Goal: Transaction & Acquisition: Book appointment/travel/reservation

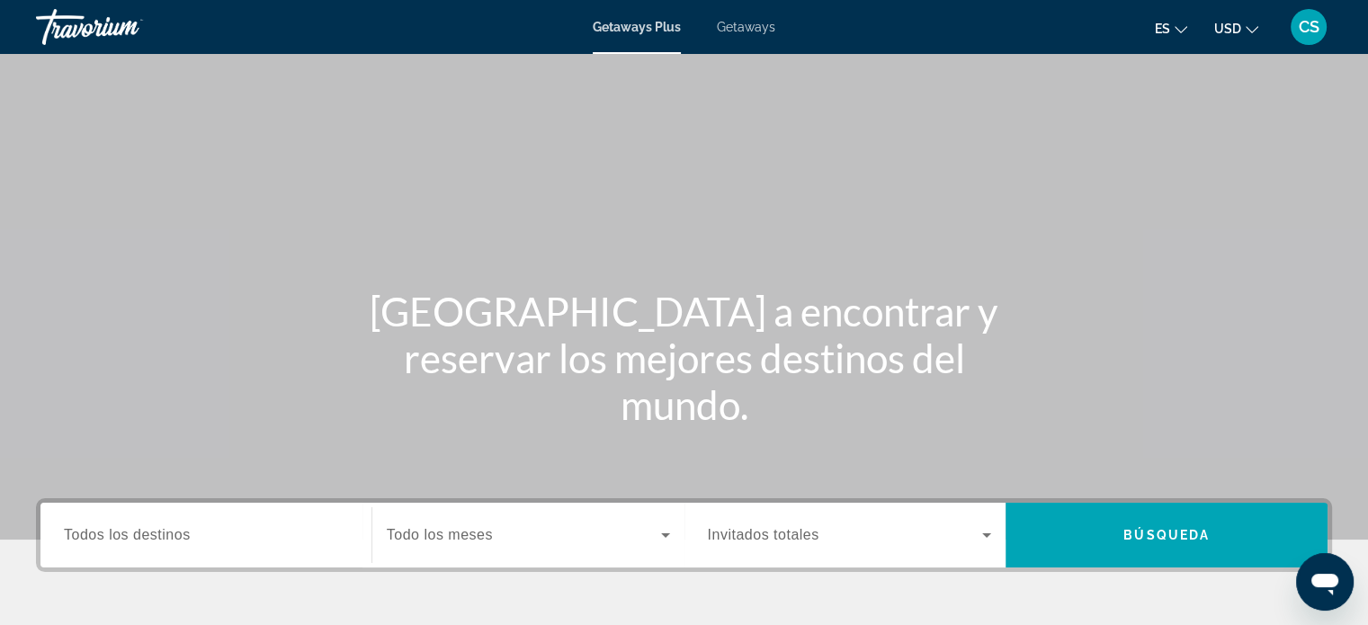
click at [1184, 25] on icon "Change language" at bounding box center [1181, 29] width 13 height 13
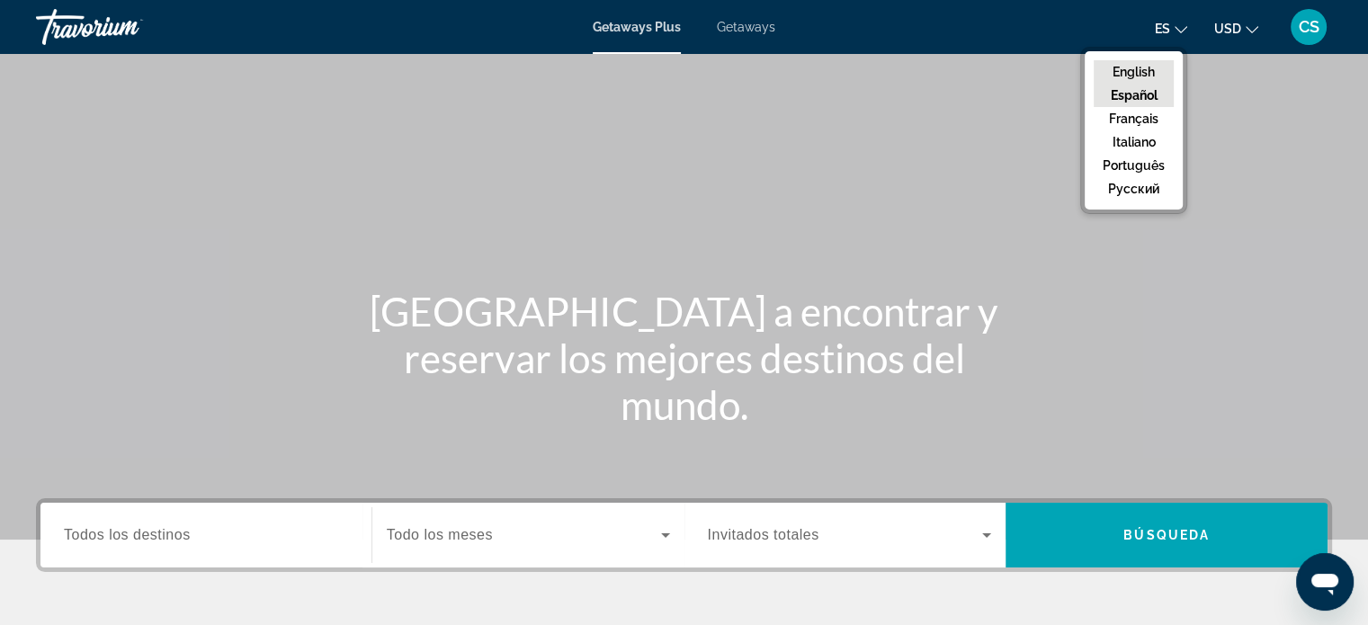
click at [1139, 68] on button "English" at bounding box center [1134, 71] width 80 height 23
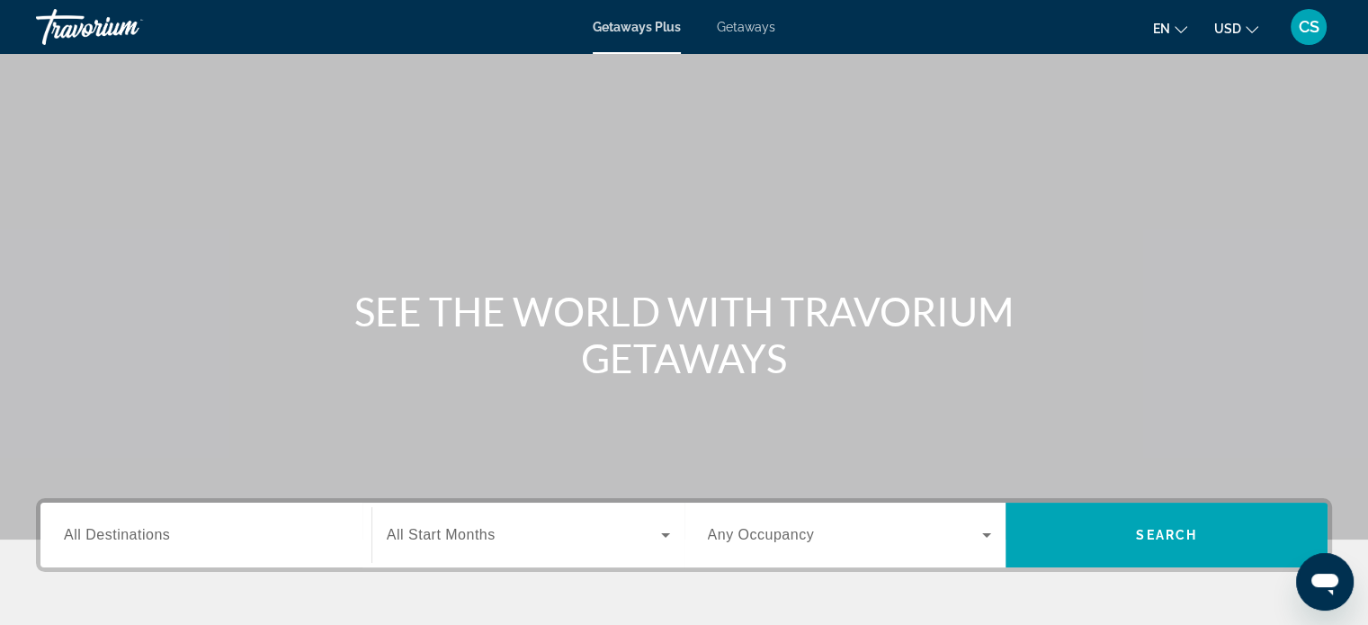
click at [1250, 25] on icon "Change currency" at bounding box center [1252, 29] width 13 height 13
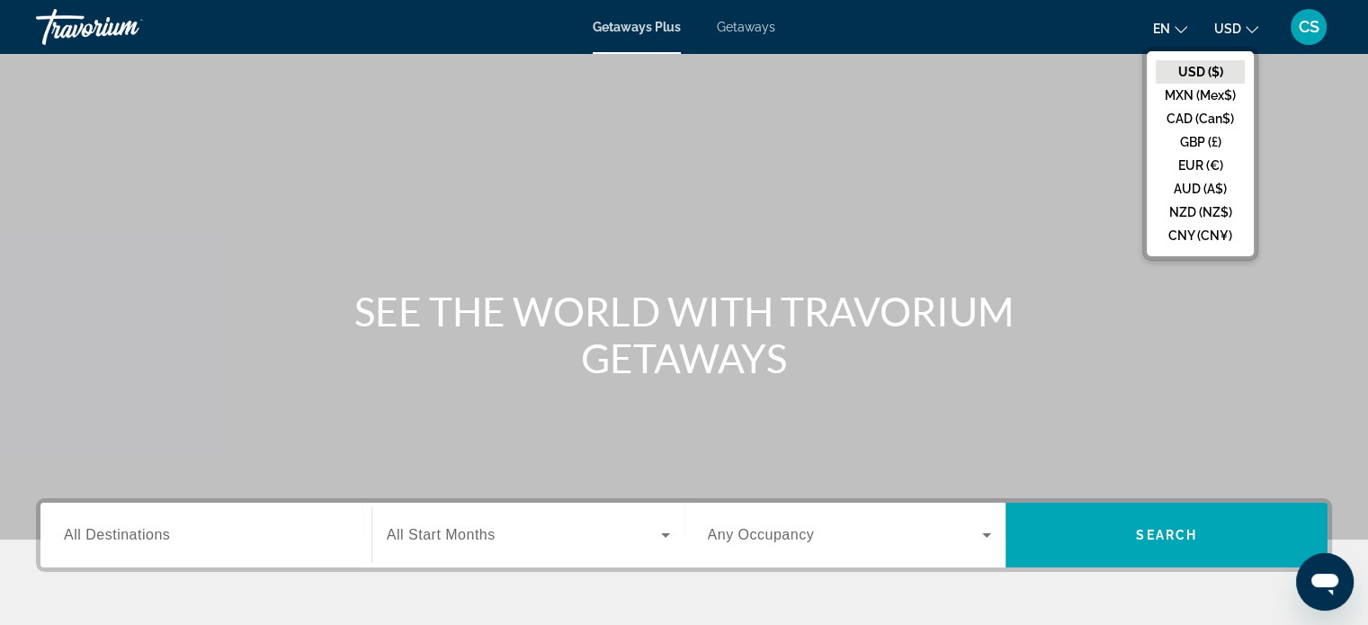
click at [1197, 68] on button "USD ($)" at bounding box center [1200, 71] width 89 height 23
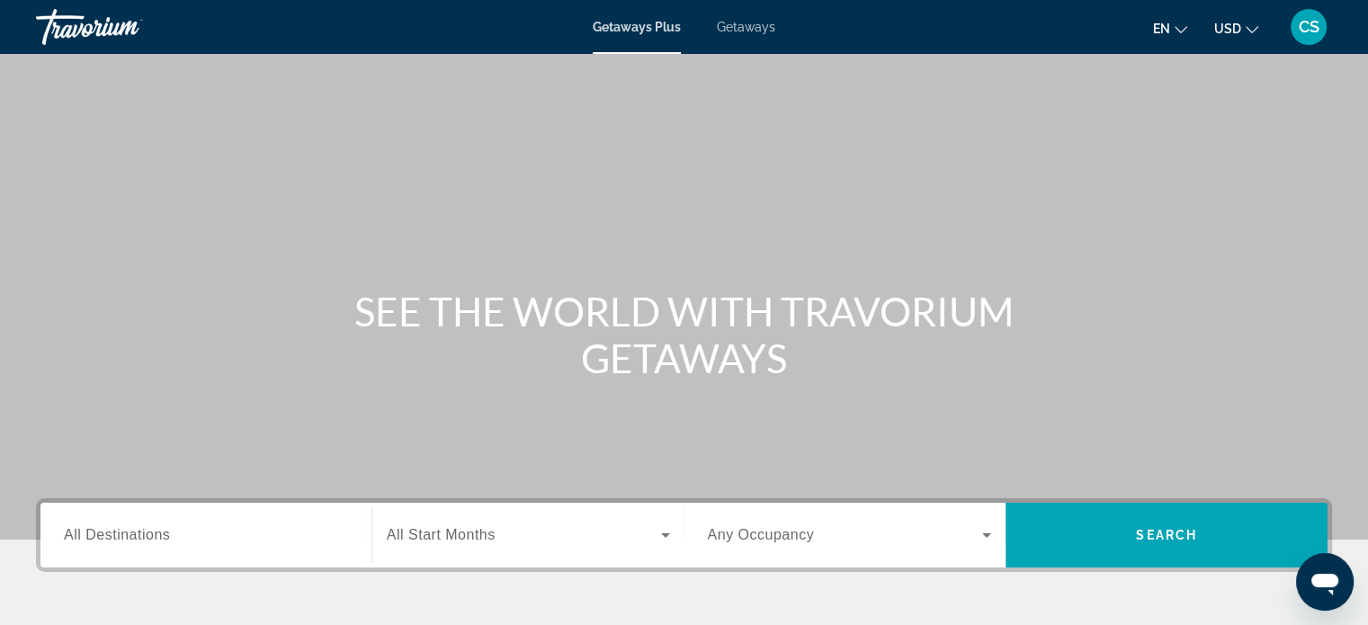
click at [957, 129] on div "Main content" at bounding box center [684, 270] width 1368 height 540
click at [133, 534] on span "All Destinations" at bounding box center [117, 534] width 106 height 15
click at [133, 534] on input "Destination All Destinations" at bounding box center [206, 536] width 284 height 22
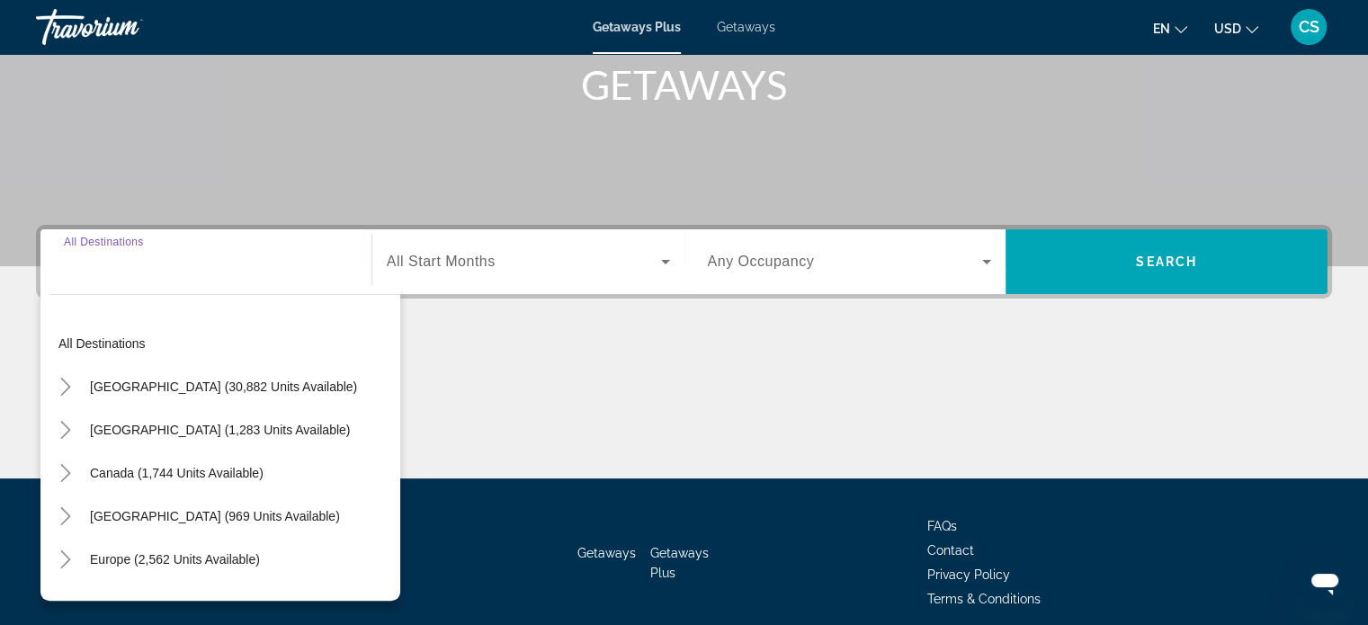
scroll to position [346, 0]
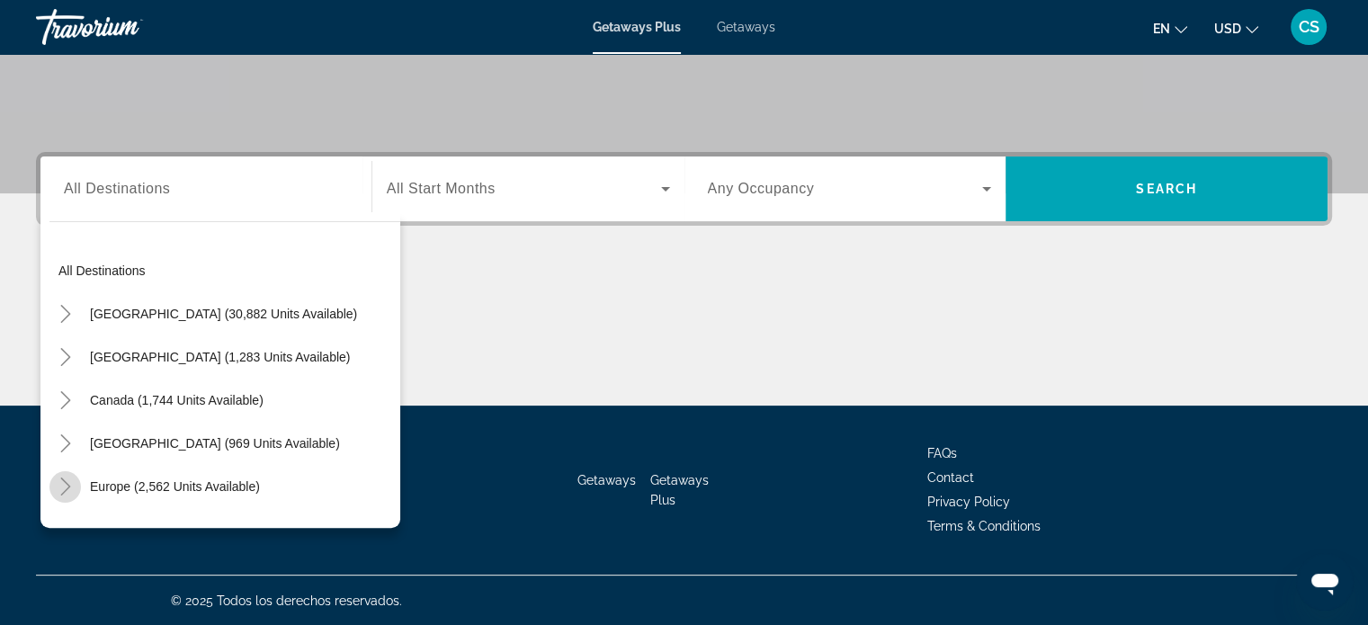
click at [62, 480] on icon "Toggle Europe (2,562 units available)" at bounding box center [66, 487] width 18 height 18
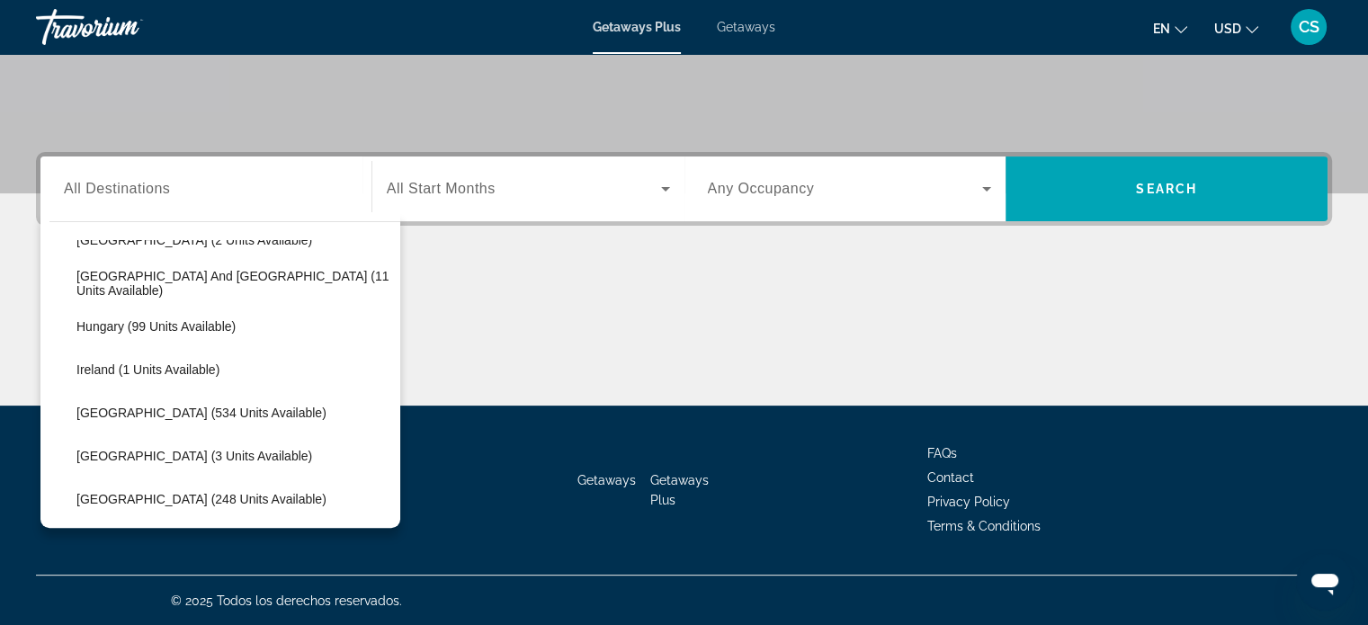
scroll to position [729, 0]
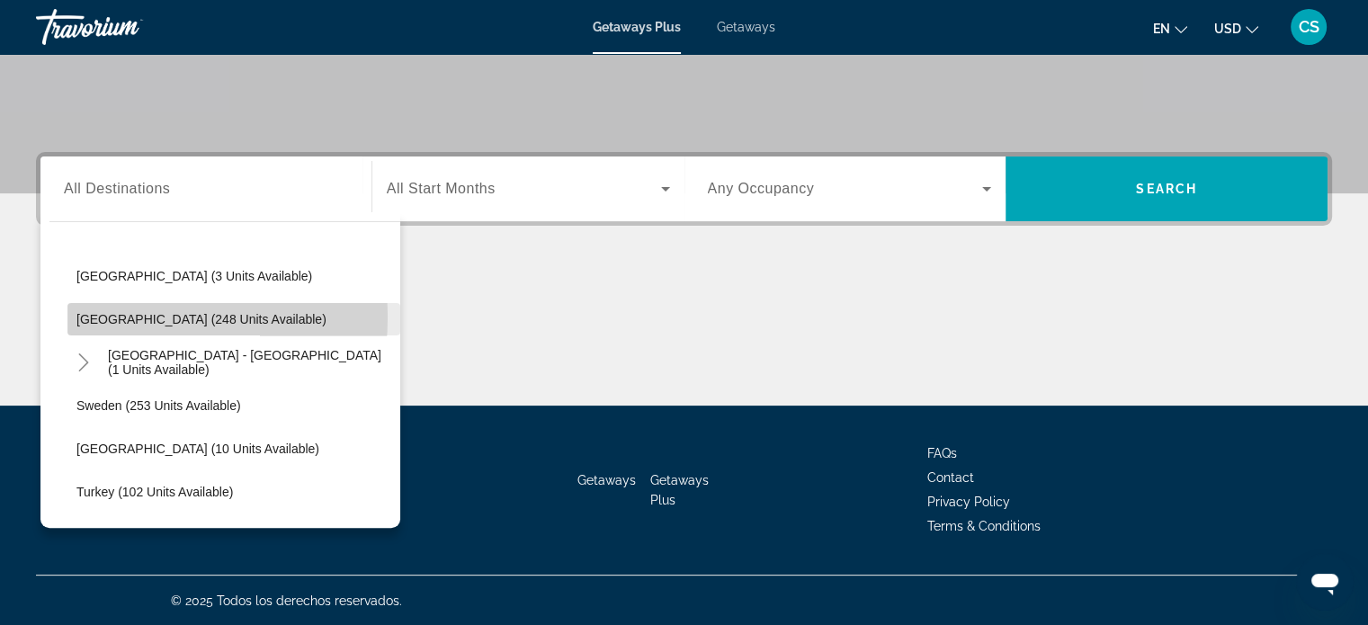
click at [94, 315] on span "Spain (248 units available)" at bounding box center [201, 319] width 250 height 14
type input "**********"
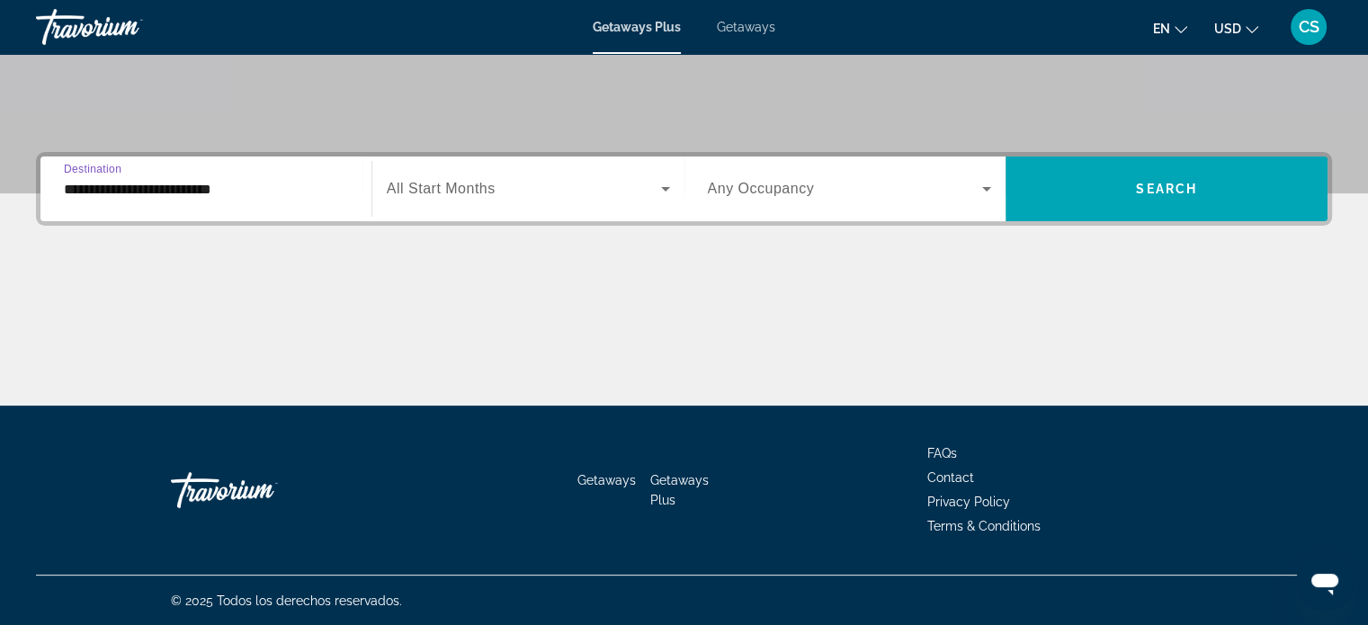
click at [457, 187] on span "All Start Months" at bounding box center [441, 188] width 109 height 15
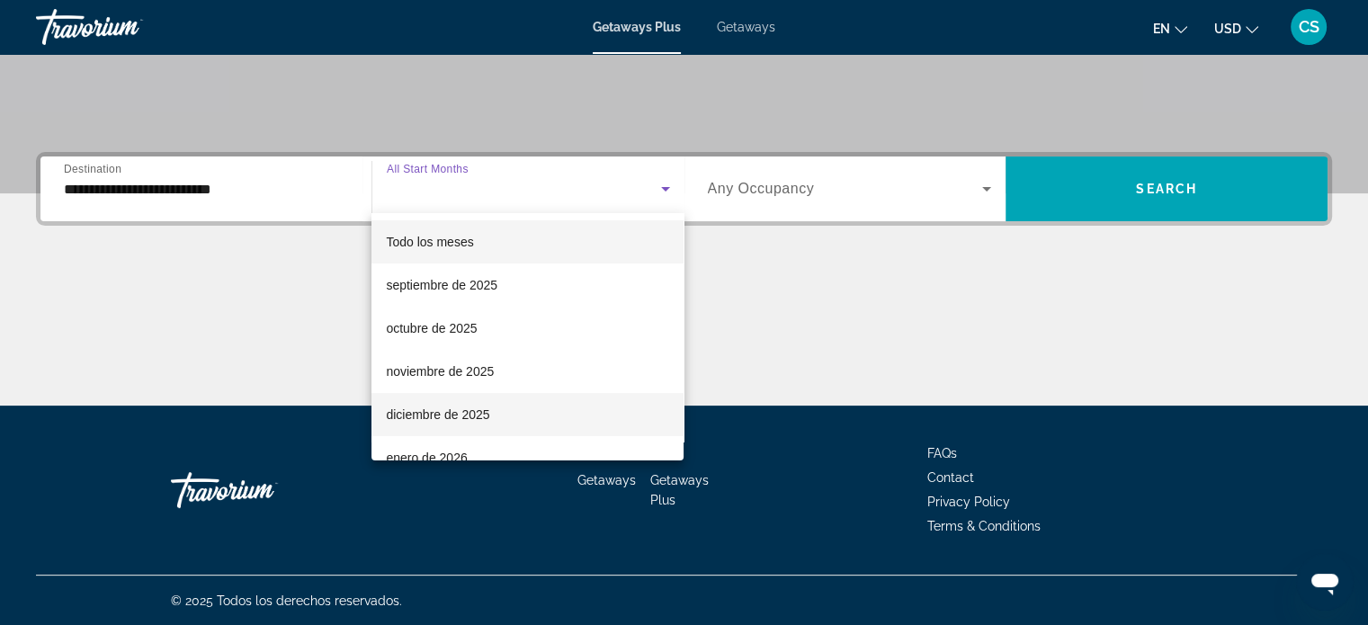
click at [416, 416] on span "diciembre de 2025" at bounding box center [437, 415] width 103 height 22
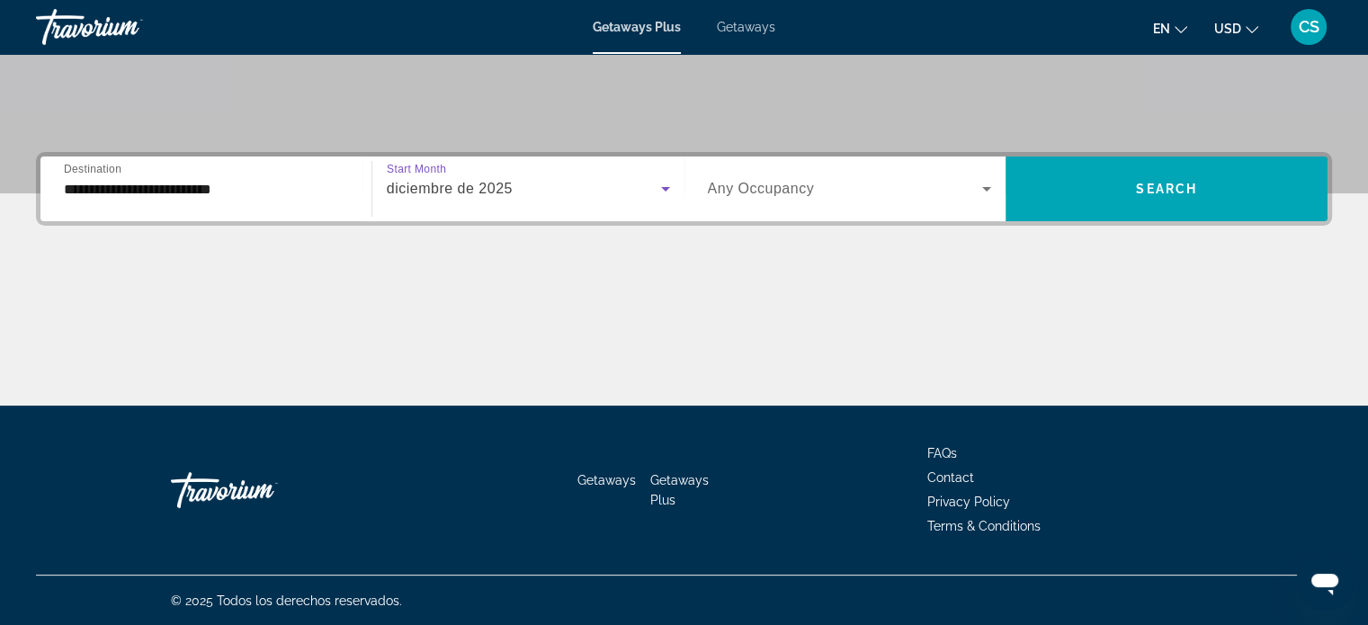
click at [791, 189] on span "Any Occupancy" at bounding box center [761, 188] width 107 height 15
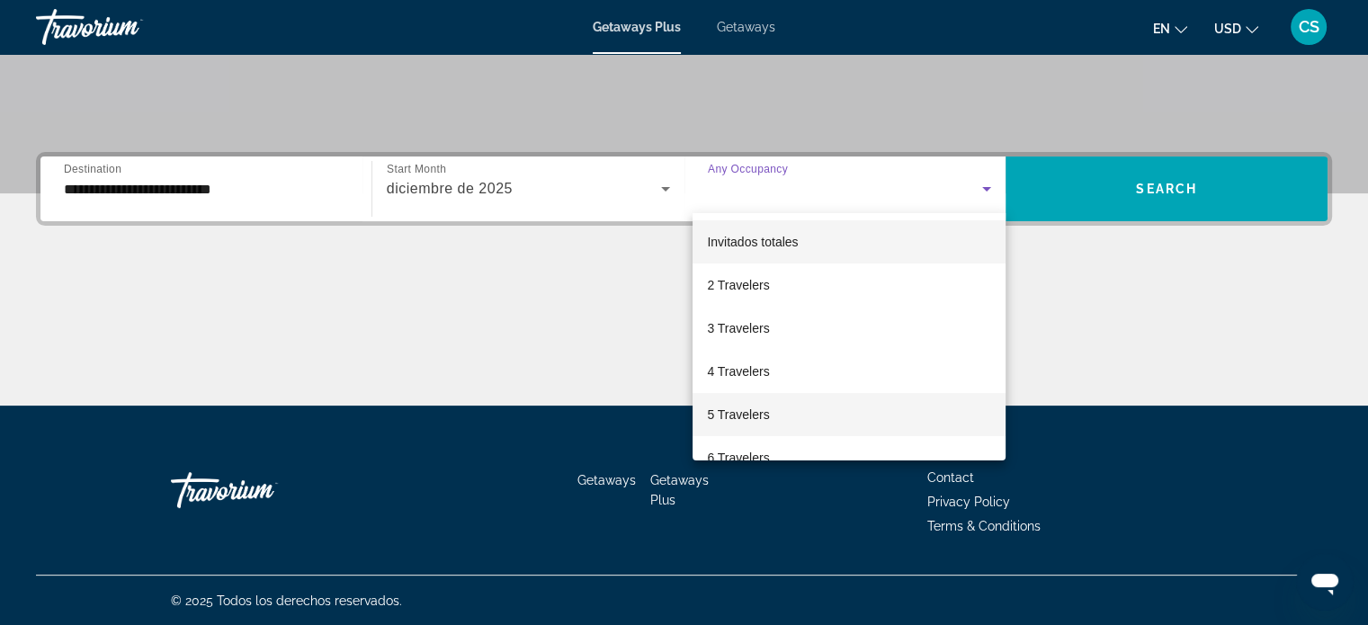
click at [747, 416] on span "5 Travelers" at bounding box center [738, 415] width 62 height 22
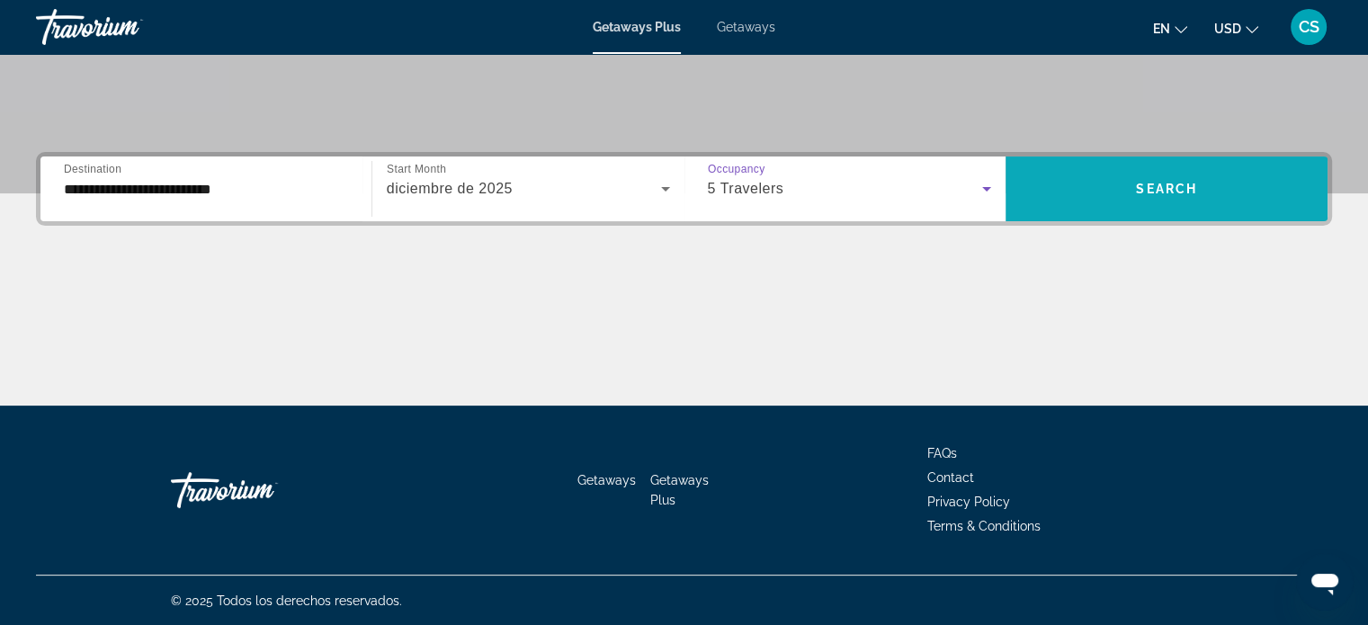
click at [1176, 179] on span "Search widget" at bounding box center [1167, 188] width 322 height 43
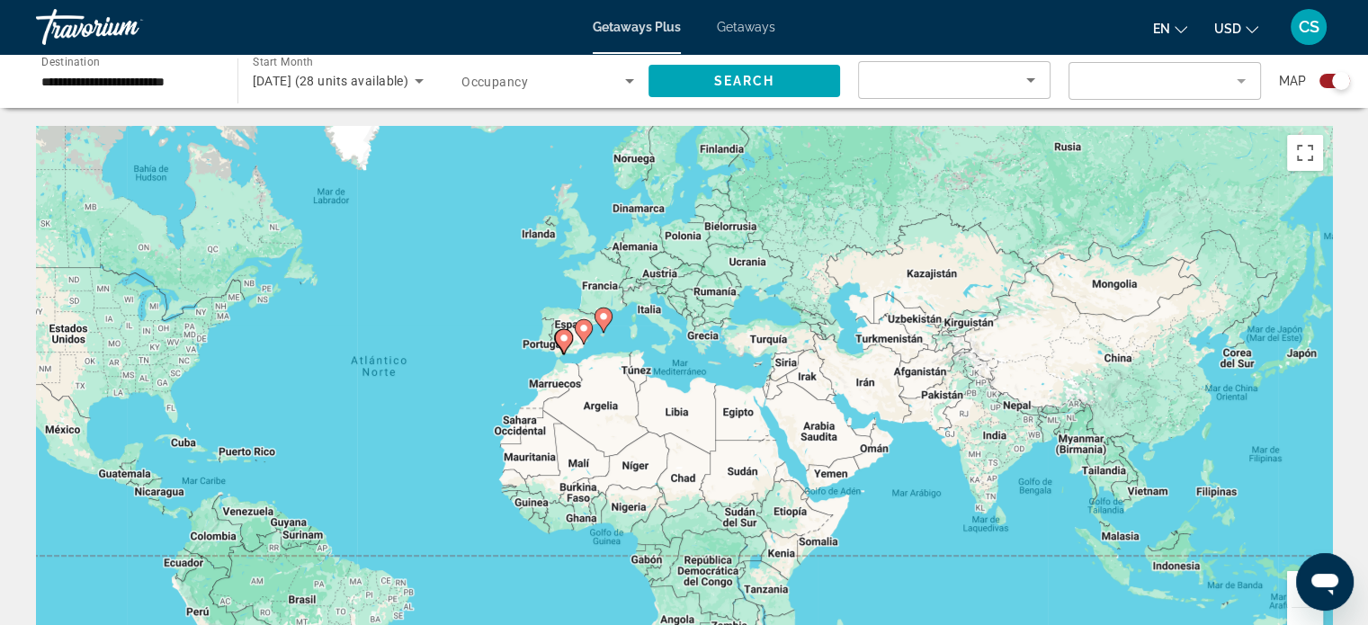
drag, startPoint x: 1224, startPoint y: 352, endPoint x: 971, endPoint y: 351, distance: 252.7
click at [971, 351] on div "Para activar la función de arrastre con el teclado, pulsa Alt + Intro. Cuando h…" at bounding box center [684, 396] width 1296 height 540
click at [1298, 592] on div "Abrir ventana de mensajería" at bounding box center [1325, 582] width 54 height 54
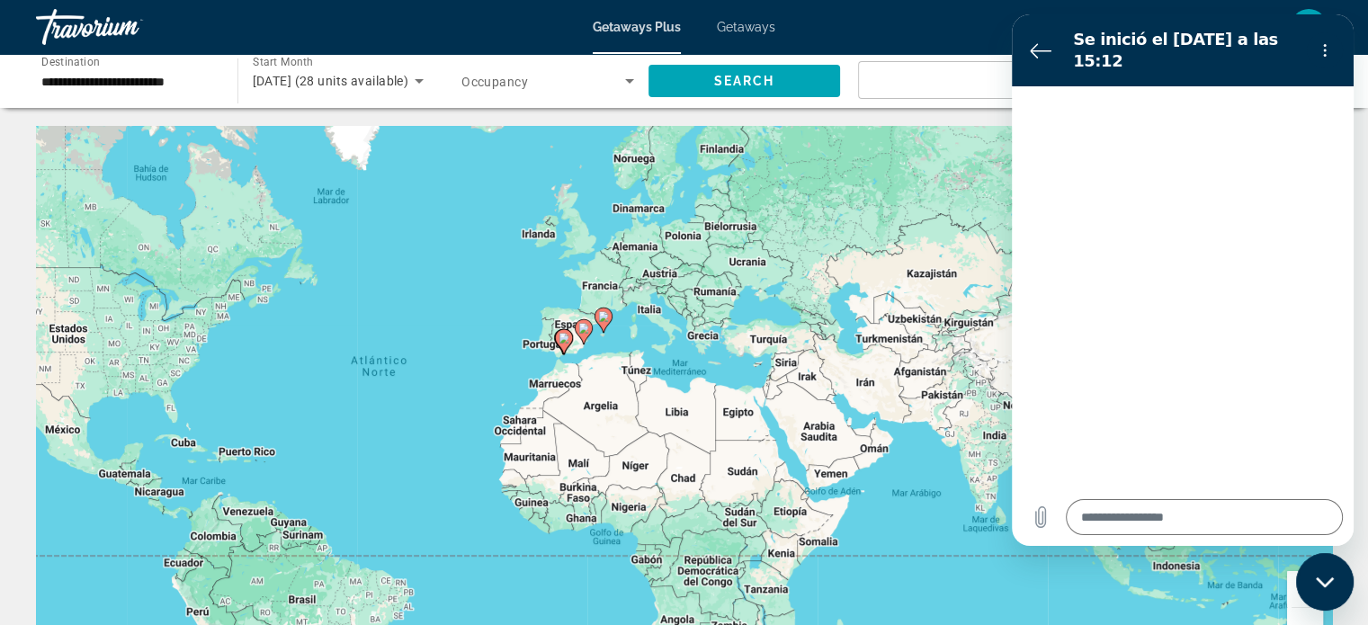
click at [975, 272] on div "Para activar la función de arrastre con el teclado, pulsa Alt + Intro. Cuando h…" at bounding box center [684, 396] width 1296 height 540
type textarea "*"
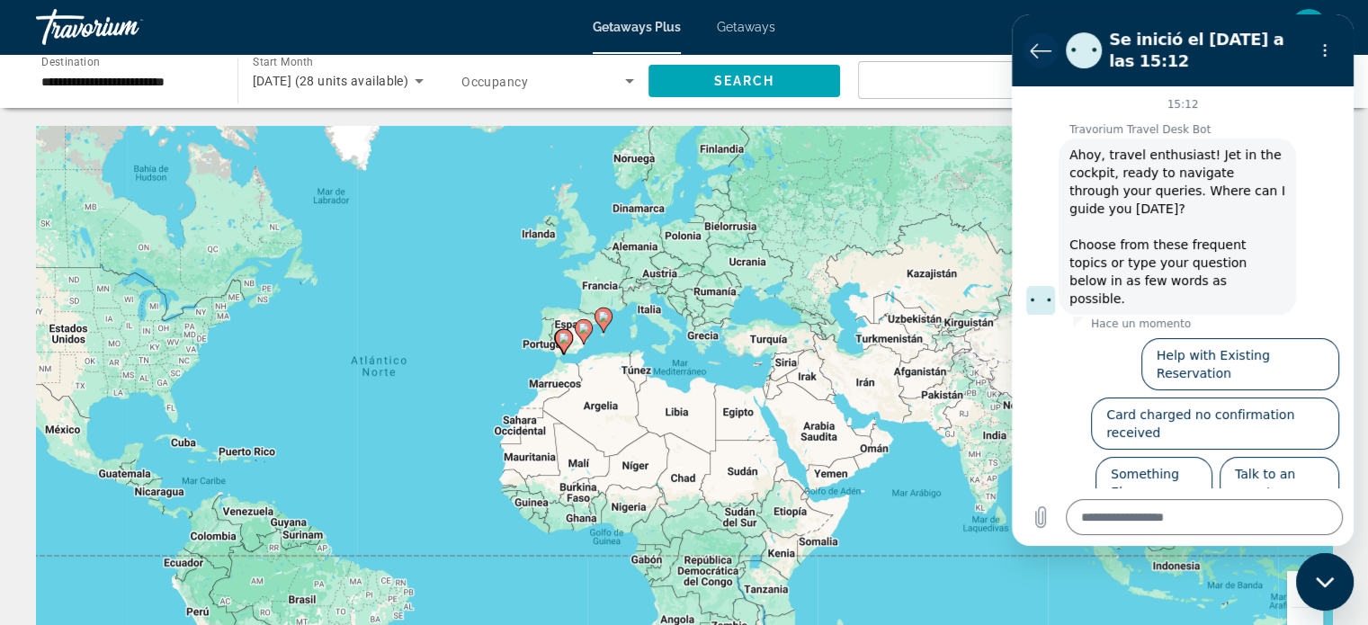
click at [1047, 44] on icon "Volver a la lista de conversaciones" at bounding box center [1041, 51] width 22 height 22
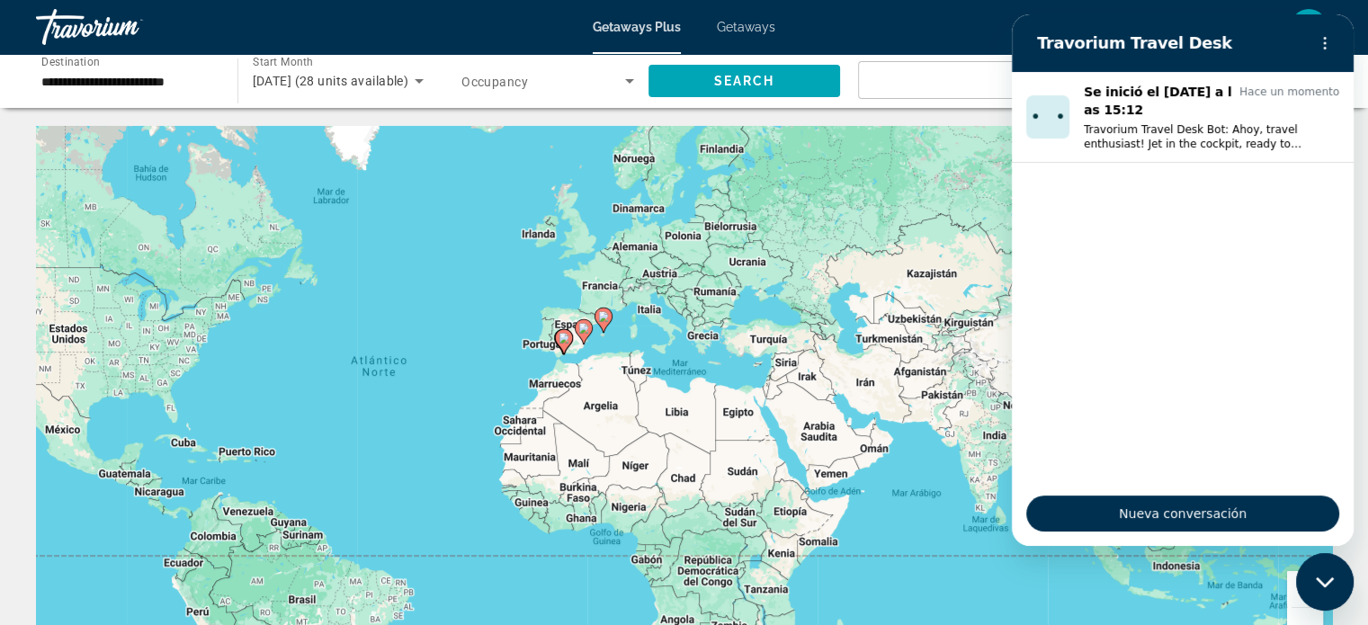
click at [961, 288] on div "Para activar la función de arrastre con el teclado, pulsa Alt + Intro. Cuando h…" at bounding box center [684, 396] width 1296 height 540
click at [1328, 40] on icon "Menú de opciones" at bounding box center [1325, 43] width 14 height 14
click at [990, 175] on div "Para activar la función de arrastre con el teclado, pulsa Alt + Intro. Cuando h…" at bounding box center [684, 396] width 1296 height 540
click at [1327, 584] on icon "Cerrar ventana de mensajería" at bounding box center [1324, 582] width 18 height 10
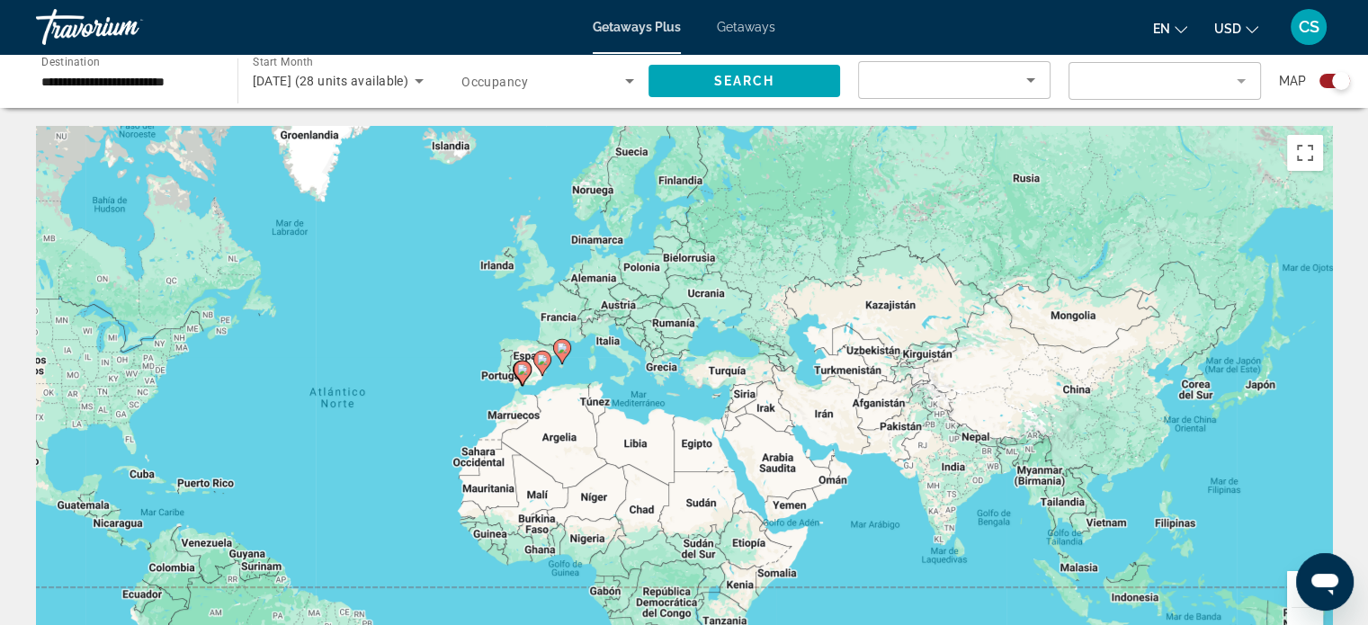
drag, startPoint x: 1195, startPoint y: 514, endPoint x: 1153, endPoint y: 543, distance: 51.1
click at [1153, 543] on div "Para activar la función de arrastre con el teclado, pulsa Alt + Intro. Cuando h…" at bounding box center [684, 396] width 1296 height 540
click at [1305, 150] on button "Cambiar a la vista en pantalla completa" at bounding box center [1305, 153] width 36 height 36
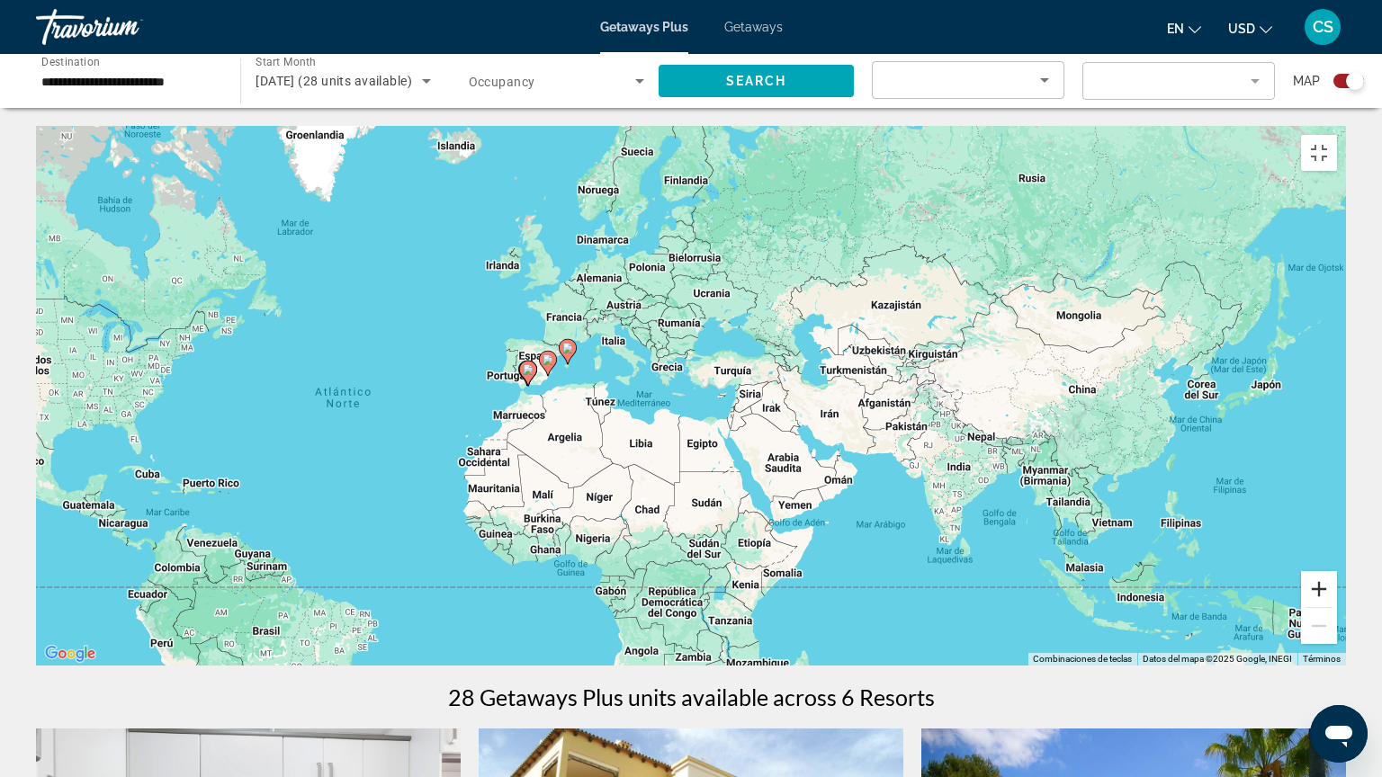
click at [1337, 607] on button "Ampliar" at bounding box center [1319, 589] width 36 height 36
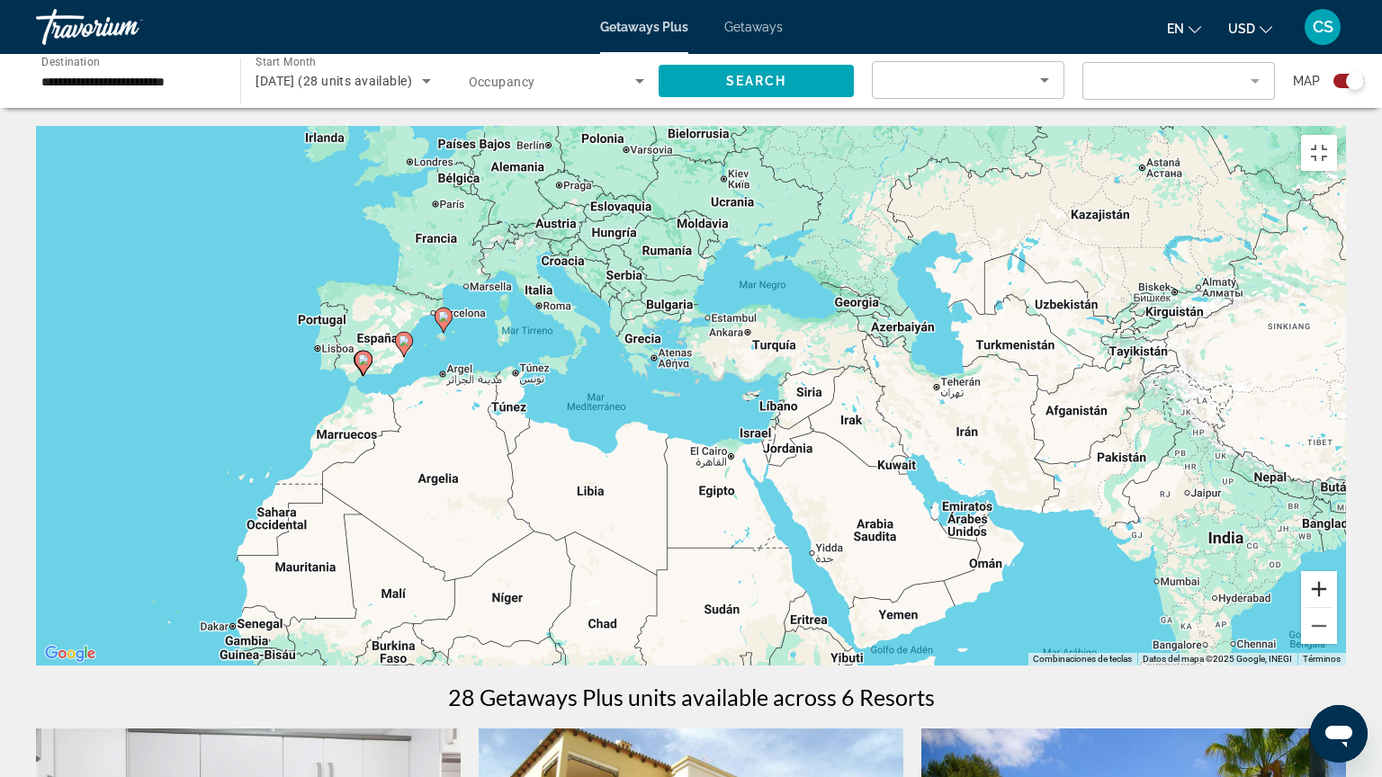
click at [1337, 607] on button "Ampliar" at bounding box center [1319, 589] width 36 height 36
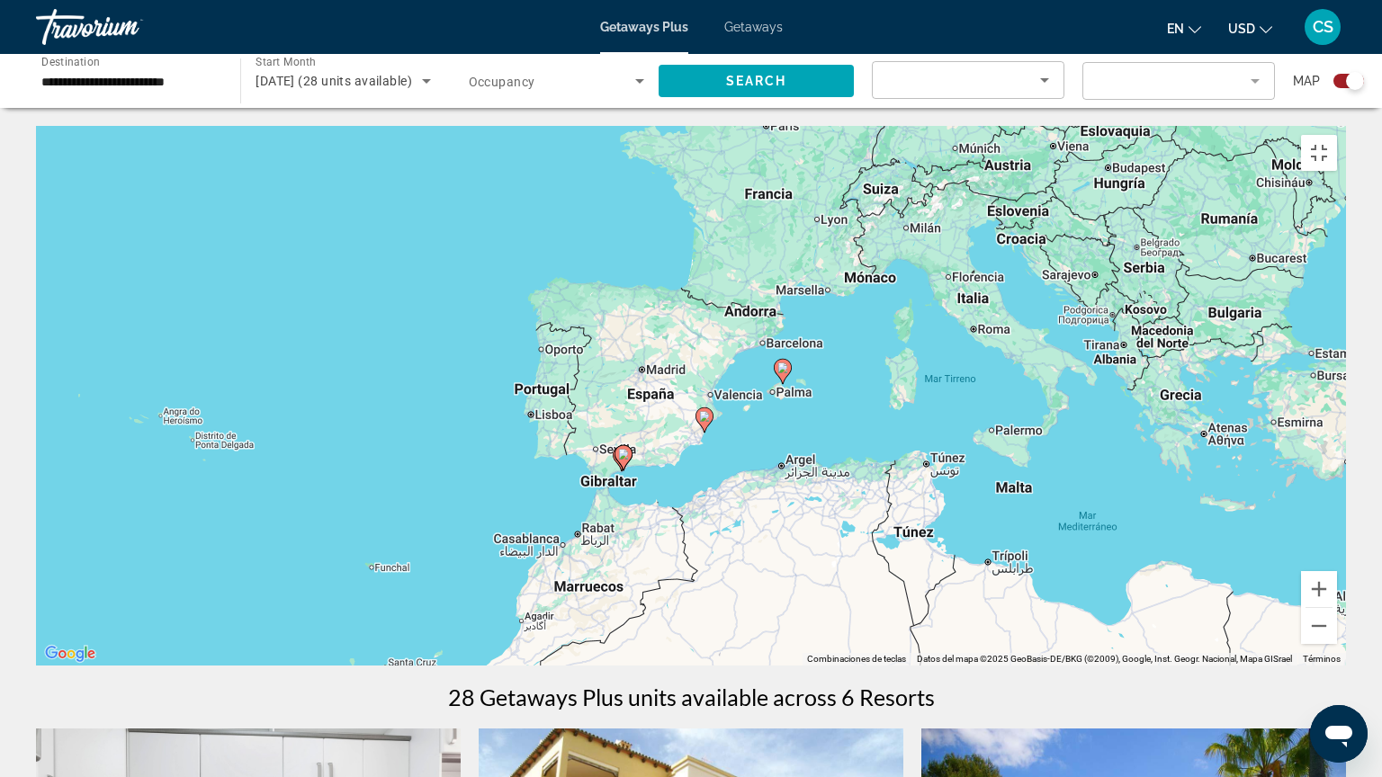
drag, startPoint x: 304, startPoint y: 385, endPoint x: 899, endPoint y: 498, distance: 606.1
click at [899, 498] on div "Para activar la función de arrastre con el teclado, pulsa Alt + Intro. Cuando h…" at bounding box center [691, 396] width 1310 height 540
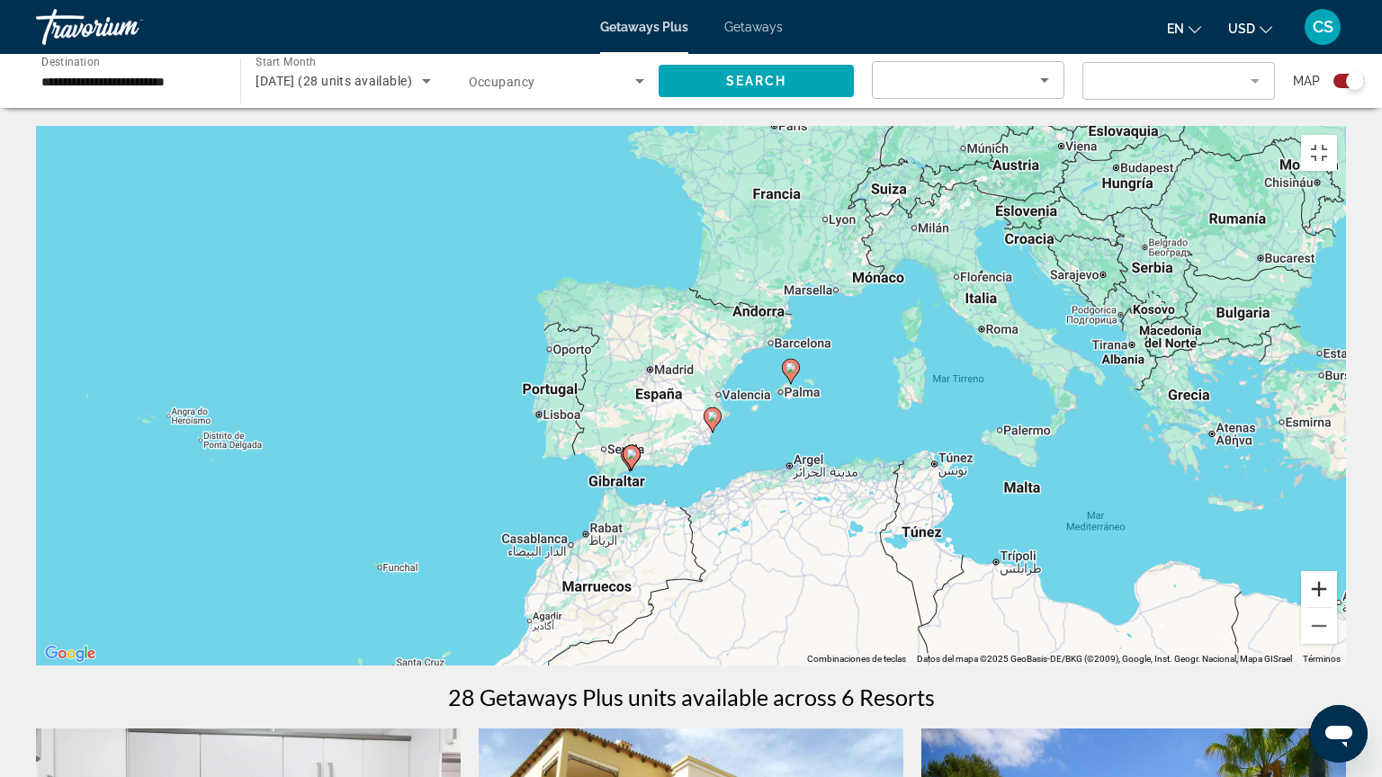
click at [1337, 607] on button "Ampliar" at bounding box center [1319, 589] width 36 height 36
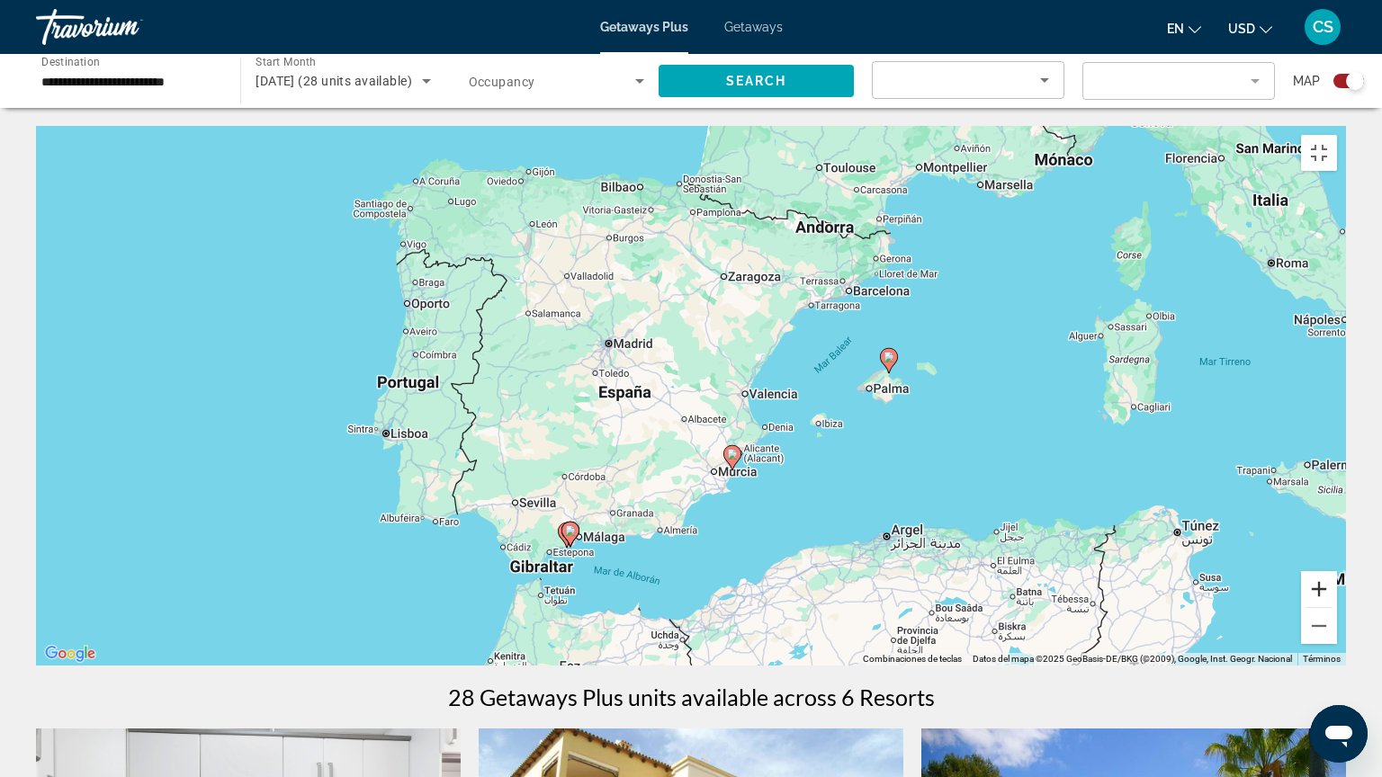
click at [1337, 607] on button "Ampliar" at bounding box center [1319, 589] width 36 height 36
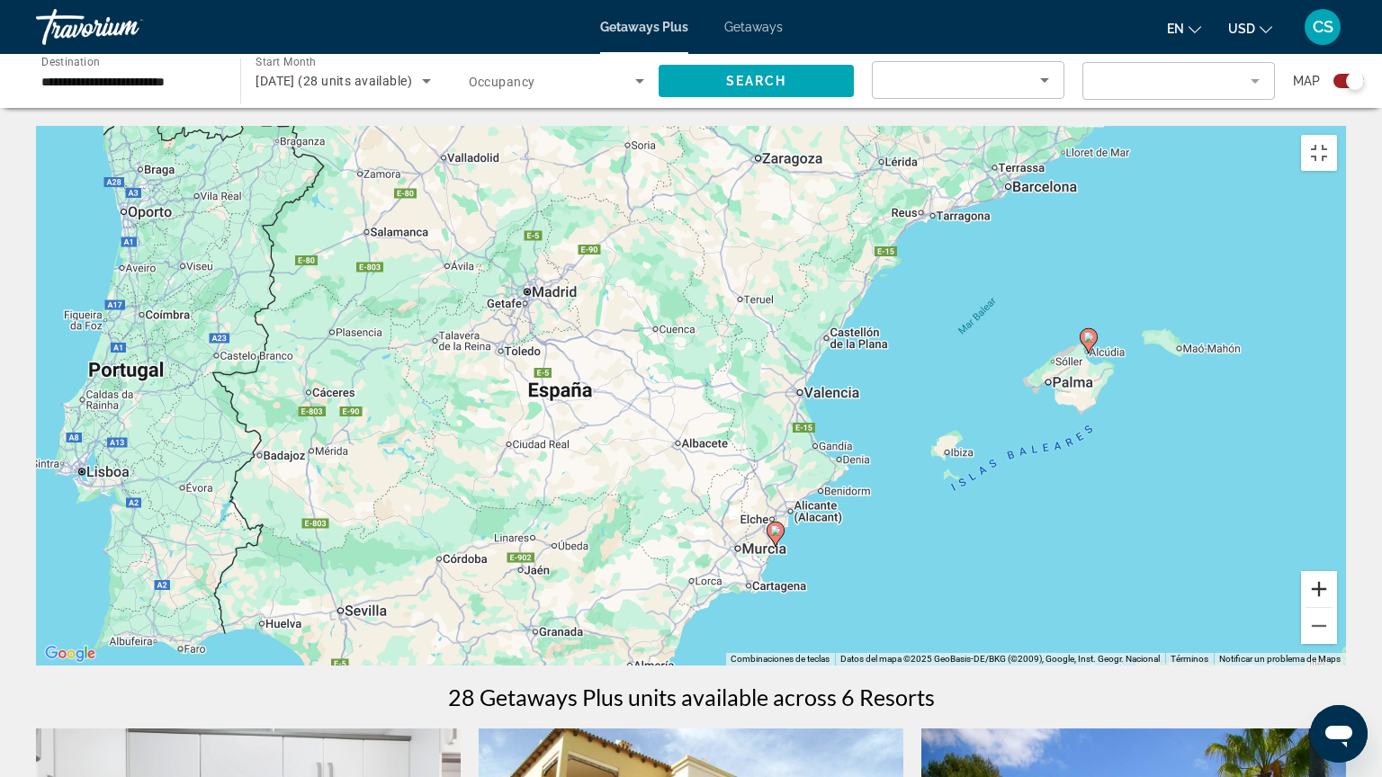
click at [1337, 607] on button "Ampliar" at bounding box center [1319, 589] width 36 height 36
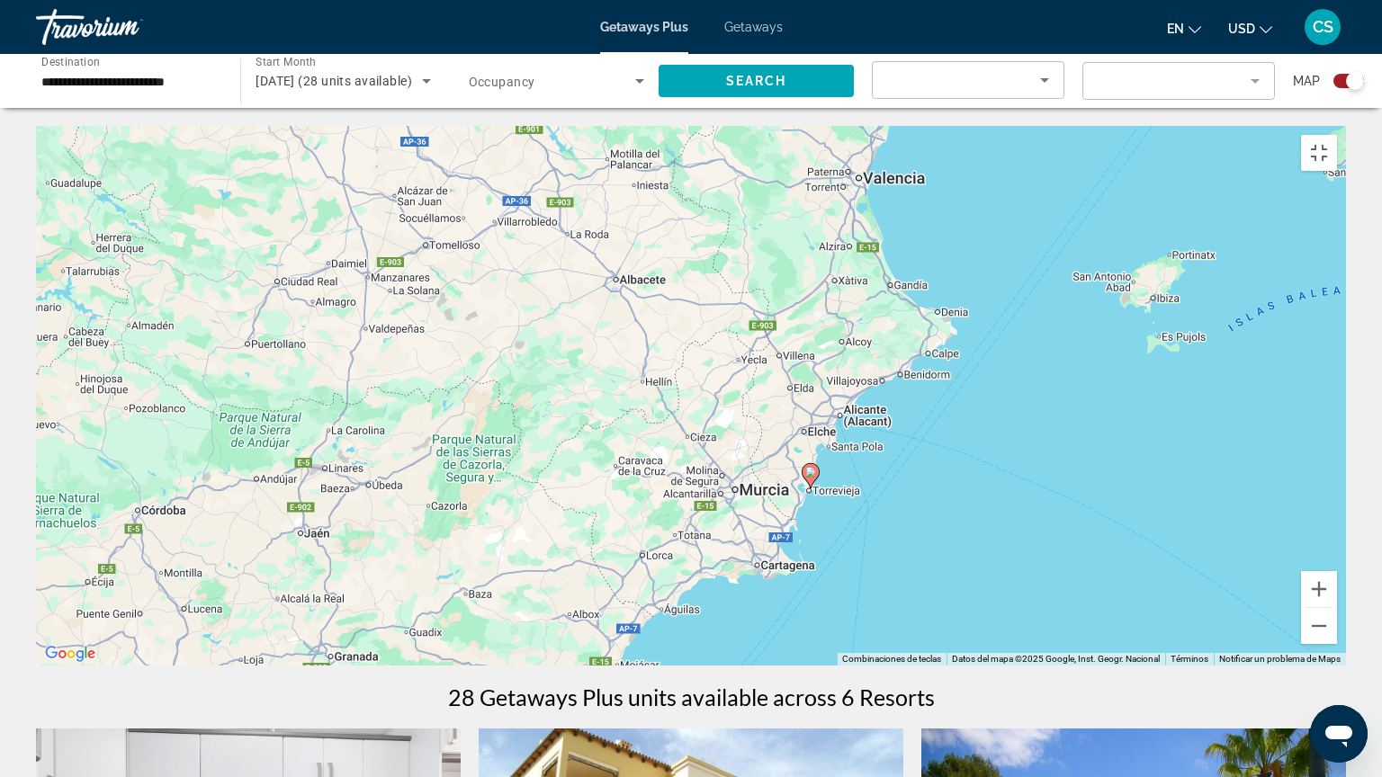
drag, startPoint x: 1052, startPoint y: 720, endPoint x: 1004, endPoint y: 507, distance: 217.7
click at [1004, 507] on div "Para activar la función de arrastre con el teclado, pulsa Alt + Intro. Cuando h…" at bounding box center [691, 396] width 1310 height 540
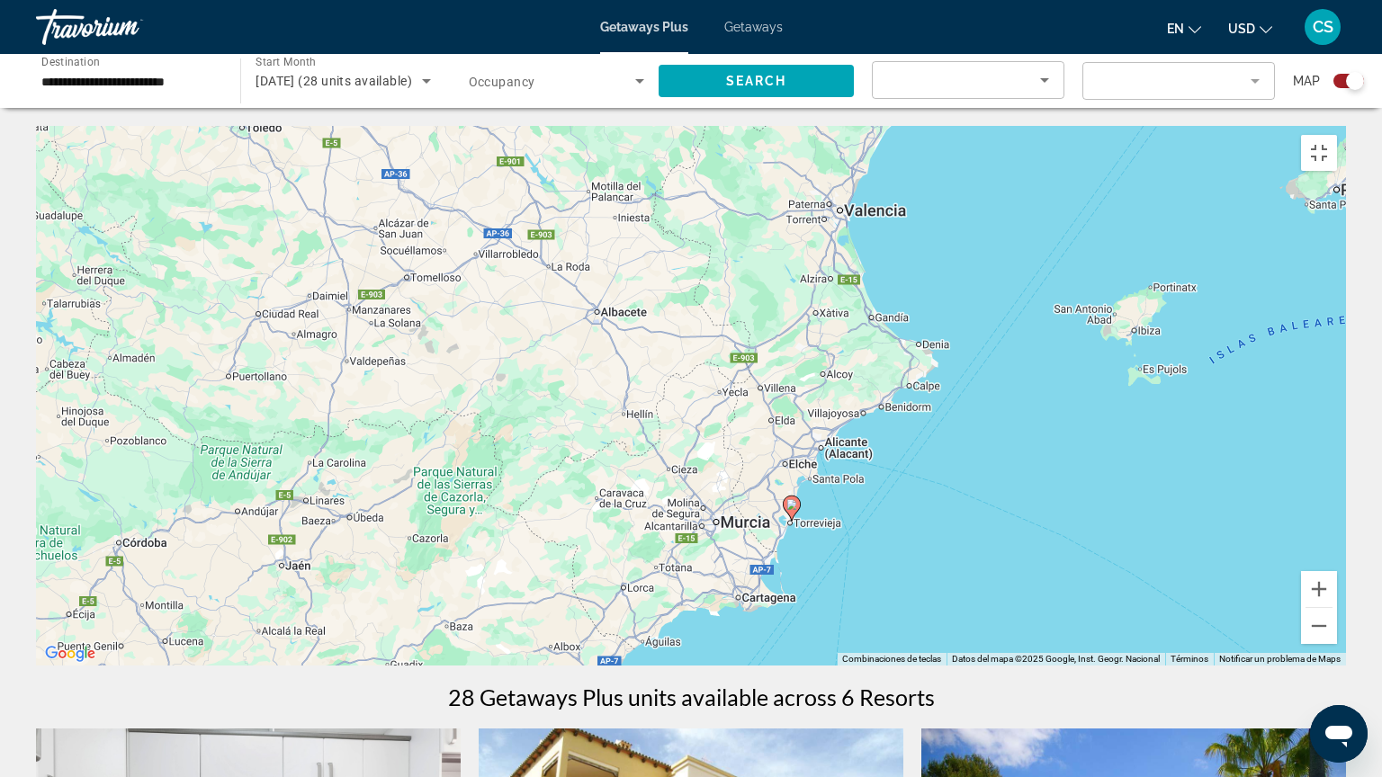
drag, startPoint x: 992, startPoint y: 310, endPoint x: 935, endPoint y: 414, distance: 117.9
click at [935, 414] on div "Para activar la función de arrastre con el teclado, pulsa Alt + Intro. Cuando h…" at bounding box center [691, 396] width 1310 height 540
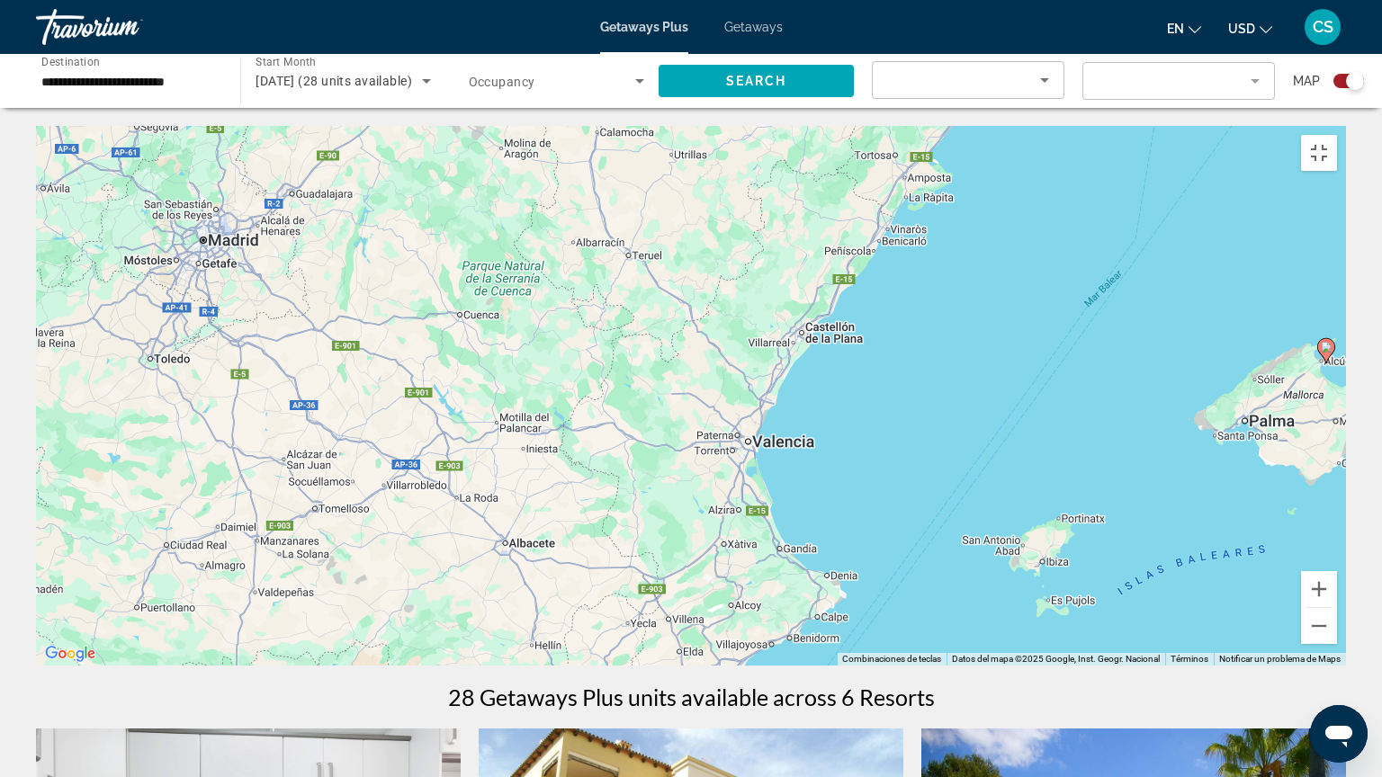
drag, startPoint x: 996, startPoint y: 282, endPoint x: 943, endPoint y: 448, distance: 173.5
click at [943, 448] on div "Para activar la función de arrastre con el teclado, pulsa Alt + Intro. Cuando h…" at bounding box center [691, 396] width 1310 height 540
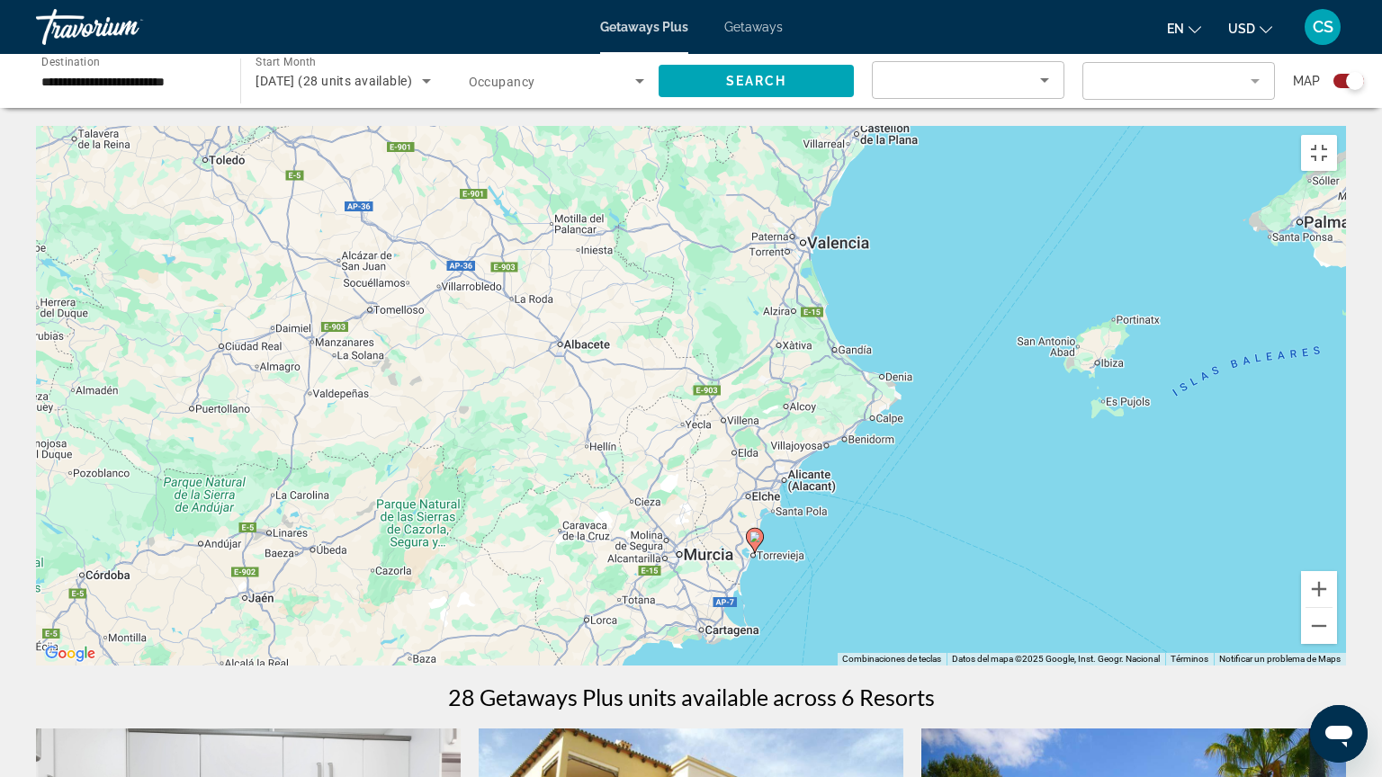
drag, startPoint x: 903, startPoint y: 498, endPoint x: 969, endPoint y: 282, distance: 226.5
click at [969, 282] on div "Para activar la función de arrastre con el teclado, pulsa Alt + Intro. Cuando h…" at bounding box center [691, 396] width 1310 height 540
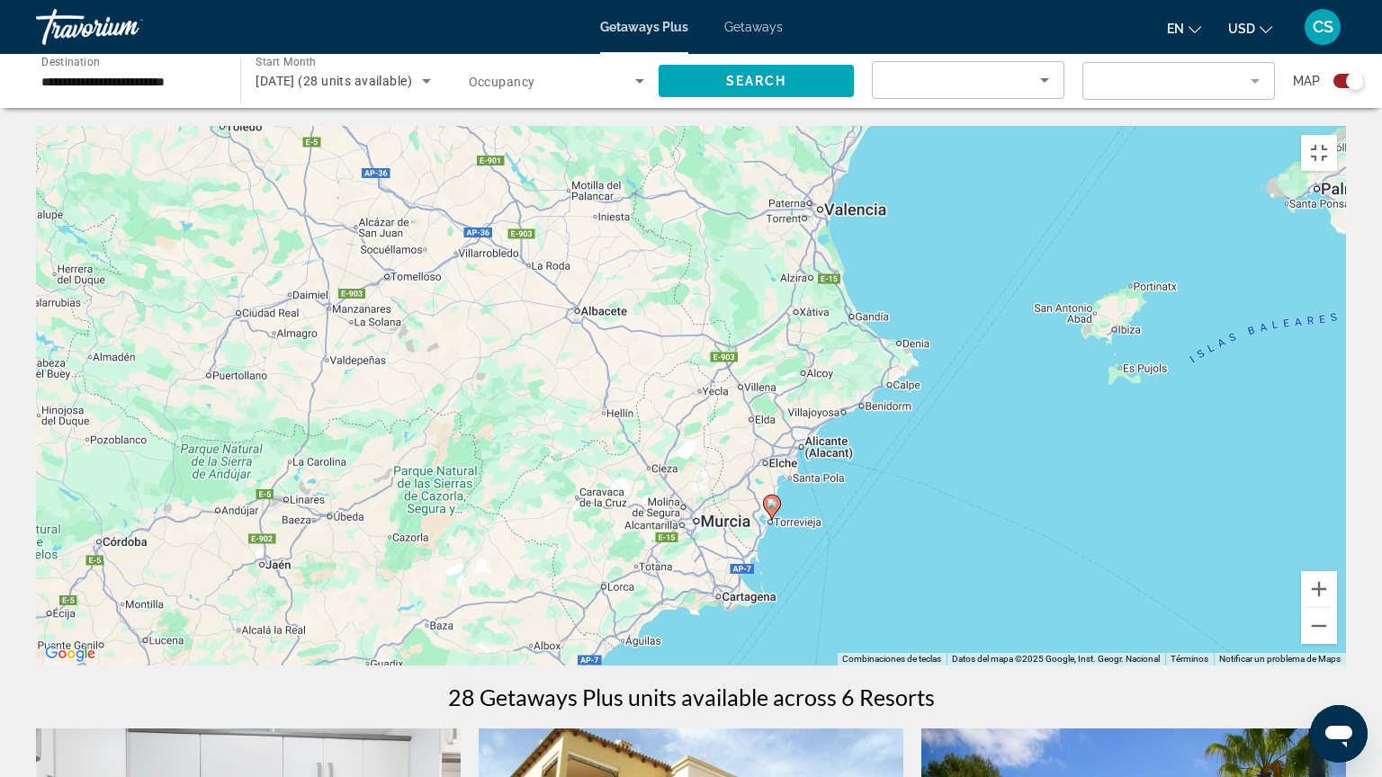
click at [769, 498] on image "Main content" at bounding box center [771, 503] width 11 height 11
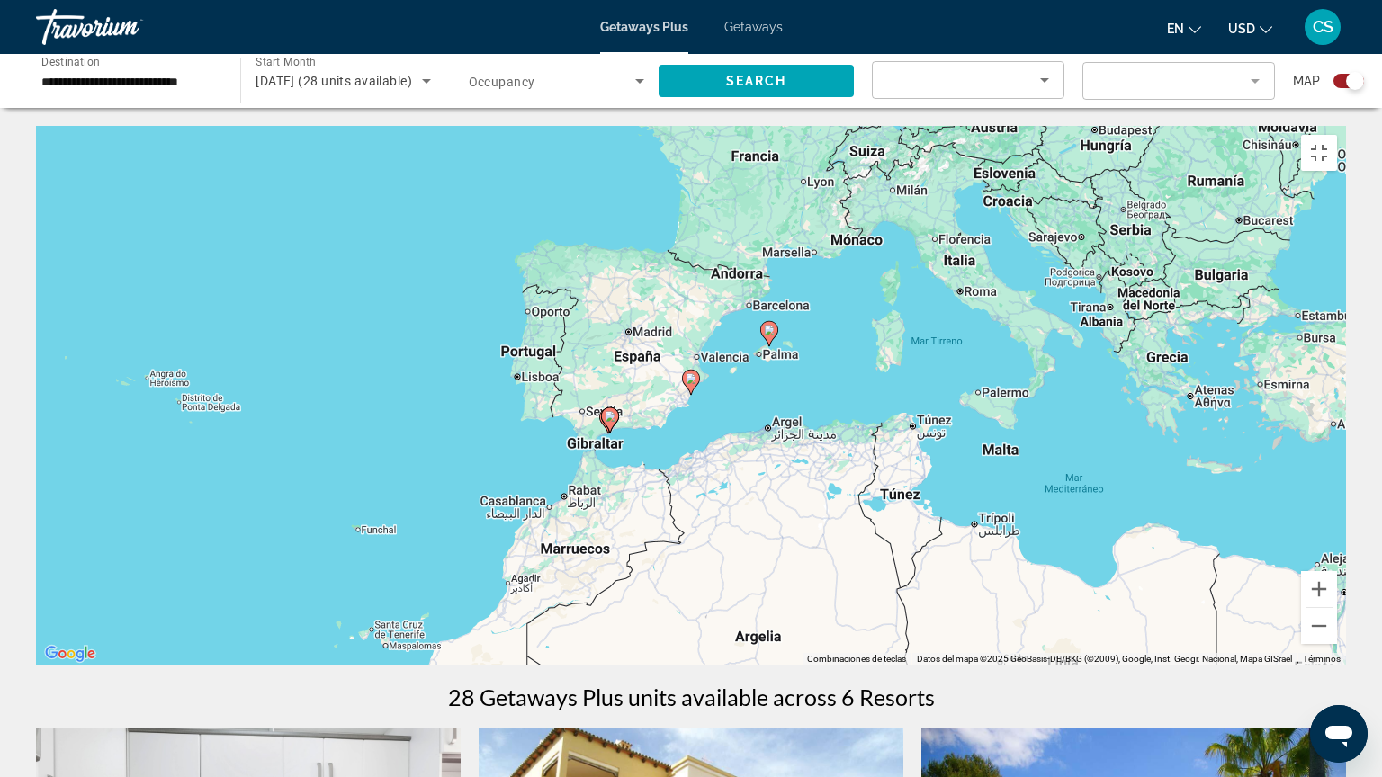
click at [693, 373] on image "Main content" at bounding box center [690, 378] width 11 height 11
type input "**********"
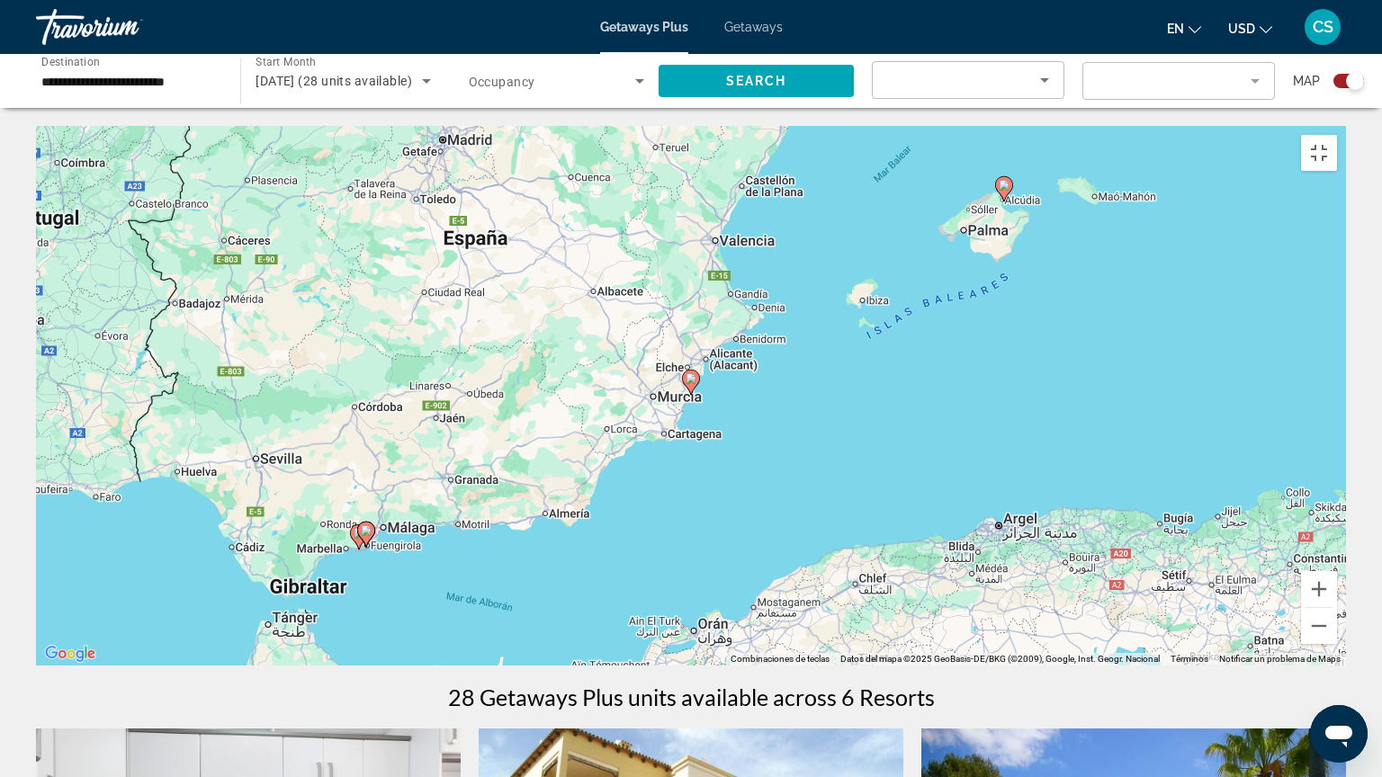
click at [693, 373] on image "Main content" at bounding box center [690, 378] width 11 height 11
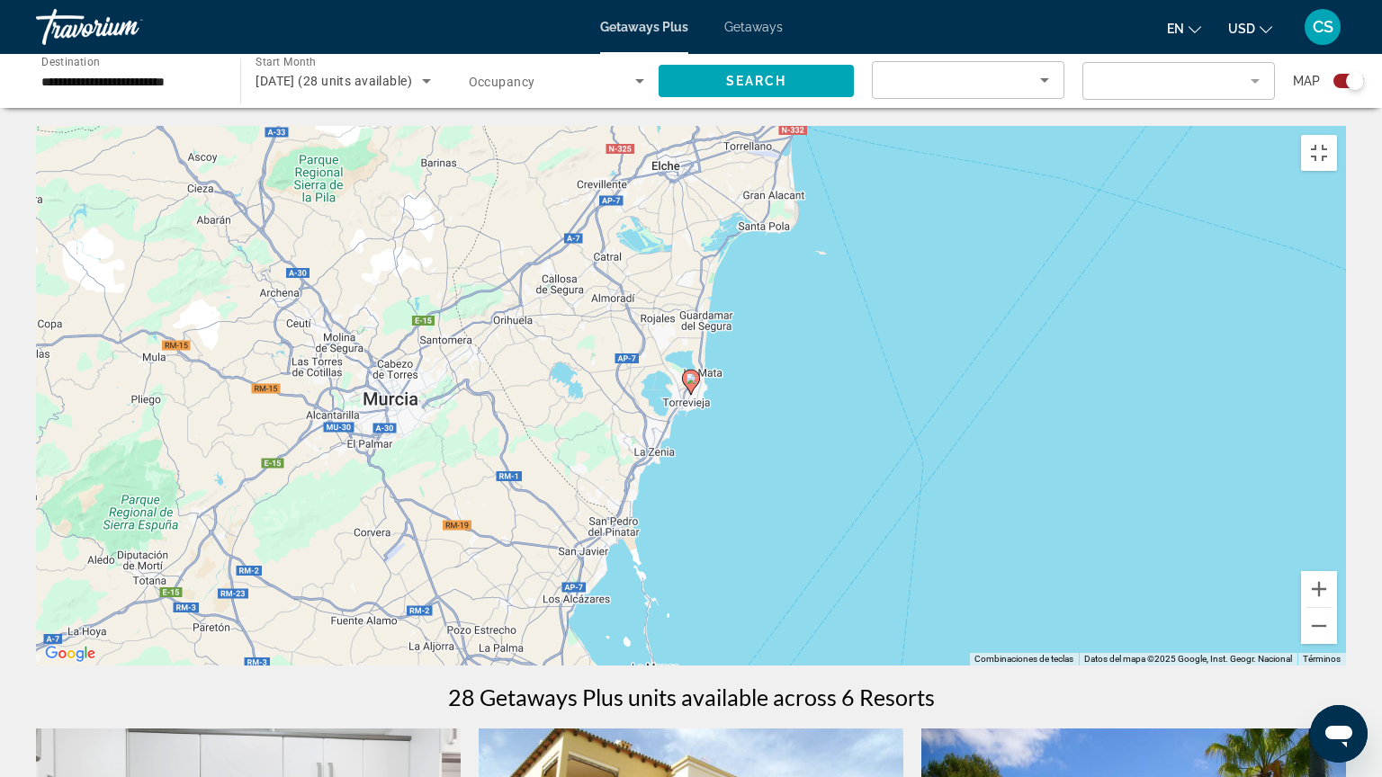
click at [693, 373] on image "Main content" at bounding box center [690, 378] width 11 height 11
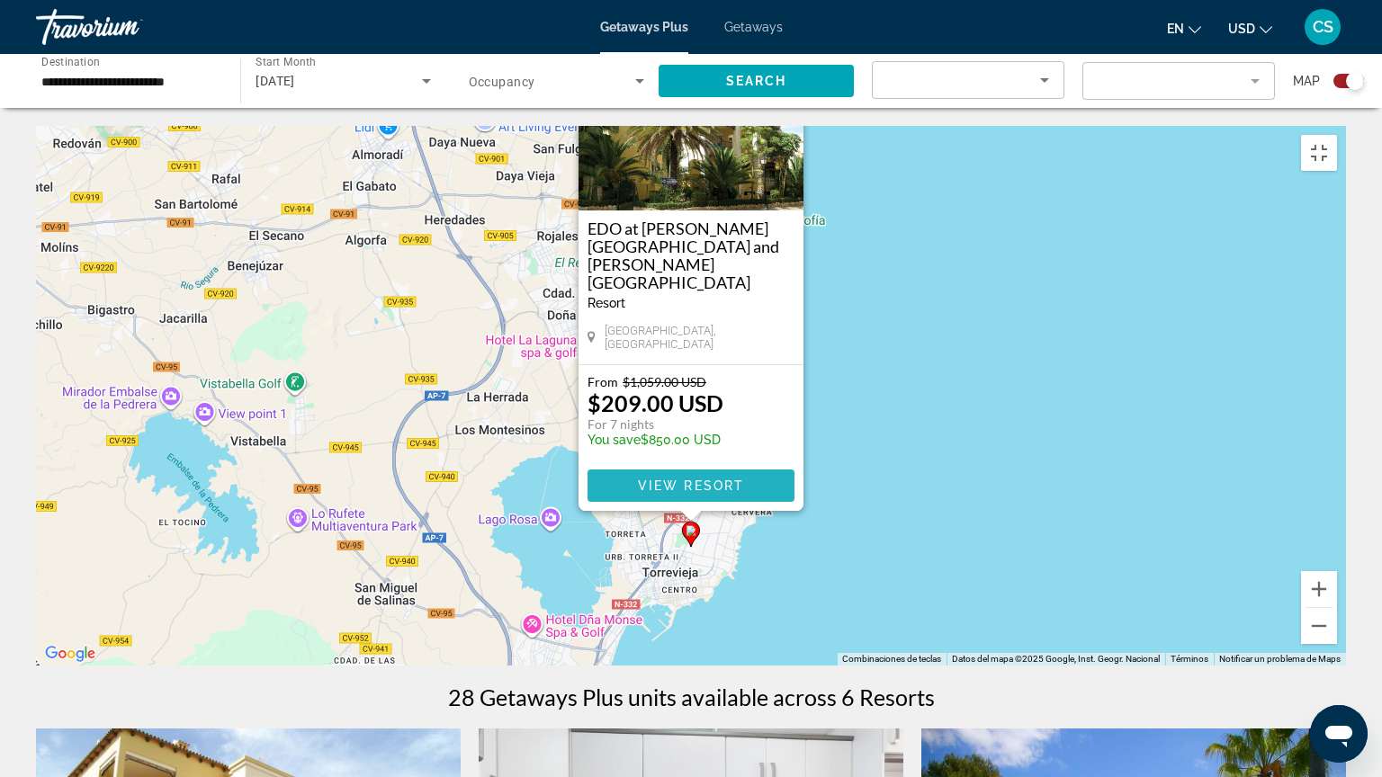
click at [642, 478] on span "View Resort" at bounding box center [691, 485] width 106 height 14
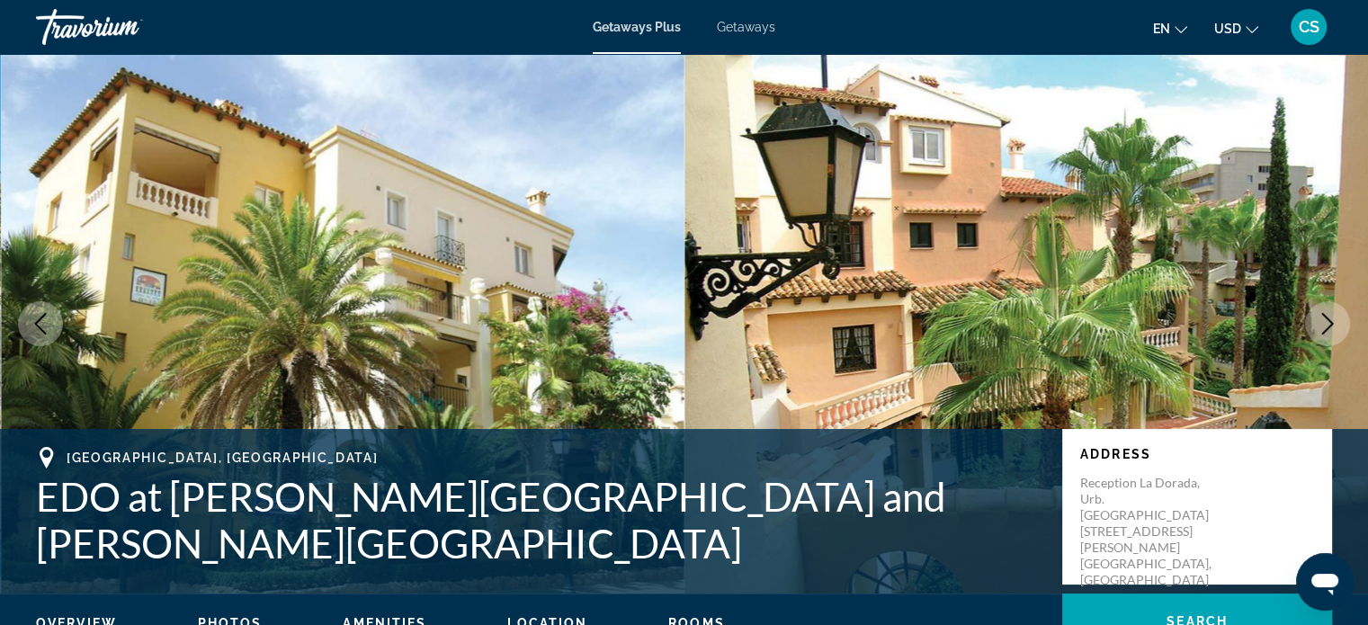
click at [1330, 312] on button "Next image" at bounding box center [1327, 323] width 45 height 45
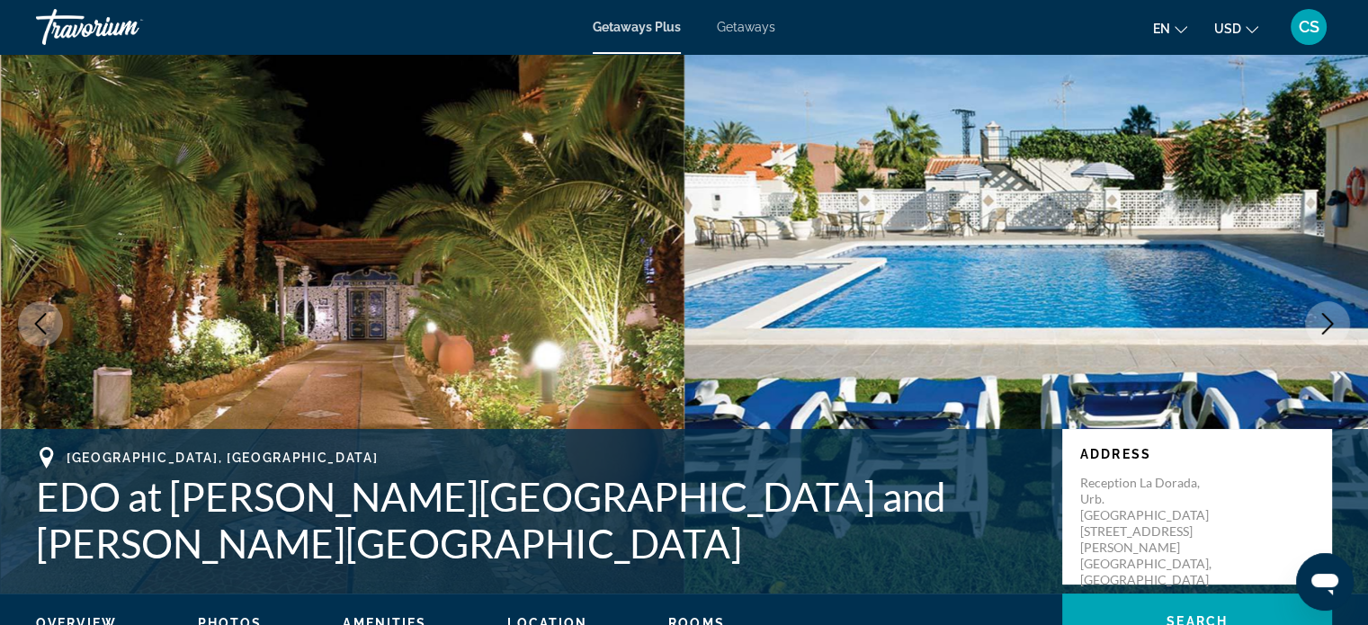
click at [1328, 312] on button "Next image" at bounding box center [1327, 323] width 45 height 45
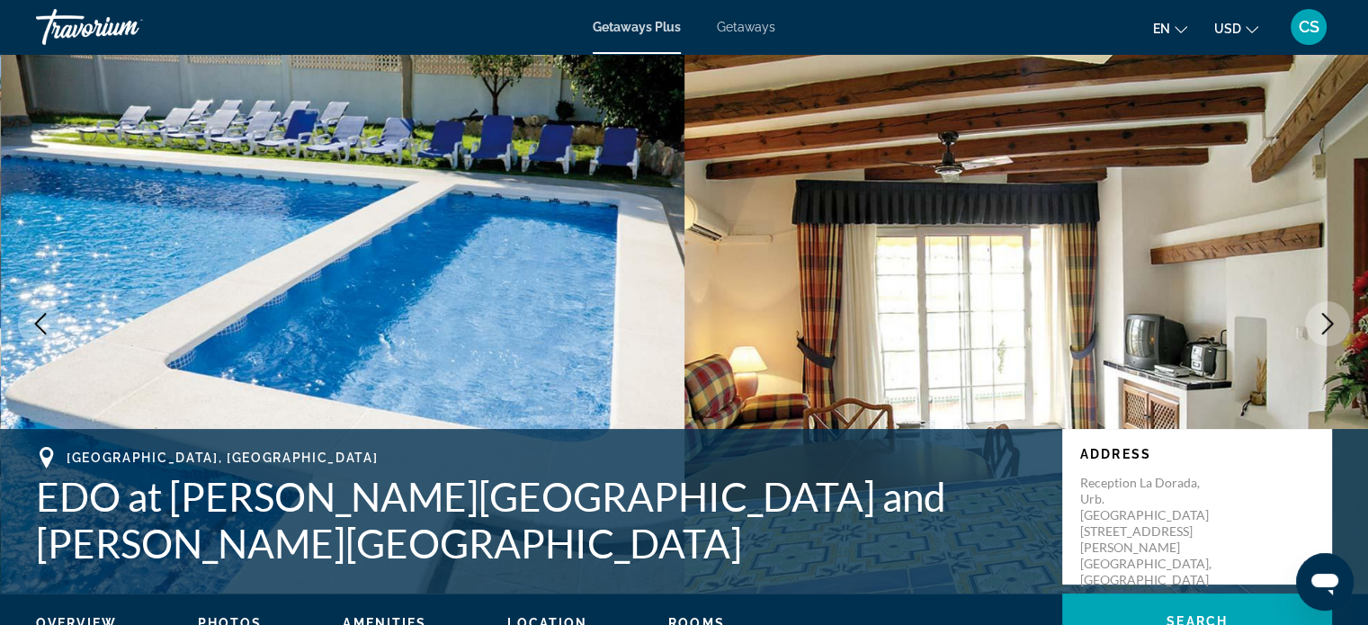
click at [1328, 312] on button "Next image" at bounding box center [1327, 323] width 45 height 45
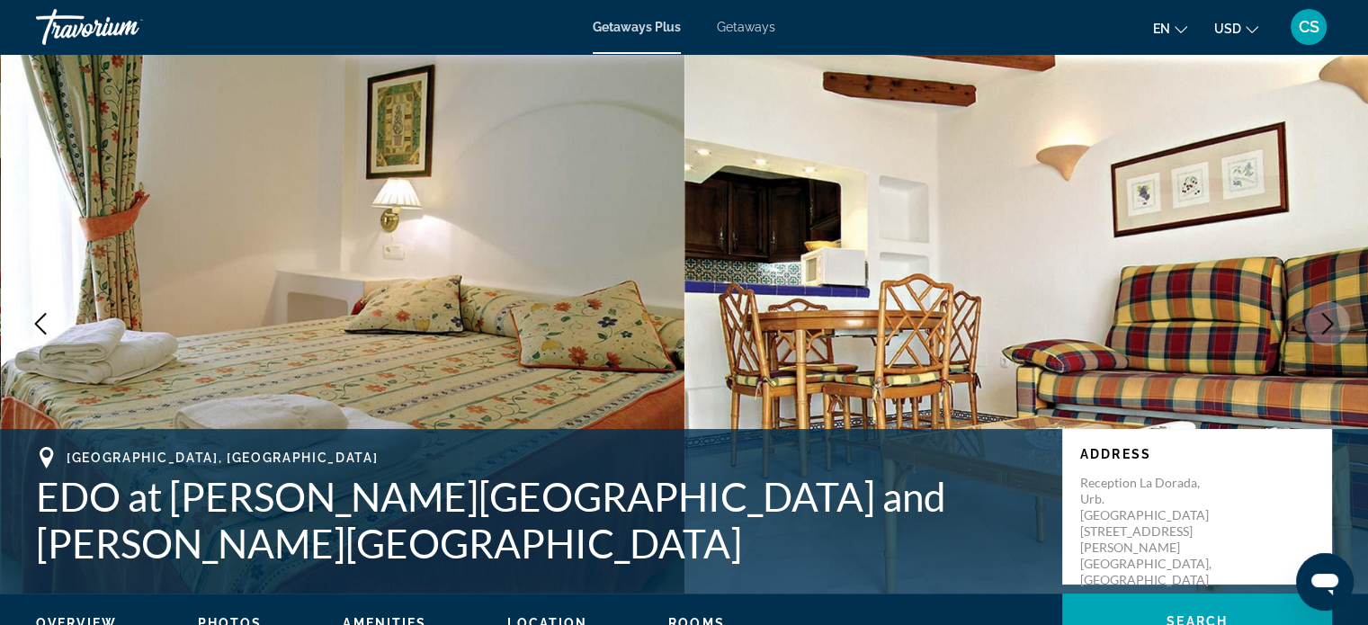
click at [1328, 312] on button "Next image" at bounding box center [1327, 323] width 45 height 45
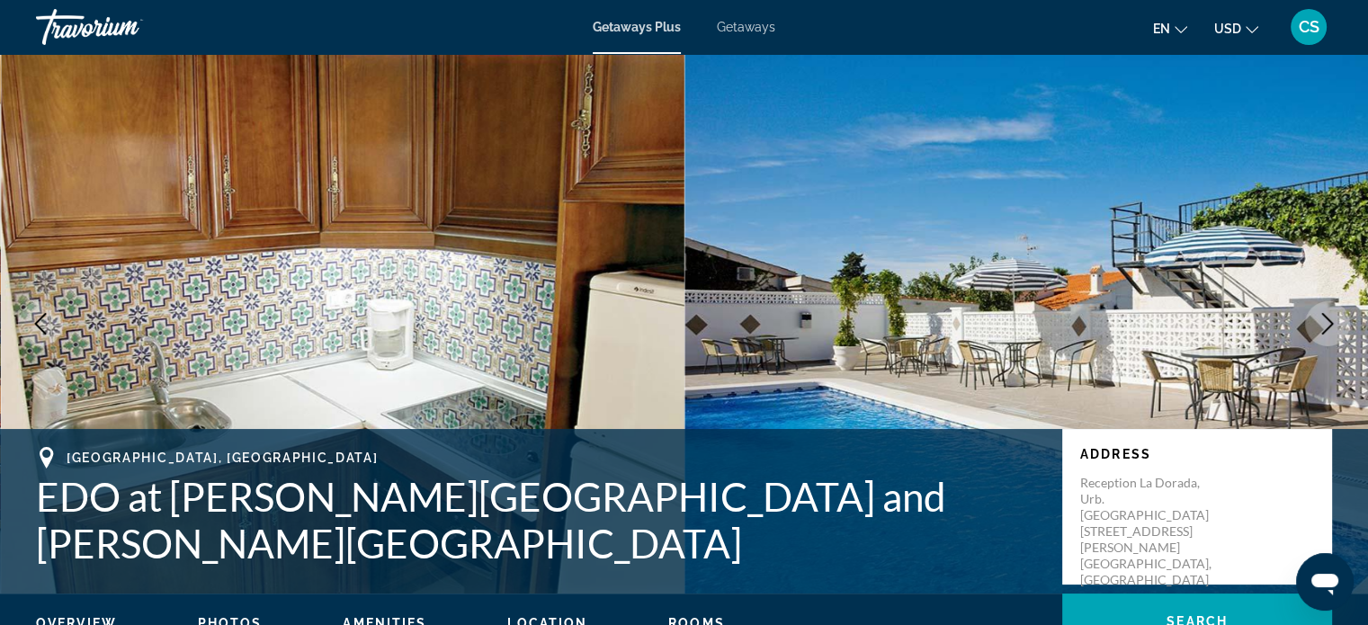
click at [1328, 312] on button "Next image" at bounding box center [1327, 323] width 45 height 45
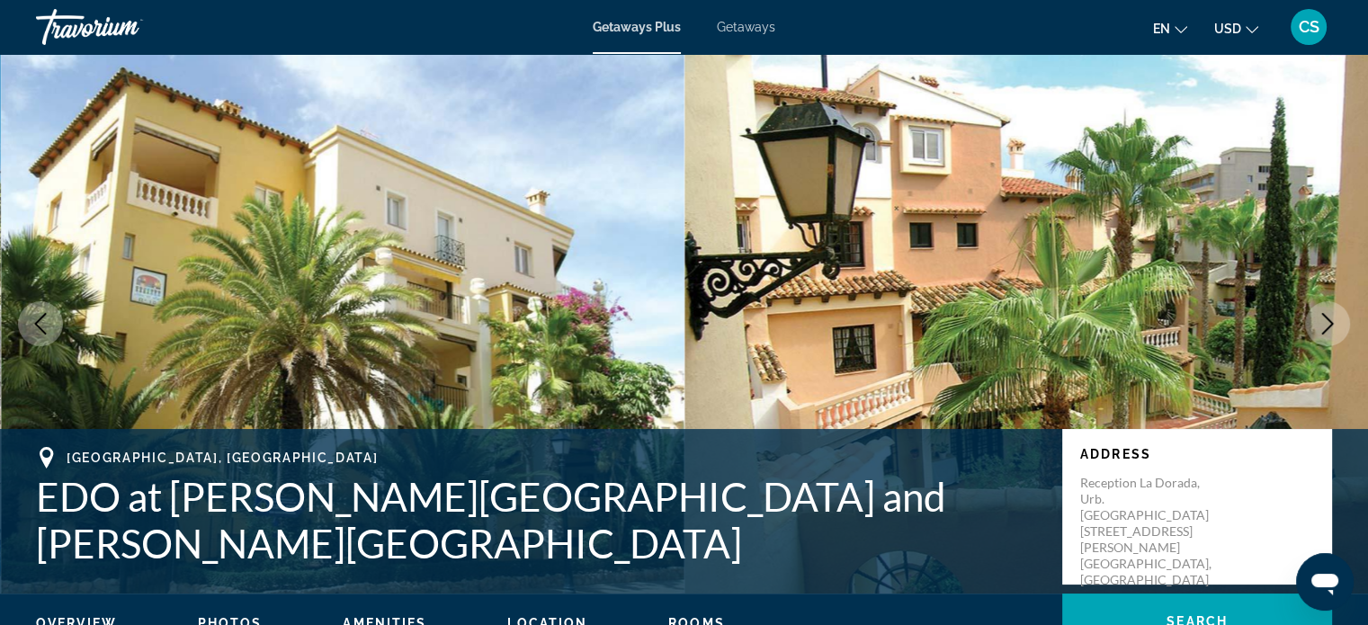
click at [1328, 312] on button "Next image" at bounding box center [1327, 323] width 45 height 45
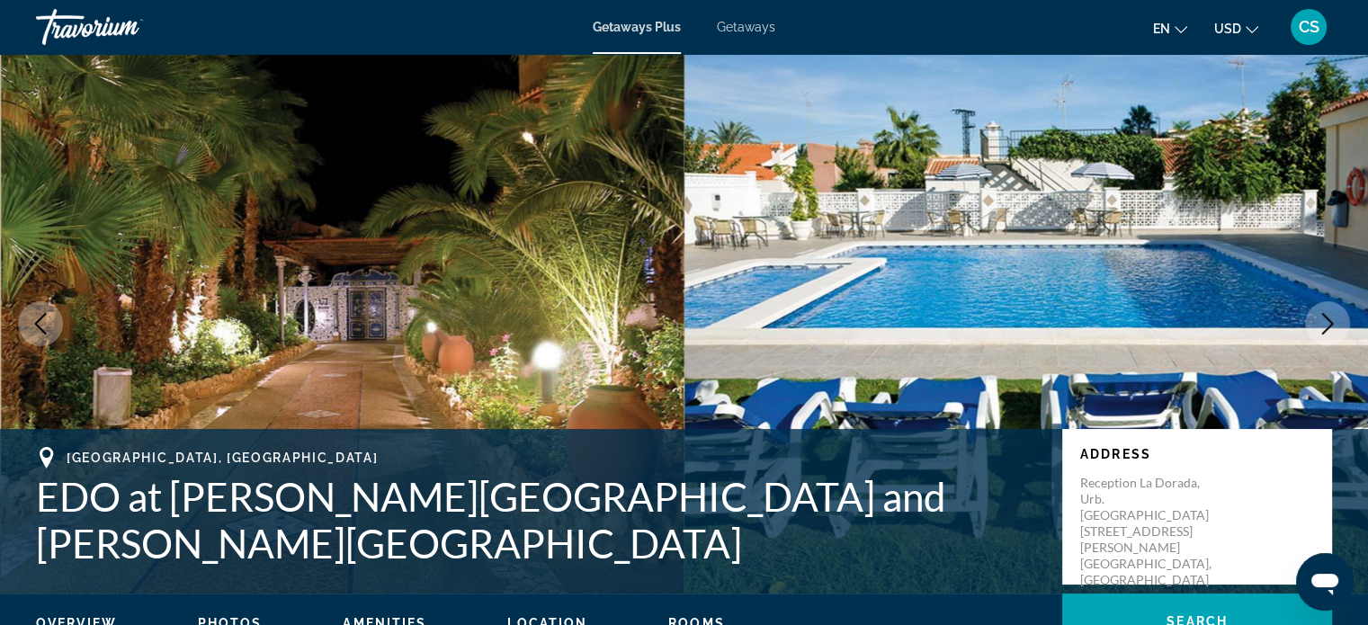
click at [1328, 312] on button "Next image" at bounding box center [1327, 323] width 45 height 45
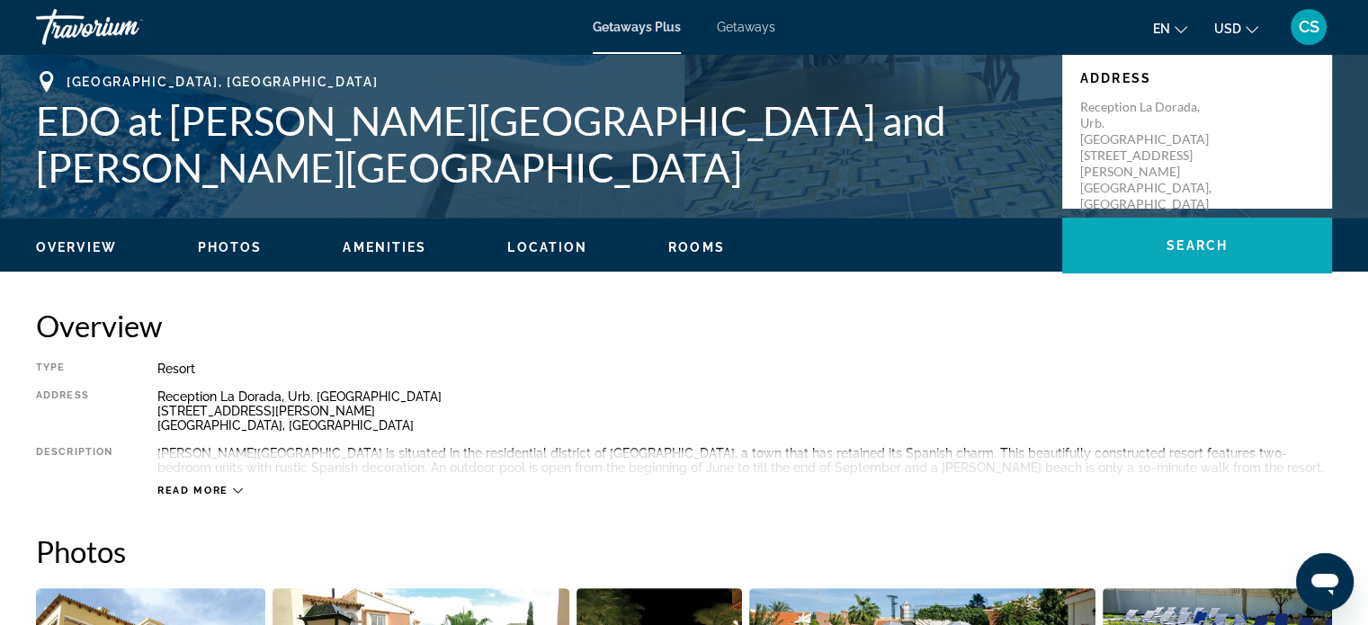
scroll to position [450, 0]
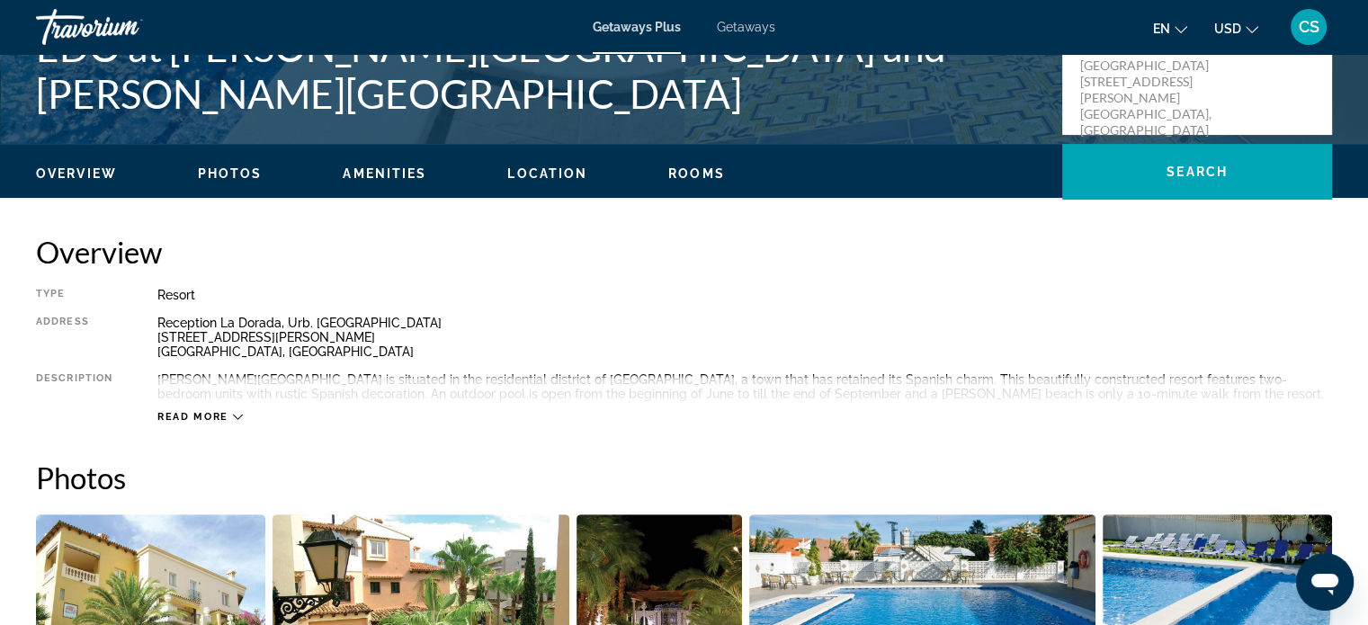
click at [235, 412] on icon "Main content" at bounding box center [238, 417] width 10 height 10
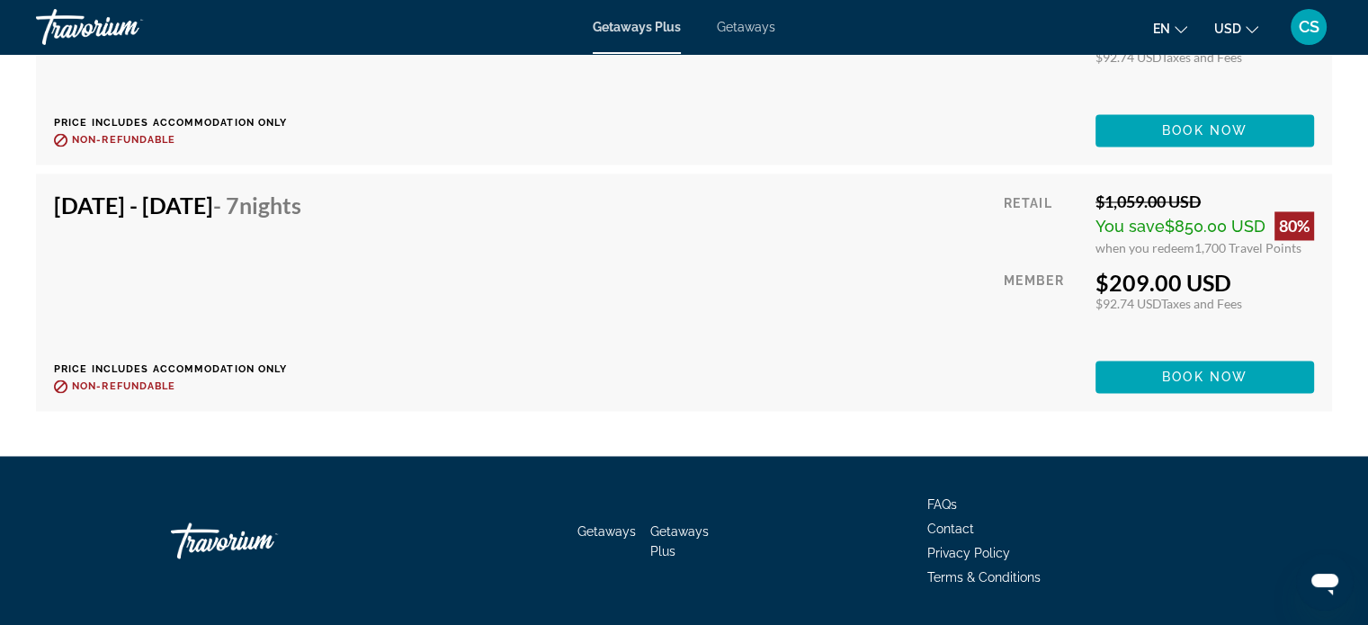
scroll to position [2935, 0]
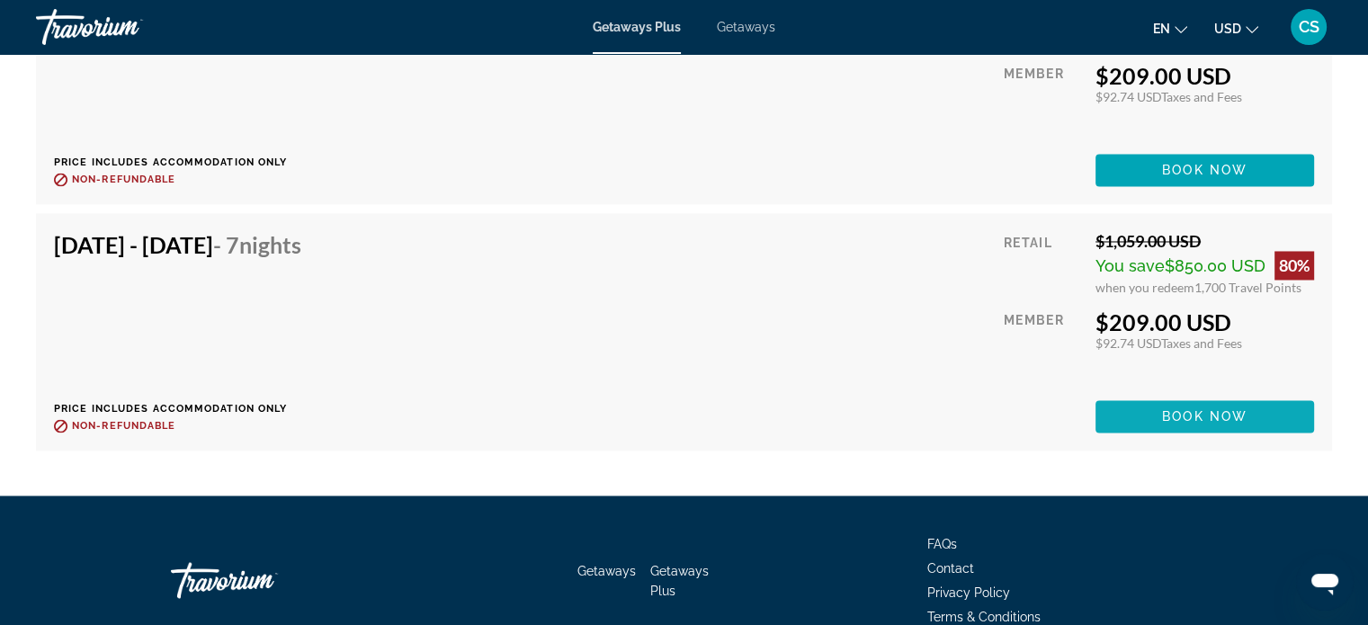
click at [1127, 416] on span "Main content" at bounding box center [1204, 416] width 219 height 43
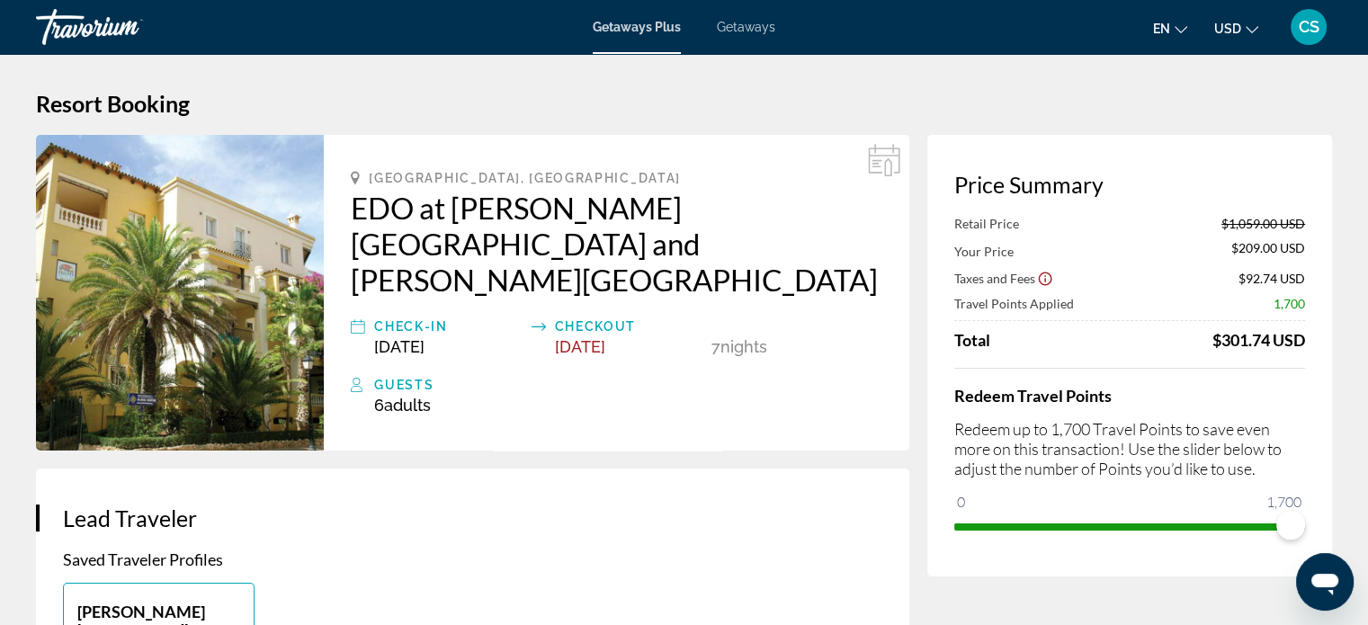
click at [1180, 24] on icon "Change language" at bounding box center [1181, 29] width 13 height 13
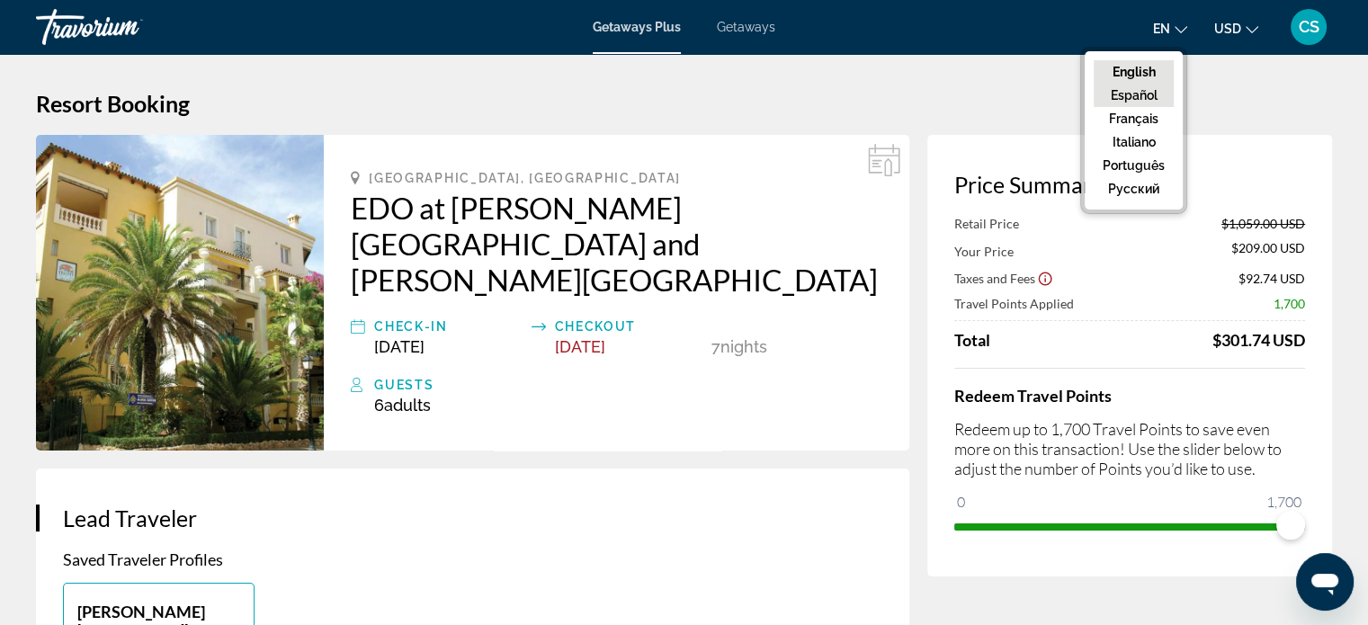
click at [1140, 93] on button "Español" at bounding box center [1134, 95] width 80 height 23
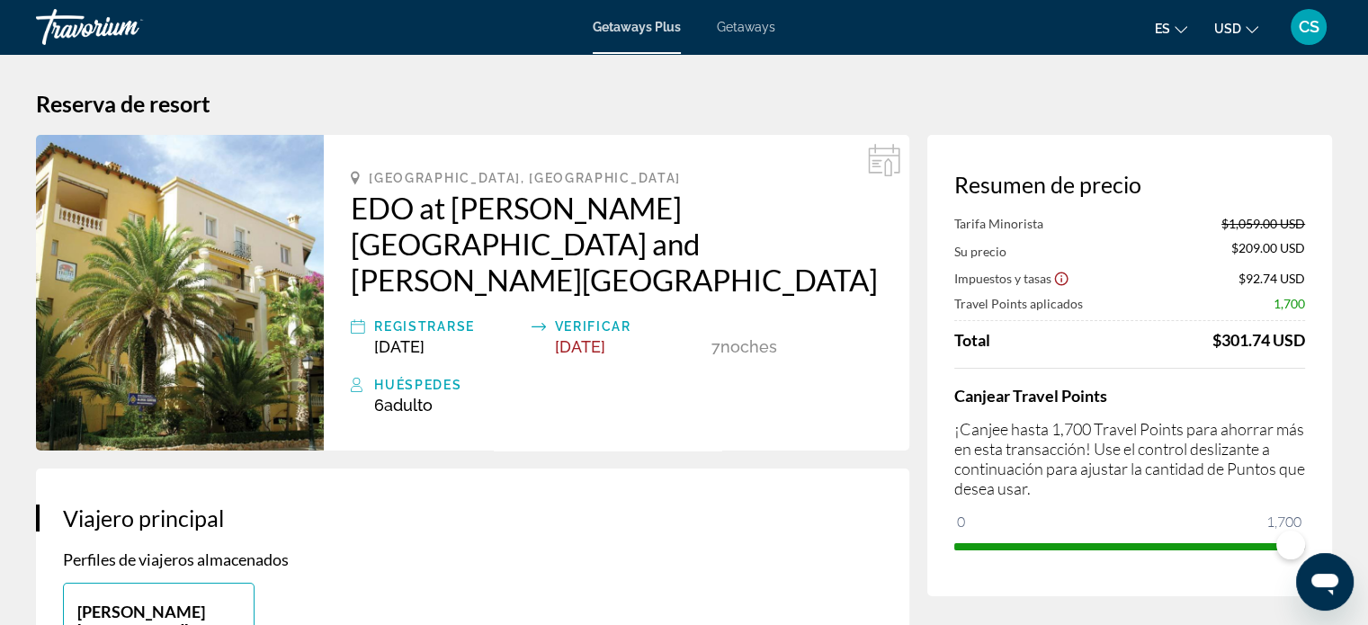
click at [1249, 25] on icon "Change currency" at bounding box center [1252, 29] width 13 height 13
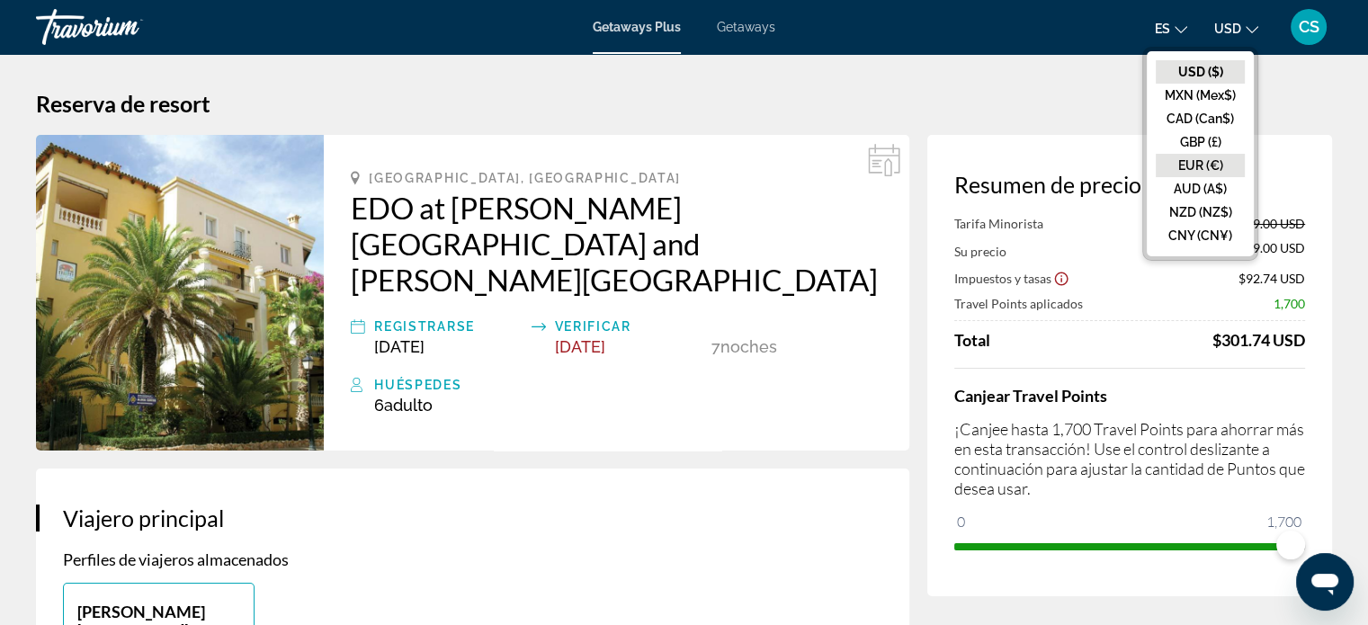
click at [1195, 161] on button "EUR (€)" at bounding box center [1200, 165] width 89 height 23
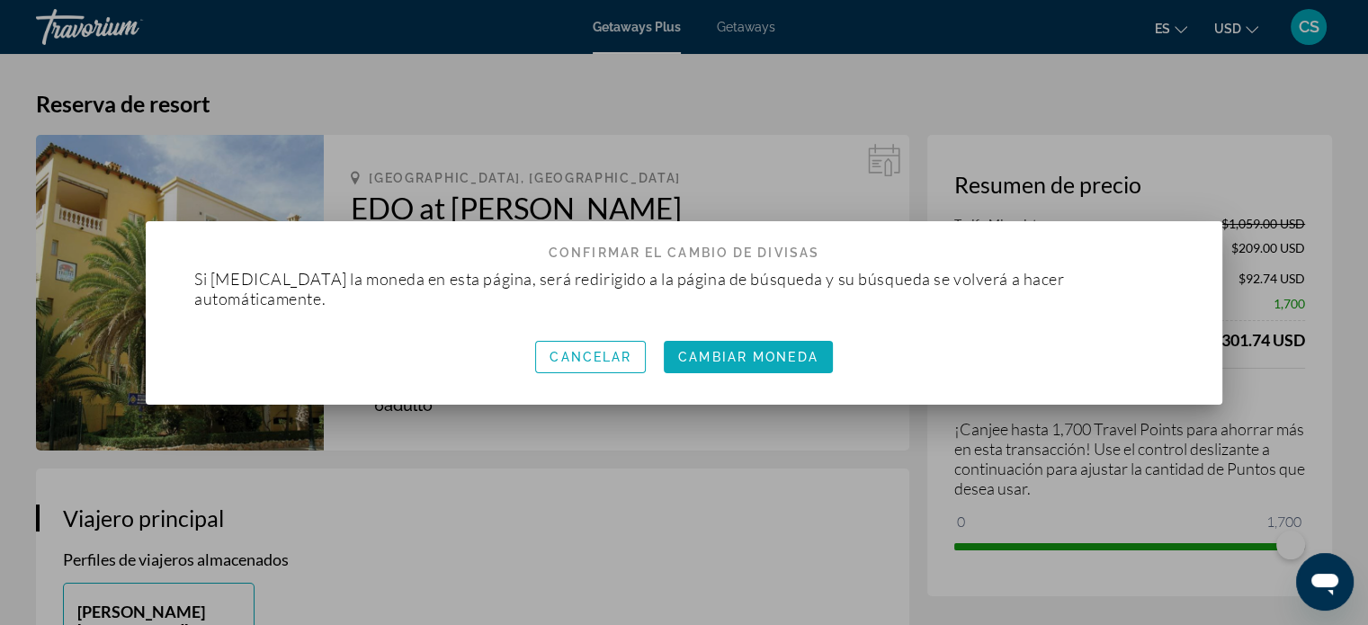
click at [800, 350] on span "Cambiar moneda" at bounding box center [747, 357] width 139 height 14
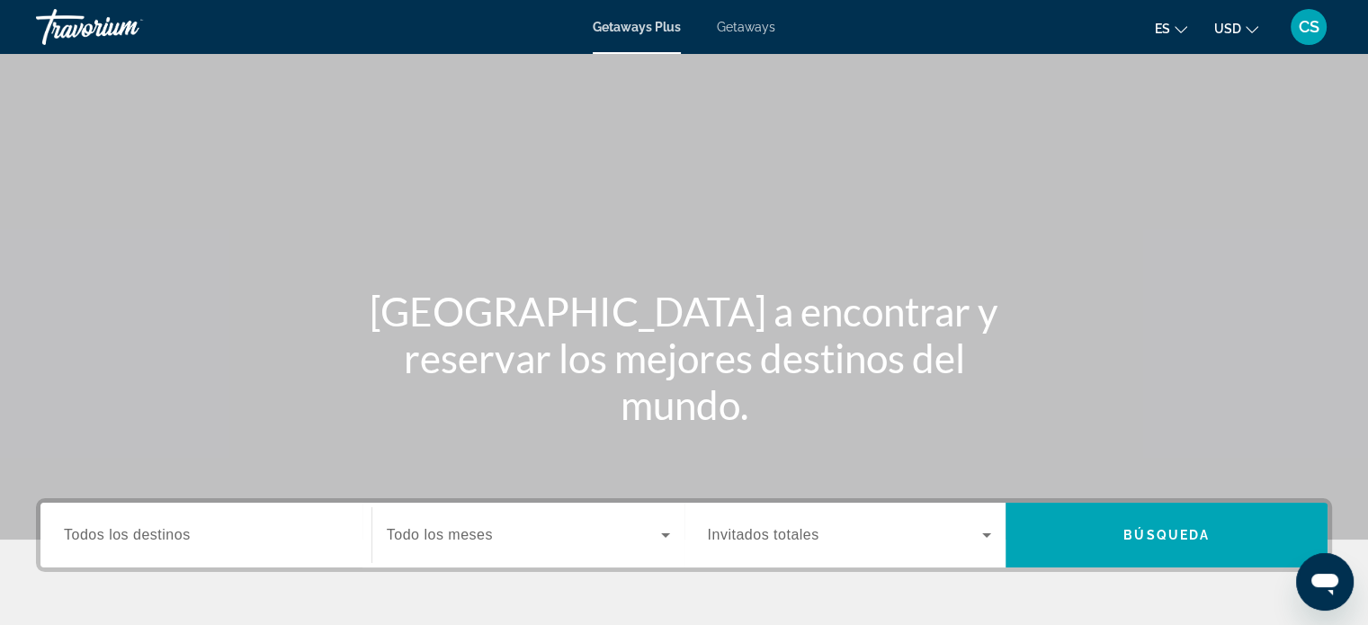
click at [1178, 24] on icon "Change language" at bounding box center [1181, 29] width 13 height 13
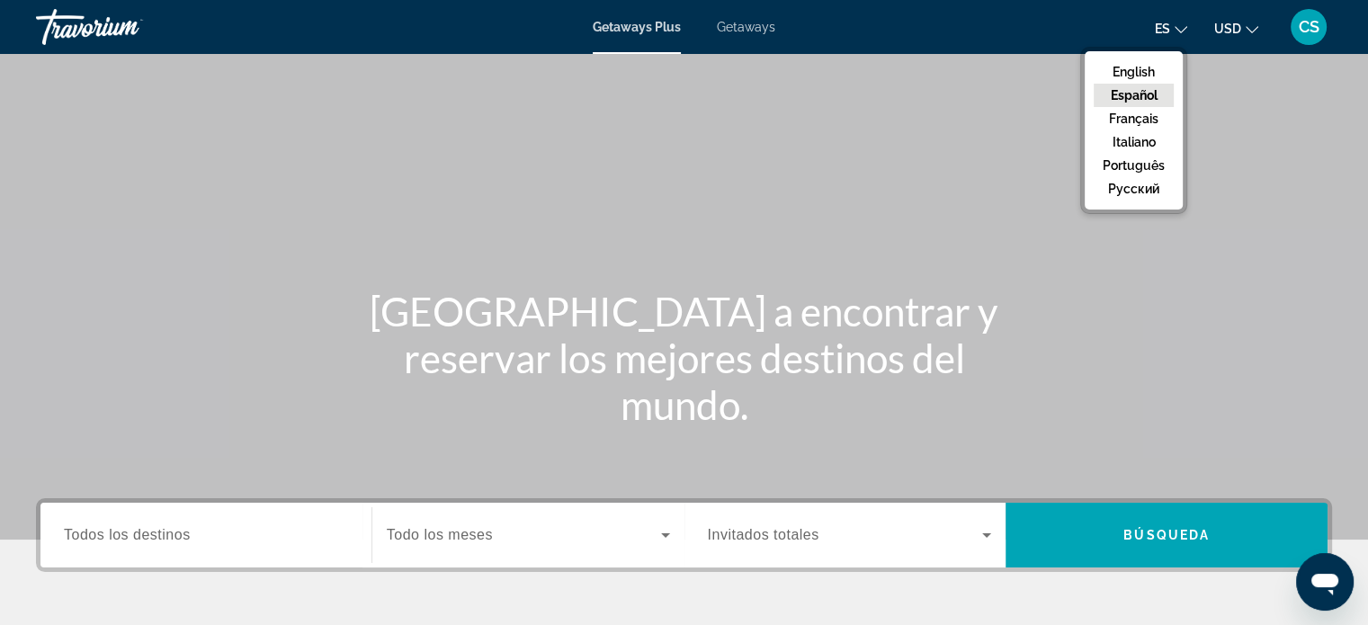
click at [1126, 93] on button "Español" at bounding box center [1134, 95] width 80 height 23
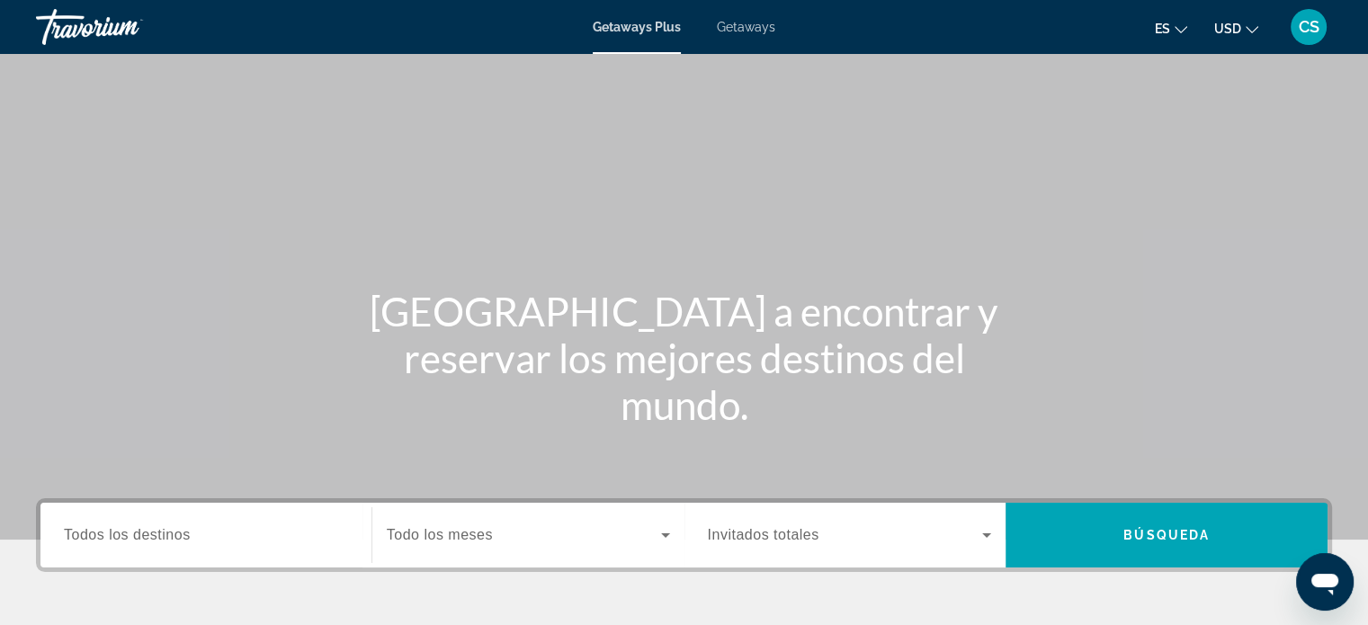
click at [1256, 25] on icon "Change currency" at bounding box center [1252, 29] width 13 height 13
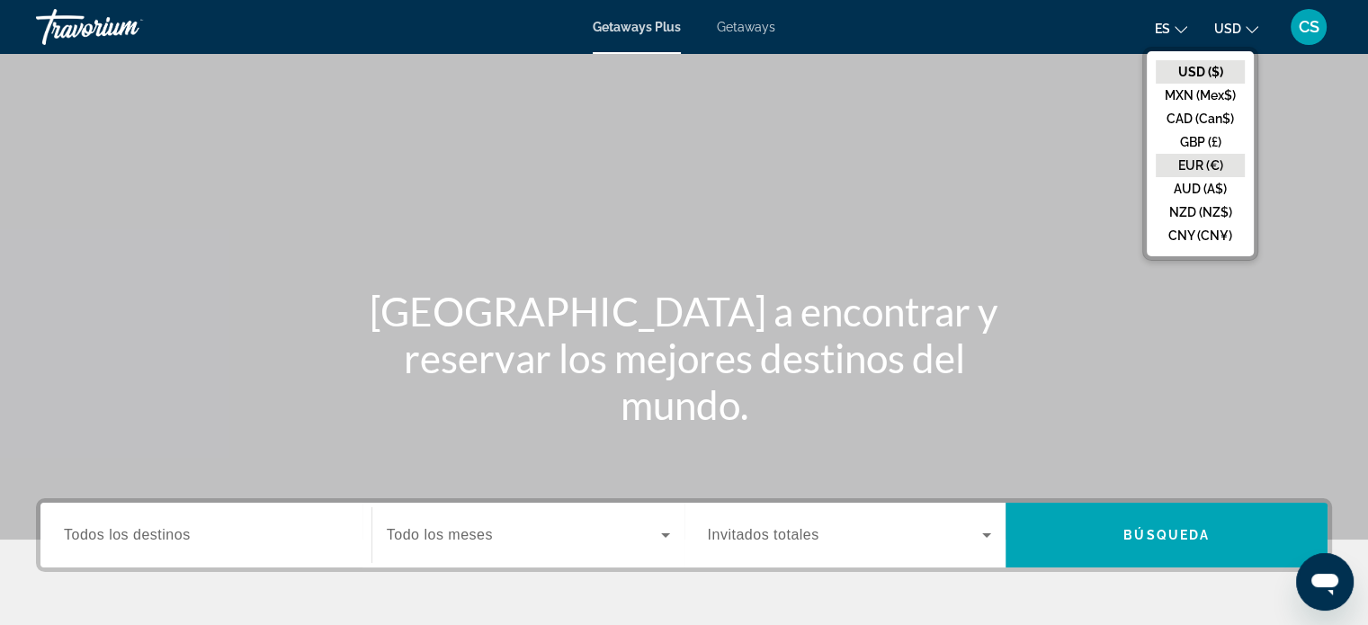
click at [1191, 165] on button "EUR (€)" at bounding box center [1200, 165] width 89 height 23
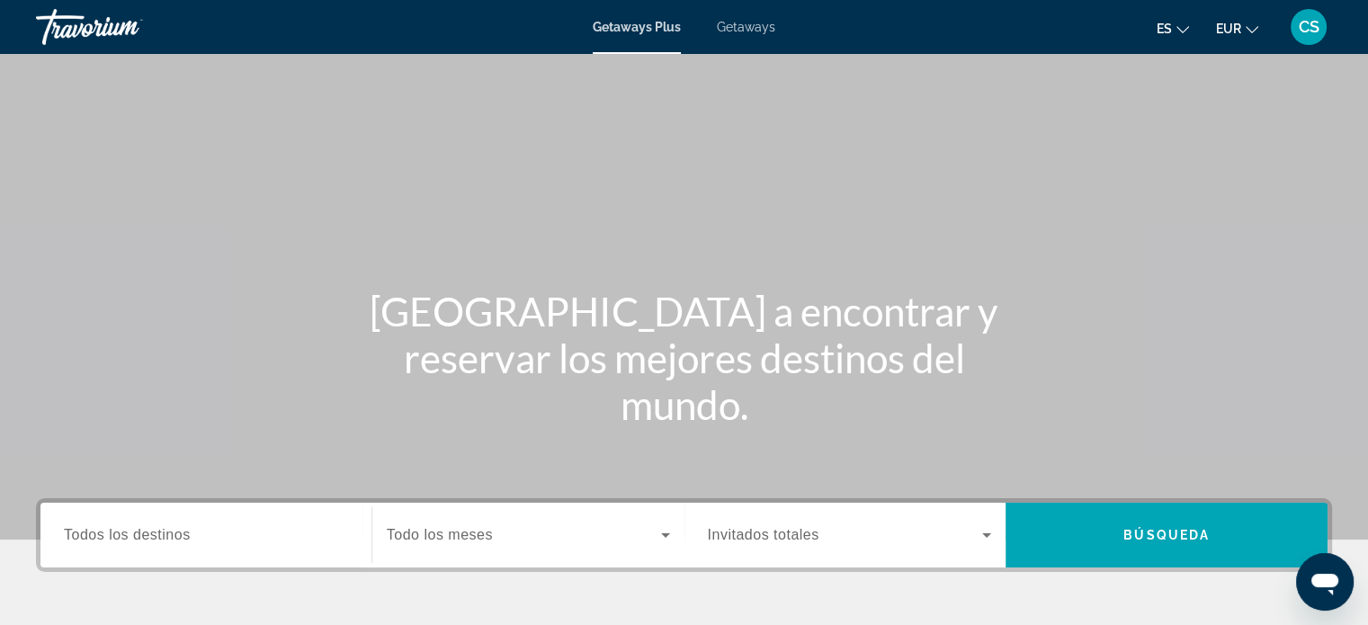
click at [140, 534] on span "Todos los destinos" at bounding box center [127, 534] width 127 height 15
click at [140, 534] on input "Destination Todos los destinos" at bounding box center [206, 536] width 284 height 22
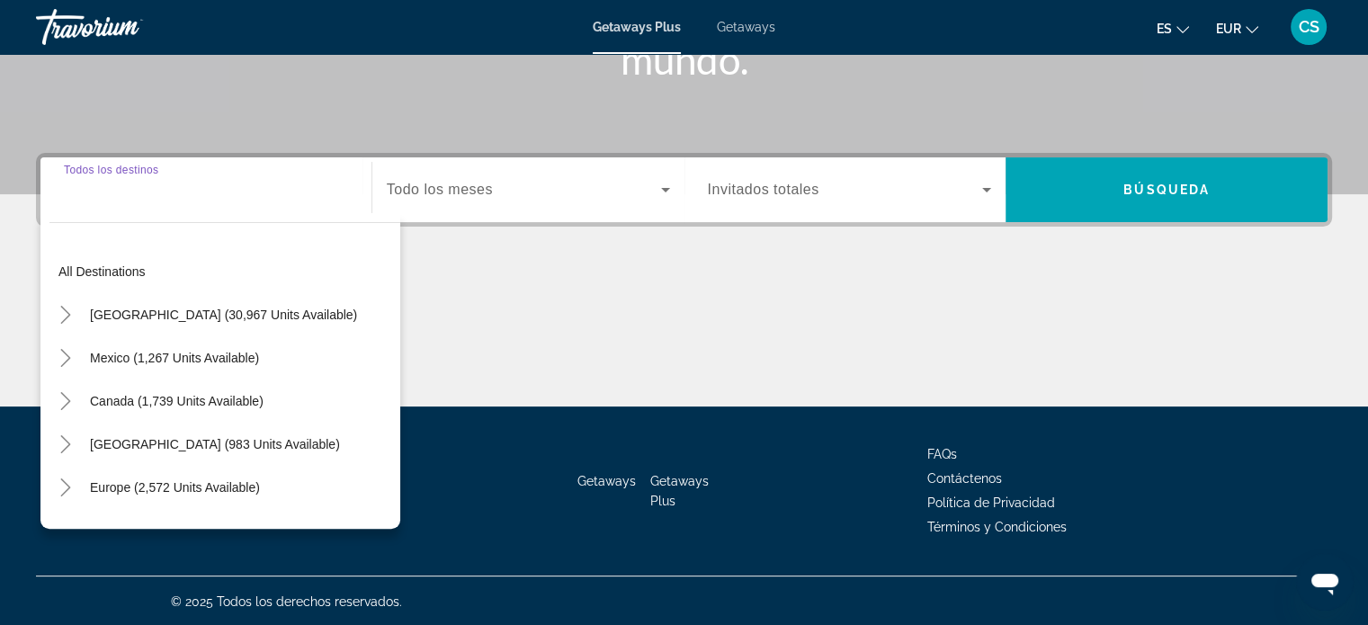
scroll to position [346, 0]
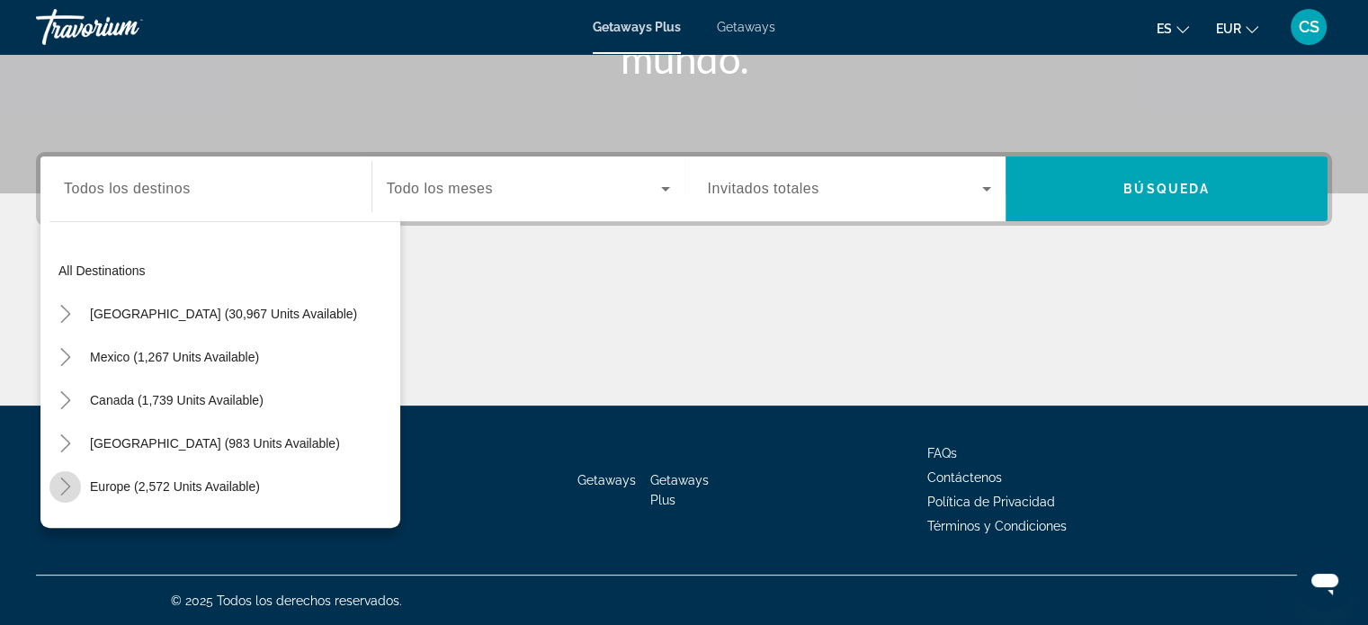
click at [64, 481] on icon "Toggle Europe (2,572 units available)" at bounding box center [66, 487] width 18 height 18
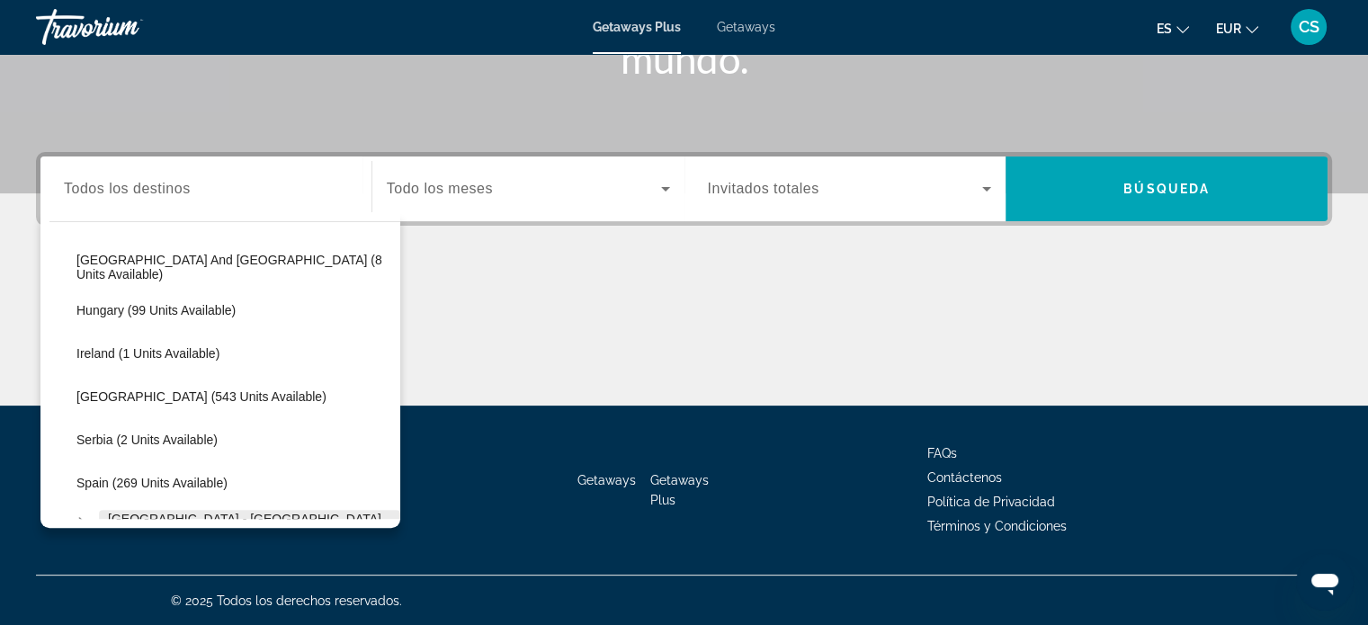
scroll to position [675, 0]
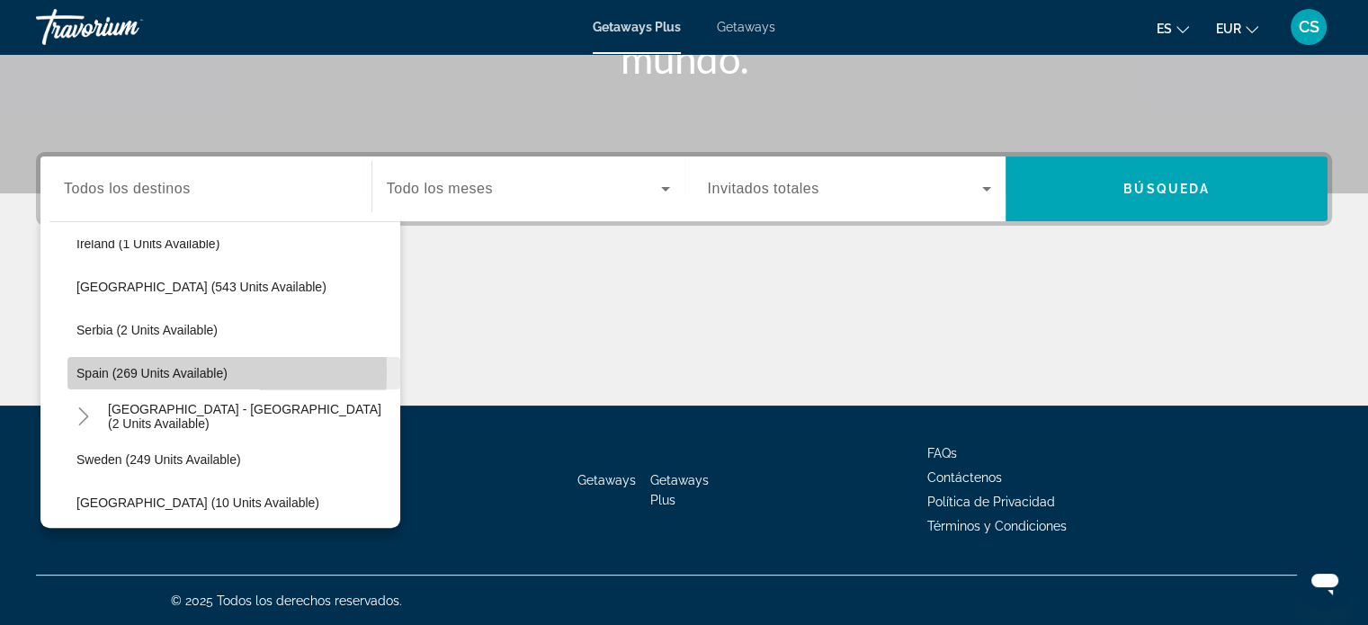
click at [94, 370] on span "Spain (269 units available)" at bounding box center [151, 373] width 151 height 14
type input "**********"
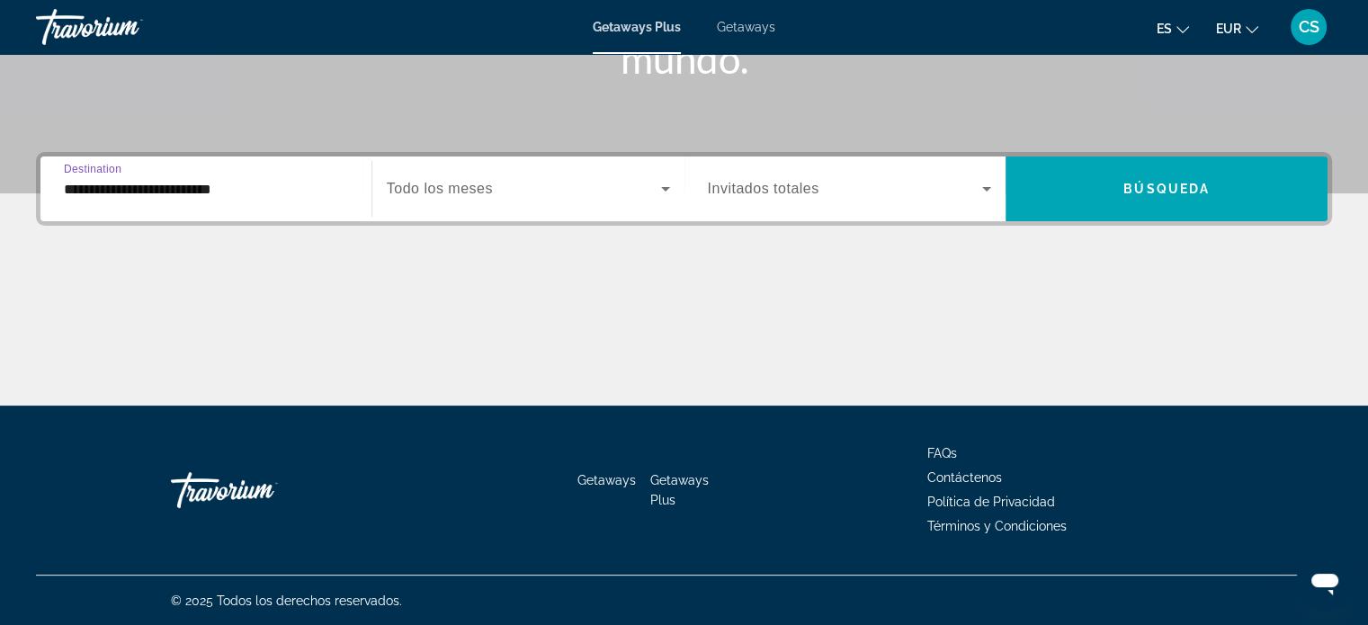
click at [413, 188] on span "Todo los meses" at bounding box center [440, 188] width 106 height 15
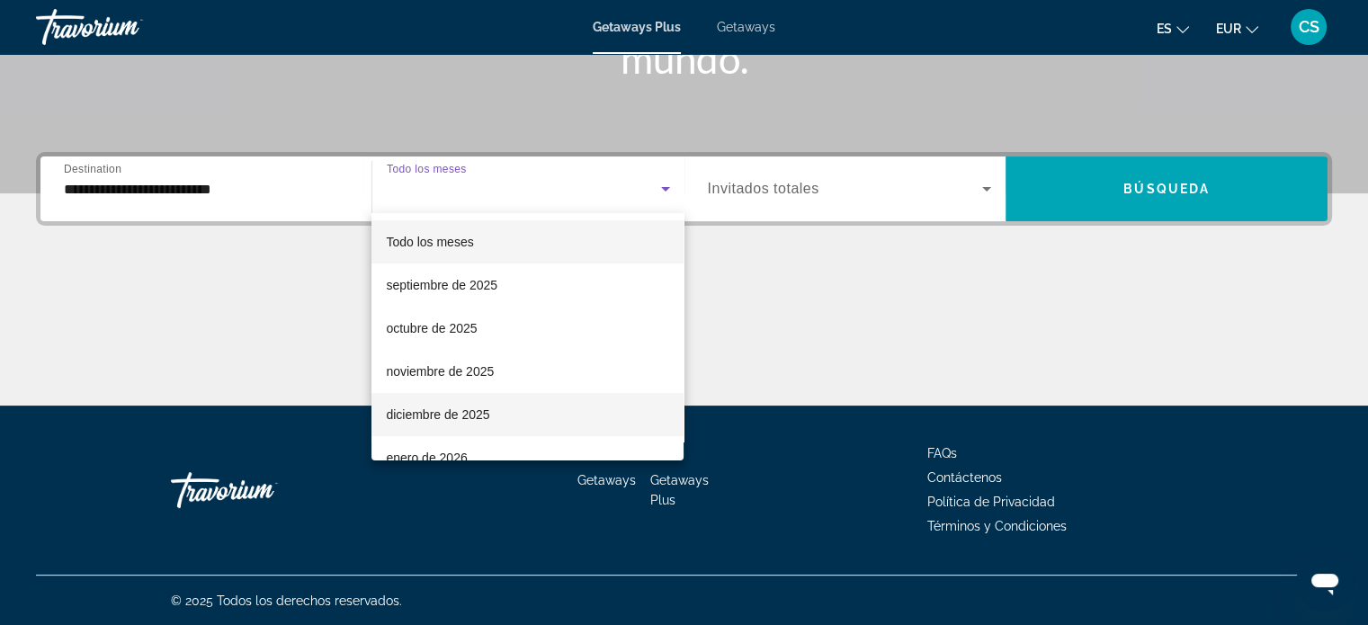
click at [429, 413] on span "diciembre de 2025" at bounding box center [437, 415] width 103 height 22
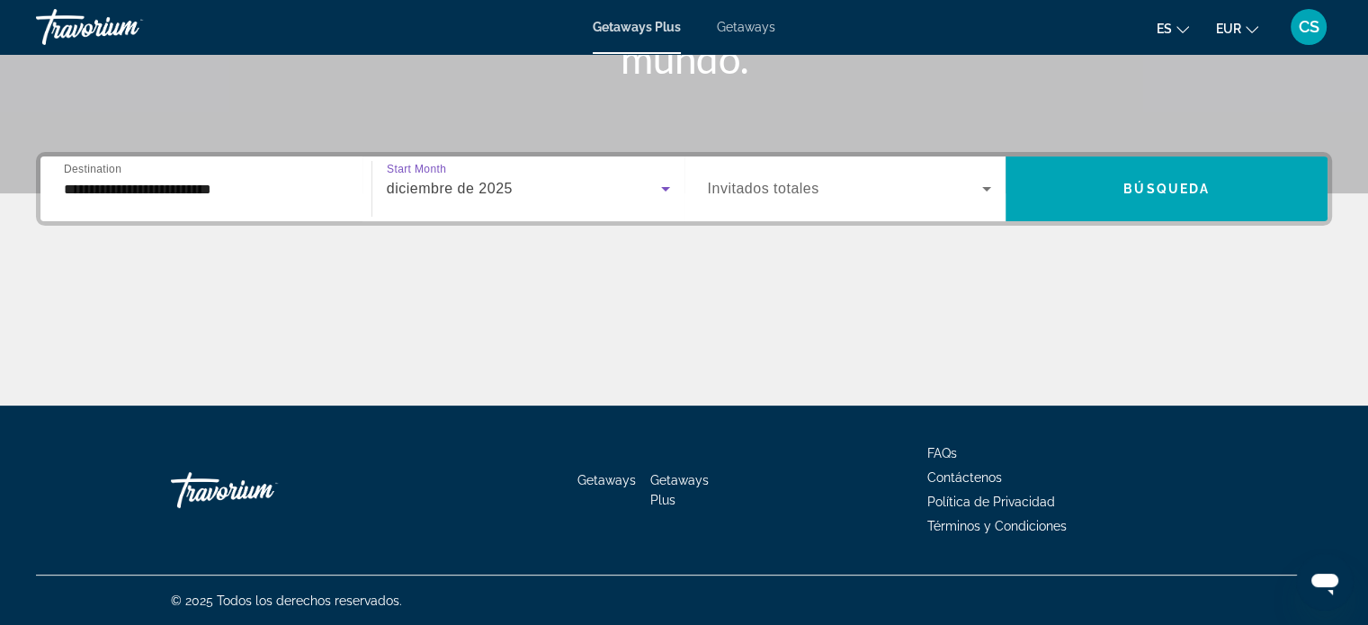
click at [774, 189] on span "Invitados totales" at bounding box center [764, 188] width 112 height 15
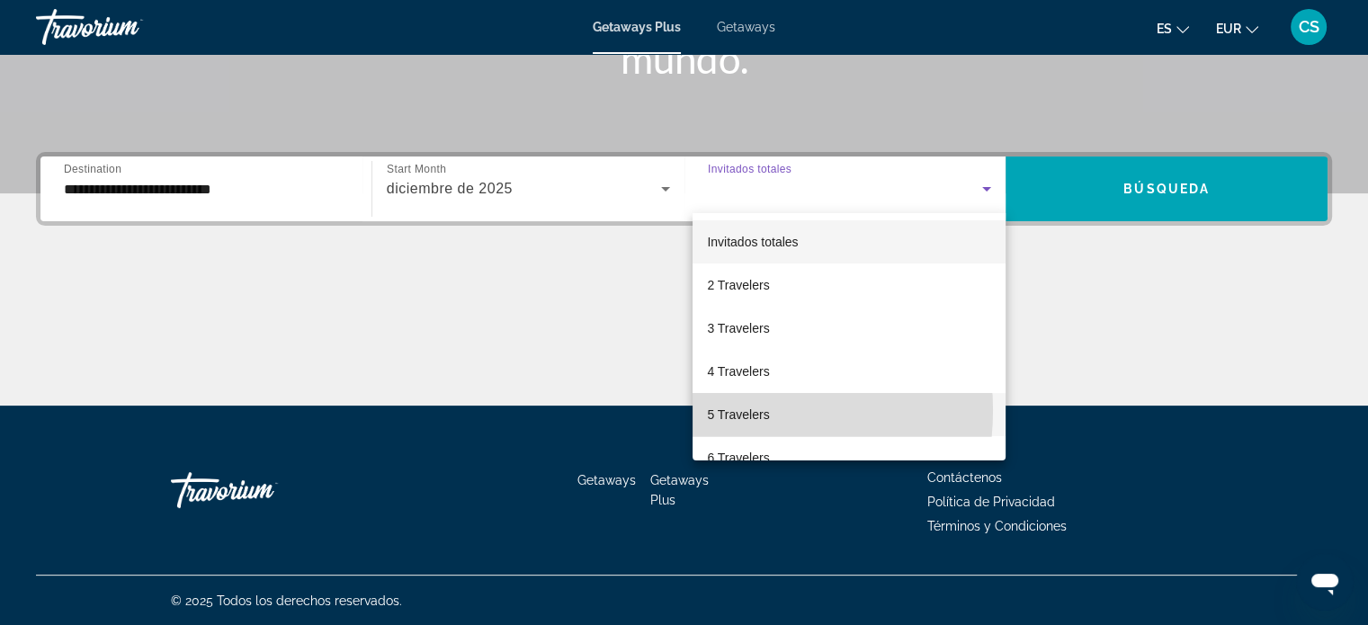
click at [723, 410] on span "5 Travelers" at bounding box center [738, 415] width 62 height 22
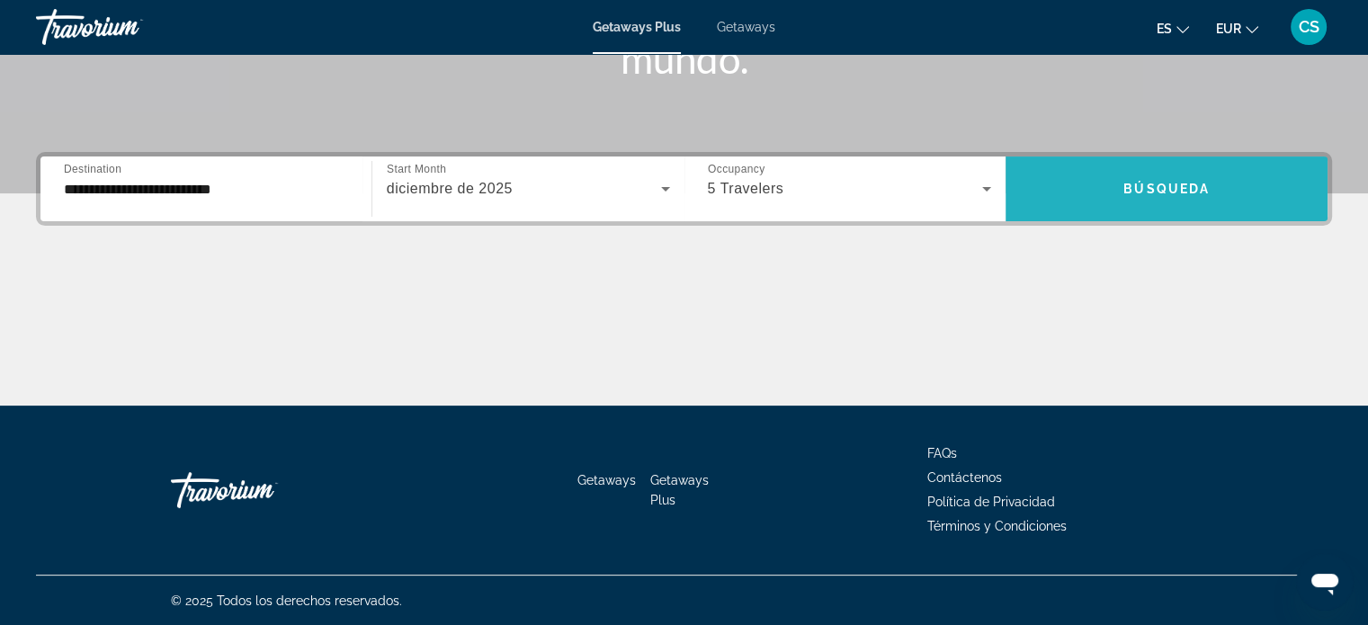
click at [1217, 187] on span "Search widget" at bounding box center [1167, 188] width 322 height 43
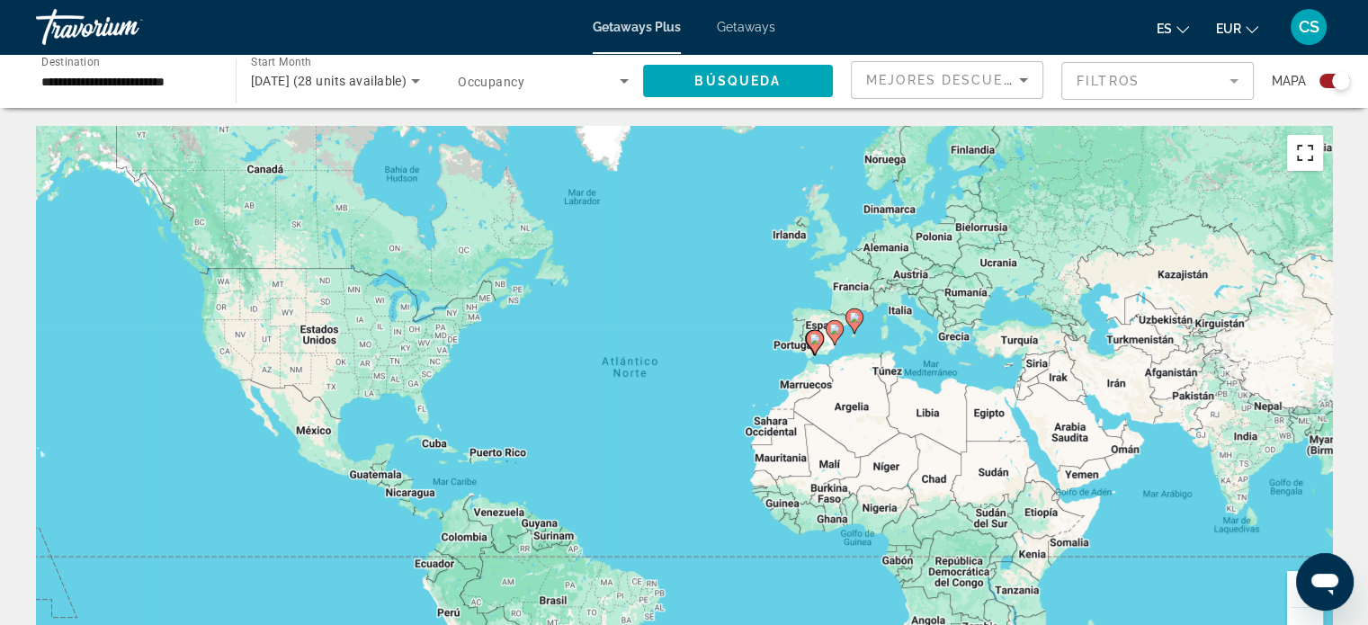
click at [1309, 157] on button "Cambiar a la vista en pantalla completa" at bounding box center [1305, 153] width 36 height 36
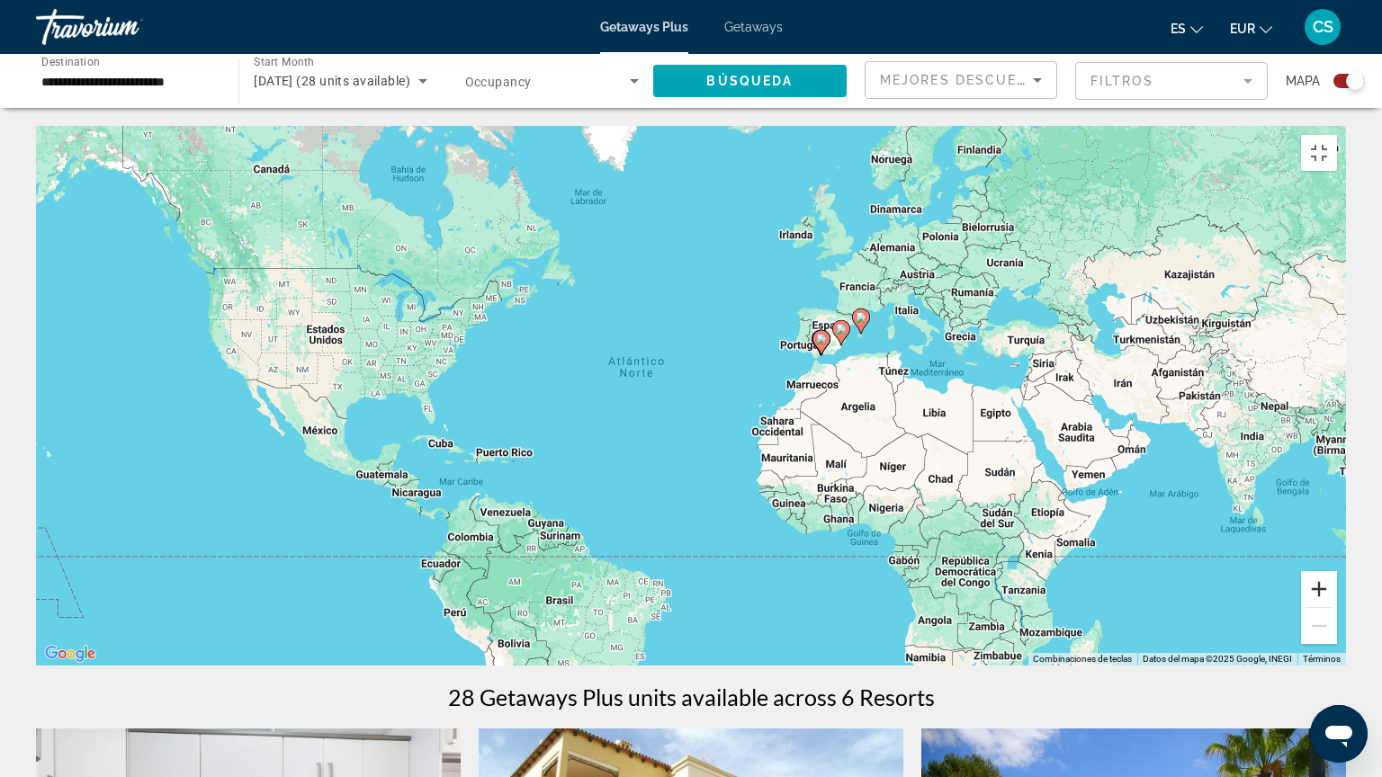
click at [1337, 607] on button "Ampliar" at bounding box center [1319, 589] width 36 height 36
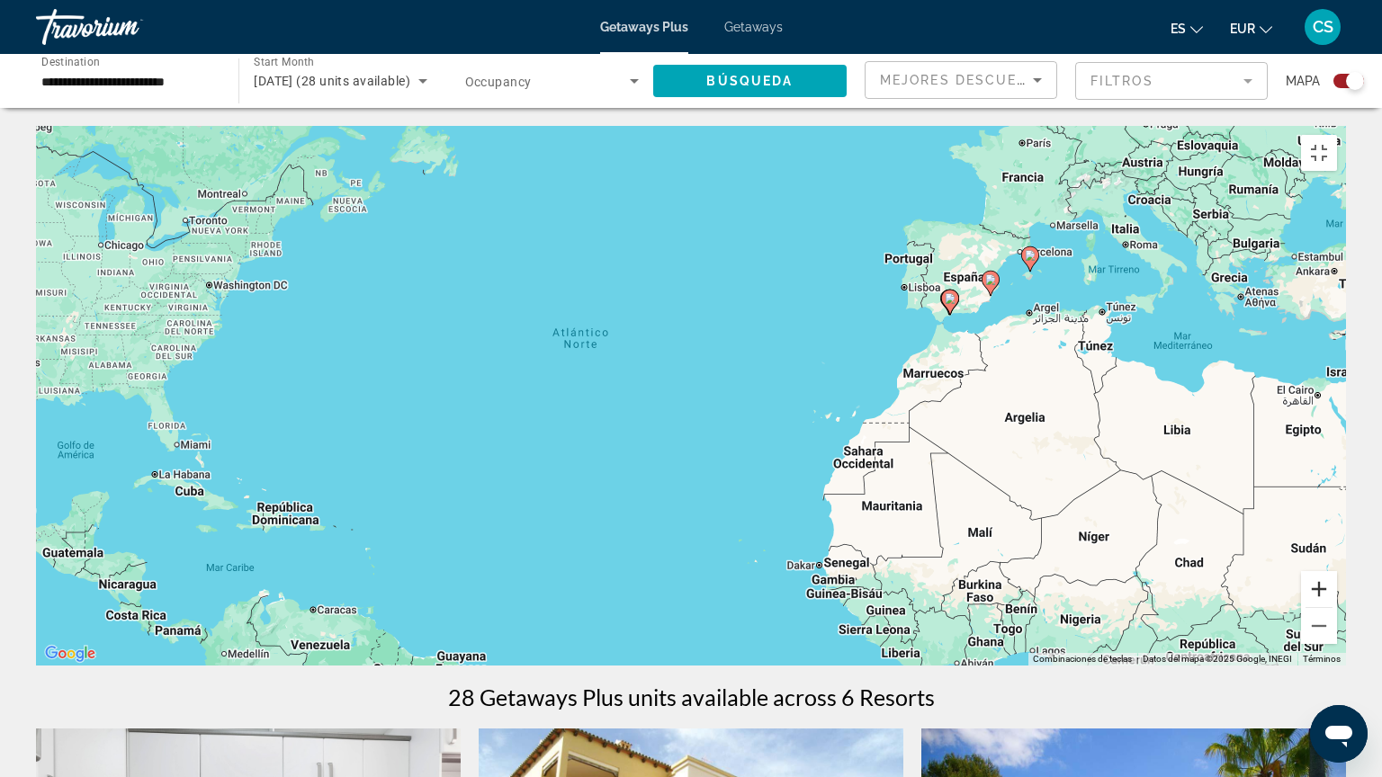
click at [1337, 607] on button "Ampliar" at bounding box center [1319, 589] width 36 height 36
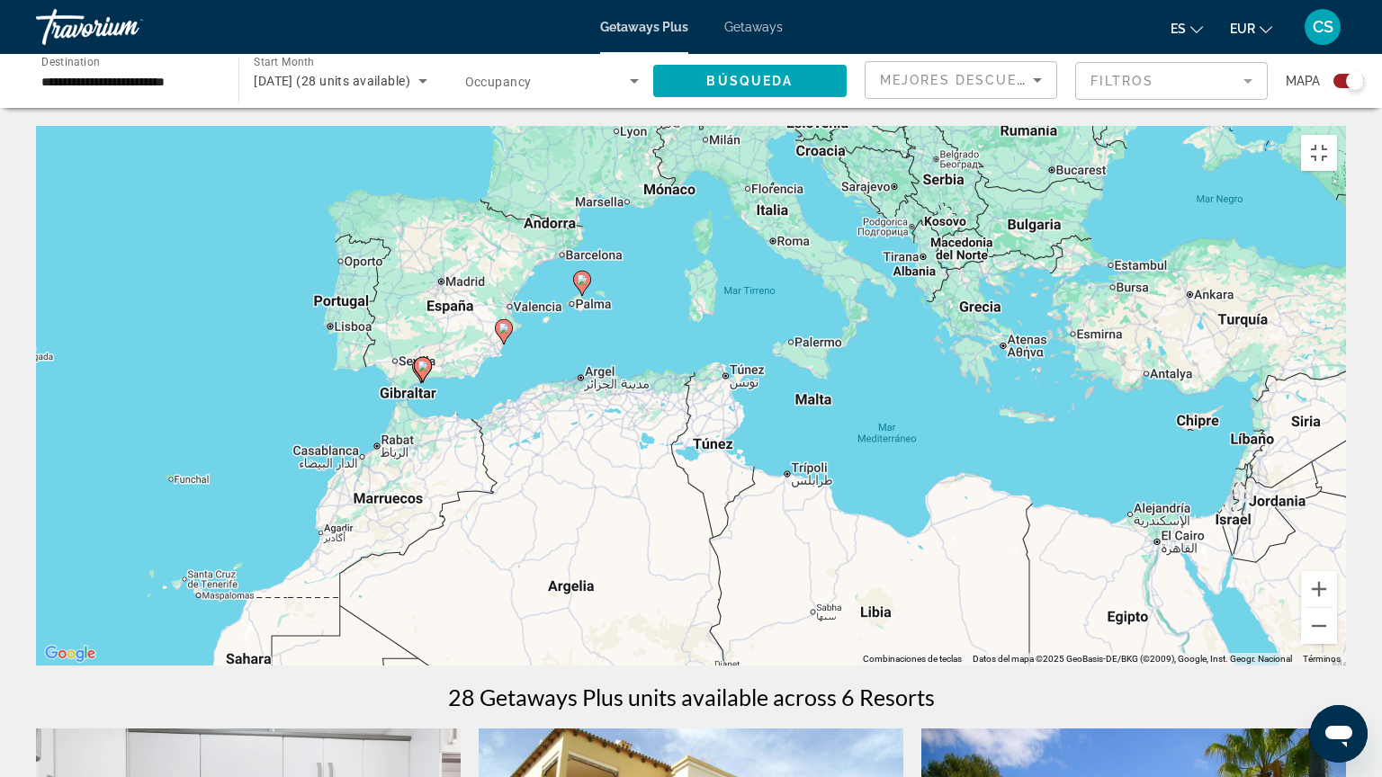
drag, startPoint x: 1244, startPoint y: 467, endPoint x: 454, endPoint y: 619, distance: 804.2
click at [454, 619] on div "Para activar la función de arrastre con el teclado, pulsa Alt + Intro. Cuando h…" at bounding box center [691, 396] width 1310 height 540
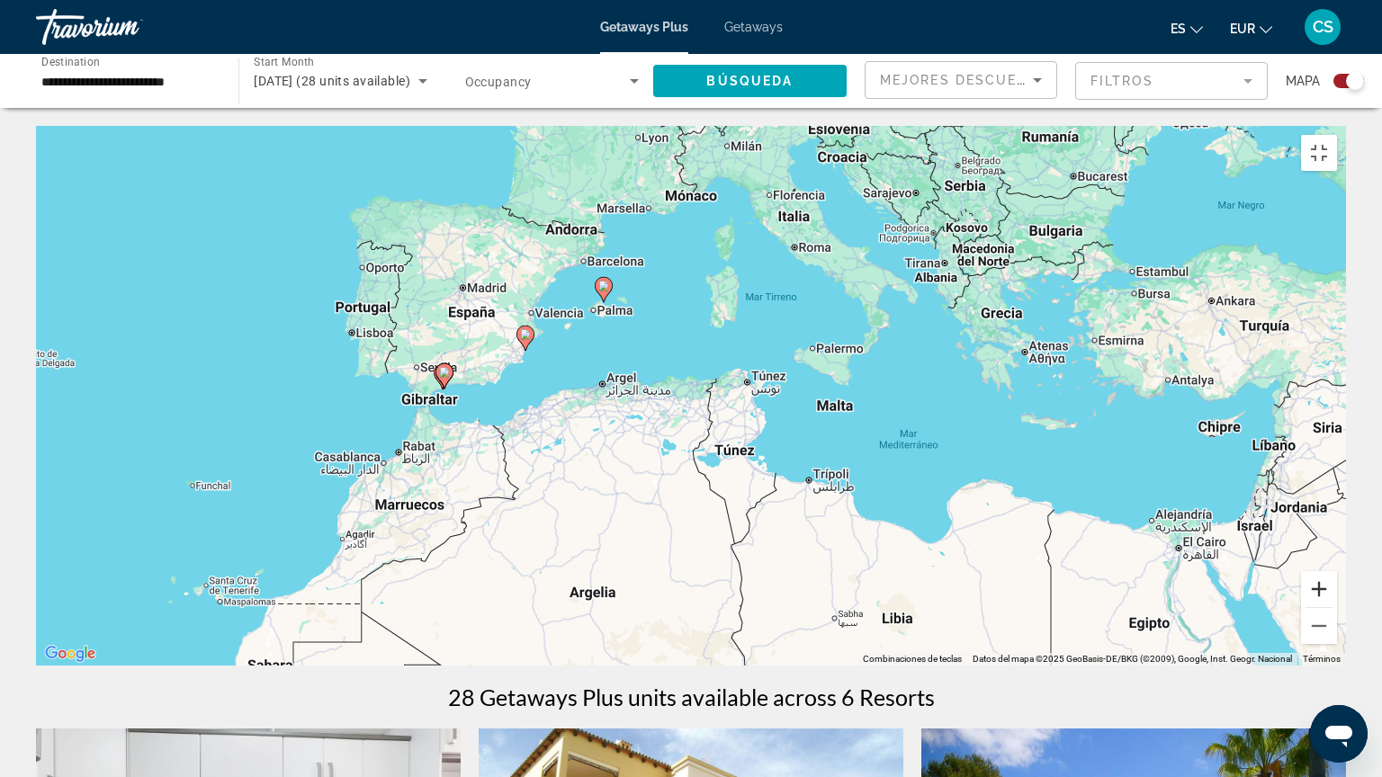
click at [1337, 607] on button "Ampliar" at bounding box center [1319, 589] width 36 height 36
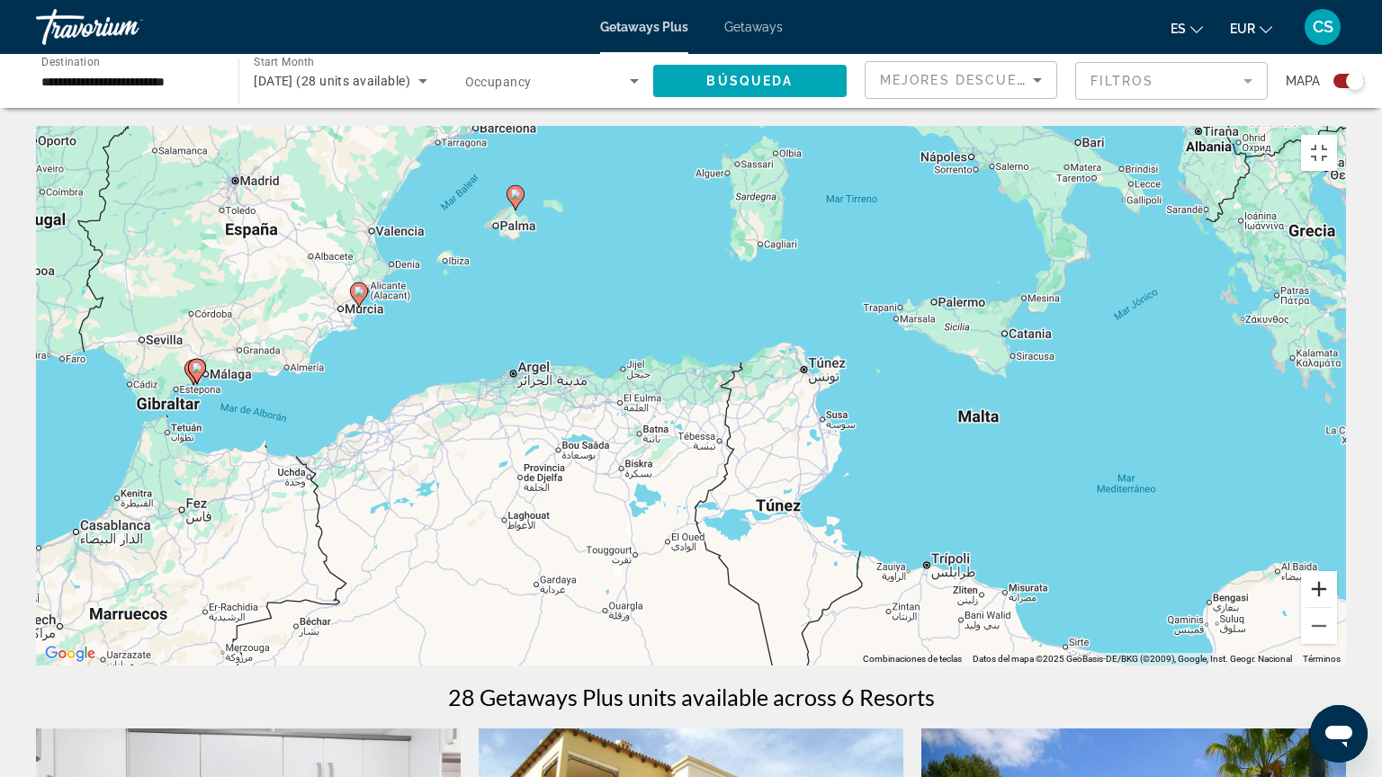
click at [1337, 607] on button "Ampliar" at bounding box center [1319, 589] width 36 height 36
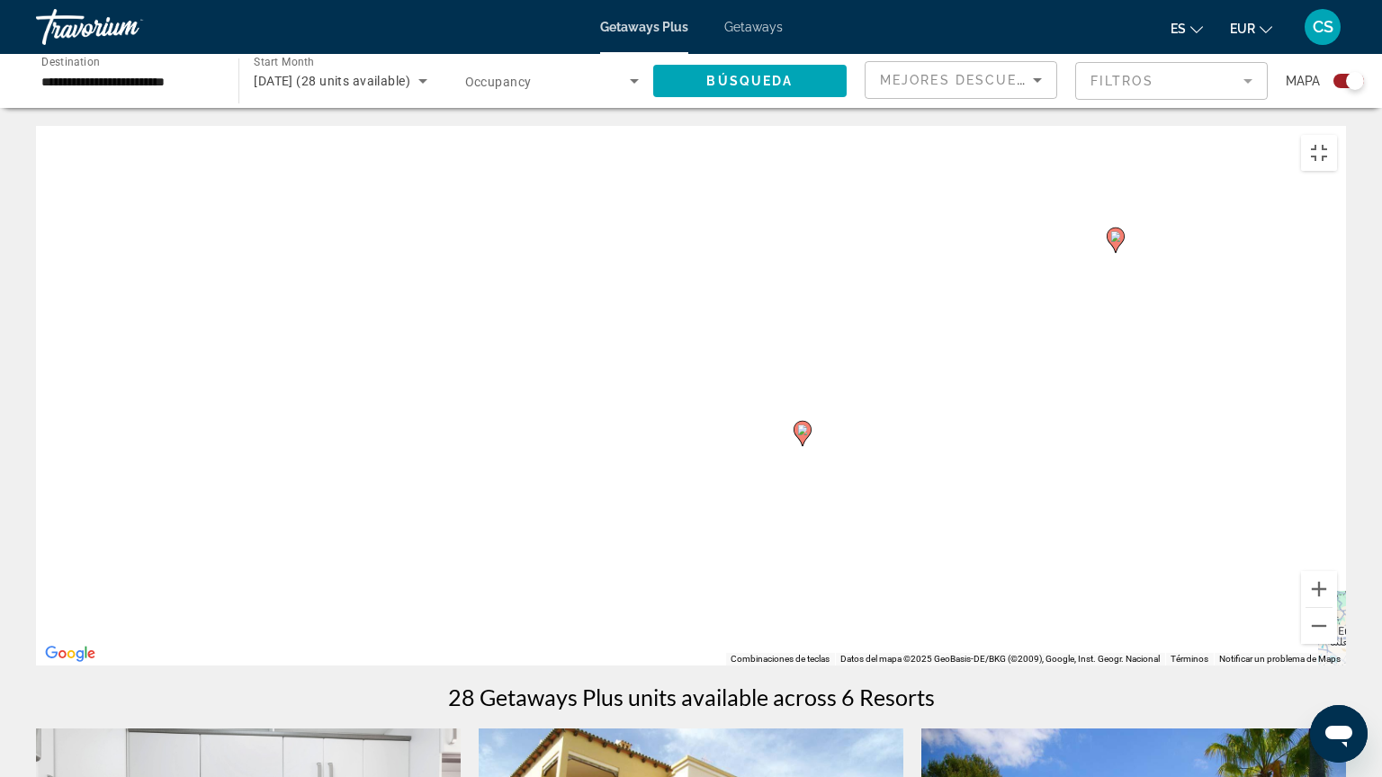
drag, startPoint x: 137, startPoint y: 293, endPoint x: 921, endPoint y: 524, distance: 817.7
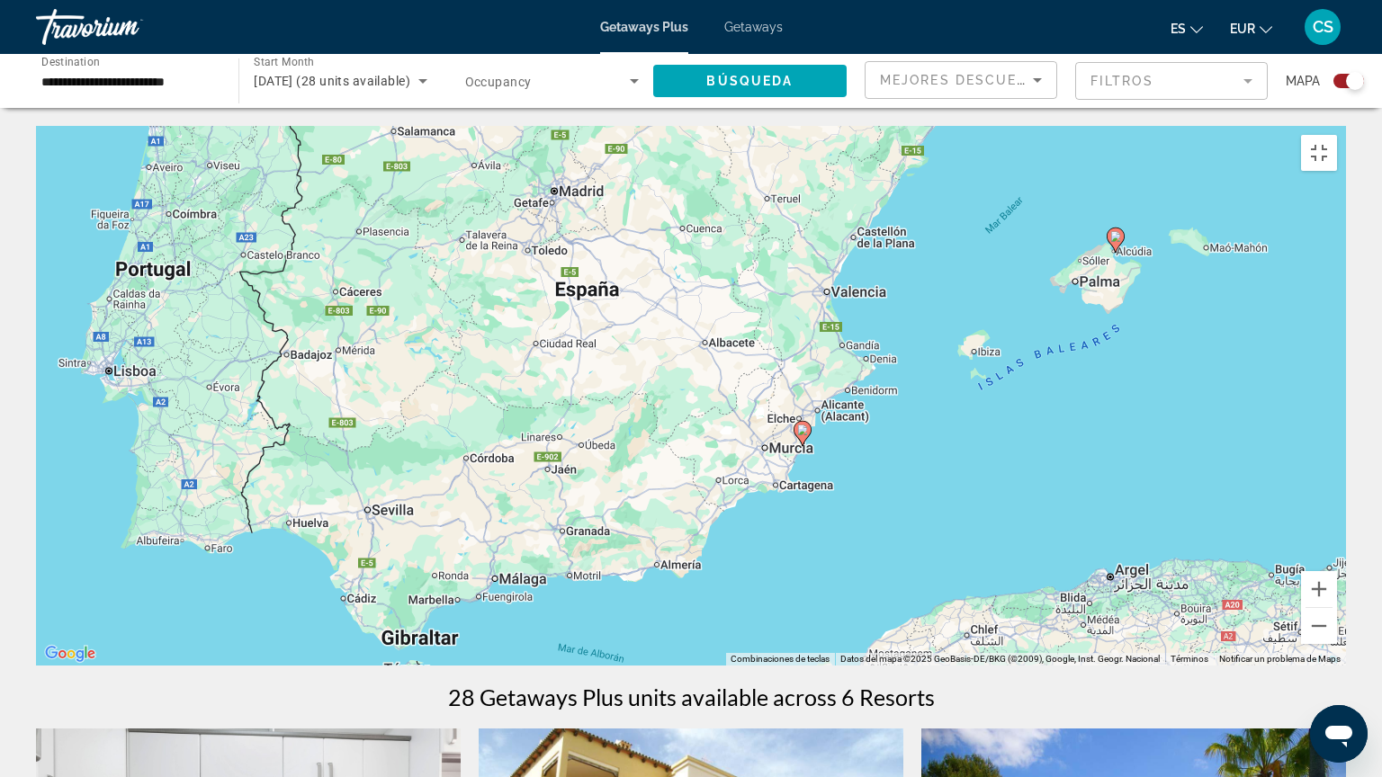
click at [921, 524] on div "Para activar la función de arrastre con el teclado, pulsa Alt + Intro. Cuando h…" at bounding box center [691, 396] width 1310 height 540
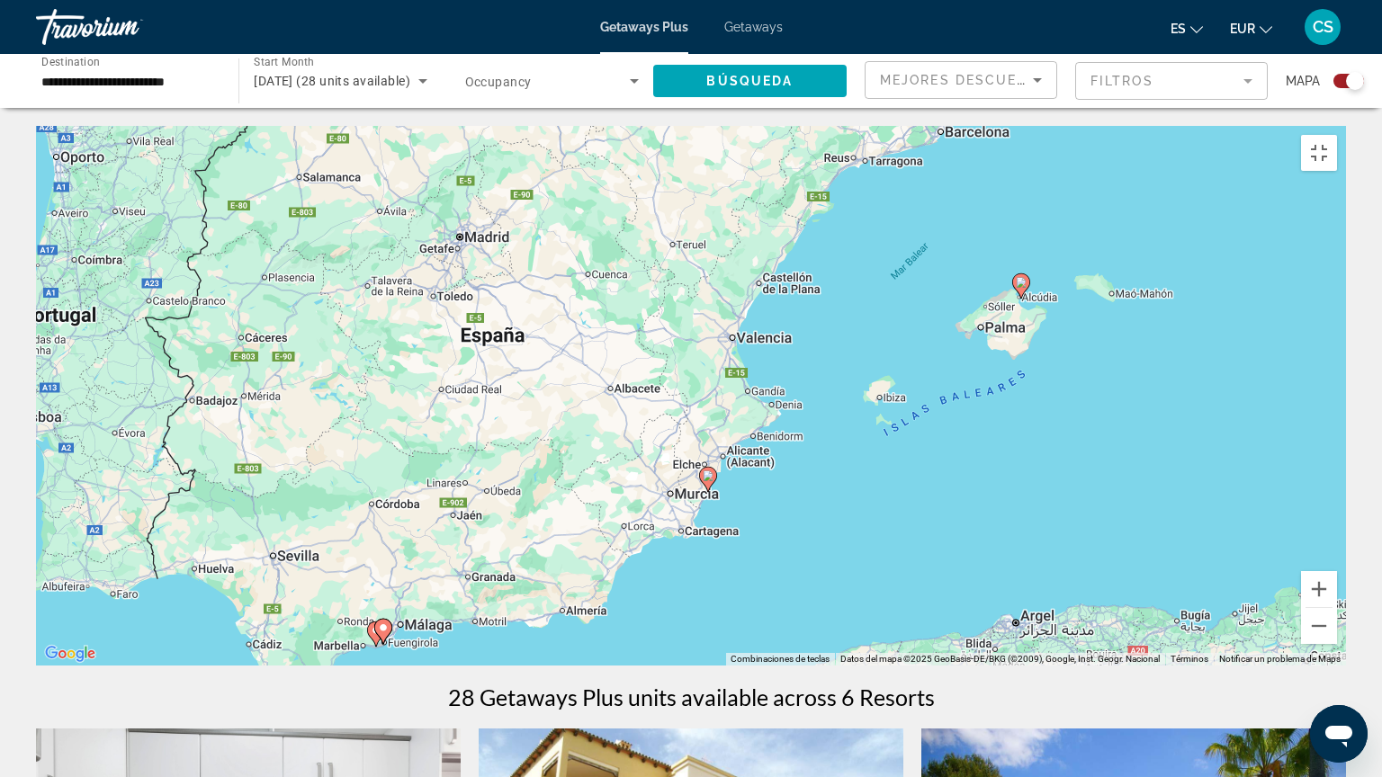
drag, startPoint x: 1051, startPoint y: 454, endPoint x: 954, endPoint y: 500, distance: 106.6
click at [954, 500] on div "Para activar la función de arrastre con el teclado, pulsa Alt + Intro. Cuando h…" at bounding box center [691, 396] width 1310 height 540
click at [708, 473] on image "Main content" at bounding box center [707, 475] width 11 height 11
click at [708, 473] on div "Para activar la función de arrastre con el teclado, pulsa Alt + Intro. Cuando h…" at bounding box center [691, 396] width 1310 height 540
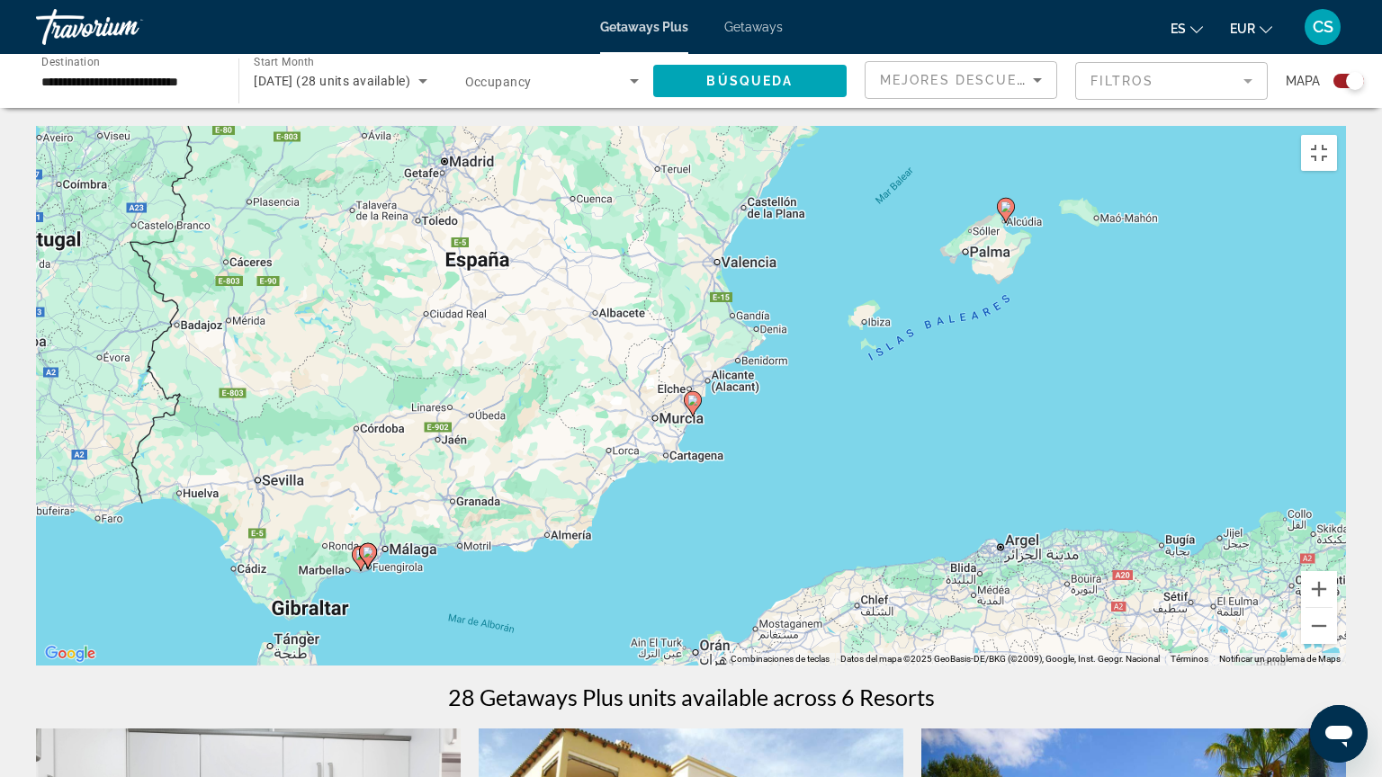
click at [696, 398] on image "Main content" at bounding box center [692, 400] width 11 height 11
type input "**********"
click at [696, 398] on image "Main content" at bounding box center [692, 400] width 11 height 11
click at [693, 395] on image "Main content" at bounding box center [692, 400] width 11 height 11
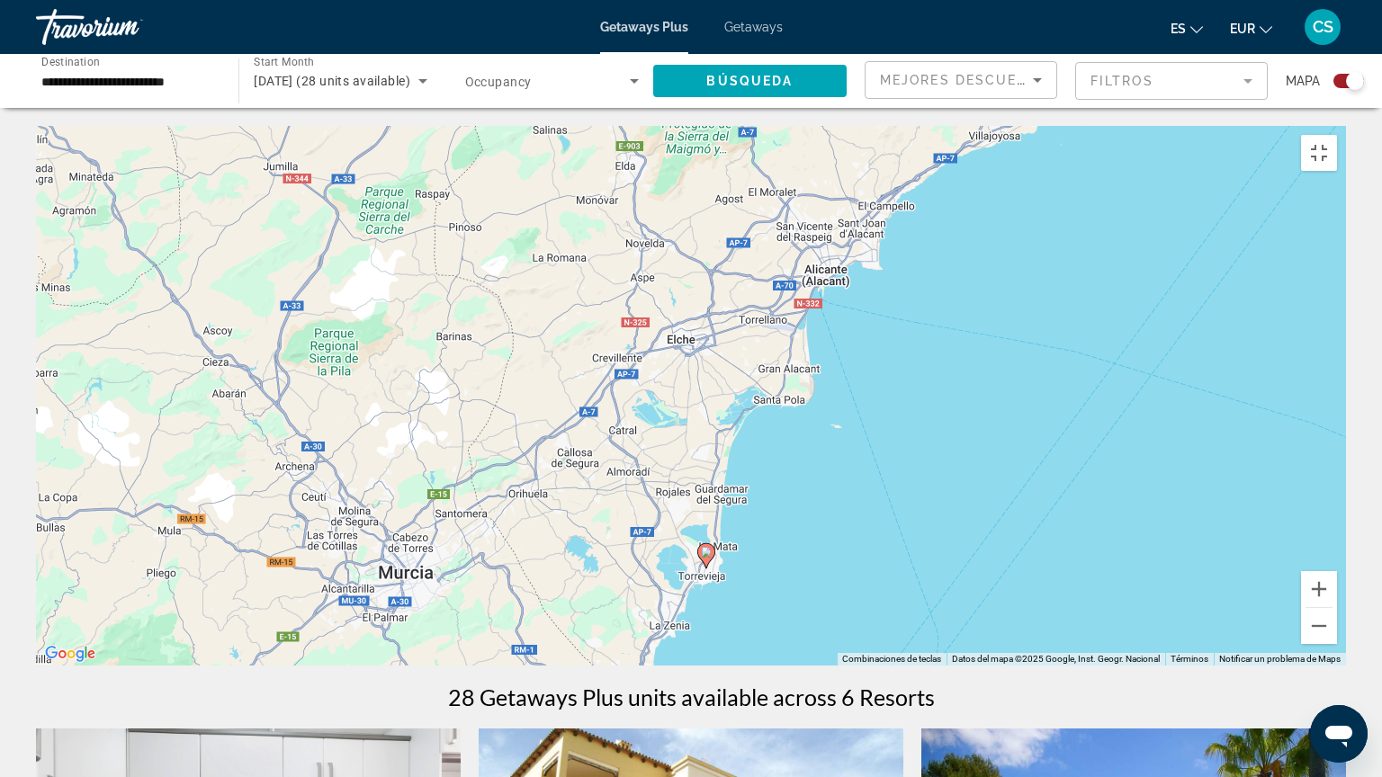
click at [706, 547] on image "Main content" at bounding box center [706, 552] width 11 height 11
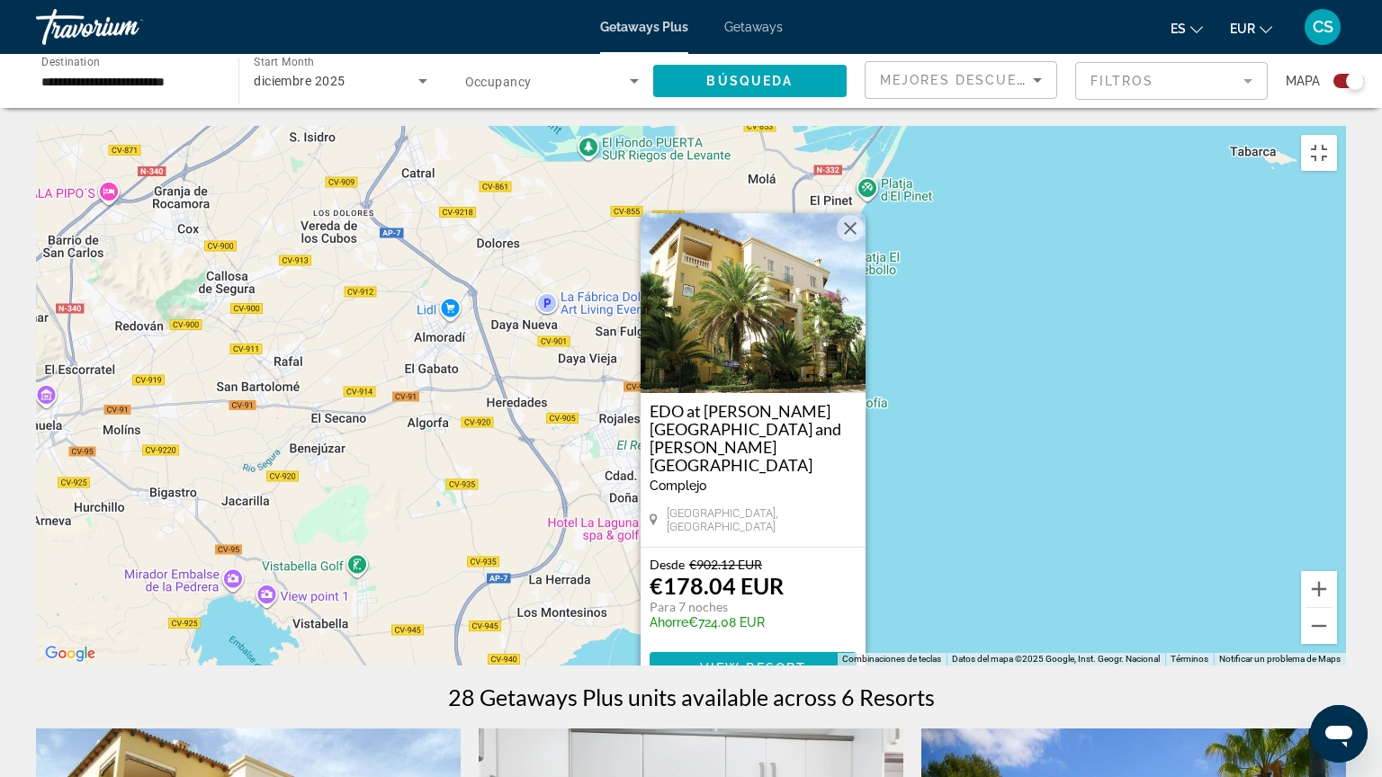
click at [809, 624] on span "Main content" at bounding box center [752, 668] width 207 height 43
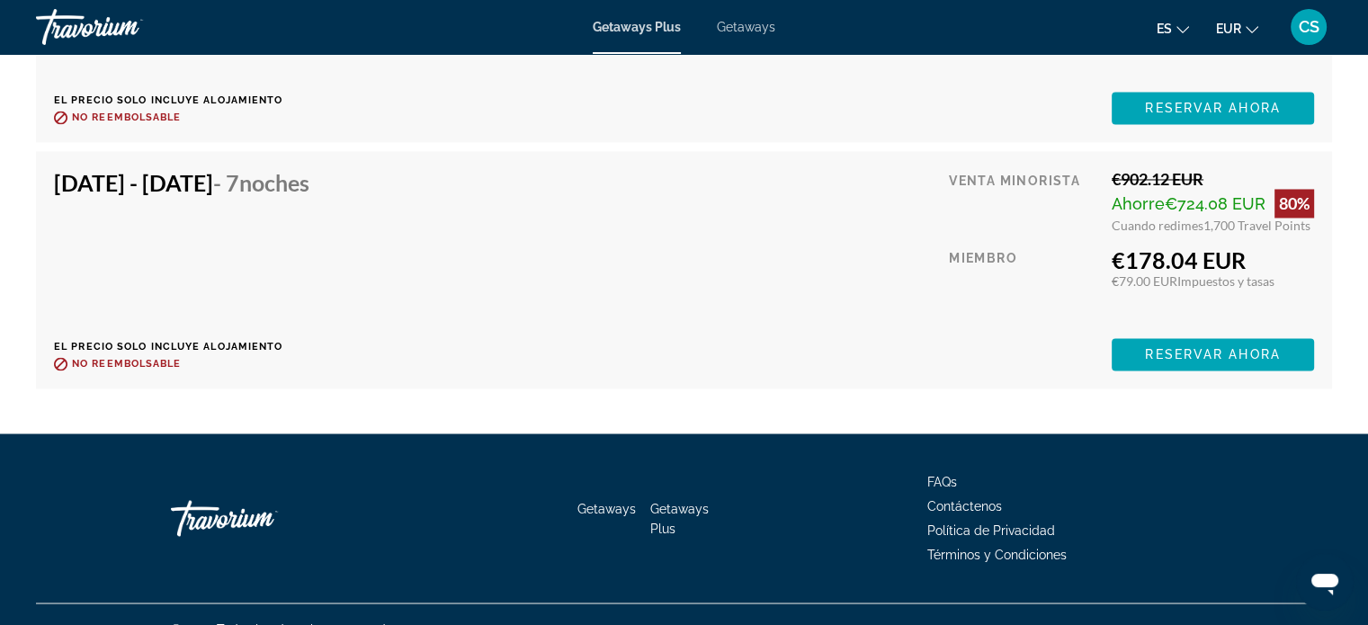
scroll to position [3025, 0]
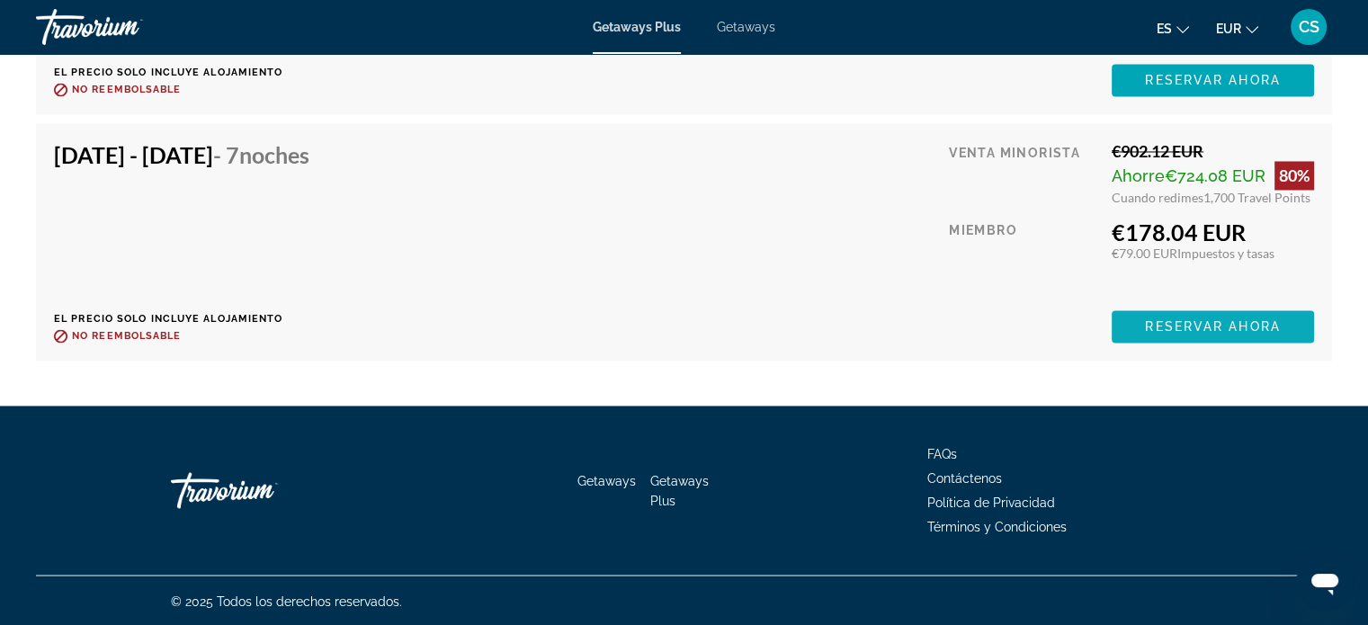
click at [1170, 324] on span "Reservar ahora" at bounding box center [1212, 326] width 135 height 14
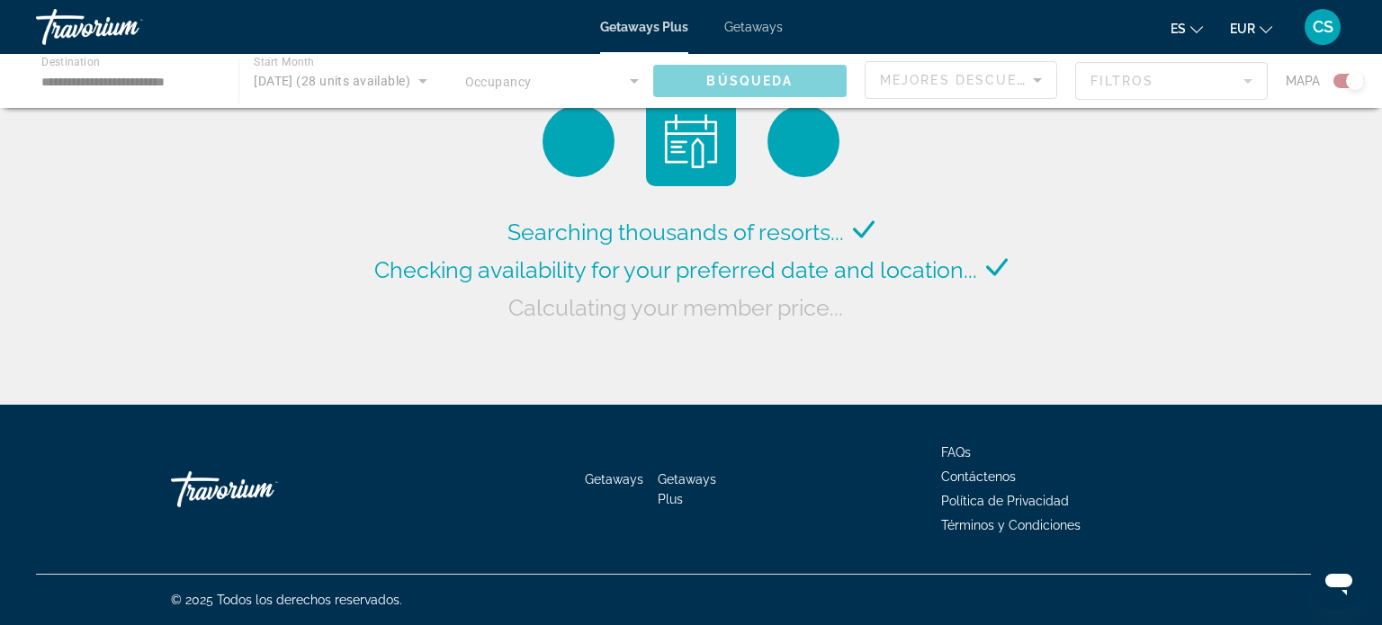
click at [628, 20] on span "Getaways Plus" at bounding box center [644, 27] width 88 height 14
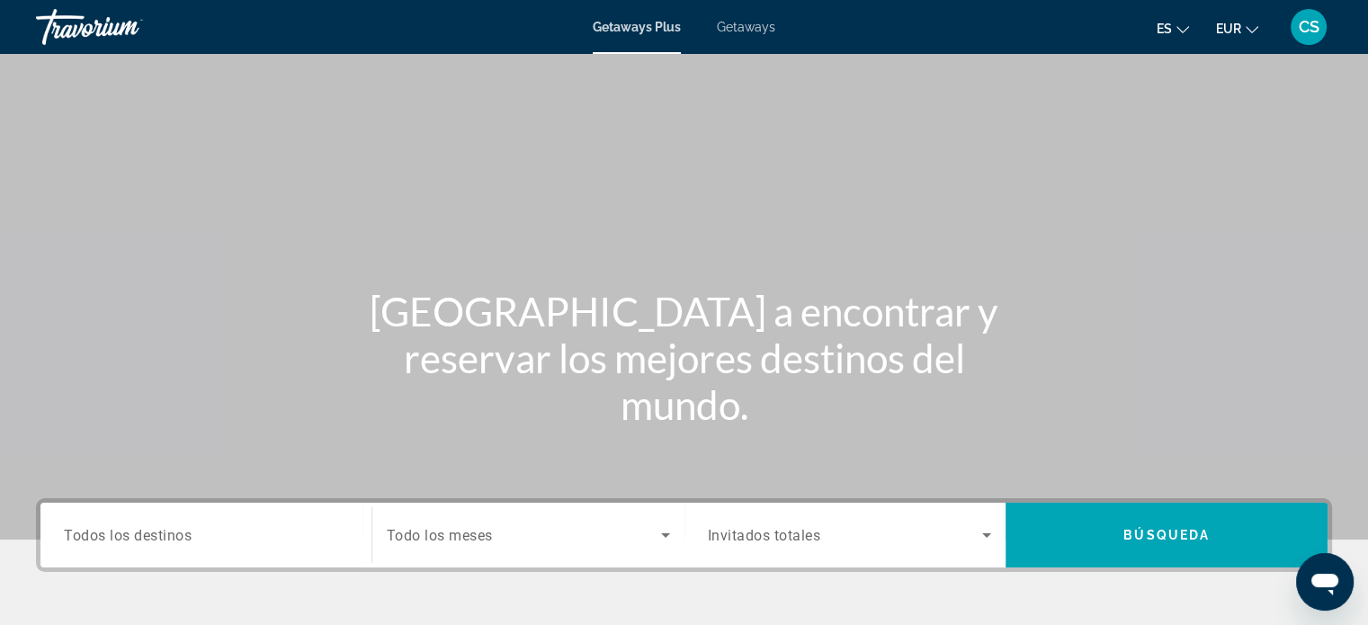
click at [602, 24] on span "Getaways Plus" at bounding box center [637, 27] width 88 height 14
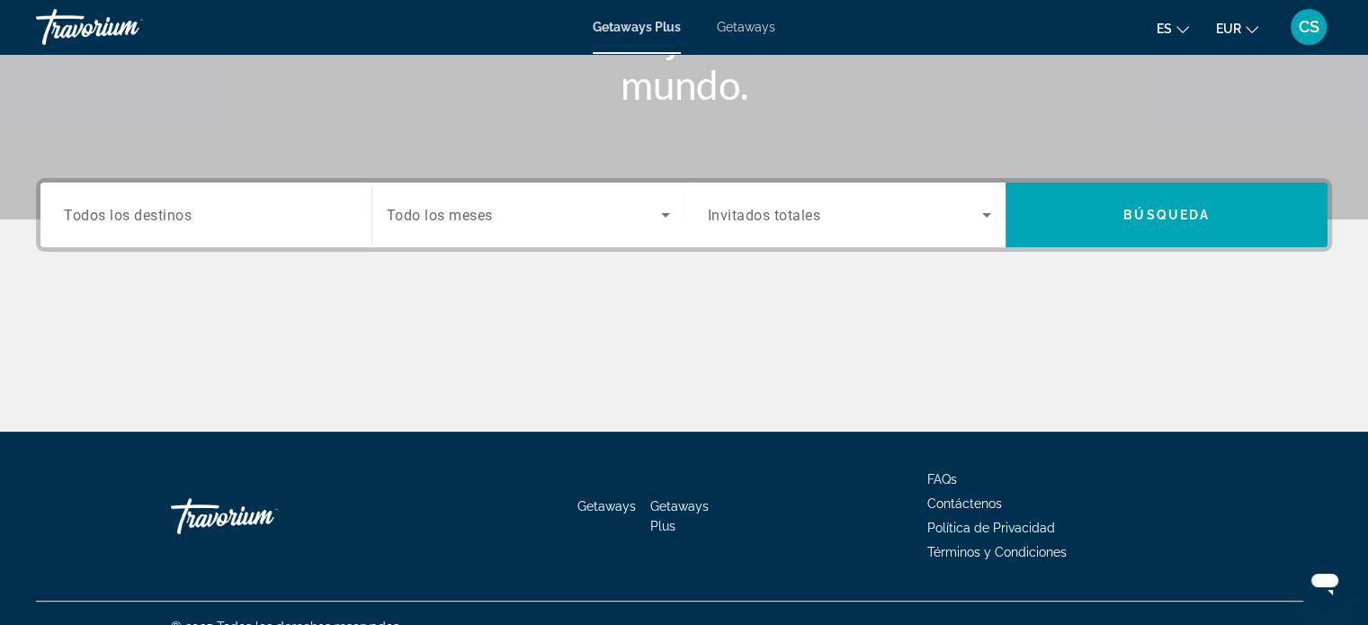
scroll to position [346, 0]
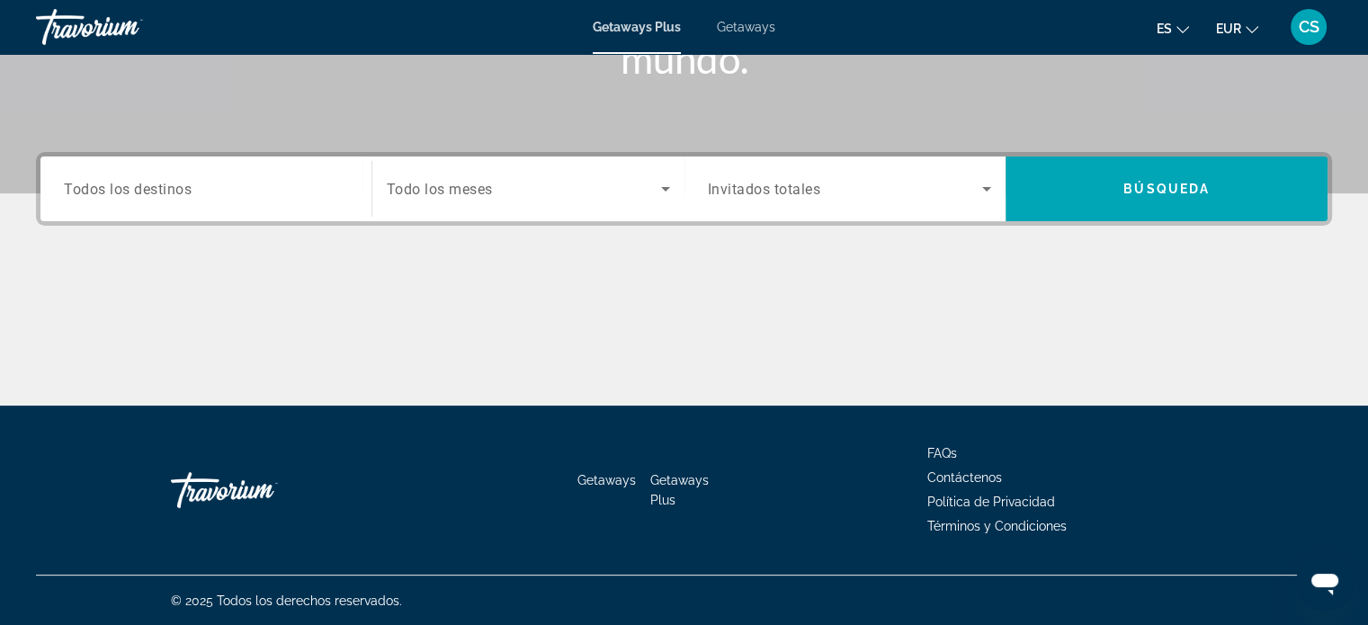
click at [682, 473] on span "Getaways Plus" at bounding box center [679, 490] width 58 height 34
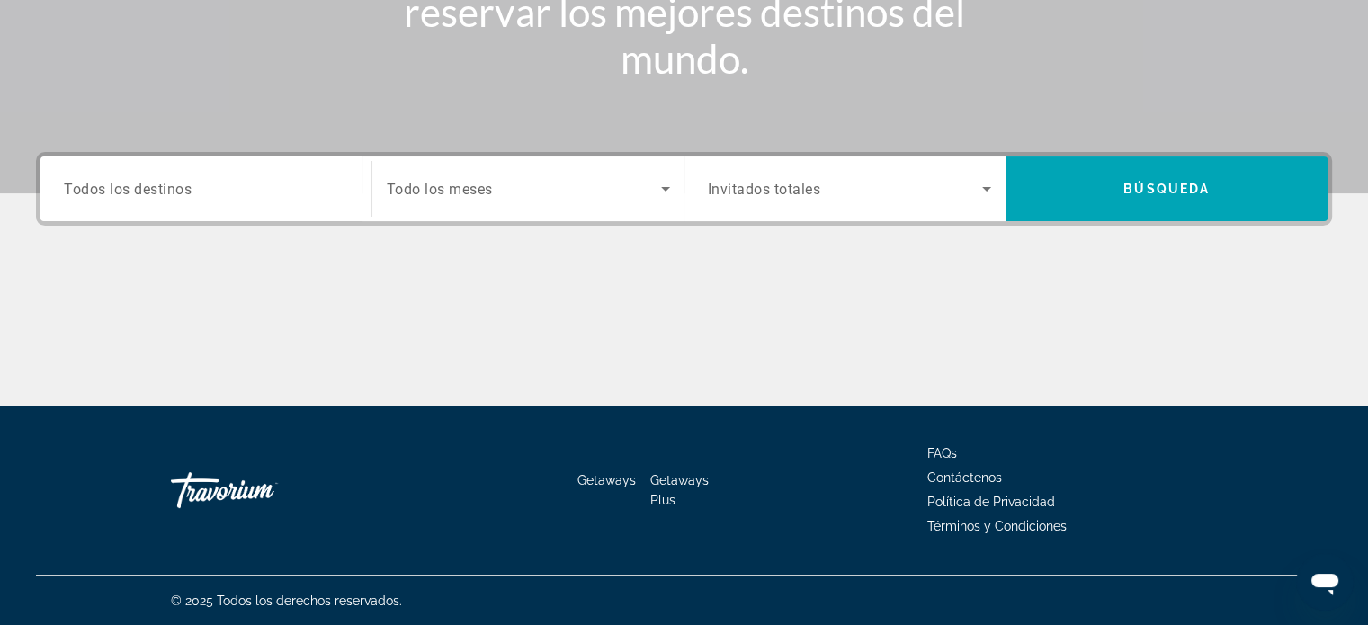
scroll to position [0, 0]
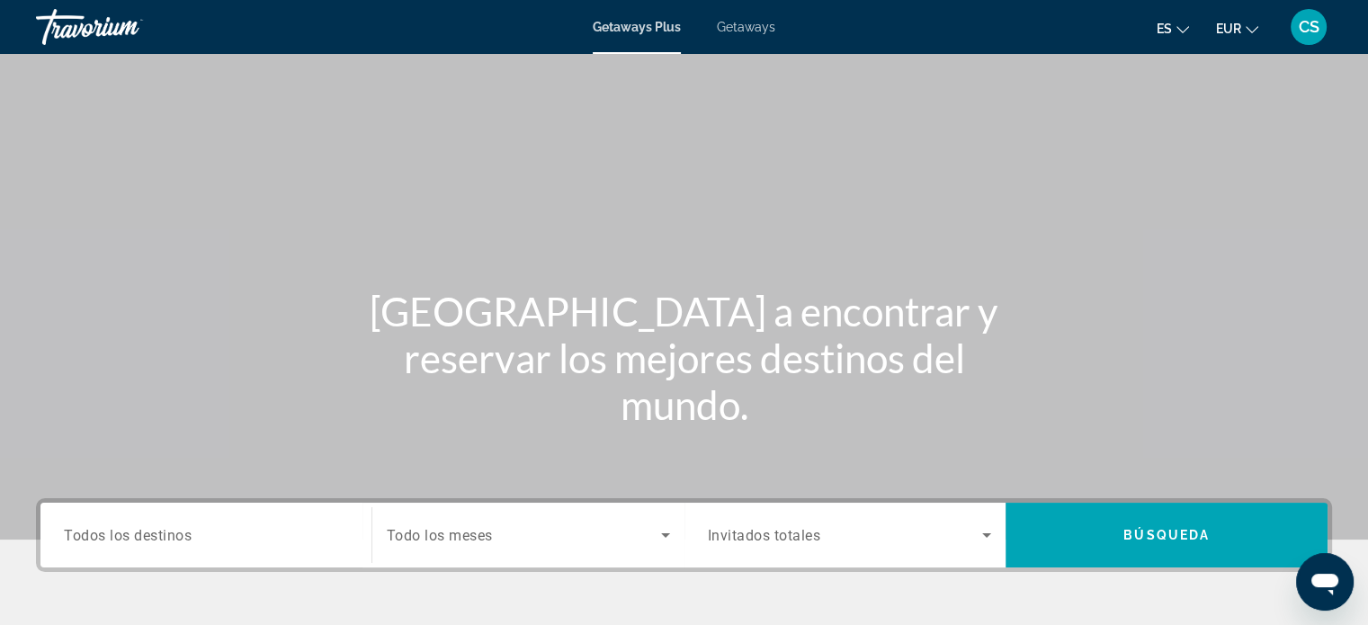
click at [1317, 29] on span "CS" at bounding box center [1309, 27] width 21 height 18
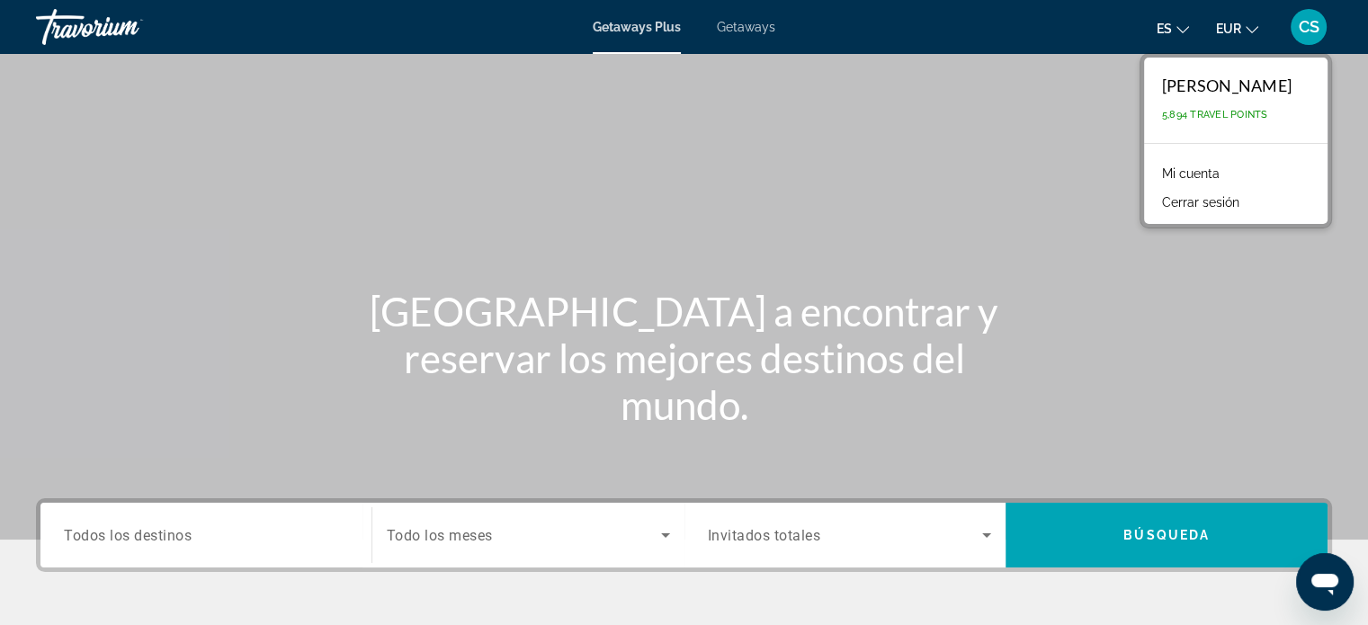
click at [1153, 170] on link "Mi cuenta" at bounding box center [1191, 173] width 76 height 23
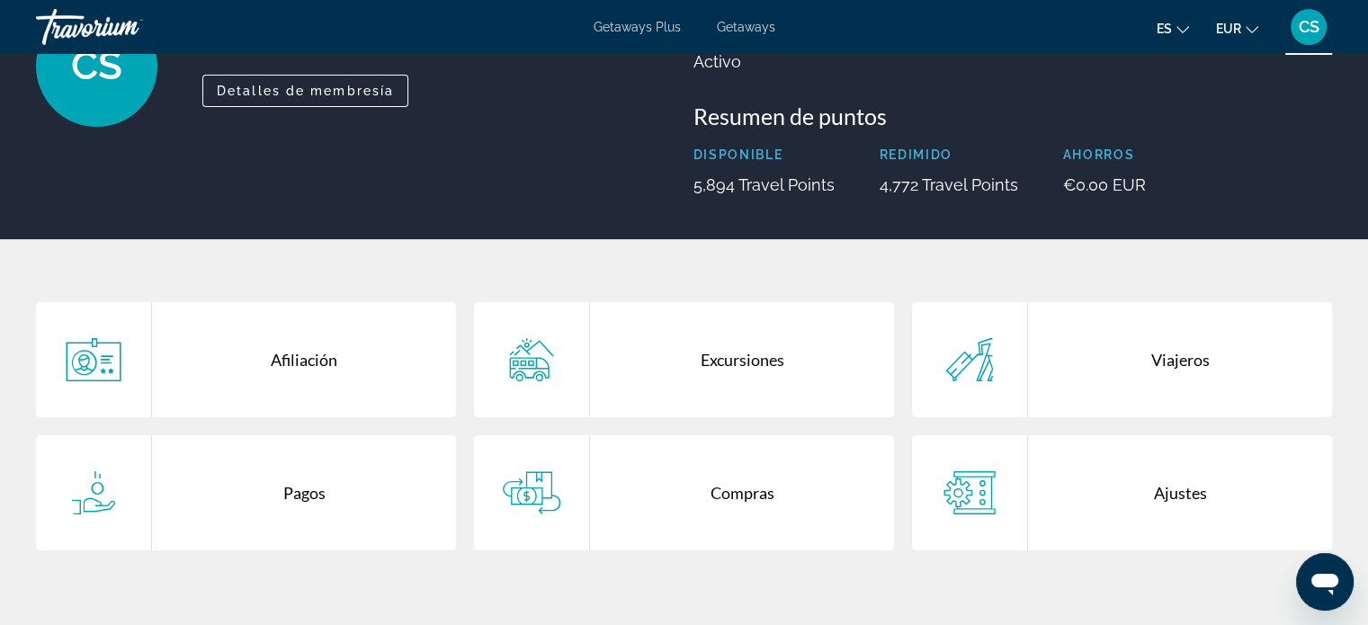
scroll to position [180, 0]
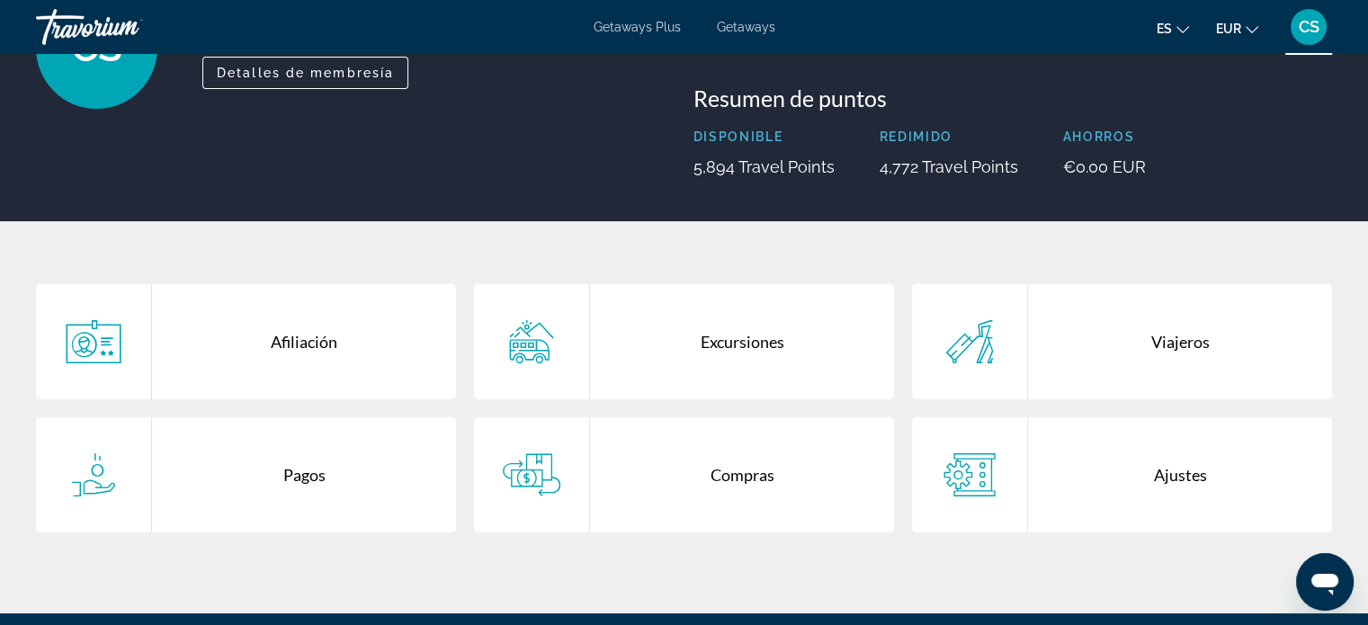
click at [735, 345] on div "Excursiones" at bounding box center [742, 341] width 304 height 115
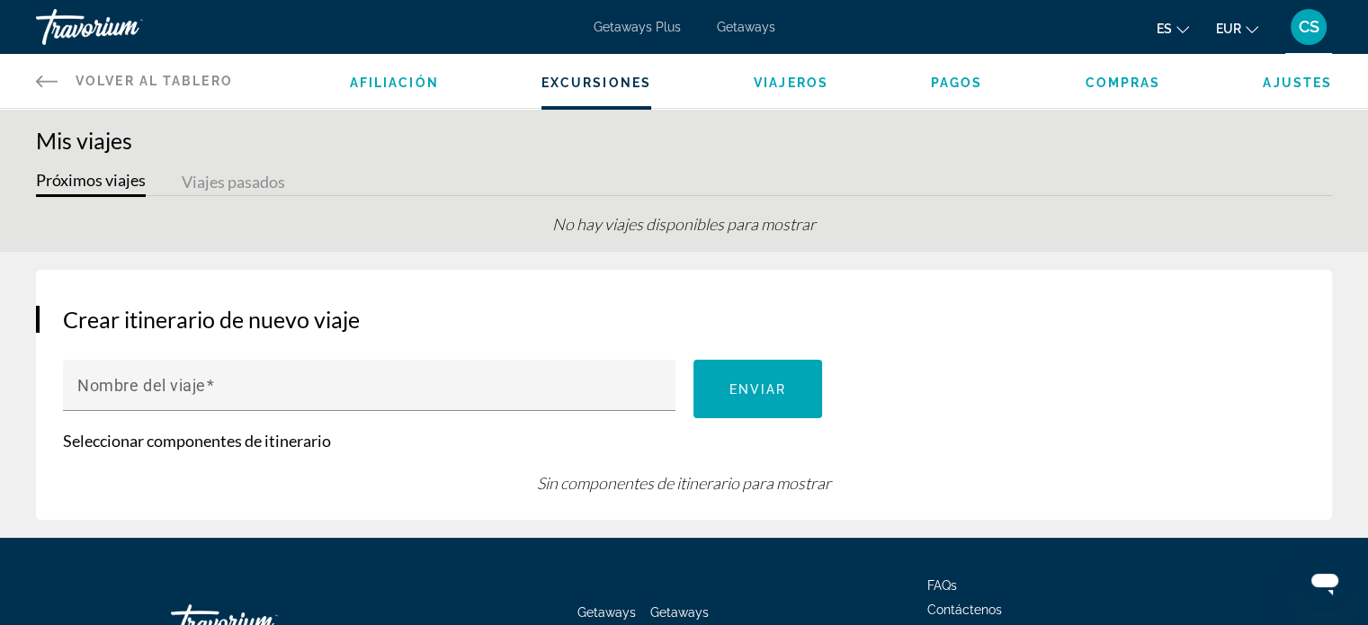
click at [791, 76] on span "Viajeros" at bounding box center [791, 83] width 75 height 14
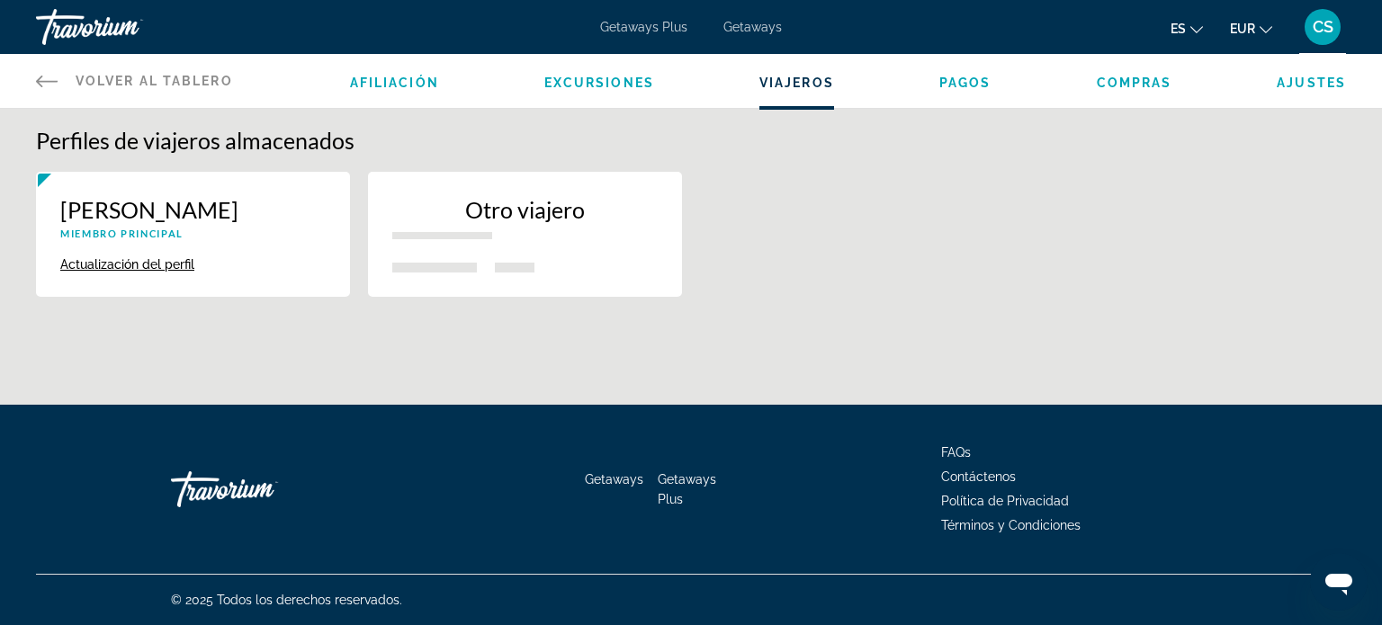
click at [968, 79] on span "Pagos" at bounding box center [965, 83] width 52 height 14
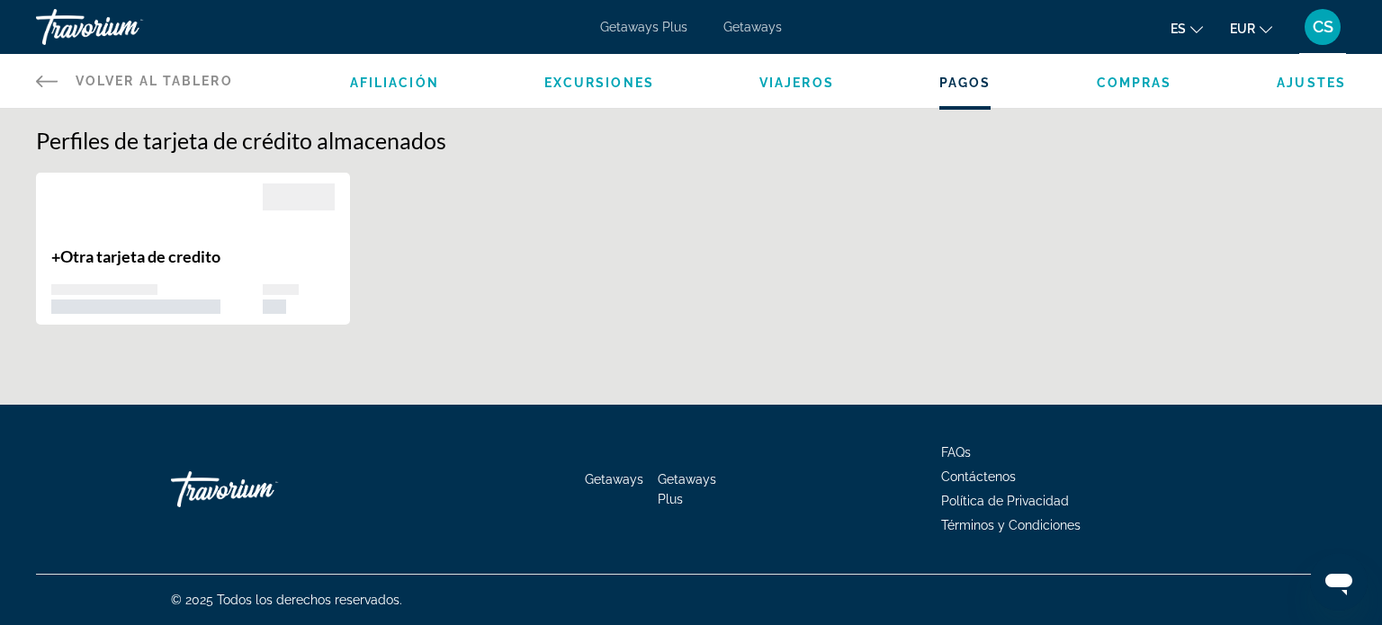
click at [1129, 82] on span "Compras" at bounding box center [1134, 83] width 76 height 14
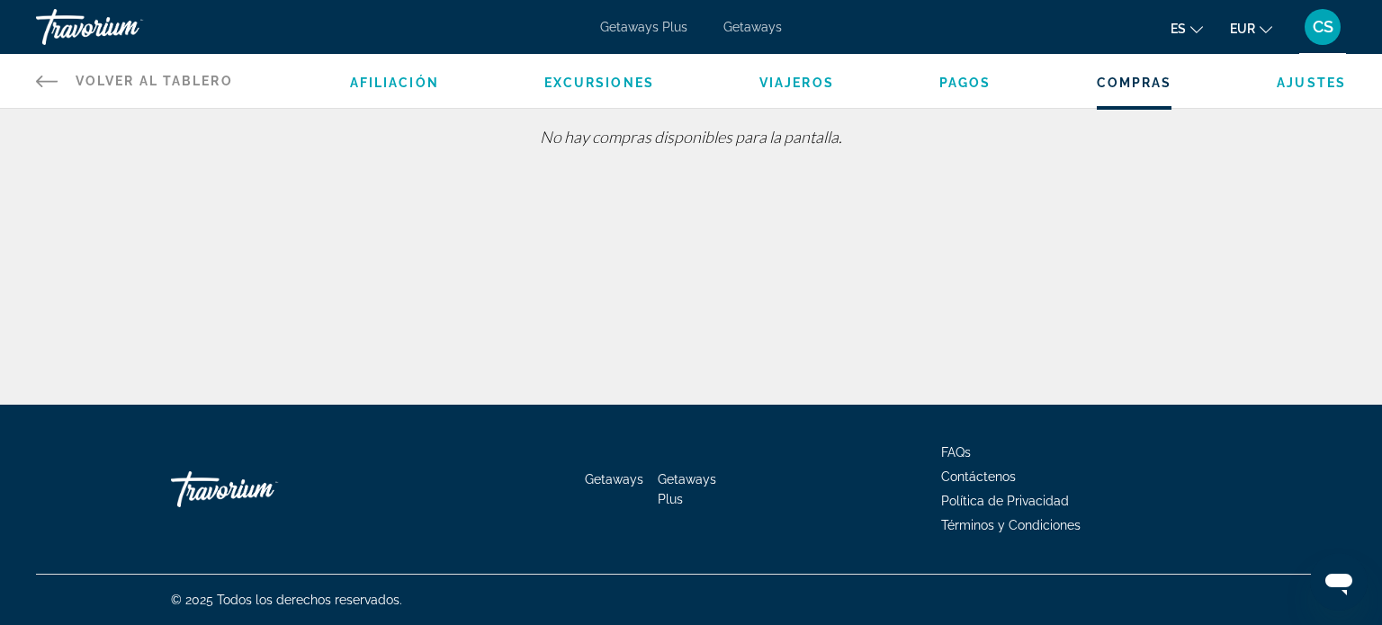
click at [1299, 77] on span "Ajustes" at bounding box center [1310, 83] width 69 height 14
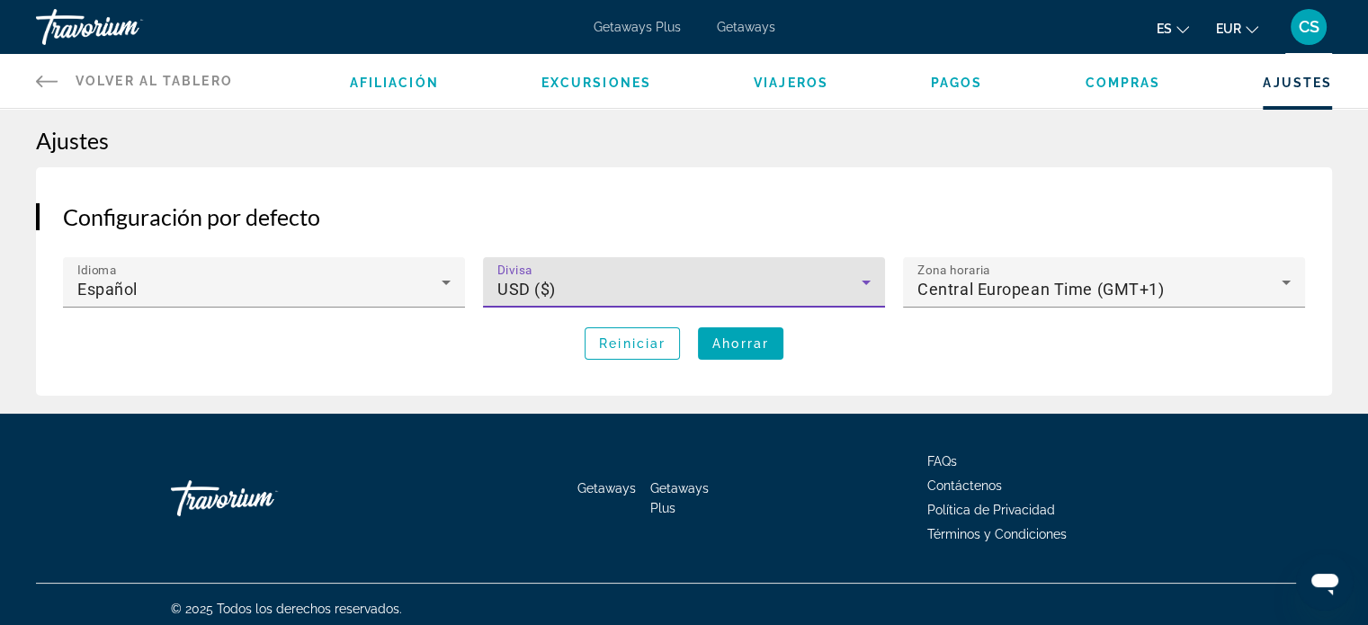
click at [865, 279] on icon "Main content" at bounding box center [866, 283] width 22 height 22
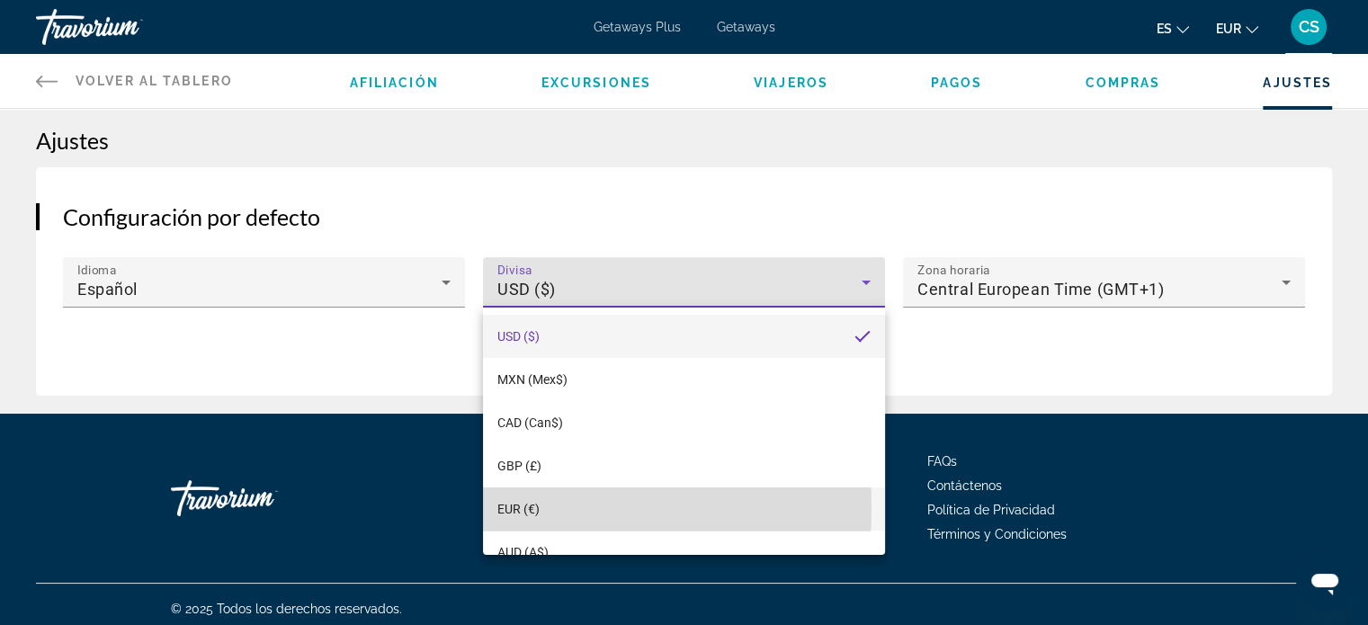
click at [512, 508] on span "EUR (€)" at bounding box center [518, 509] width 42 height 14
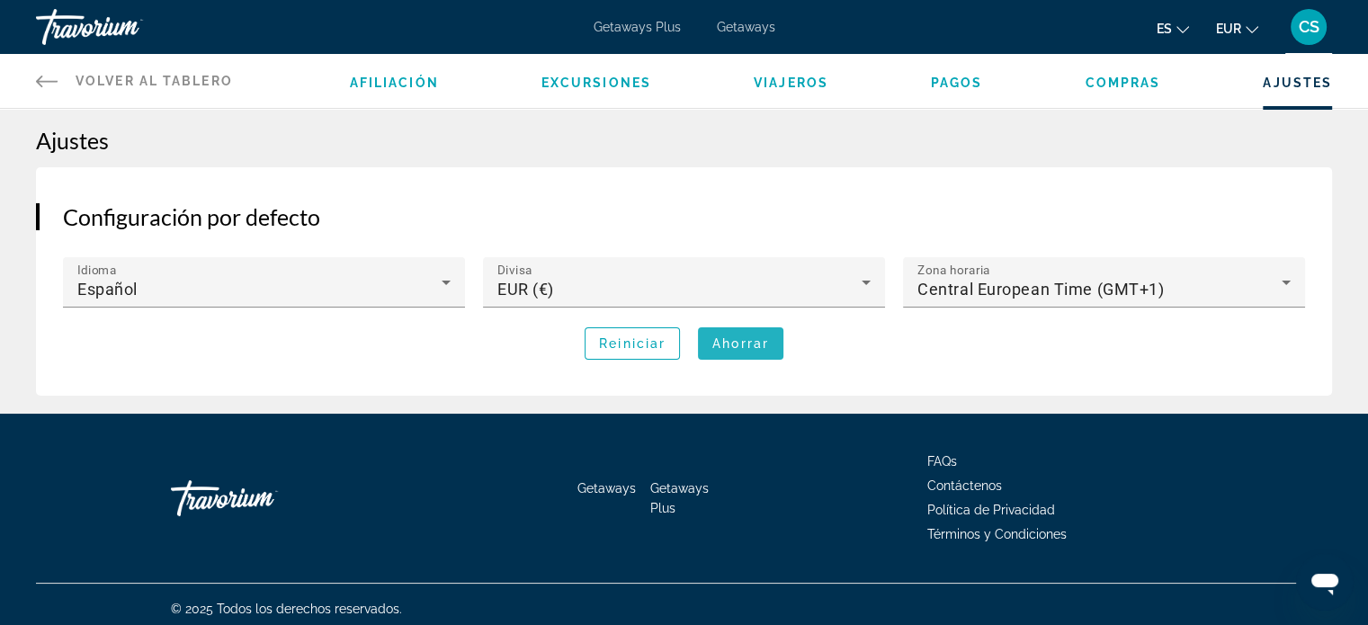
click at [746, 342] on span "Ahorrar" at bounding box center [740, 343] width 57 height 14
click at [390, 76] on span "Afiliación" at bounding box center [394, 83] width 89 height 14
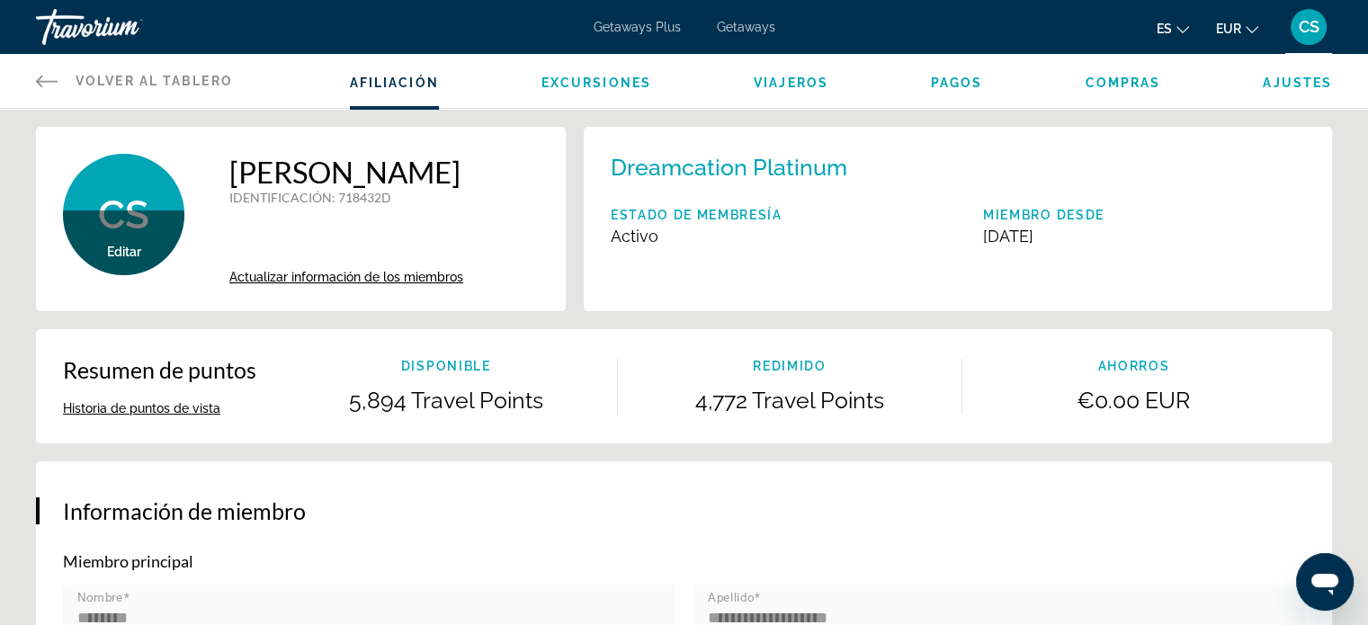
click at [169, 409] on button "Historia de puntos de vista" at bounding box center [141, 408] width 157 height 16
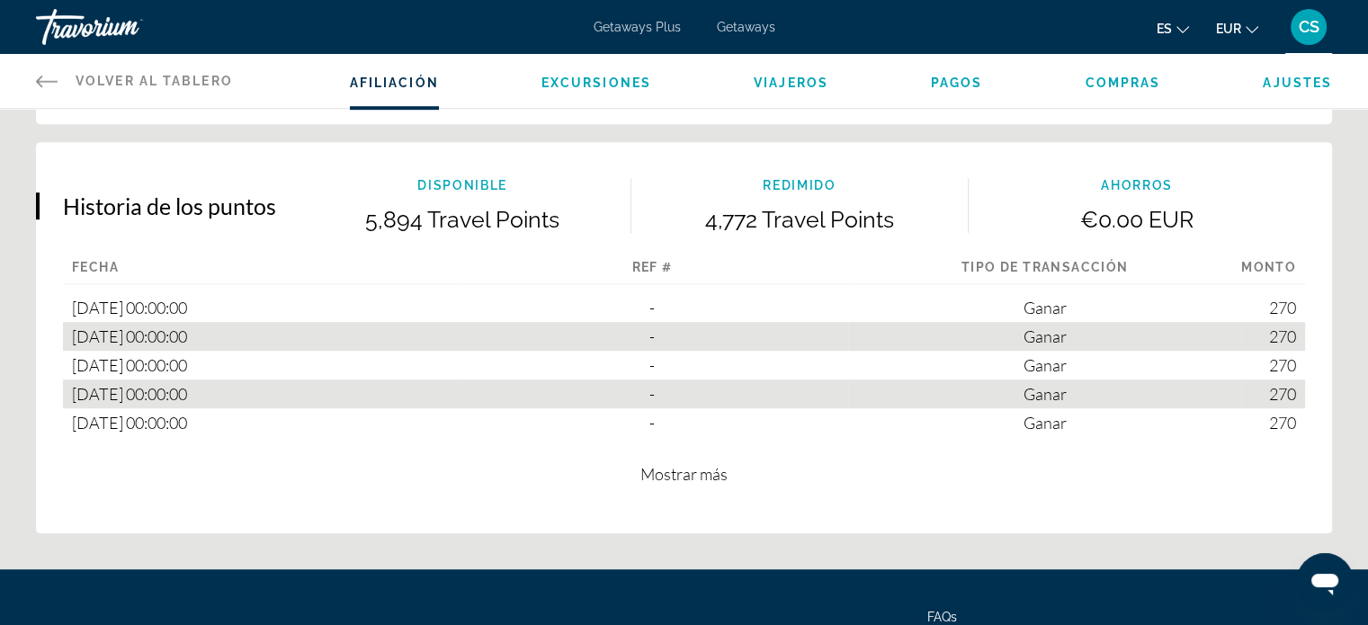
scroll to position [1042, 0]
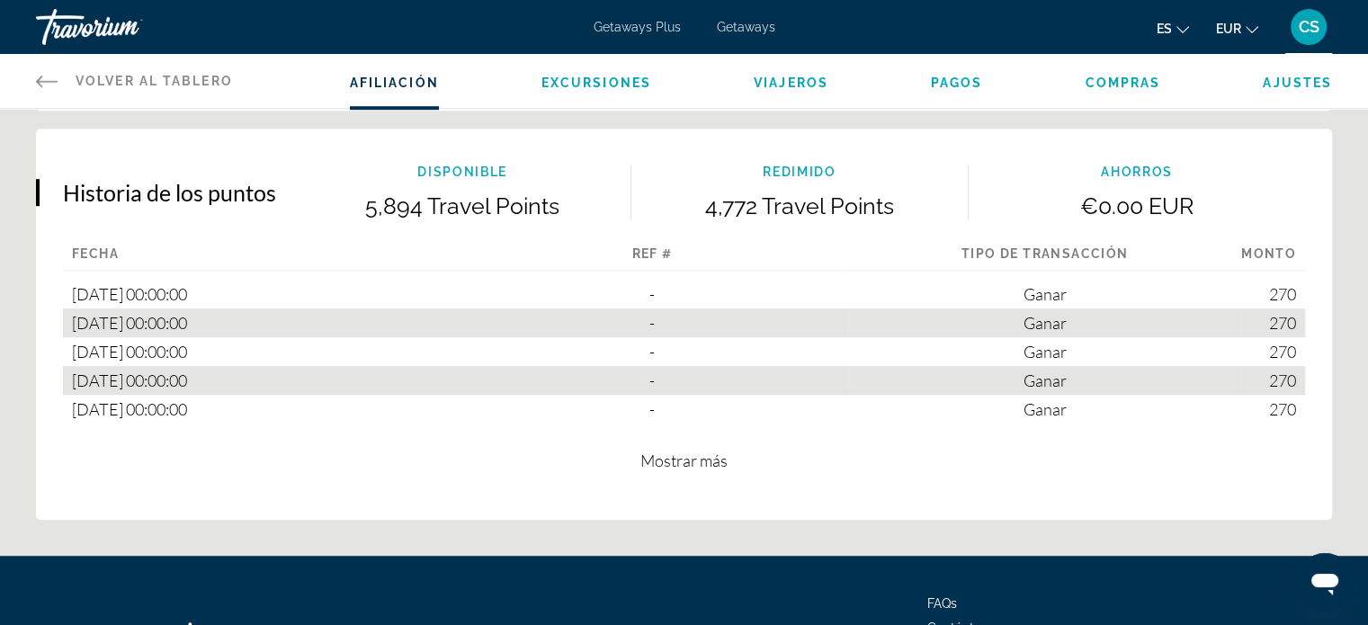
click at [680, 460] on span "Mostrar más" at bounding box center [683, 461] width 87 height 20
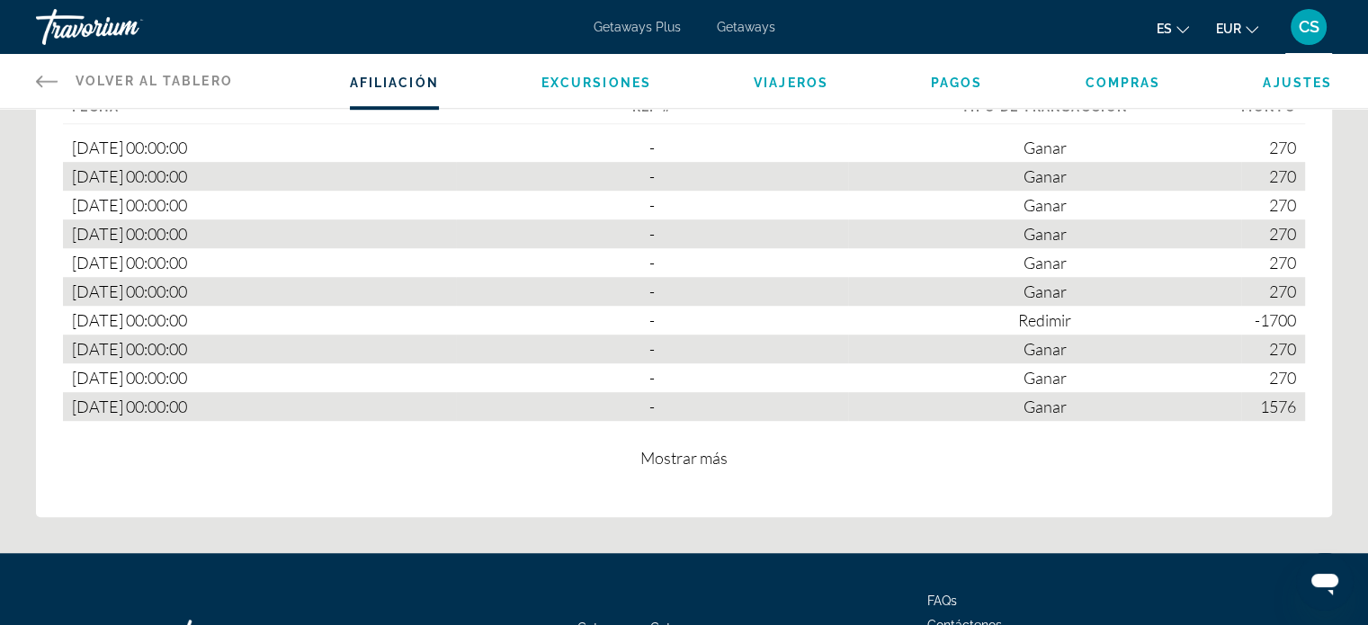
scroll to position [1221, 0]
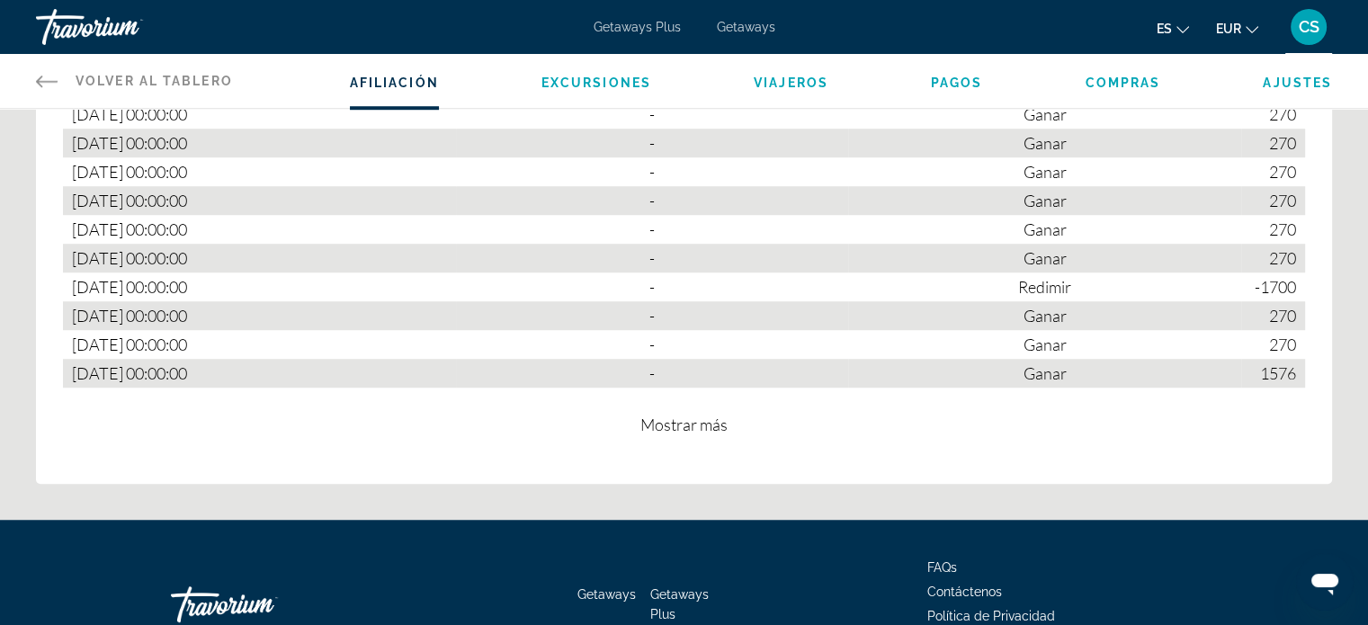
click at [687, 424] on span "Mostrar más" at bounding box center [683, 425] width 87 height 20
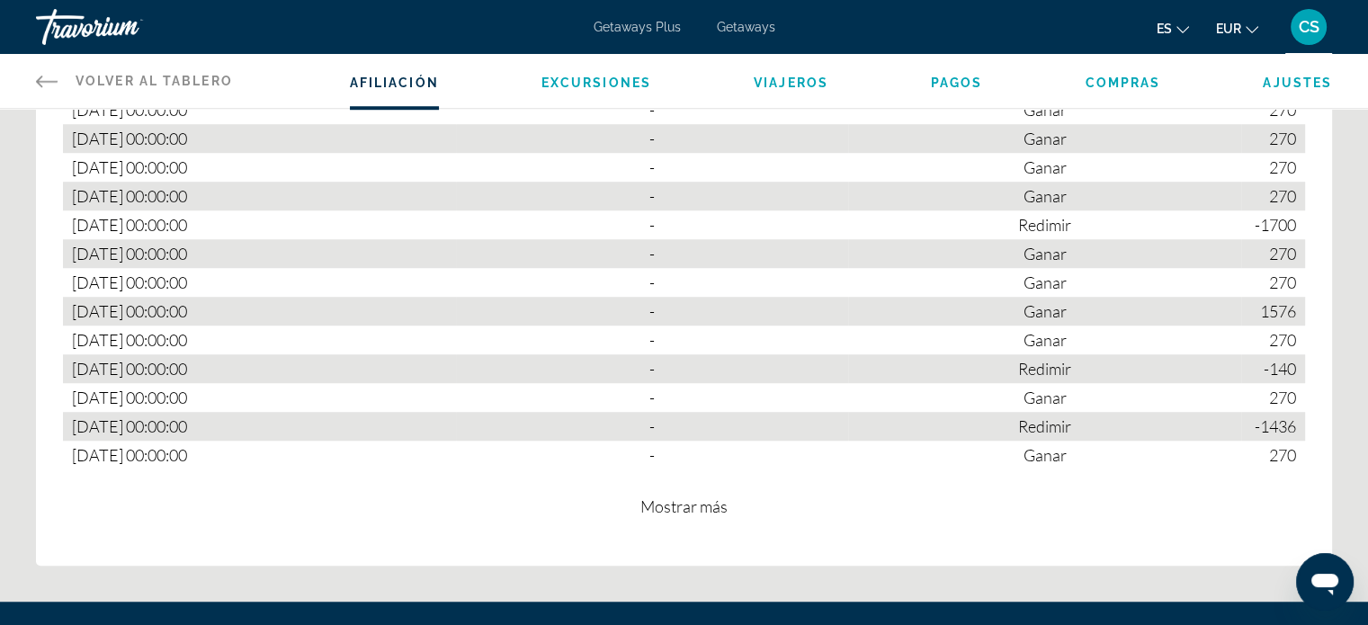
scroll to position [1401, 0]
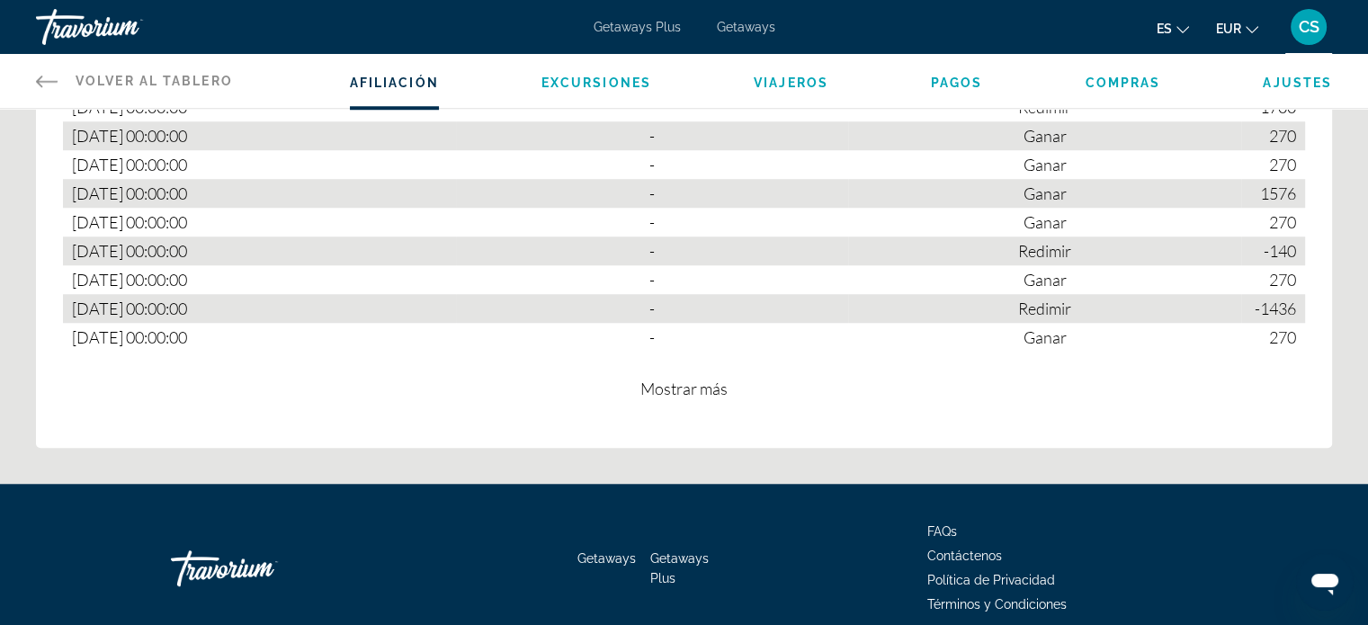
click at [689, 381] on span "Mostrar más" at bounding box center [683, 389] width 87 height 20
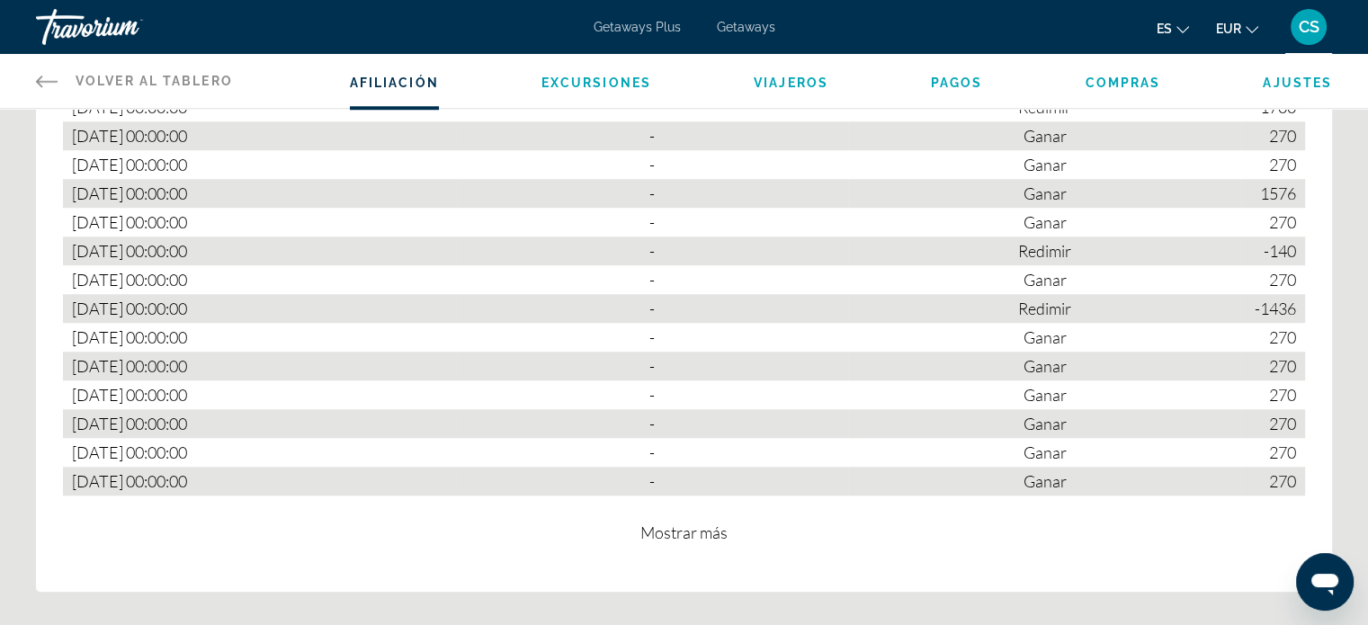
scroll to position [1491, 0]
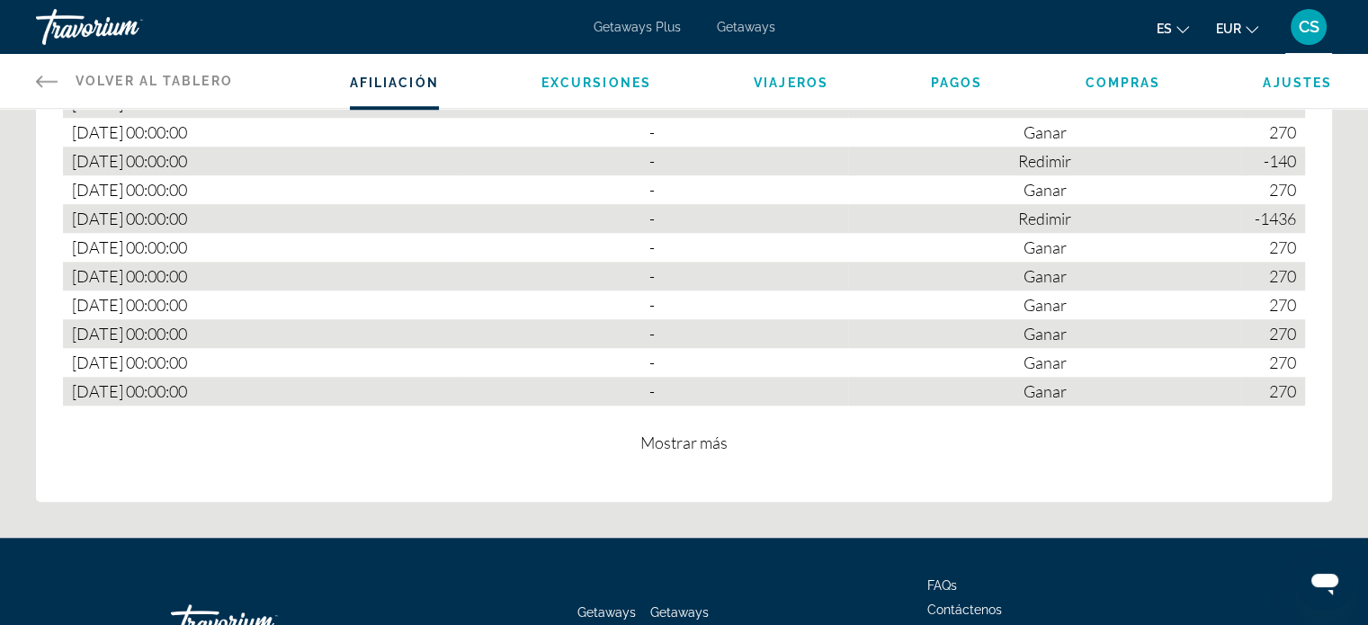
click at [665, 435] on span "Mostrar más" at bounding box center [683, 443] width 87 height 20
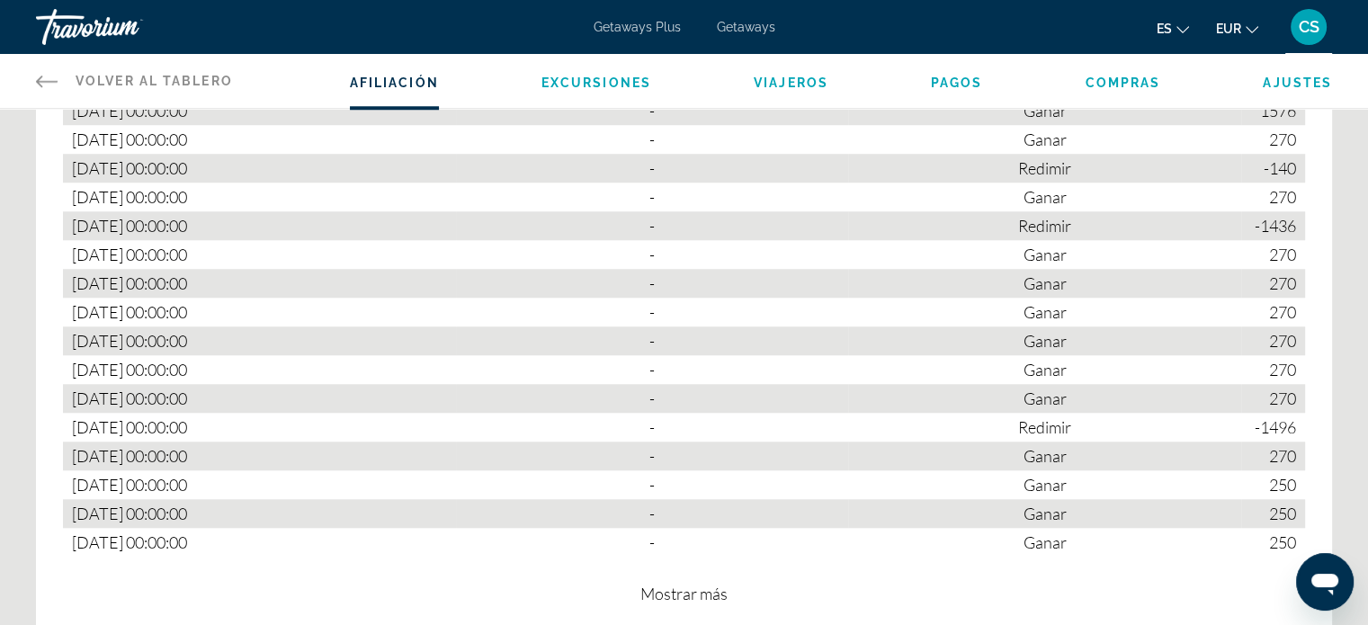
scroll to position [1581, 0]
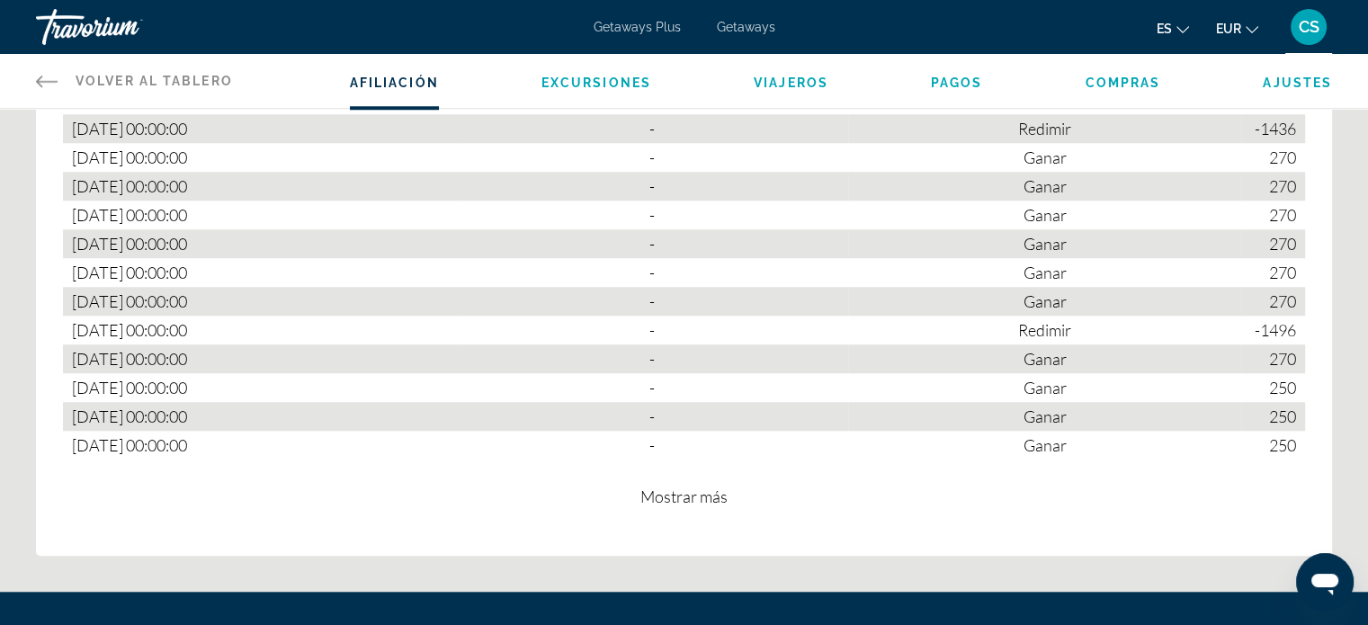
click at [675, 493] on span "Mostrar más" at bounding box center [683, 497] width 87 height 20
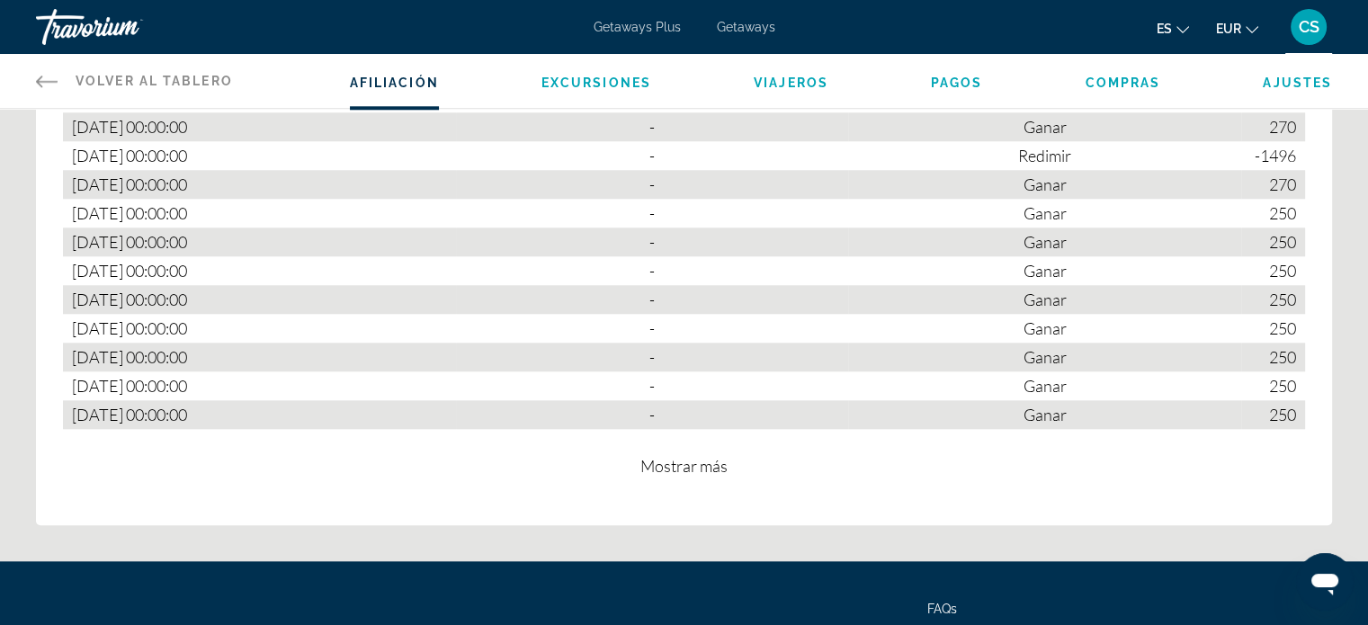
scroll to position [1761, 0]
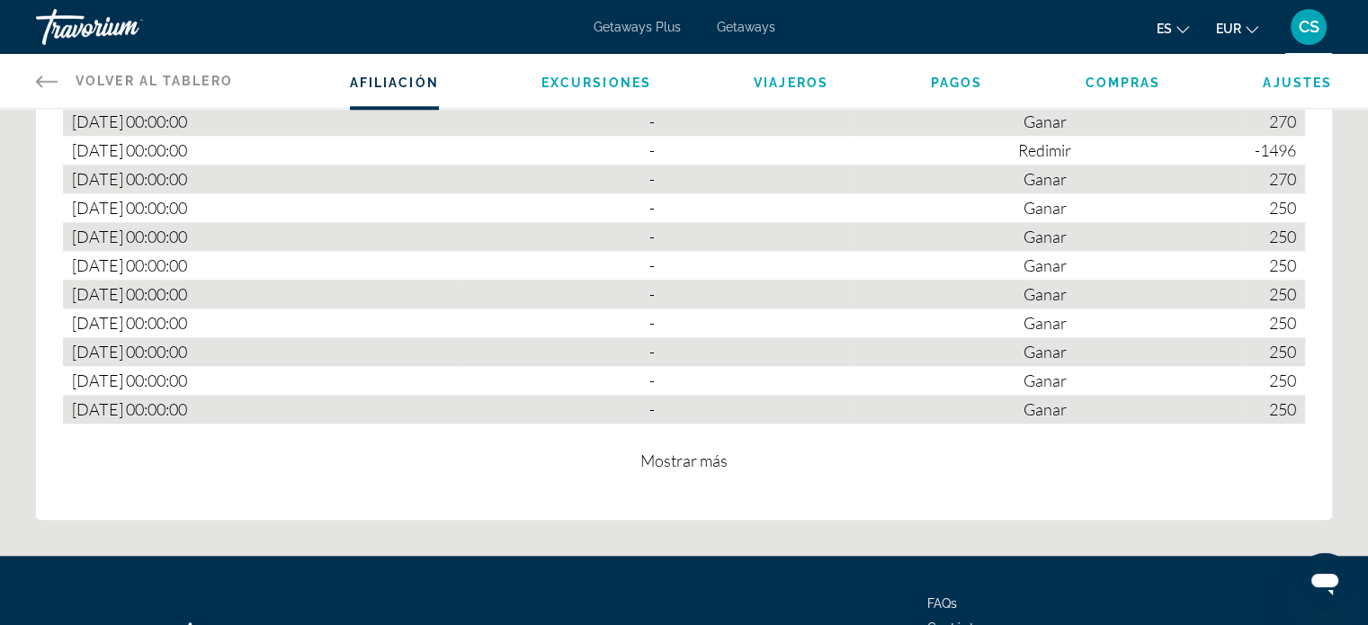
click at [675, 459] on span "Mostrar más" at bounding box center [683, 461] width 87 height 20
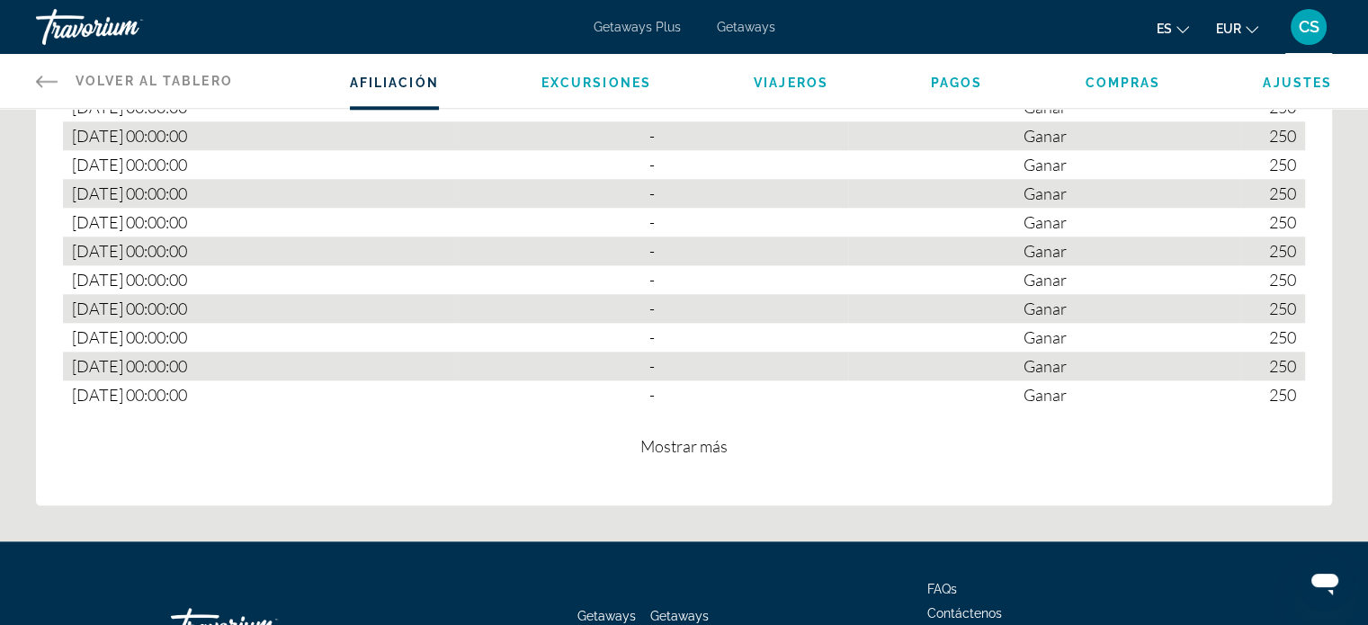
scroll to position [1941, 0]
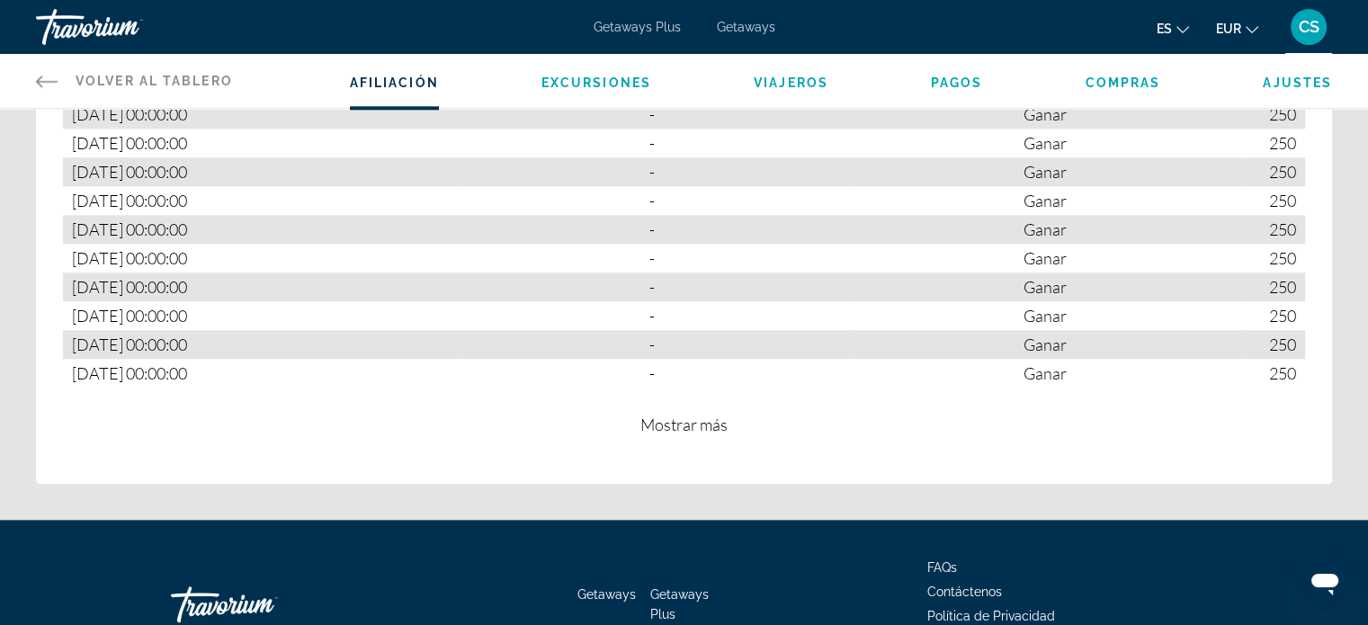
click at [709, 421] on span "Mostrar más" at bounding box center [683, 425] width 87 height 20
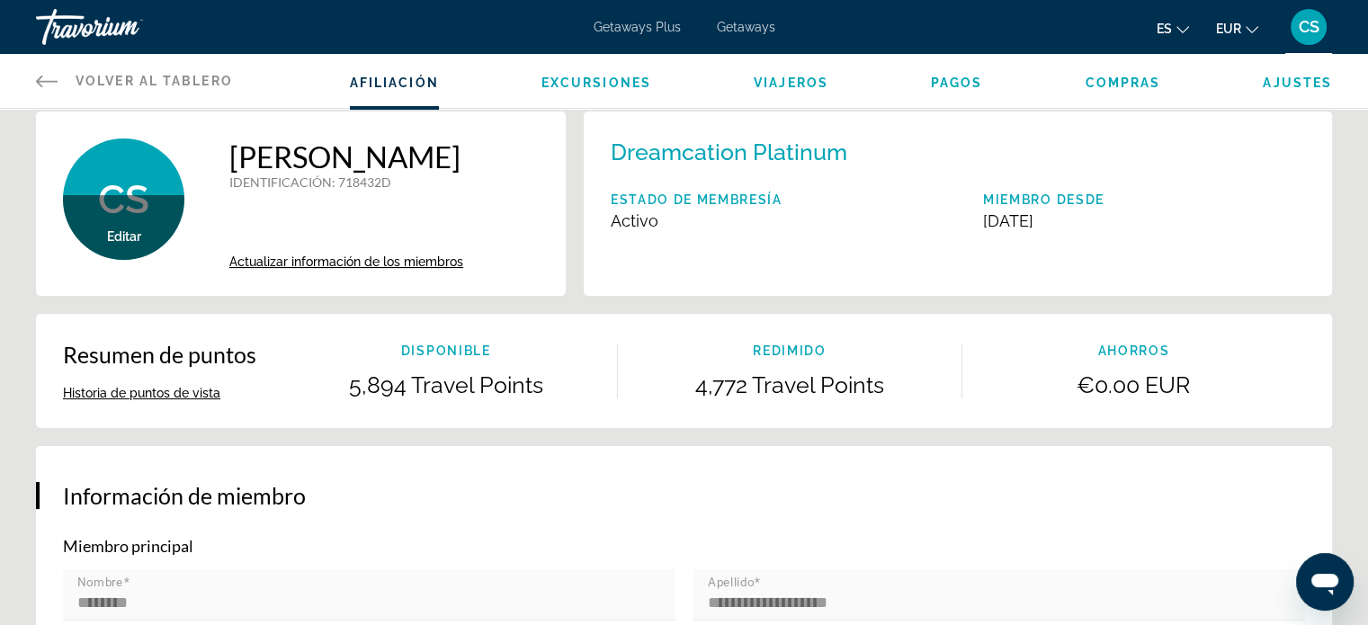
scroll to position [0, 0]
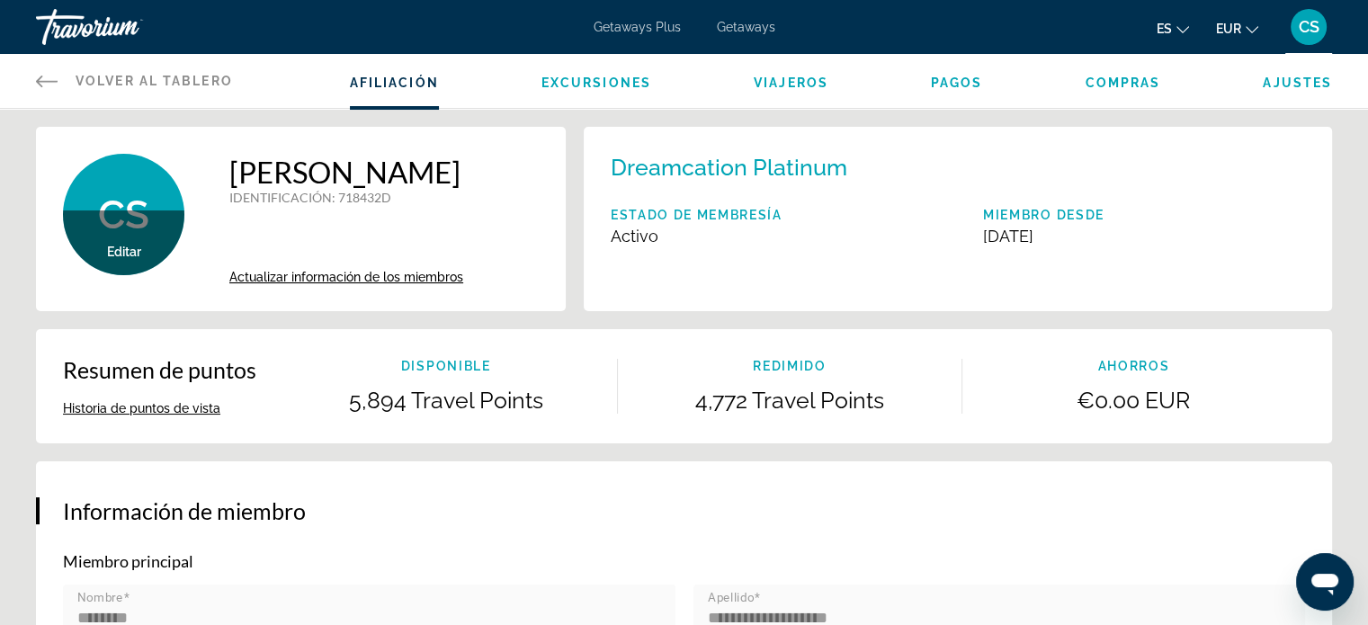
click at [126, 250] on span "Editar" at bounding box center [124, 252] width 34 height 14
click at [133, 249] on span "Editar" at bounding box center [124, 252] width 34 height 14
click at [129, 248] on span "Editar" at bounding box center [124, 252] width 34 height 14
click at [130, 253] on span "Editar" at bounding box center [124, 252] width 34 height 14
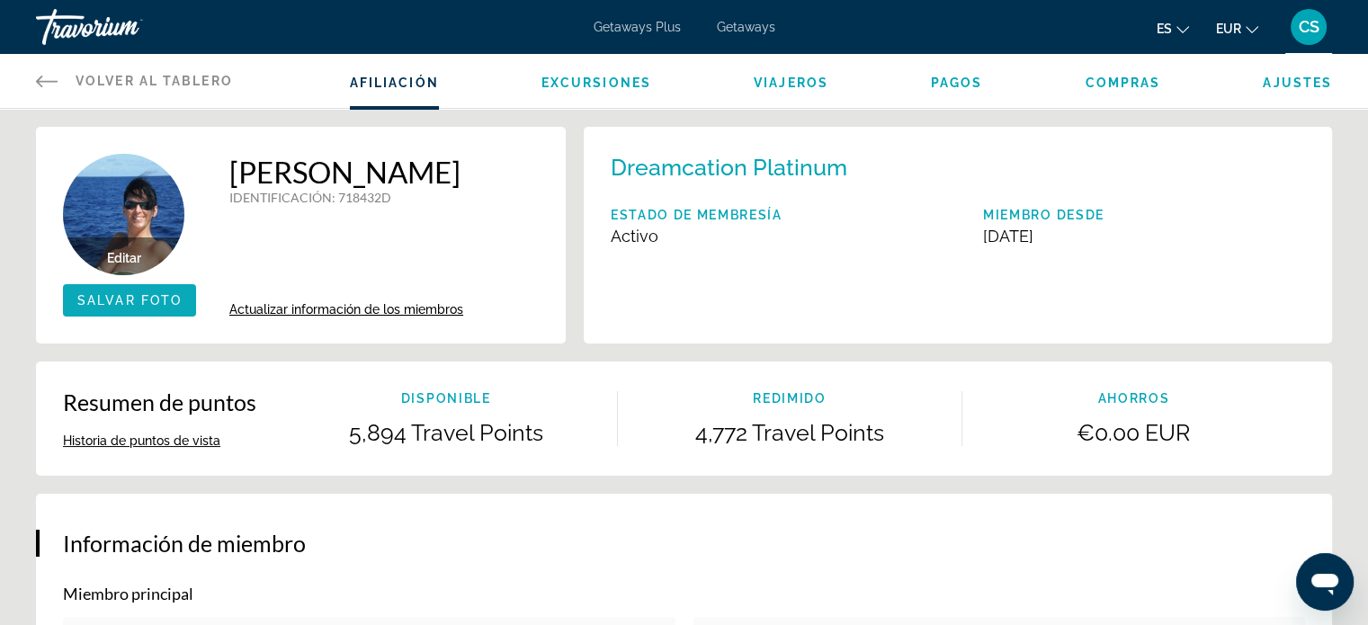
click at [112, 299] on span "Salvar Foto" at bounding box center [129, 300] width 104 height 14
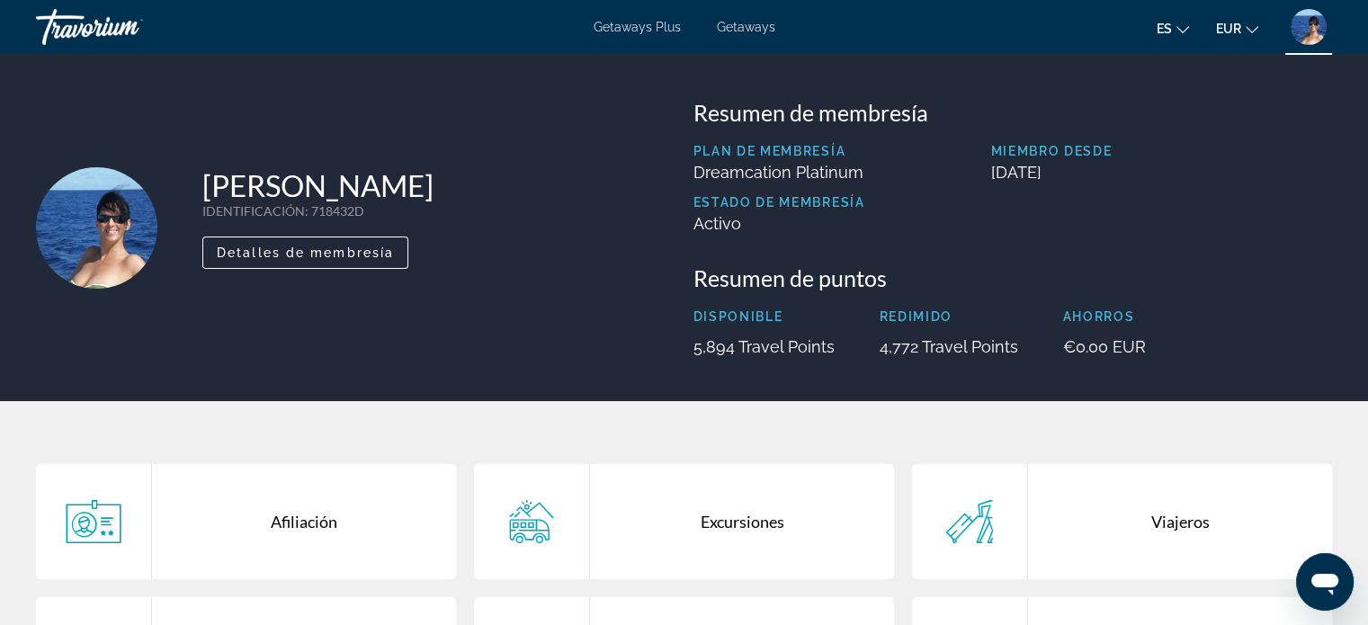
click at [651, 13] on div "Getaways Plus Getaways es English Español Français Italiano Português русский E…" at bounding box center [684, 27] width 1368 height 47
click at [649, 29] on span "Getaways Plus" at bounding box center [637, 27] width 87 height 14
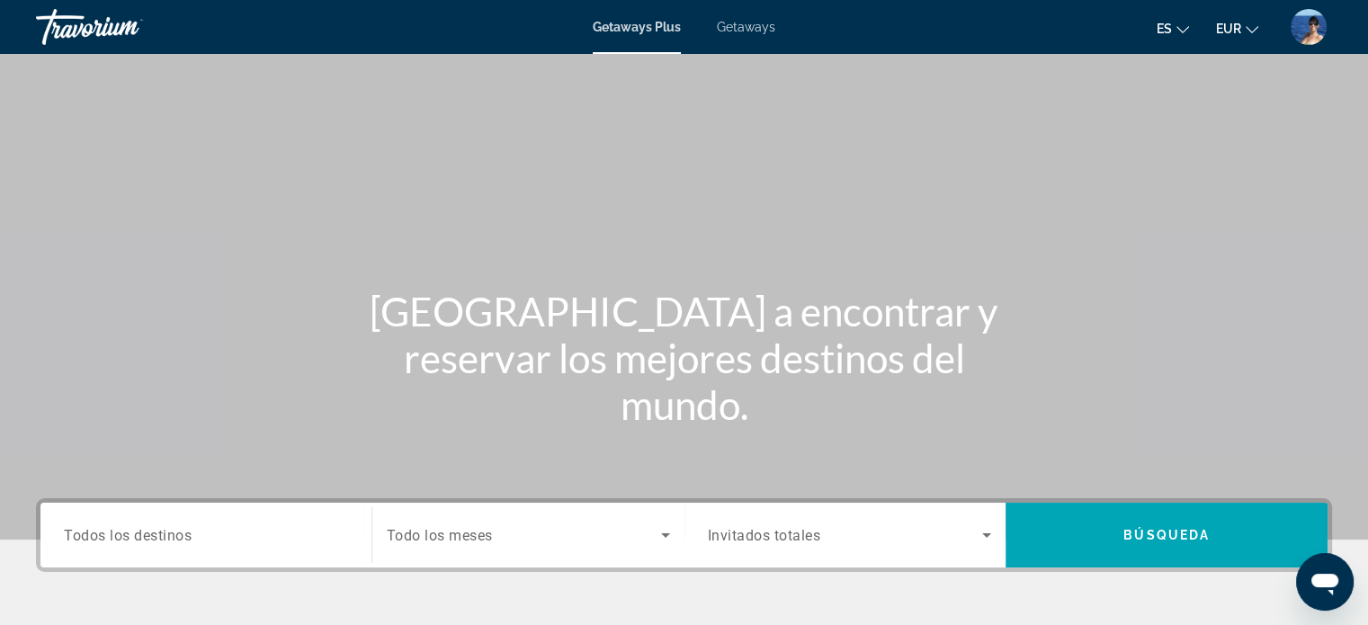
click at [119, 539] on span "Todos los destinos" at bounding box center [128, 534] width 128 height 17
click at [119, 539] on input "Destination Todos los destinos" at bounding box center [206, 536] width 284 height 22
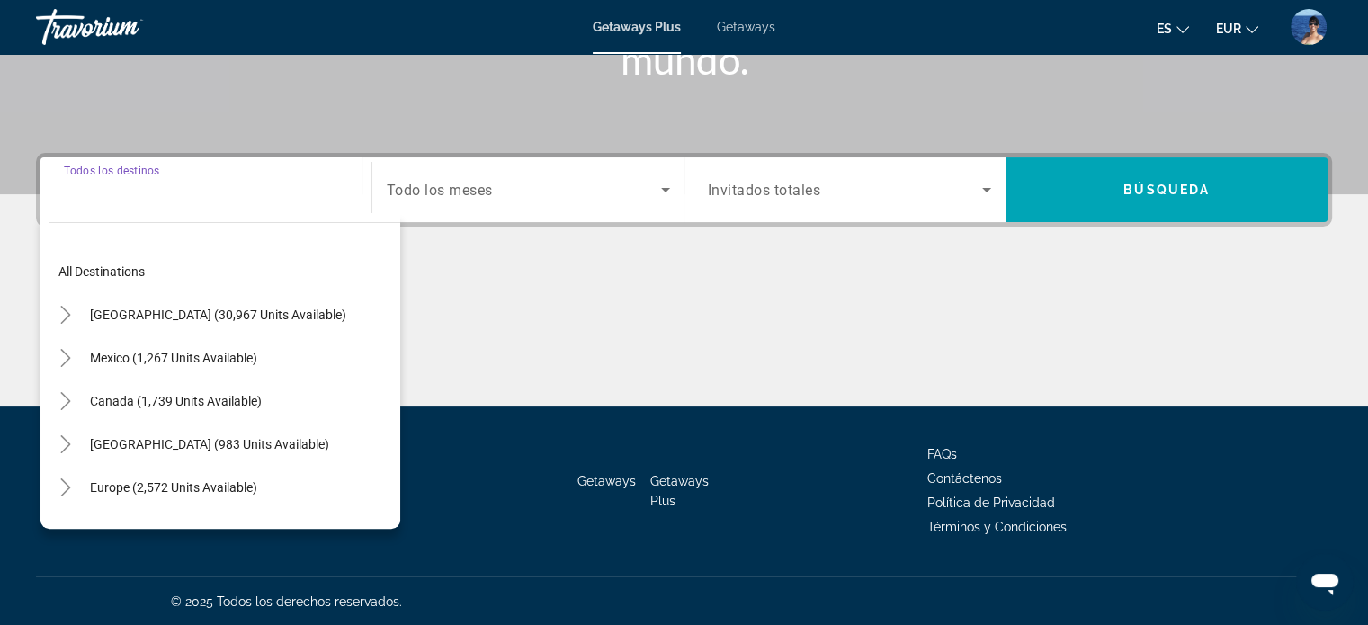
scroll to position [346, 0]
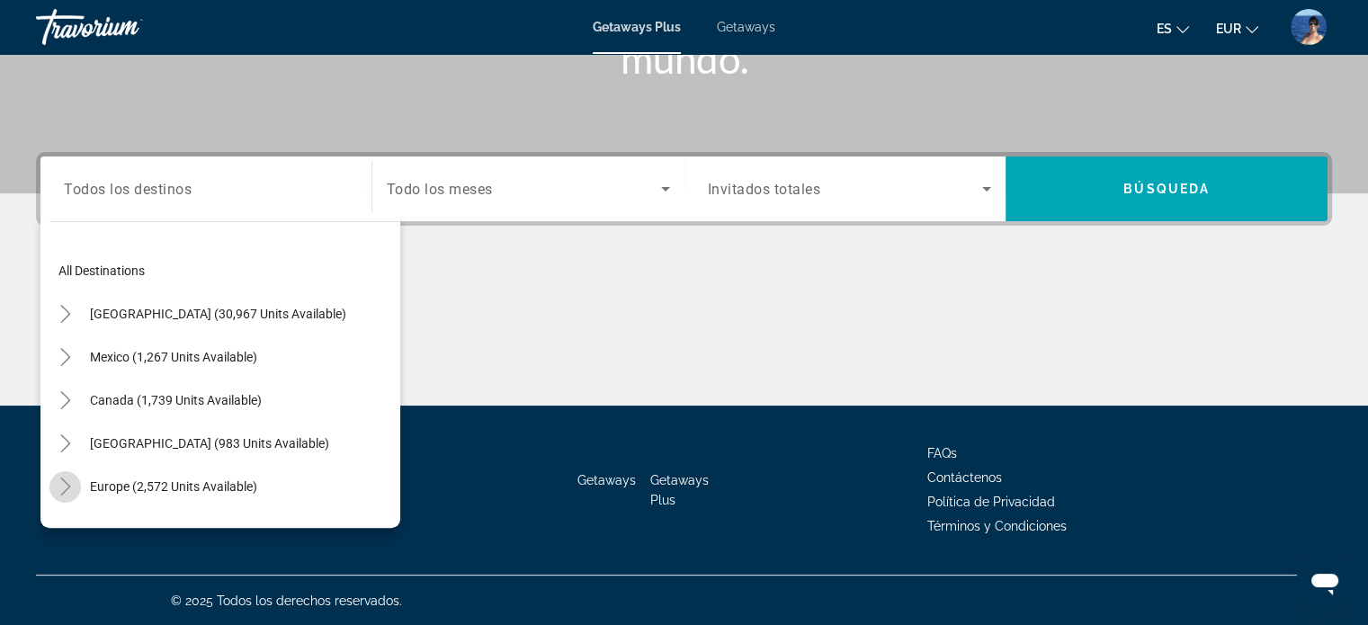
click at [66, 481] on icon "Toggle Europe (2,572 units available)" at bounding box center [65, 487] width 10 height 18
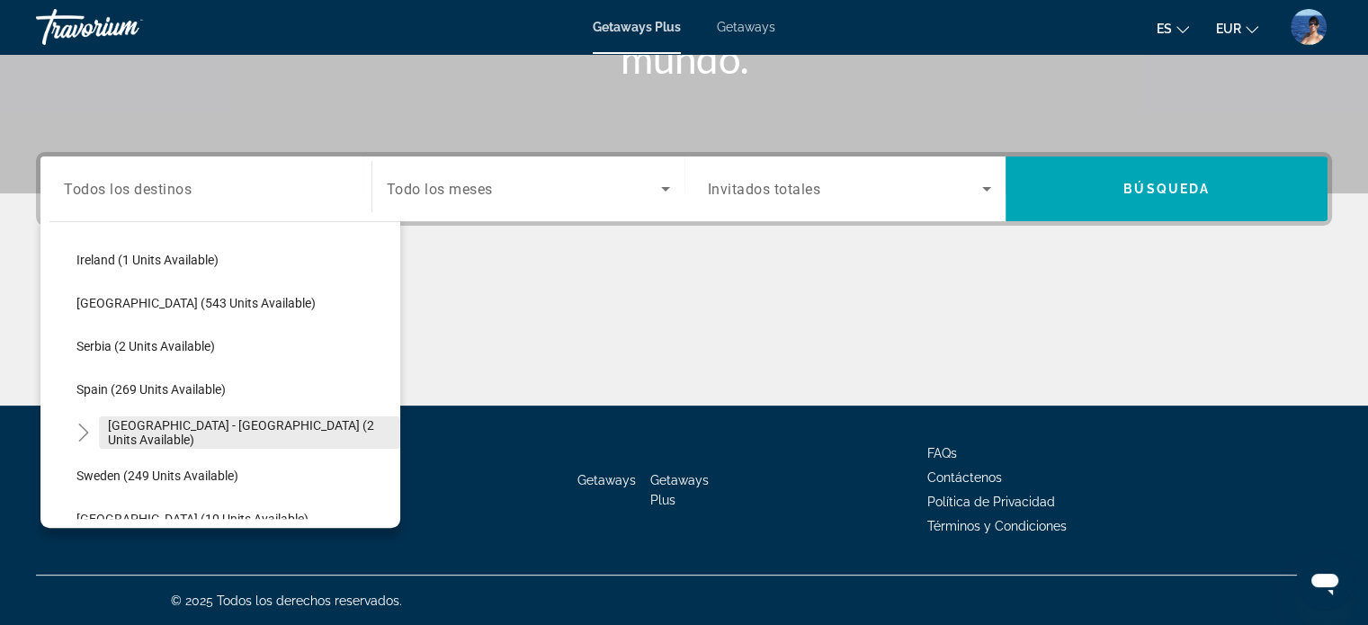
scroll to position [675, 0]
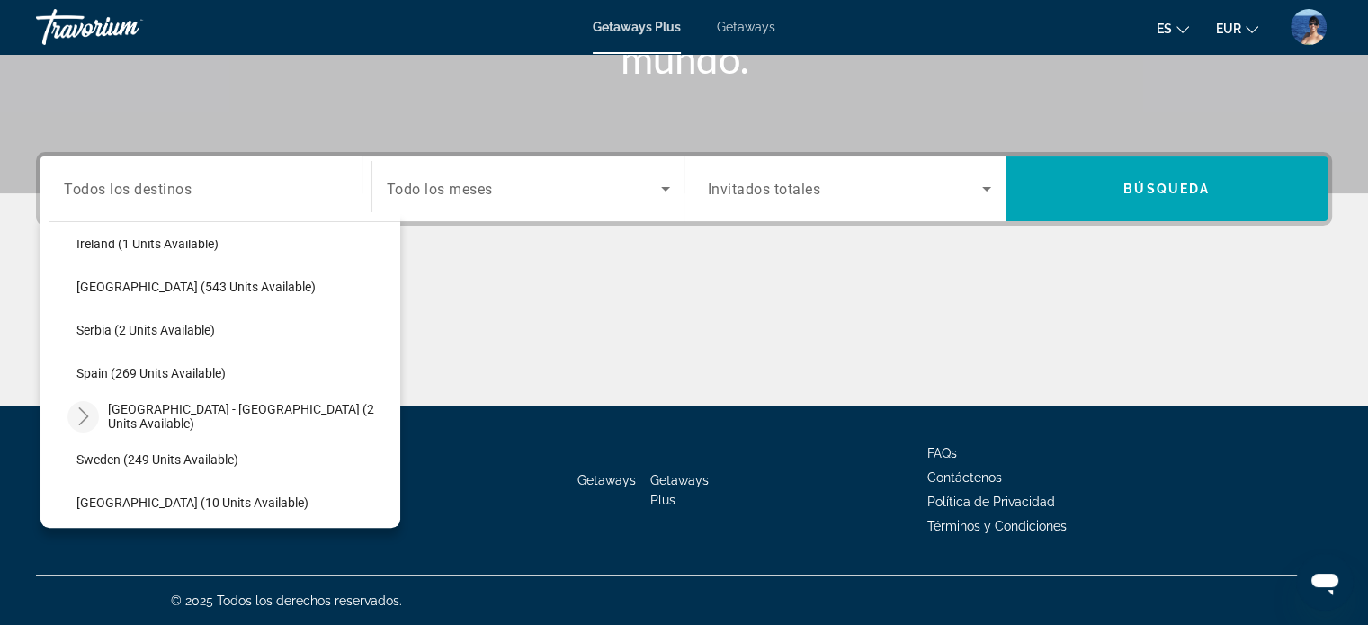
click at [83, 413] on icon "Toggle Spain - Canary Islands (2 units available)" at bounding box center [84, 416] width 18 height 18
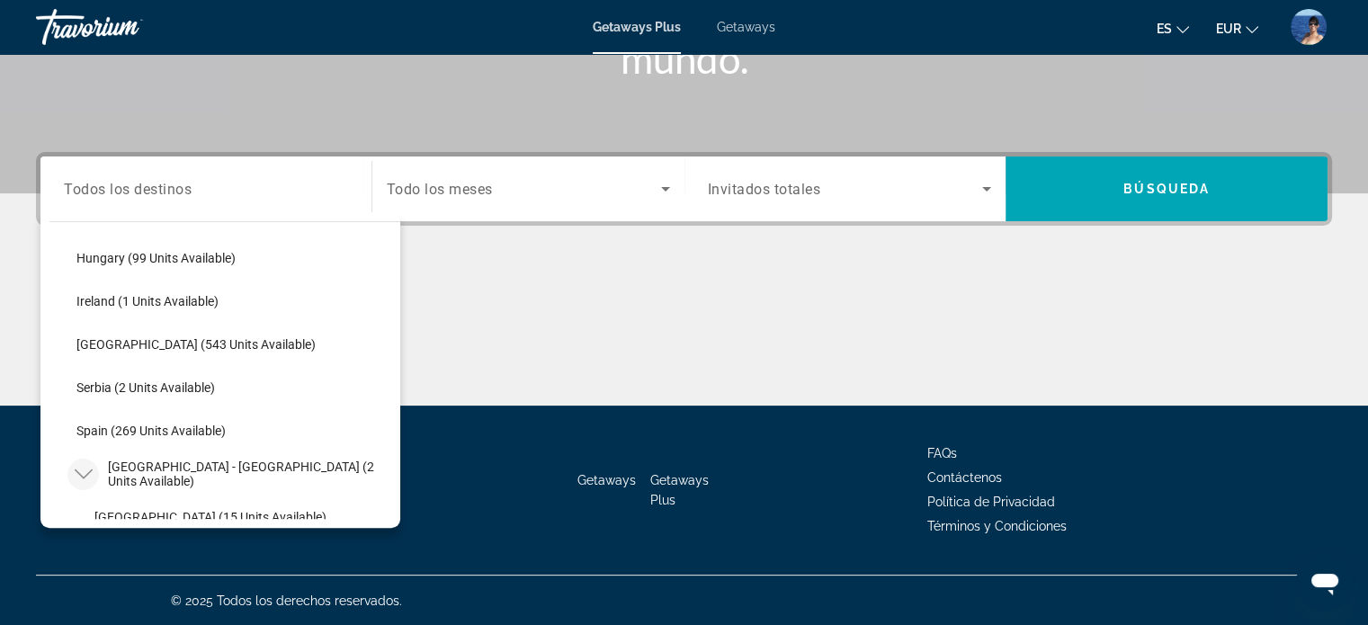
scroll to position [585, 0]
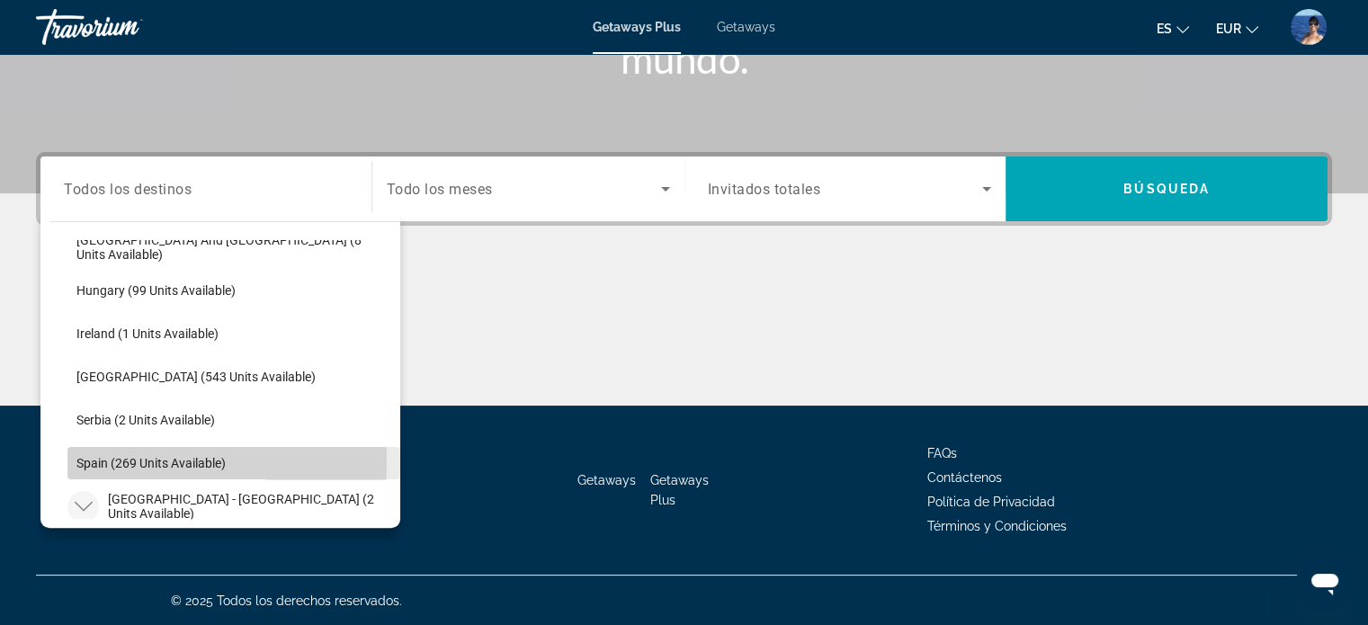
click at [97, 460] on span "Spain (269 units available)" at bounding box center [150, 463] width 149 height 14
type input "**********"
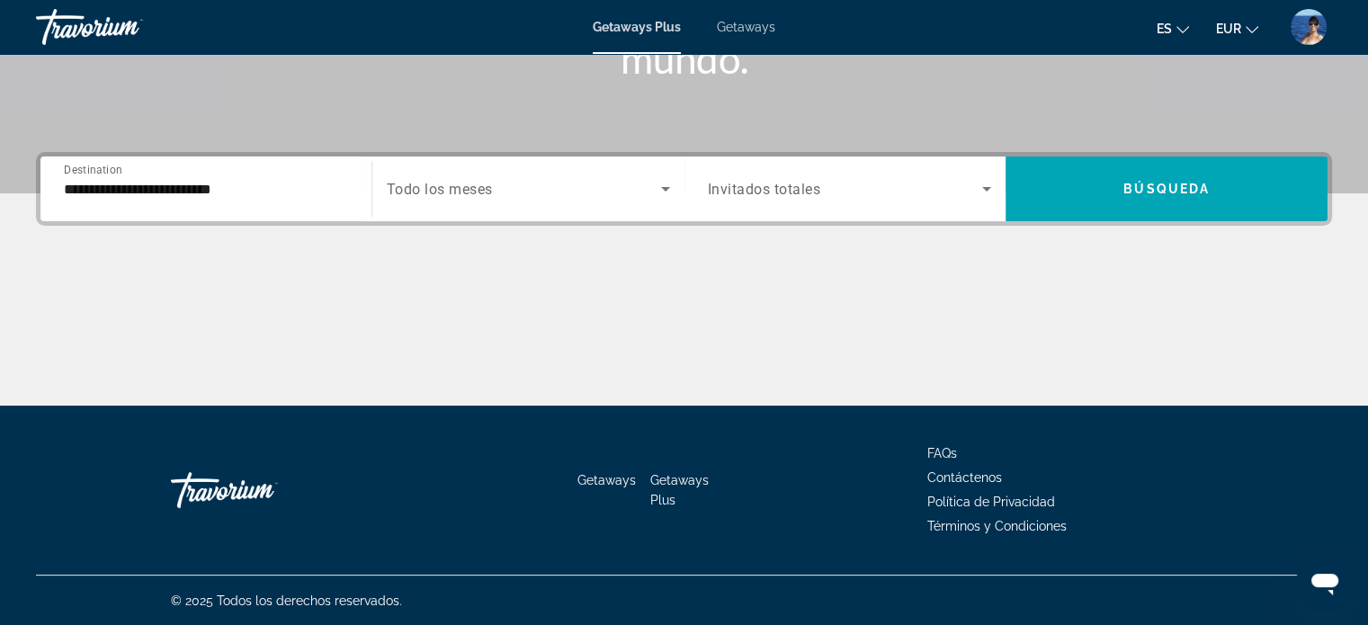
click at [457, 195] on span "Todo los meses" at bounding box center [440, 189] width 106 height 17
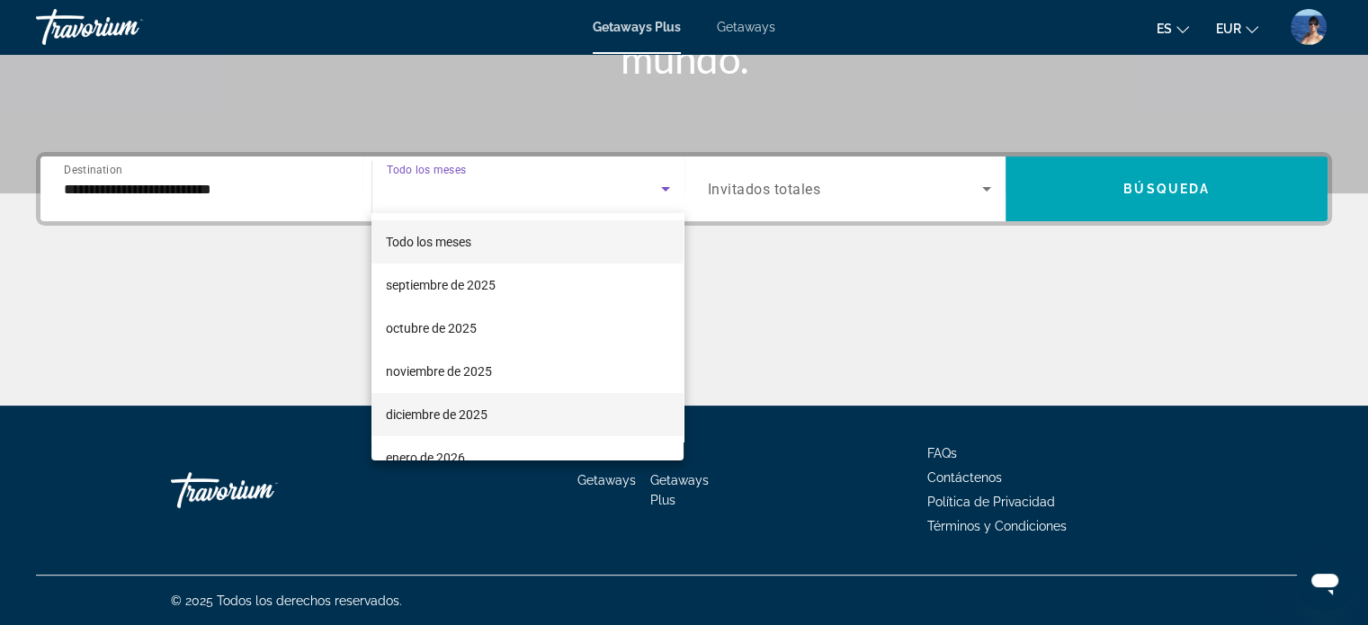
click at [397, 411] on span "diciembre de 2025" at bounding box center [437, 415] width 102 height 22
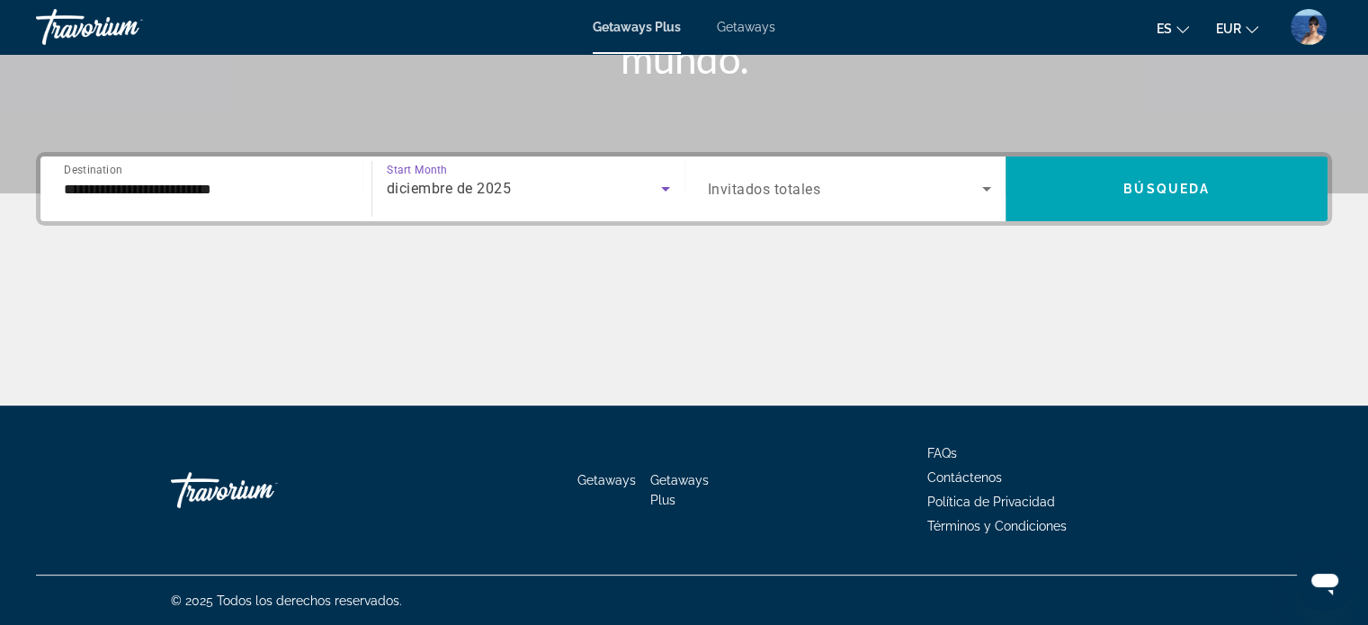
click at [779, 183] on span "Invitados totales" at bounding box center [764, 189] width 113 height 17
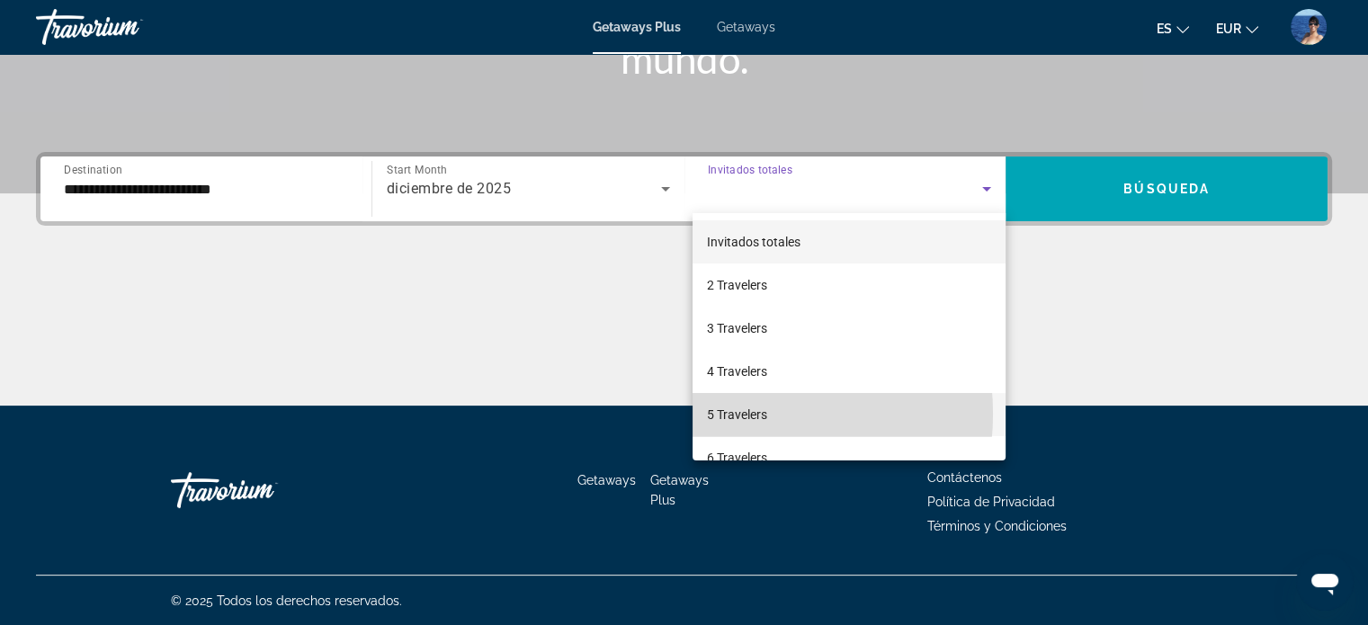
click at [724, 414] on span "5 Travelers" at bounding box center [737, 415] width 60 height 22
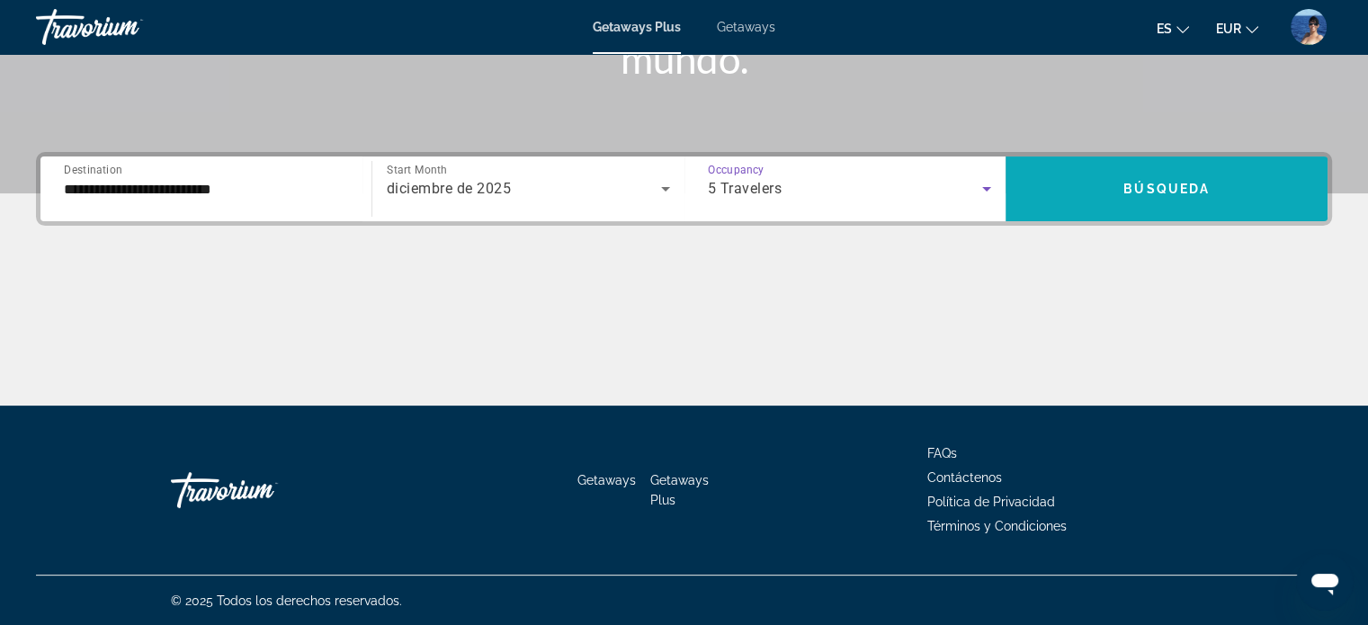
click at [1284, 169] on span "Search widget" at bounding box center [1167, 188] width 322 height 43
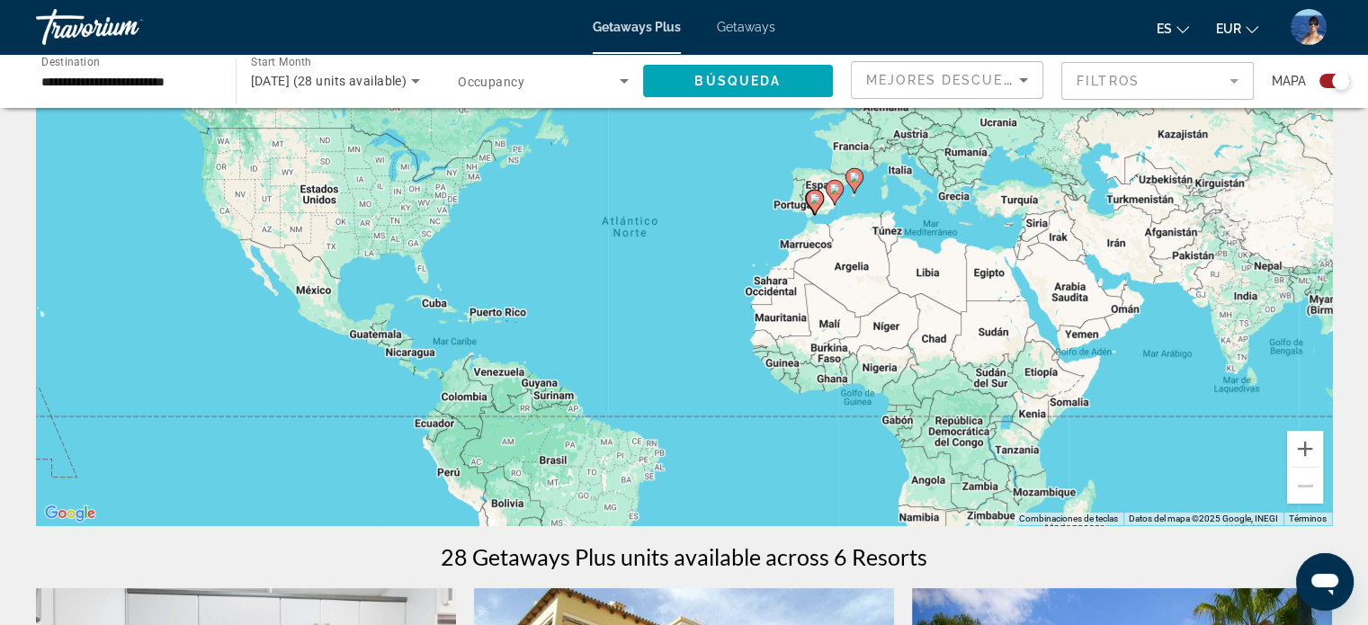
scroll to position [144, 0]
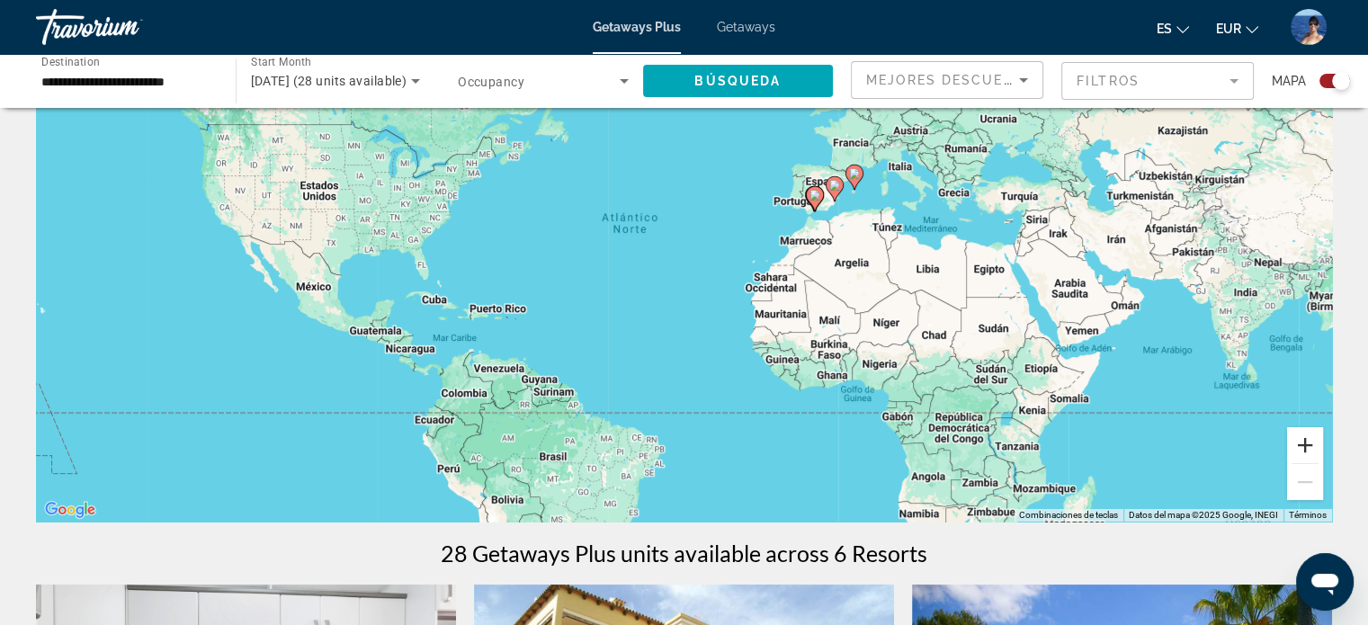
click at [1313, 445] on button "Ampliar" at bounding box center [1305, 445] width 36 height 36
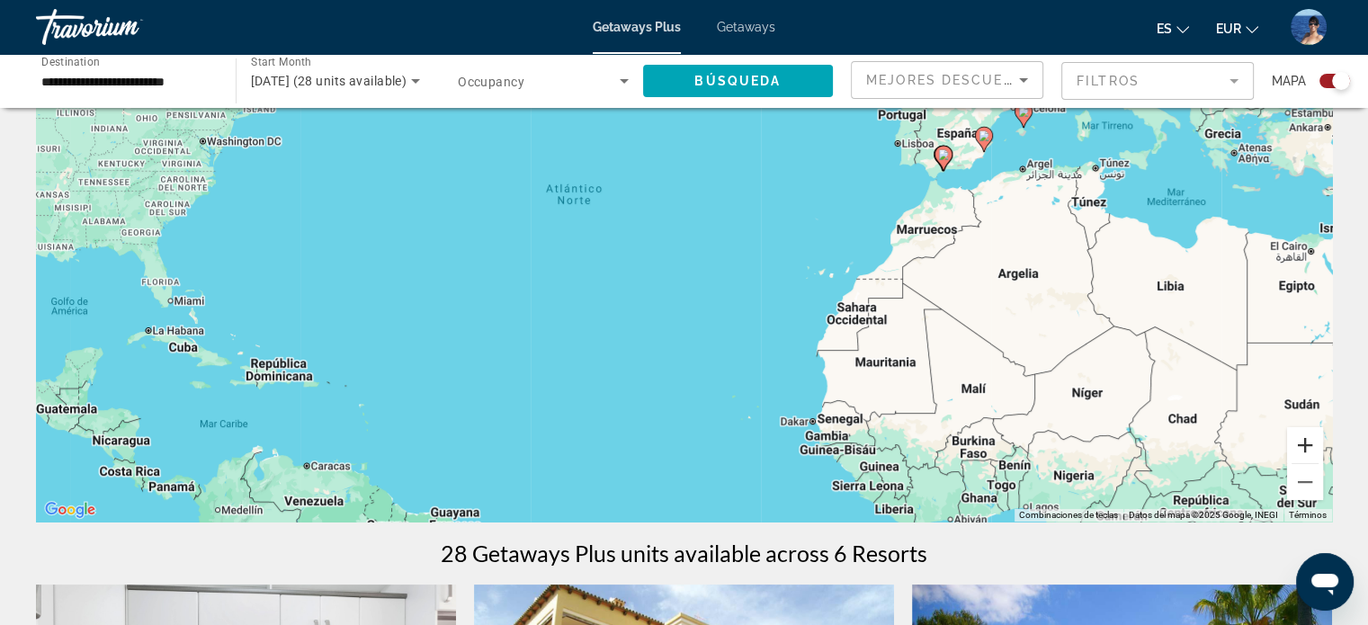
click at [1310, 442] on button "Ampliar" at bounding box center [1305, 445] width 36 height 36
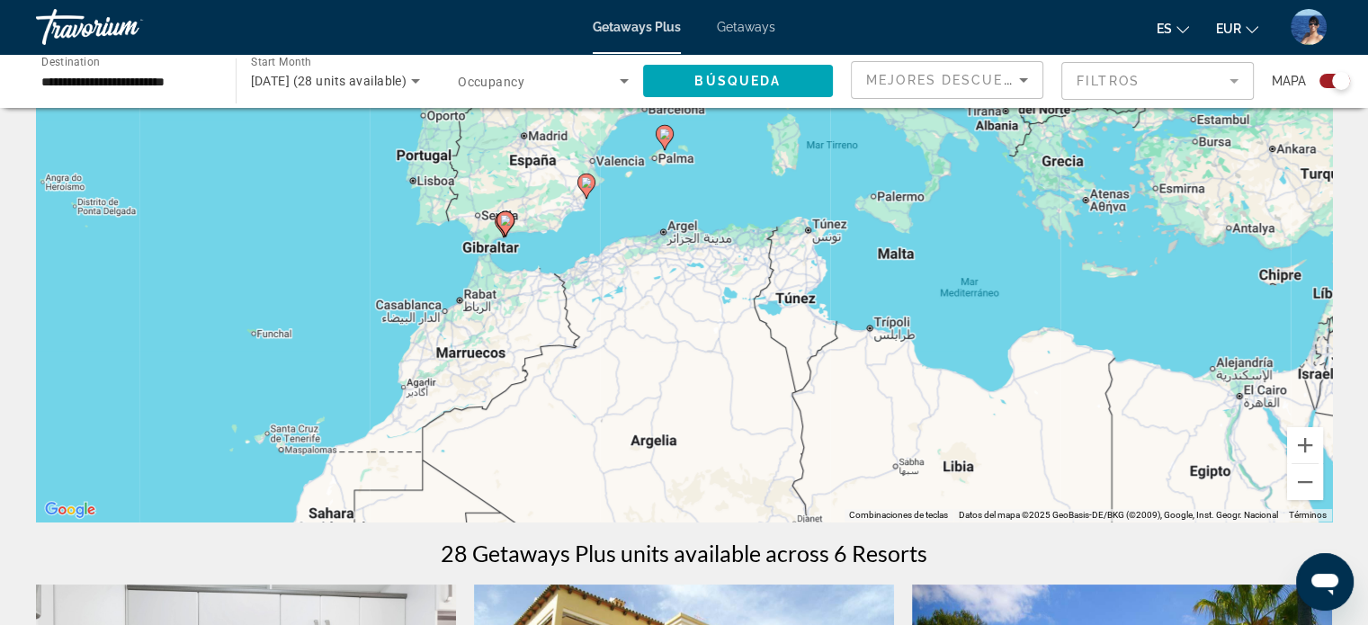
drag, startPoint x: 1194, startPoint y: 312, endPoint x: 494, endPoint y: 454, distance: 714.0
click at [493, 459] on div "Para activar la función de arrastre con el teclado, pulsa Alt + Intro. Cuando h…" at bounding box center [684, 252] width 1296 height 540
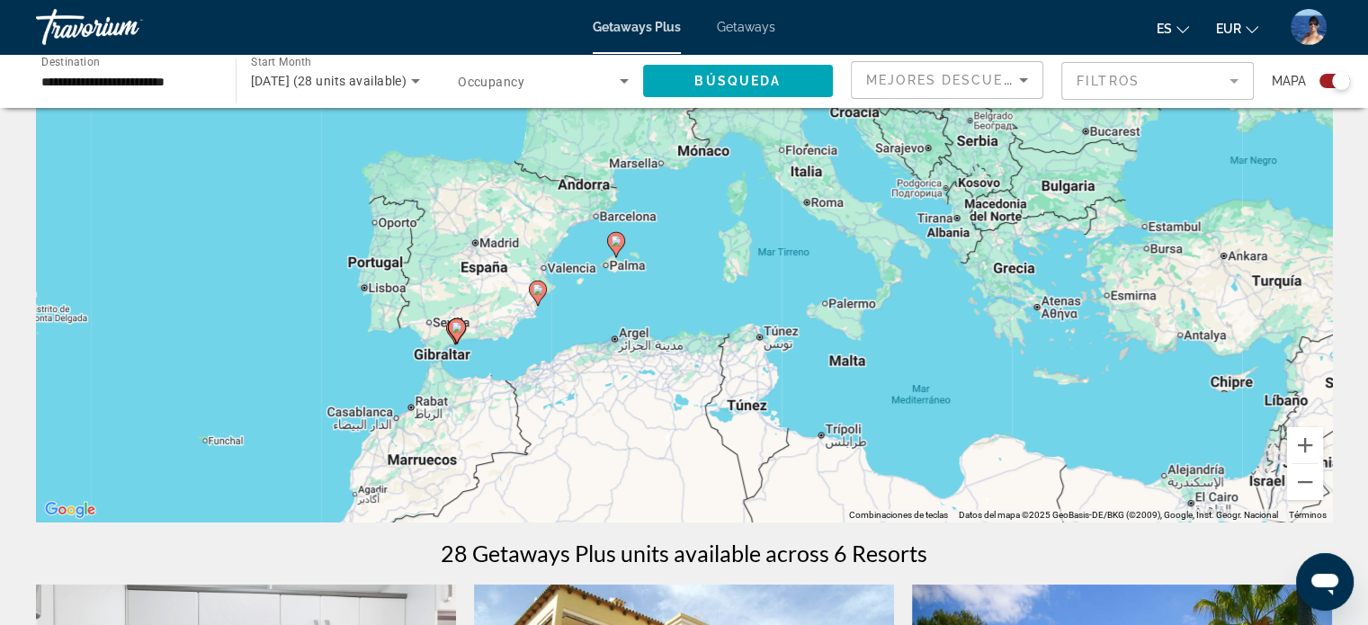
drag, startPoint x: 774, startPoint y: 207, endPoint x: 722, endPoint y: 322, distance: 126.0
click at [722, 322] on div "Para activar la función de arrastre con el teclado, pulsa Alt + Intro. Cuando h…" at bounding box center [684, 252] width 1296 height 540
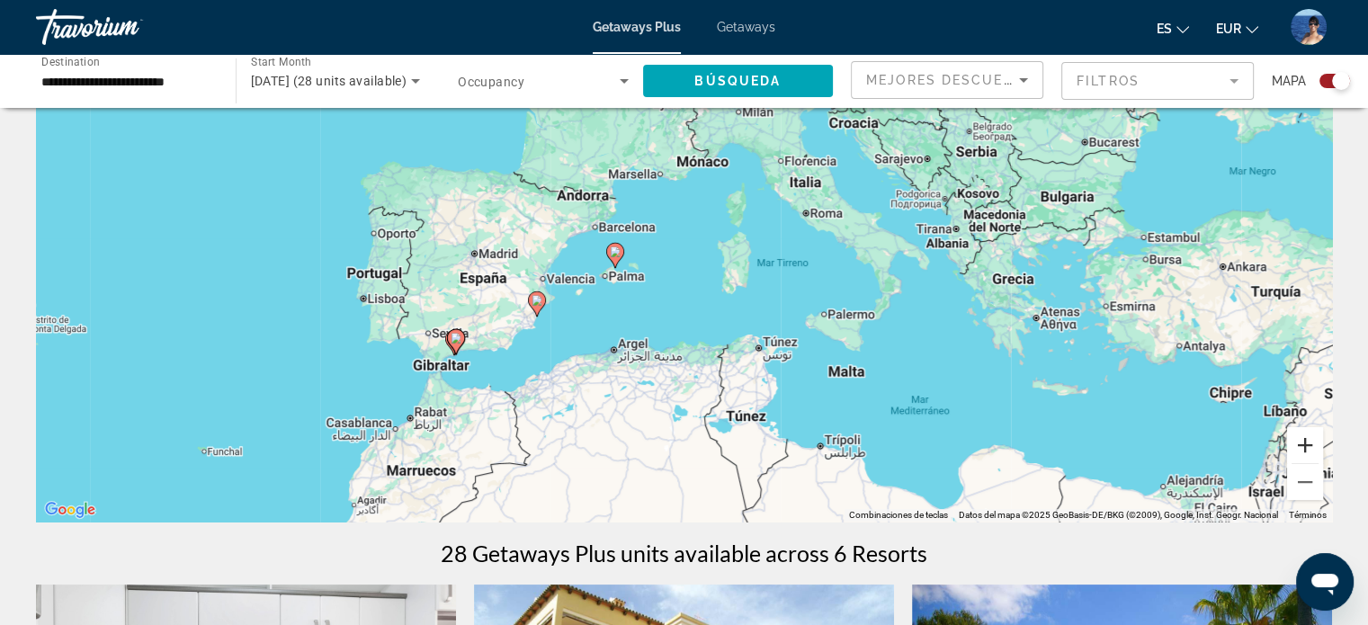
click at [1310, 440] on button "Ampliar" at bounding box center [1305, 445] width 36 height 36
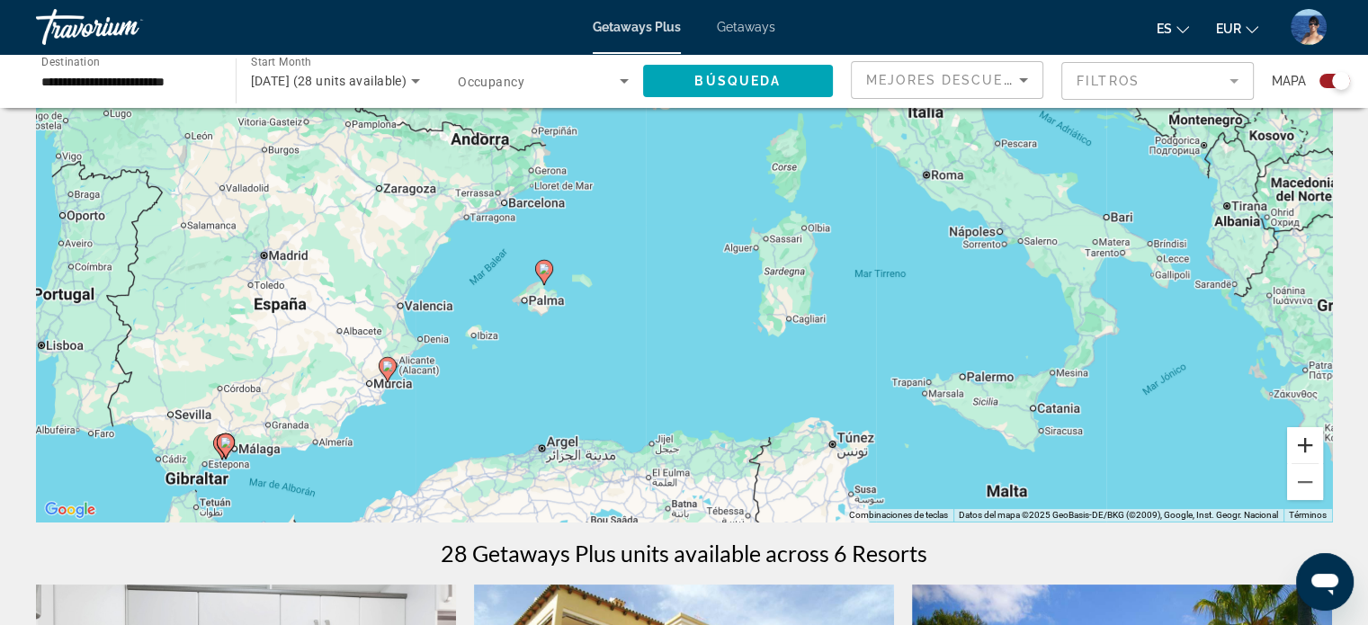
click at [1310, 440] on button "Ampliar" at bounding box center [1305, 445] width 36 height 36
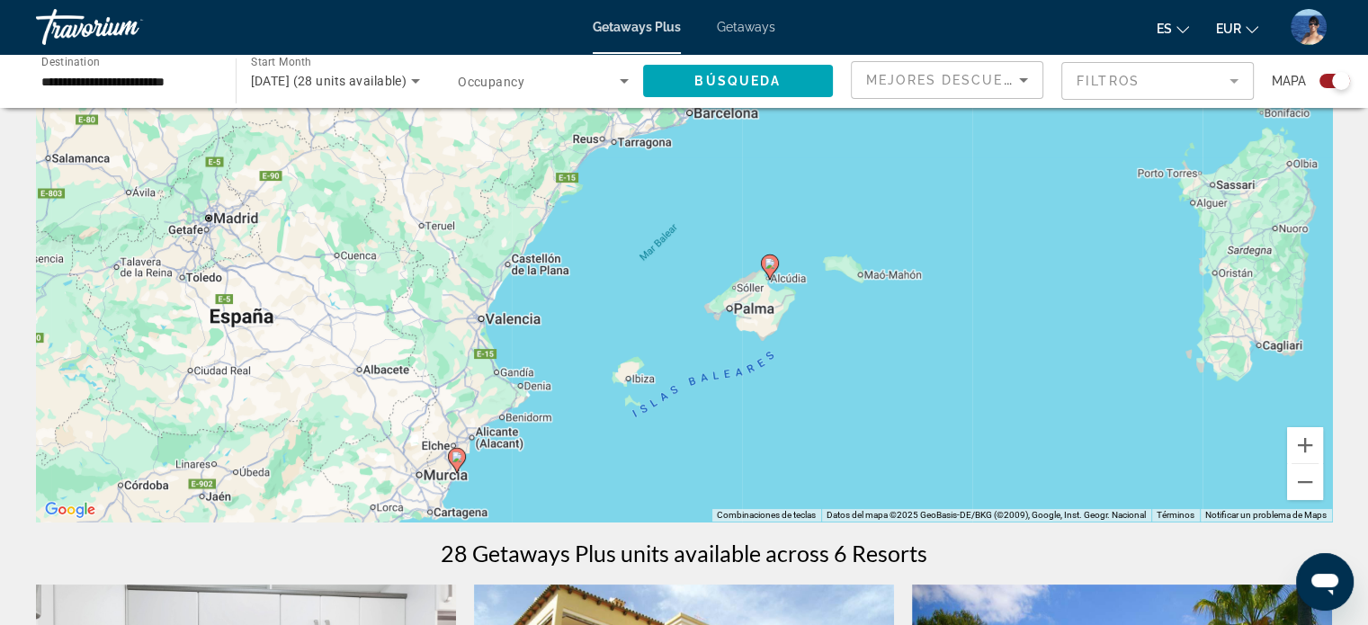
drag, startPoint x: 314, startPoint y: 407, endPoint x: 680, endPoint y: 367, distance: 368.3
click at [680, 367] on div "Para activar la función de arrastre con el teclado, pulsa Alt + Intro. Cuando h…" at bounding box center [684, 252] width 1296 height 540
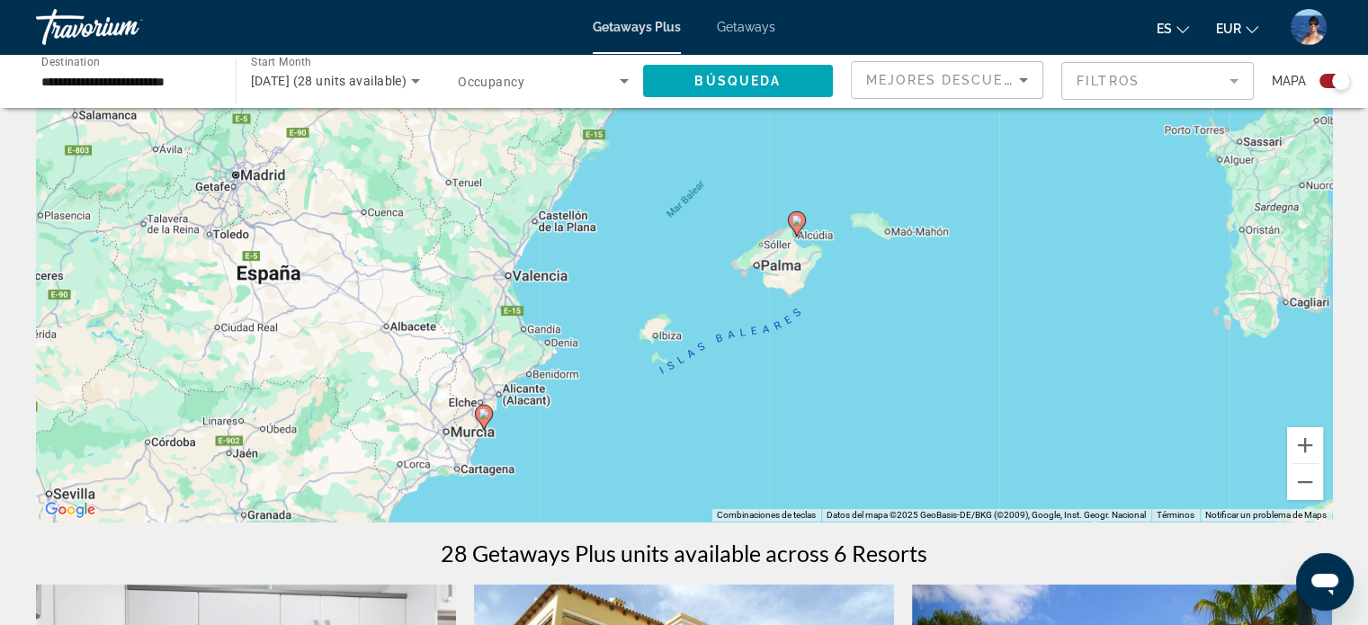
drag, startPoint x: 639, startPoint y: 408, endPoint x: 664, endPoint y: 353, distance: 60.0
click at [664, 353] on div "Para activar la función de arrastre con el teclado, pulsa Alt + Intro. Cuando h…" at bounding box center [684, 252] width 1296 height 540
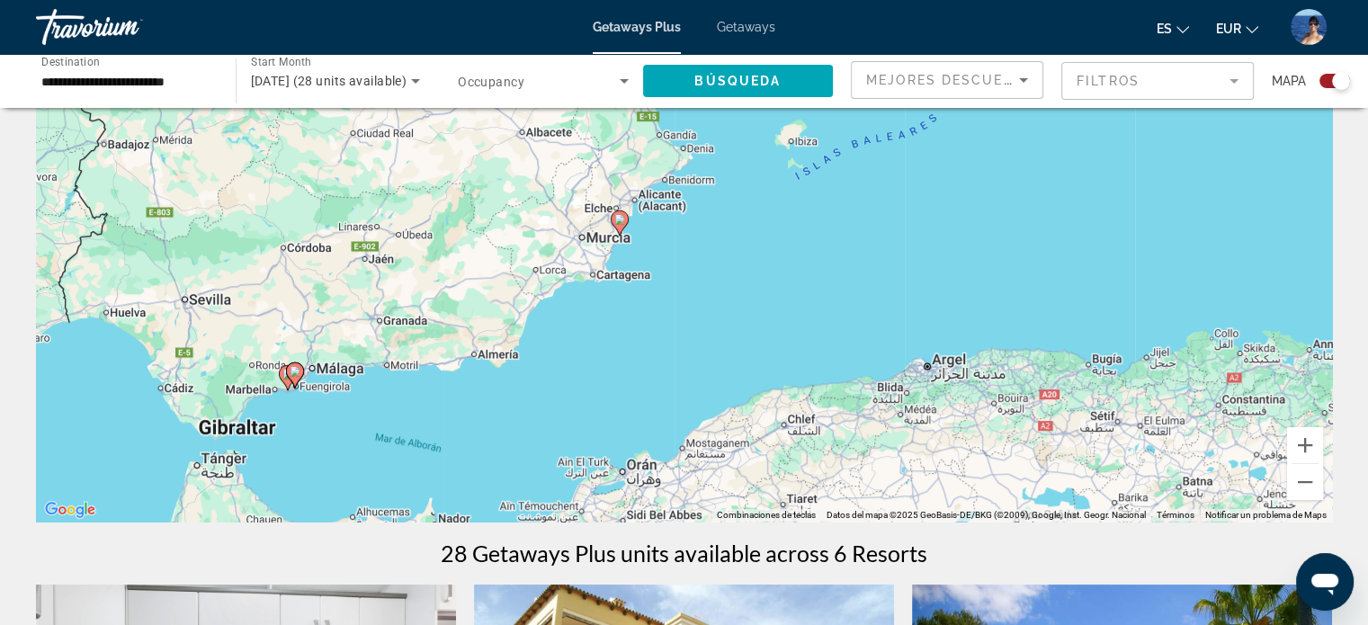
drag, startPoint x: 719, startPoint y: 374, endPoint x: 840, endPoint y: 212, distance: 202.4
click at [840, 212] on div "Para activar la función de arrastre con el teclado, pulsa Alt + Intro. Cuando h…" at bounding box center [684, 252] width 1296 height 540
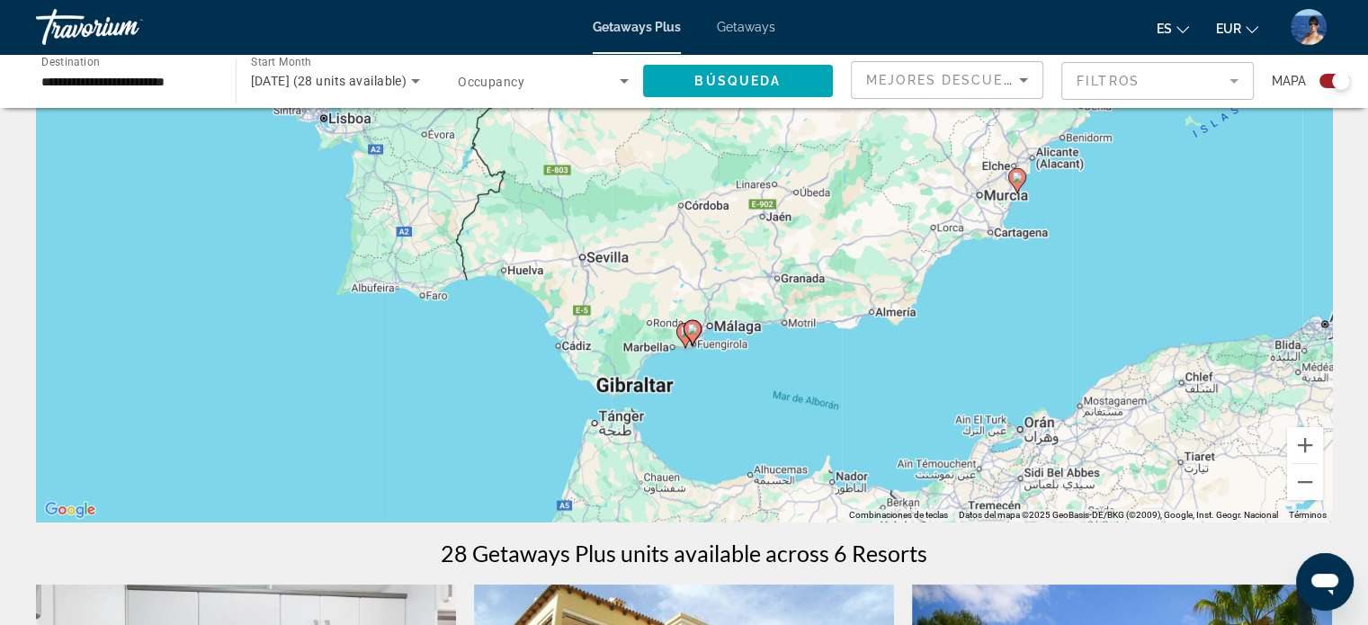
drag, startPoint x: 335, startPoint y: 333, endPoint x: 736, endPoint y: 291, distance: 403.4
click at [736, 291] on div "Para activar la función de arrastre con el teclado, pulsa Alt + Intro. Cuando h…" at bounding box center [684, 252] width 1296 height 540
click at [1310, 448] on button "Ampliar" at bounding box center [1305, 445] width 36 height 36
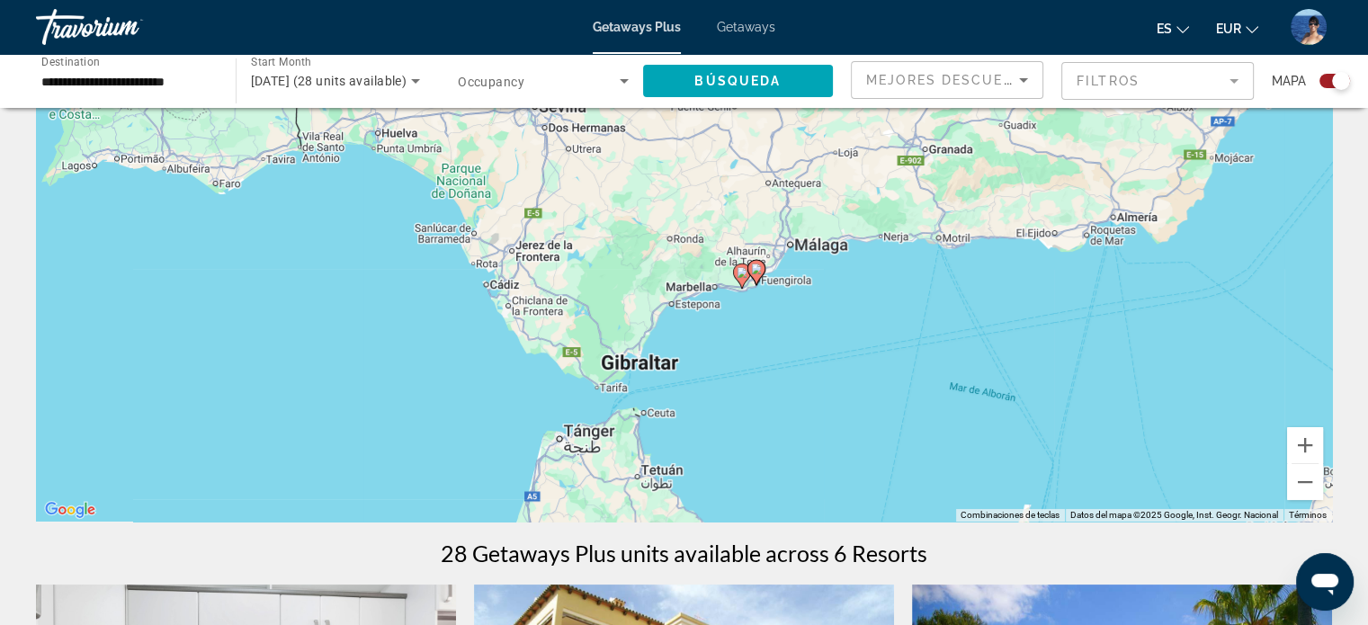
drag, startPoint x: 932, startPoint y: 470, endPoint x: 988, endPoint y: 310, distance: 169.5
click at [988, 310] on div "Para activar la función de arrastre con el teclado, pulsa Alt + Intro. Cuando h…" at bounding box center [684, 252] width 1296 height 540
click at [1313, 445] on button "Ampliar" at bounding box center [1305, 445] width 36 height 36
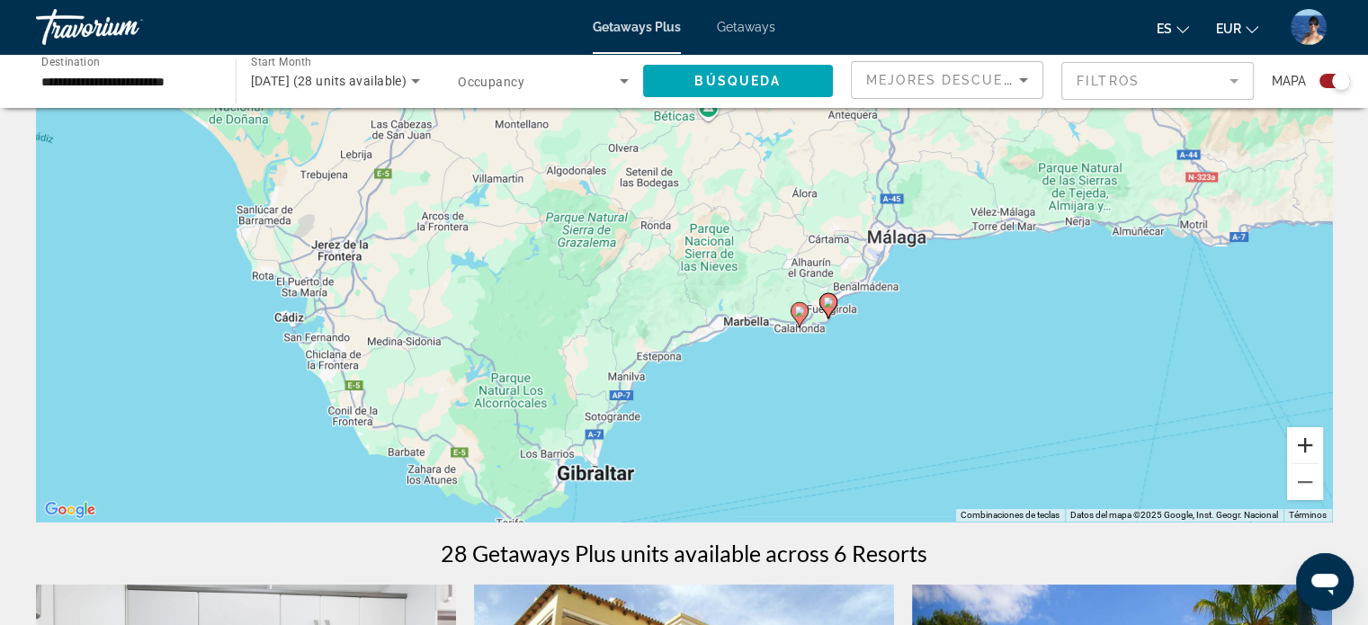
click at [1310, 443] on button "Ampliar" at bounding box center [1305, 445] width 36 height 36
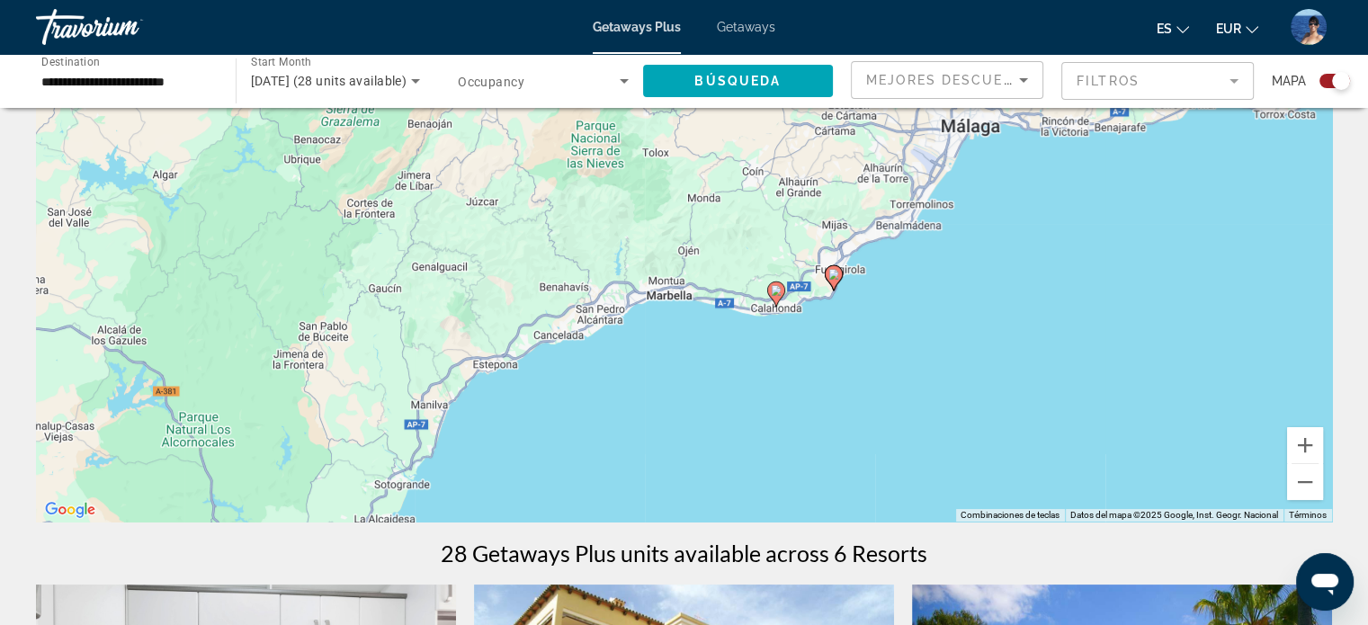
drag, startPoint x: 1179, startPoint y: 443, endPoint x: 1036, endPoint y: 341, distance: 175.4
click at [1036, 341] on div "Para activar la función de arrastre con el teclado, pulsa Alt + Intro. Cuando h…" at bounding box center [684, 252] width 1296 height 540
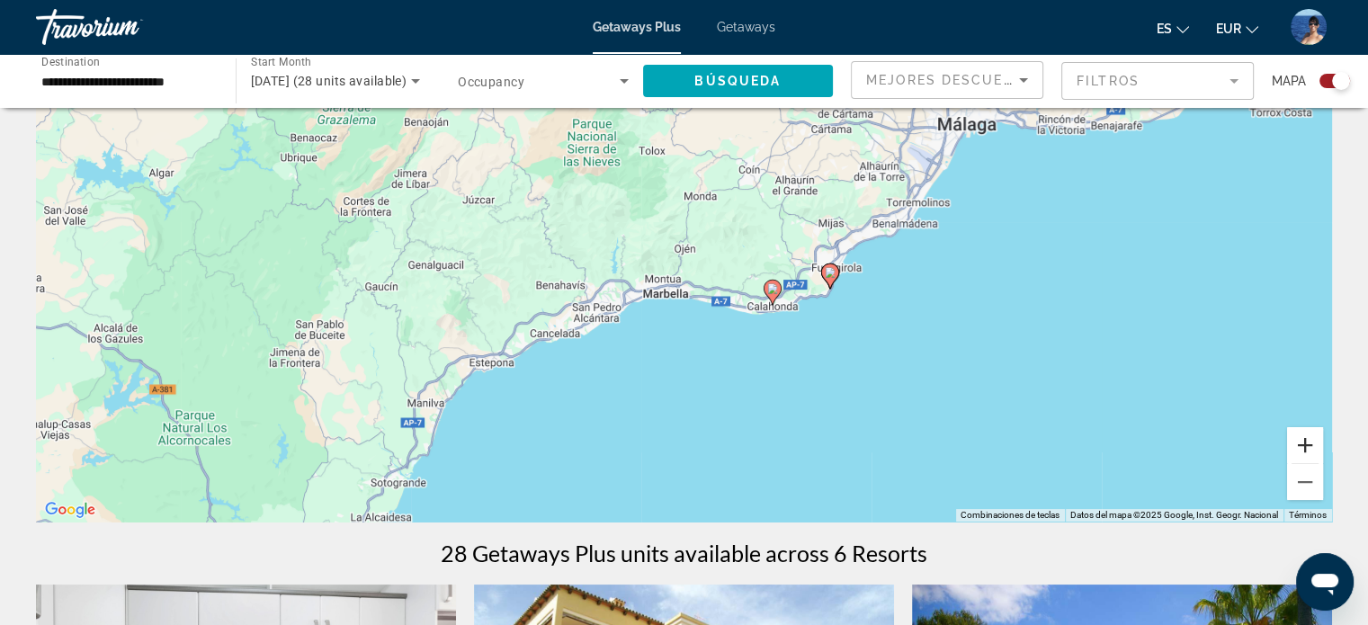
click at [1302, 449] on button "Ampliar" at bounding box center [1305, 445] width 36 height 36
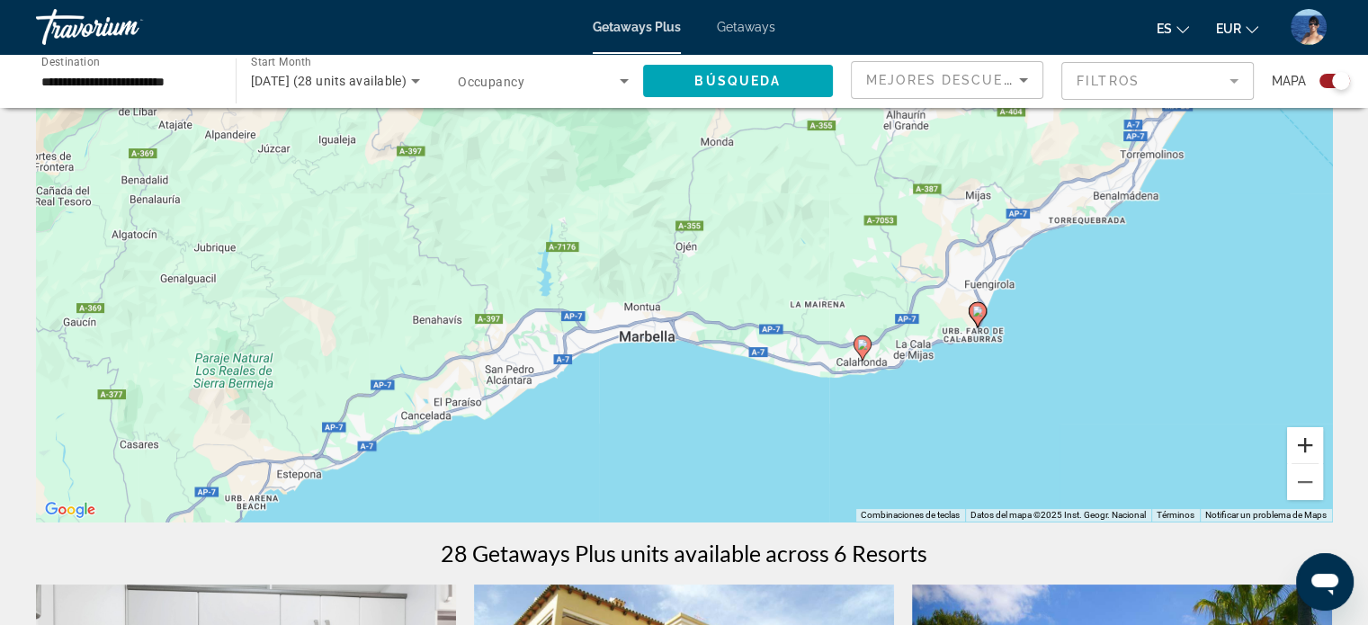
click at [1299, 441] on button "Ampliar" at bounding box center [1305, 445] width 36 height 36
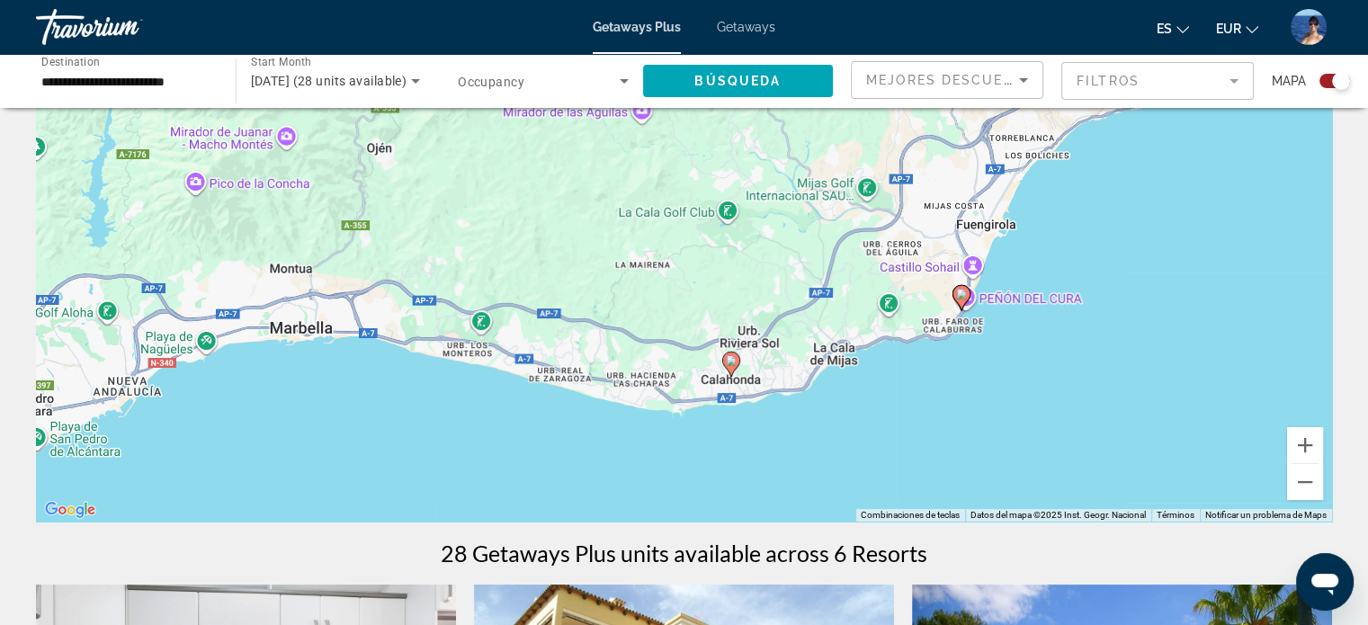
drag, startPoint x: 1198, startPoint y: 416, endPoint x: 889, endPoint y: 323, distance: 323.2
click at [889, 323] on div "Para activar la función de arrastre con el teclado, pulsa Alt + Intro. Cuando h…" at bounding box center [684, 252] width 1296 height 540
click at [962, 295] on image "Main content" at bounding box center [961, 294] width 11 height 11
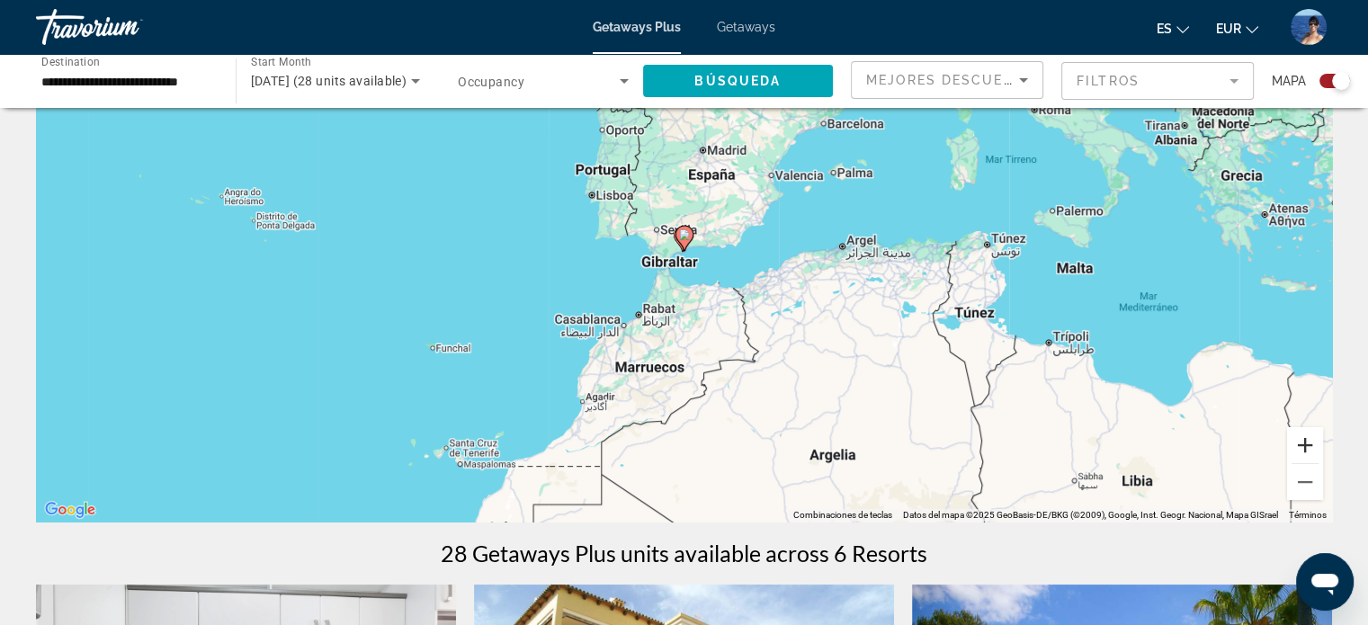
click at [1308, 452] on button "Ampliar" at bounding box center [1305, 445] width 36 height 36
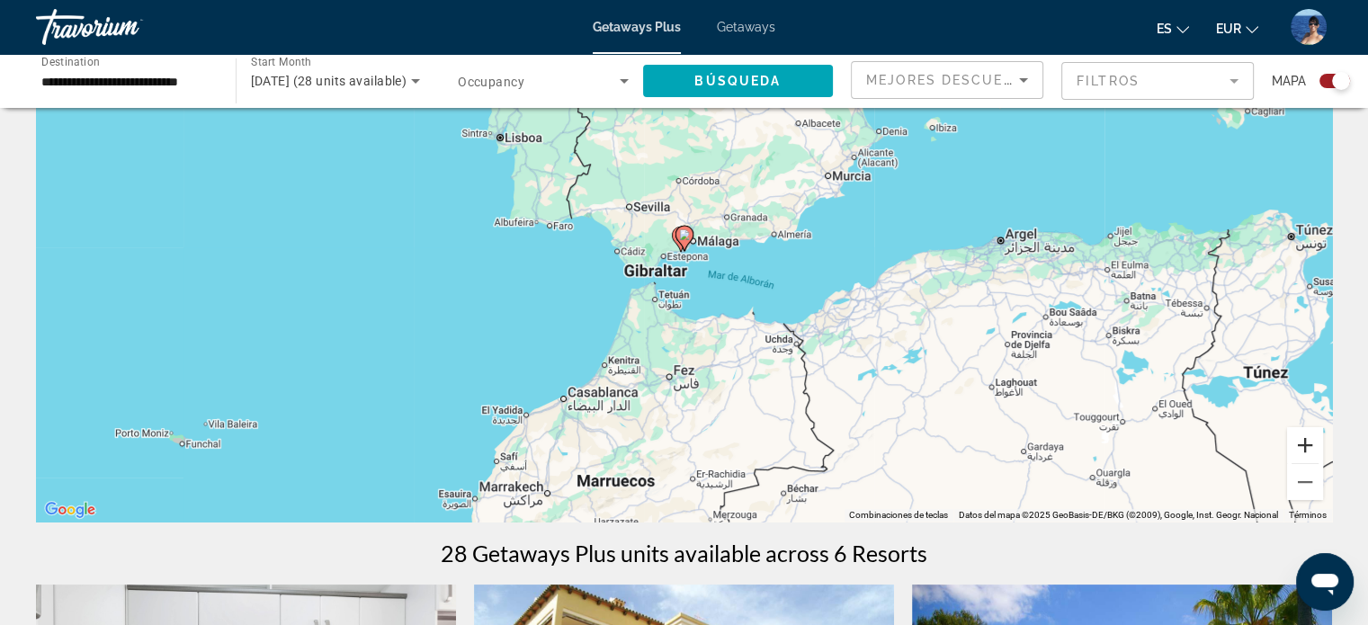
click at [1308, 450] on button "Ampliar" at bounding box center [1305, 445] width 36 height 36
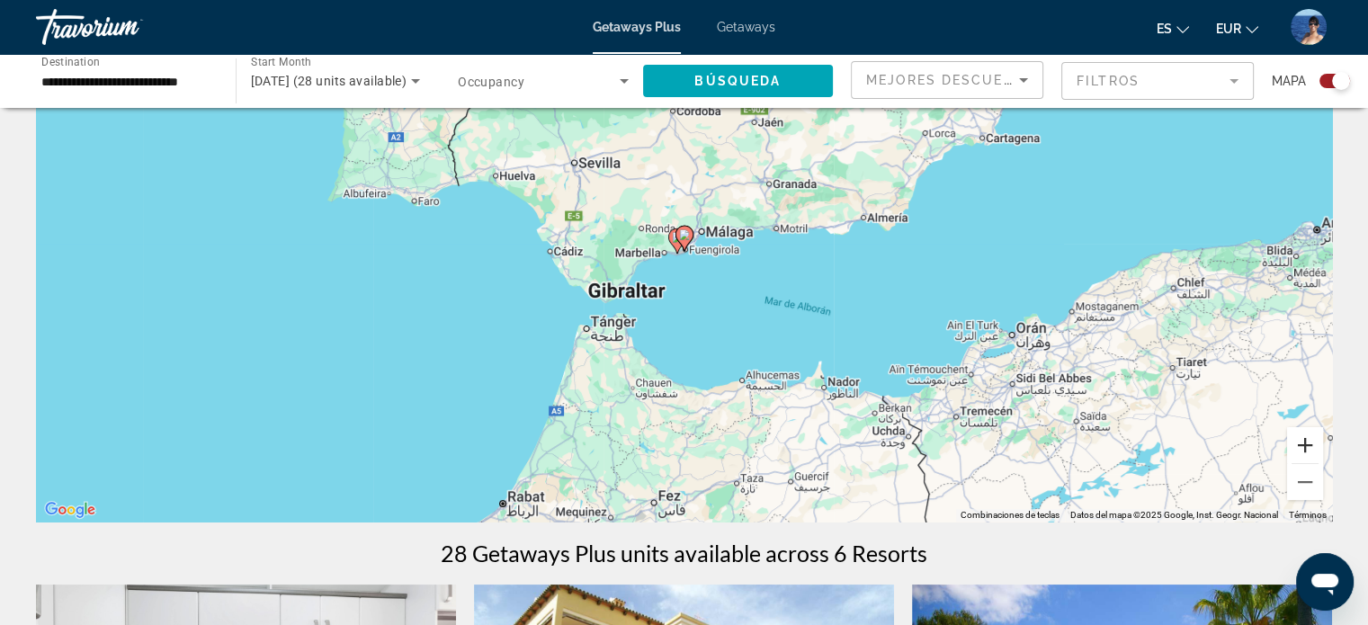
click at [1306, 444] on button "Ampliar" at bounding box center [1305, 445] width 36 height 36
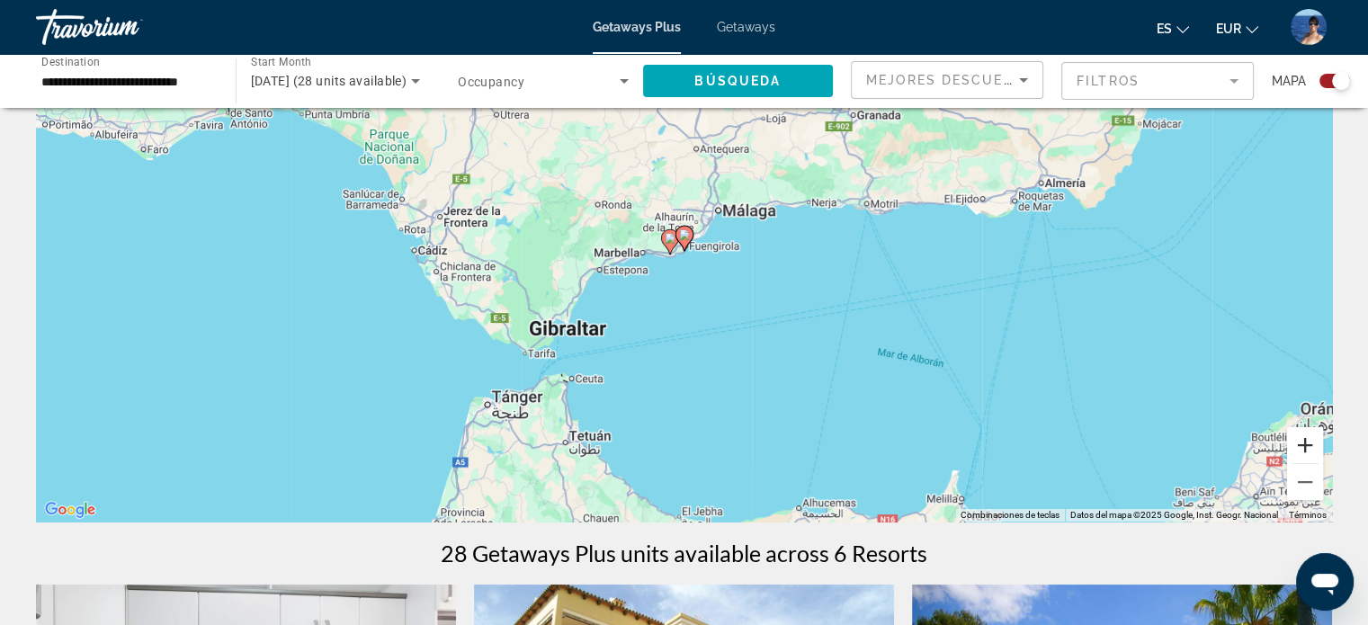
click at [1306, 443] on button "Ampliar" at bounding box center [1305, 445] width 36 height 36
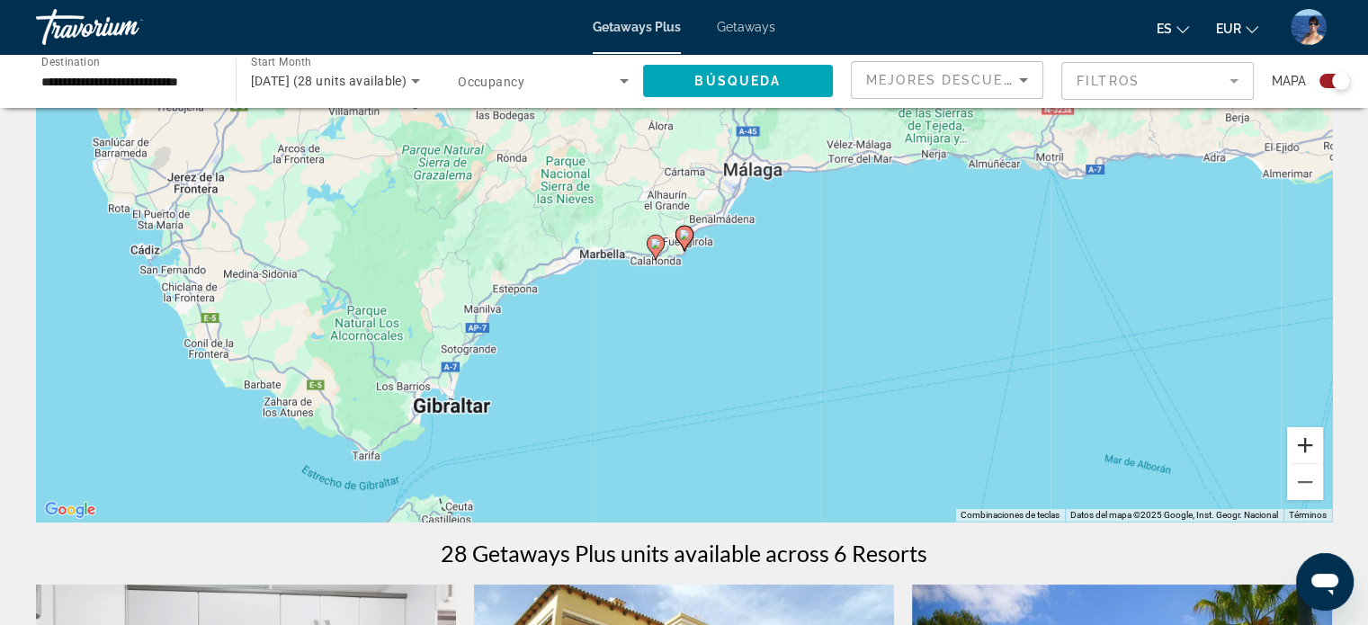
click at [1305, 441] on button "Ampliar" at bounding box center [1305, 445] width 36 height 36
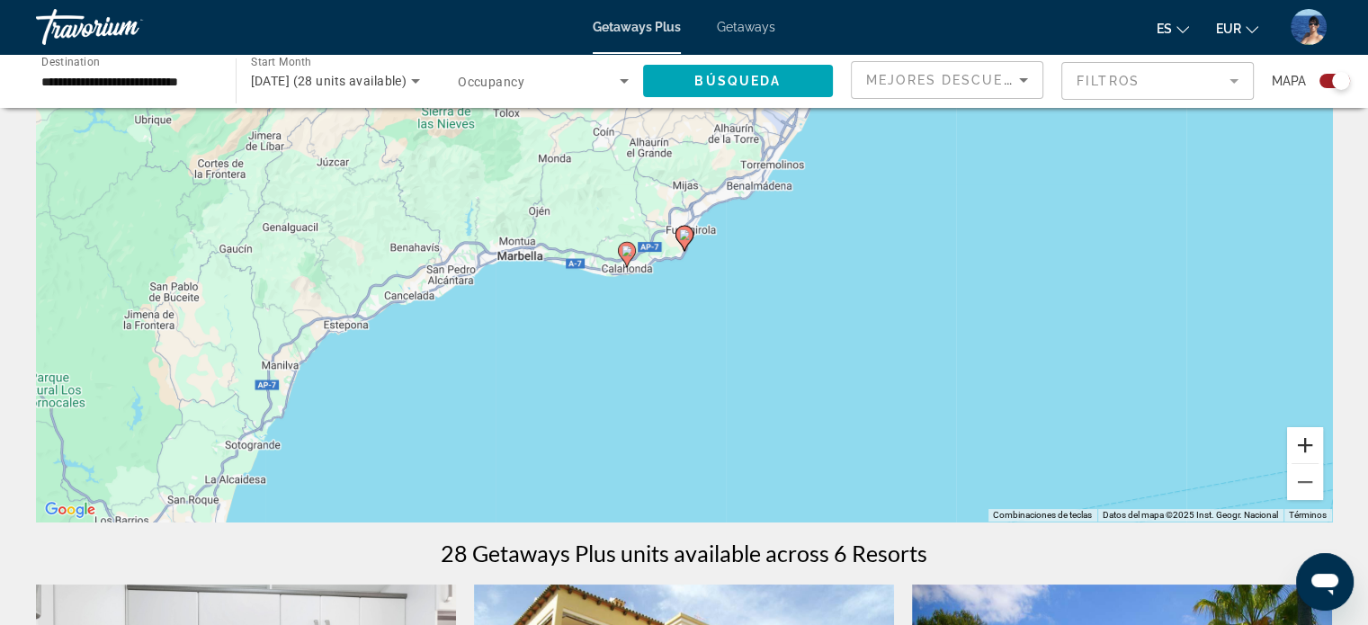
click at [1305, 440] on button "Ampliar" at bounding box center [1305, 445] width 36 height 36
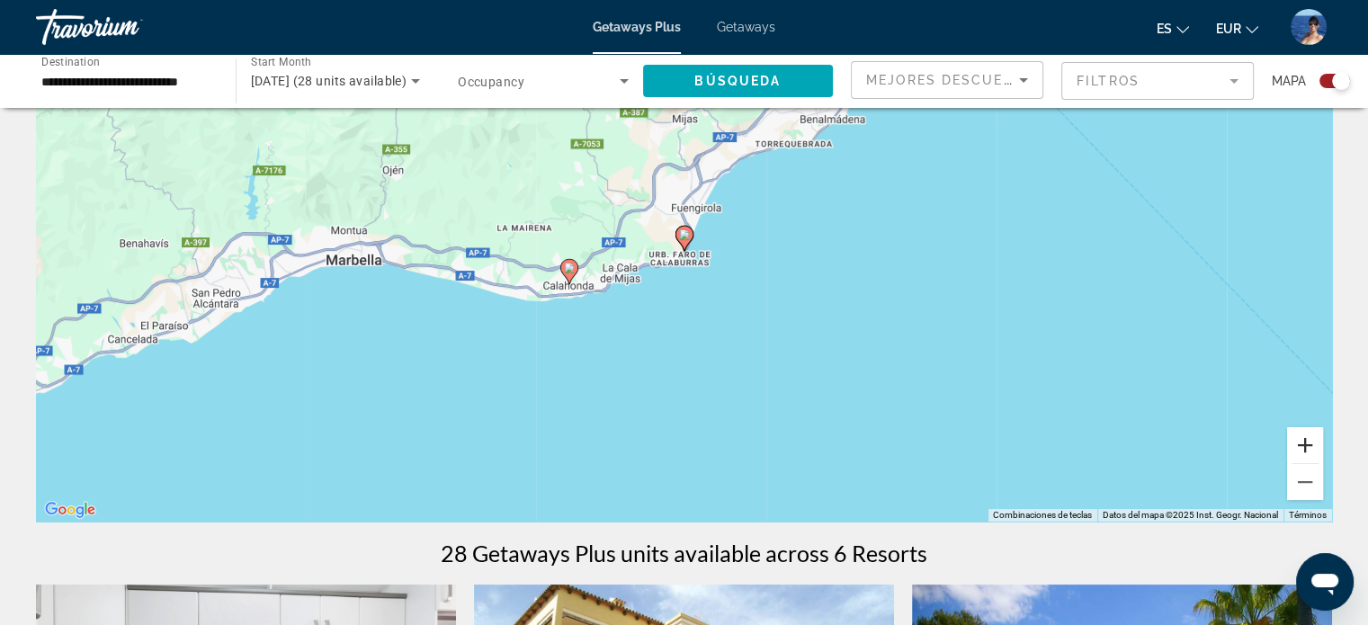
click at [1305, 440] on button "Ampliar" at bounding box center [1305, 445] width 36 height 36
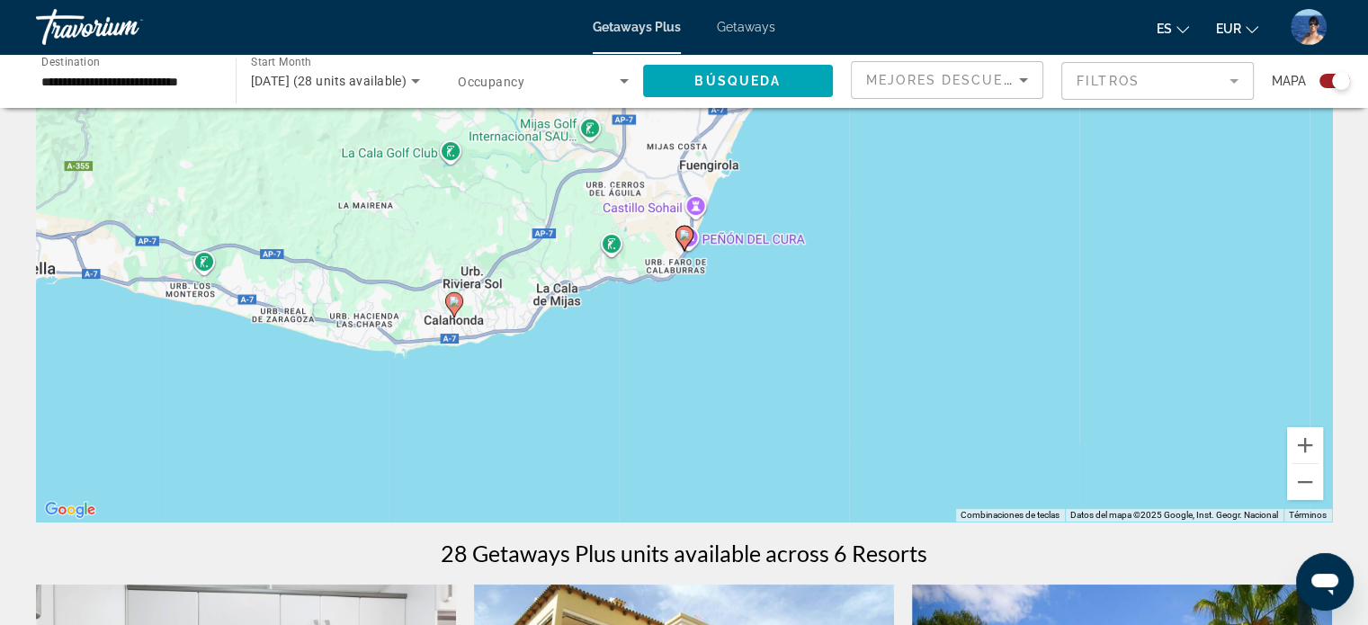
click at [686, 233] on image "Main content" at bounding box center [684, 234] width 11 height 11
type input "**********"
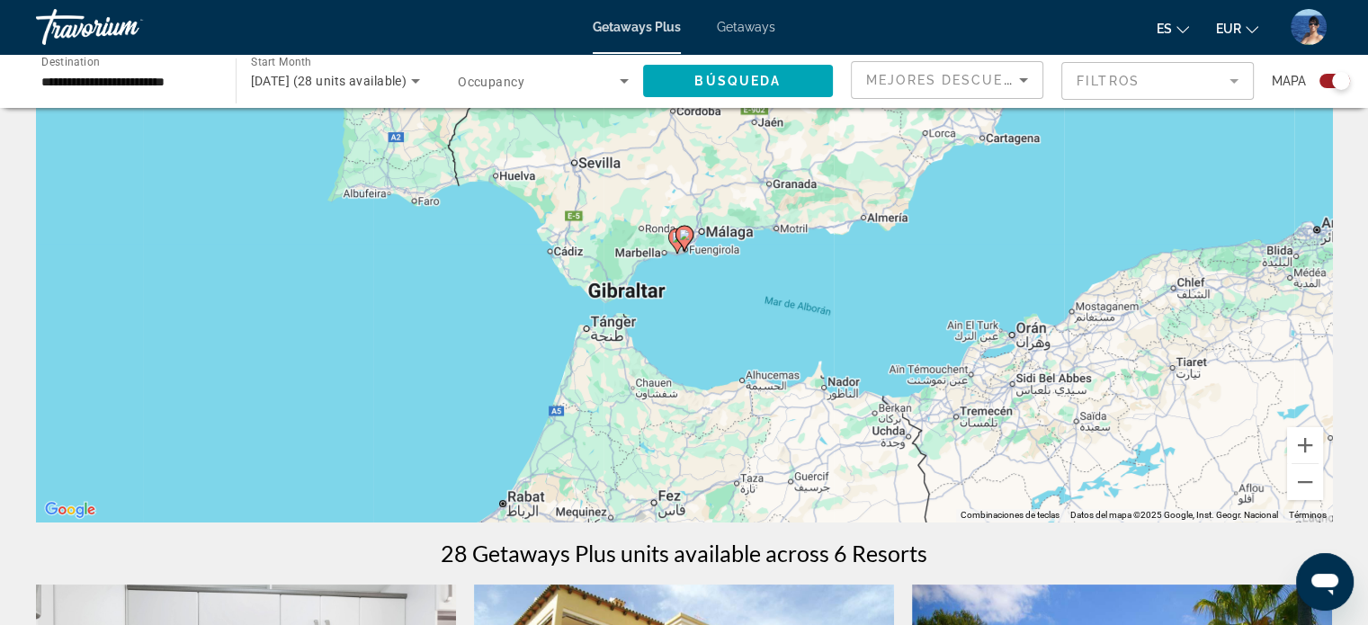
click at [686, 233] on image "Main content" at bounding box center [684, 234] width 11 height 11
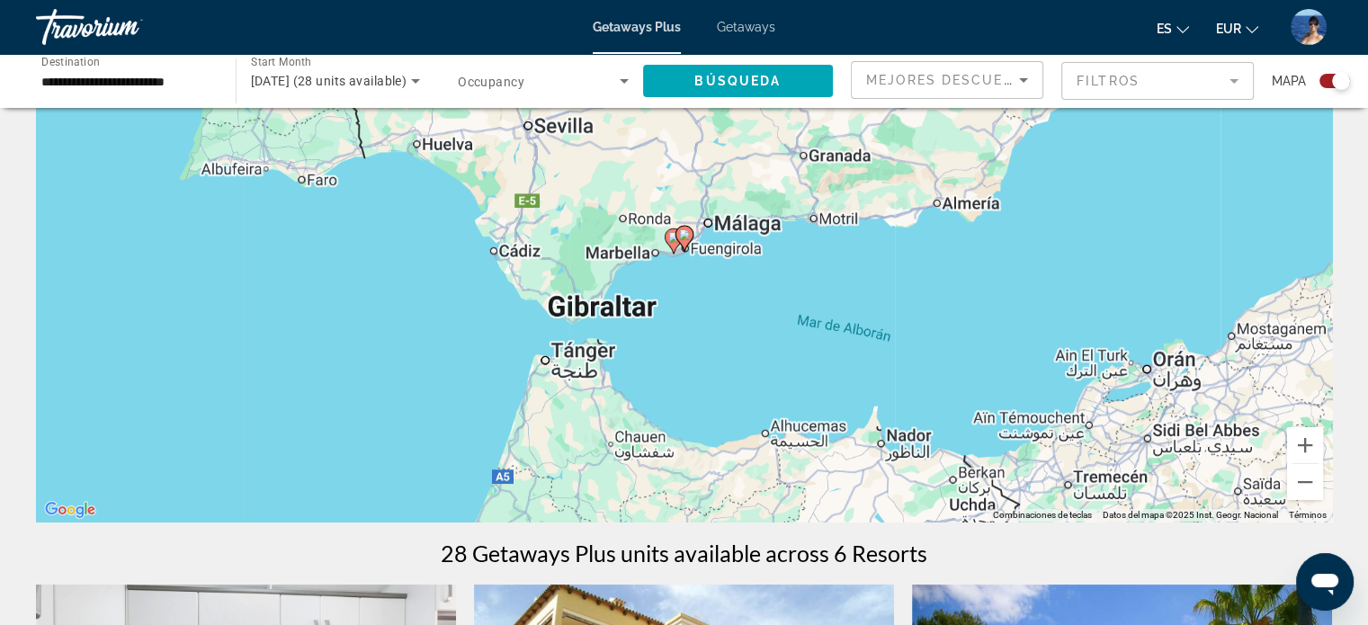
click at [686, 233] on image "Main content" at bounding box center [684, 234] width 11 height 11
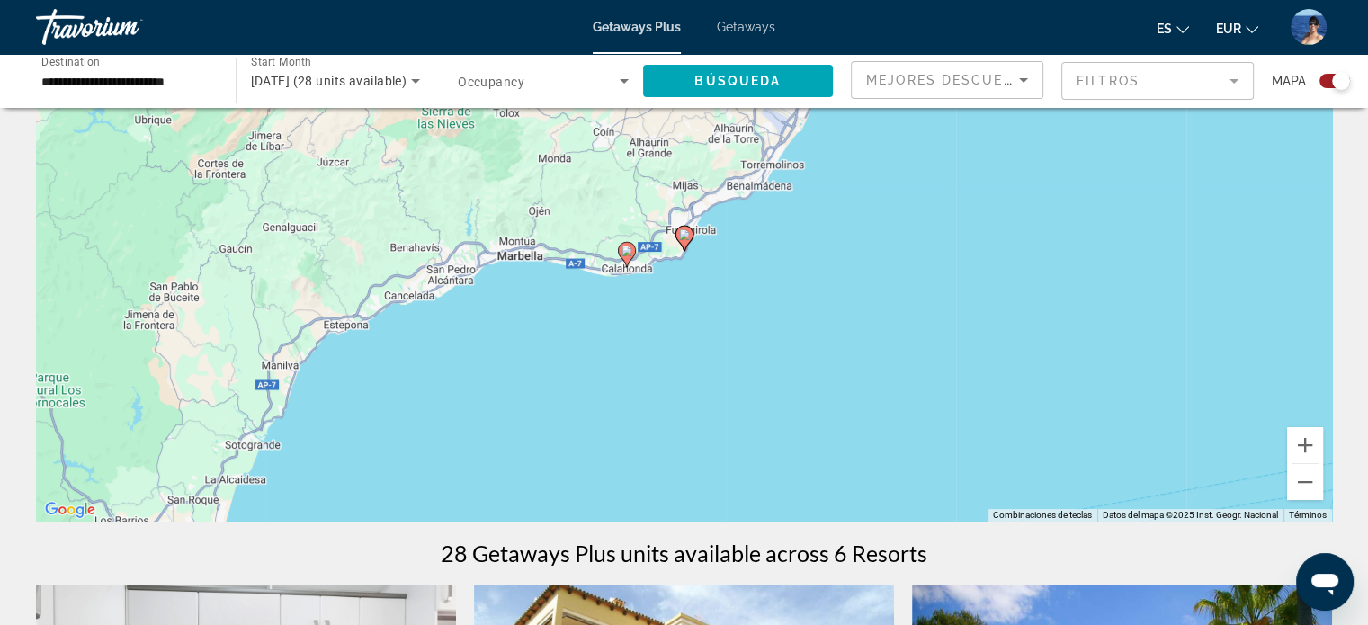
click at [686, 233] on image "Main content" at bounding box center [684, 234] width 11 height 11
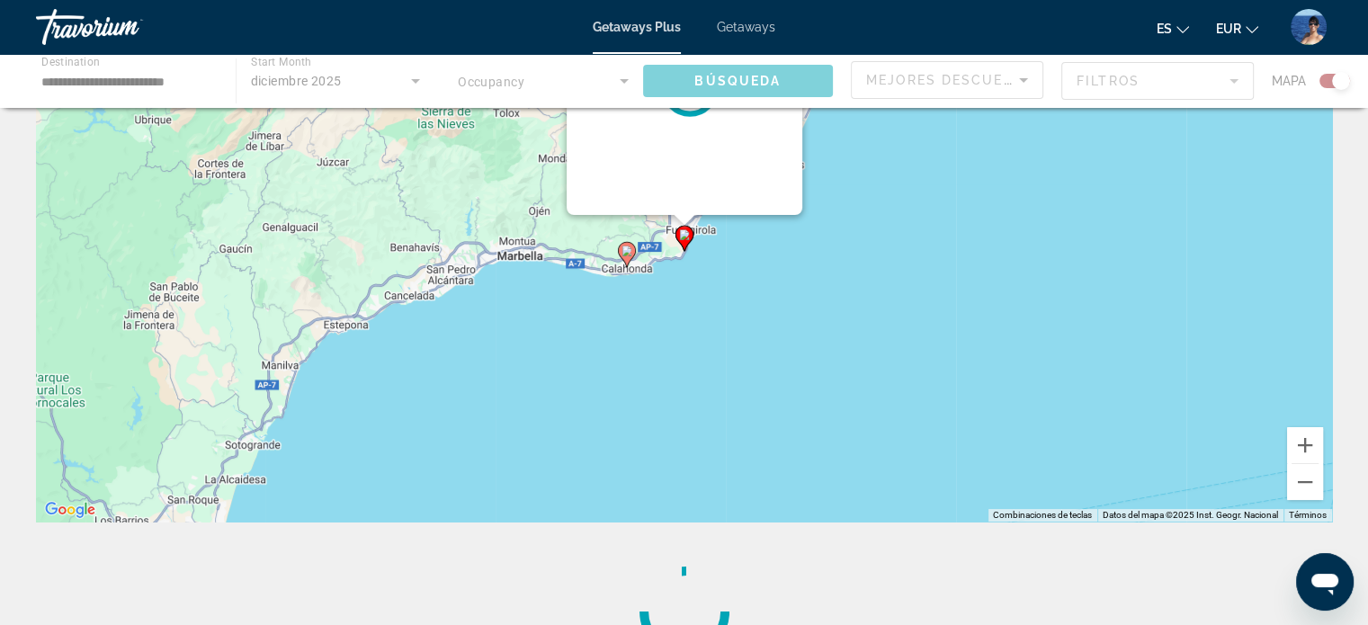
scroll to position [14, 0]
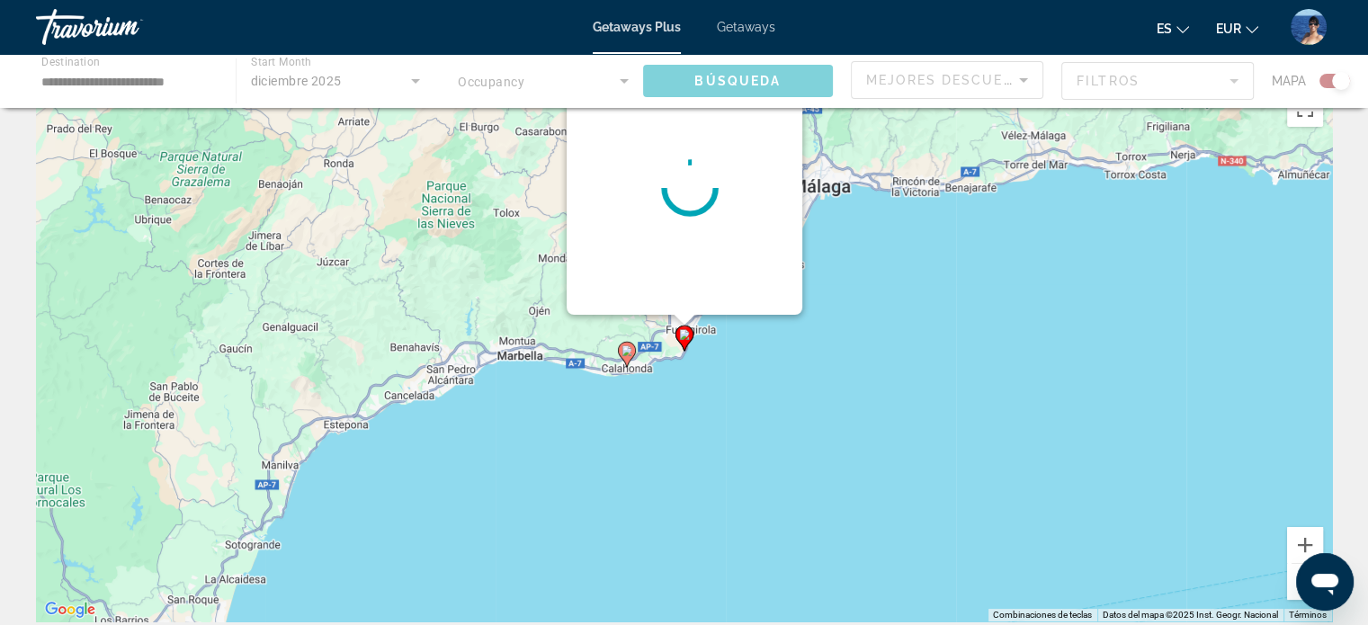
click at [686, 233] on div "Main content" at bounding box center [689, 188] width 225 height 450
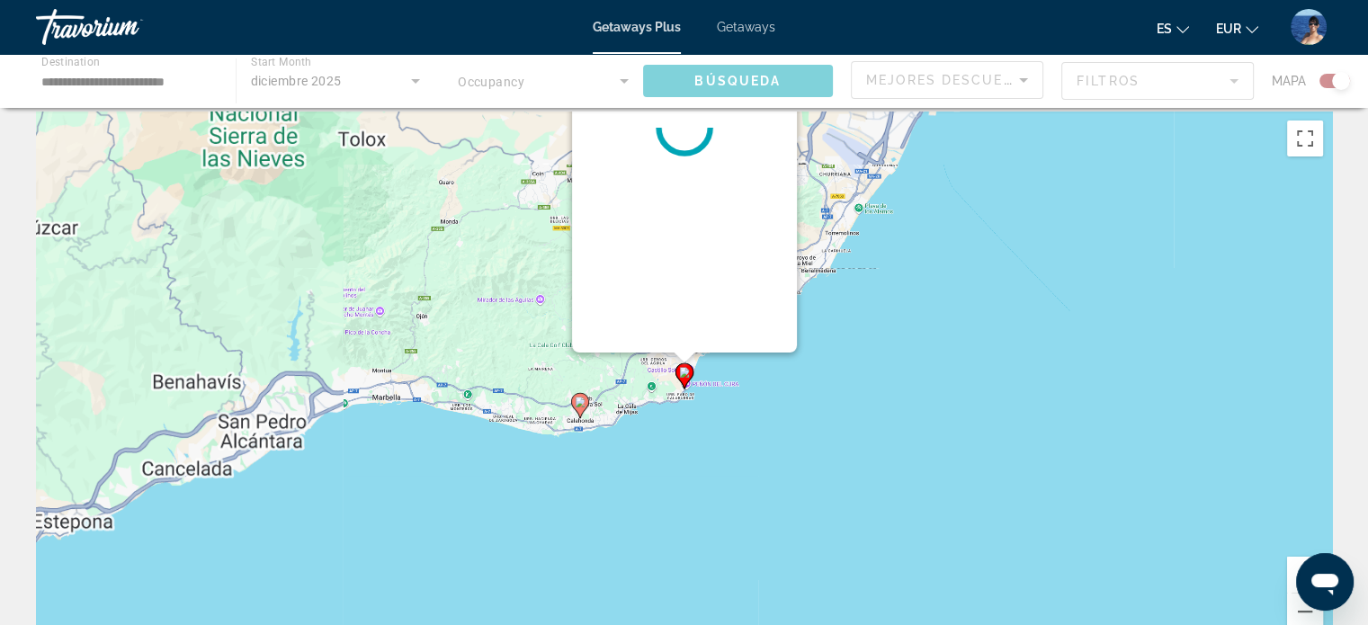
scroll to position [0, 0]
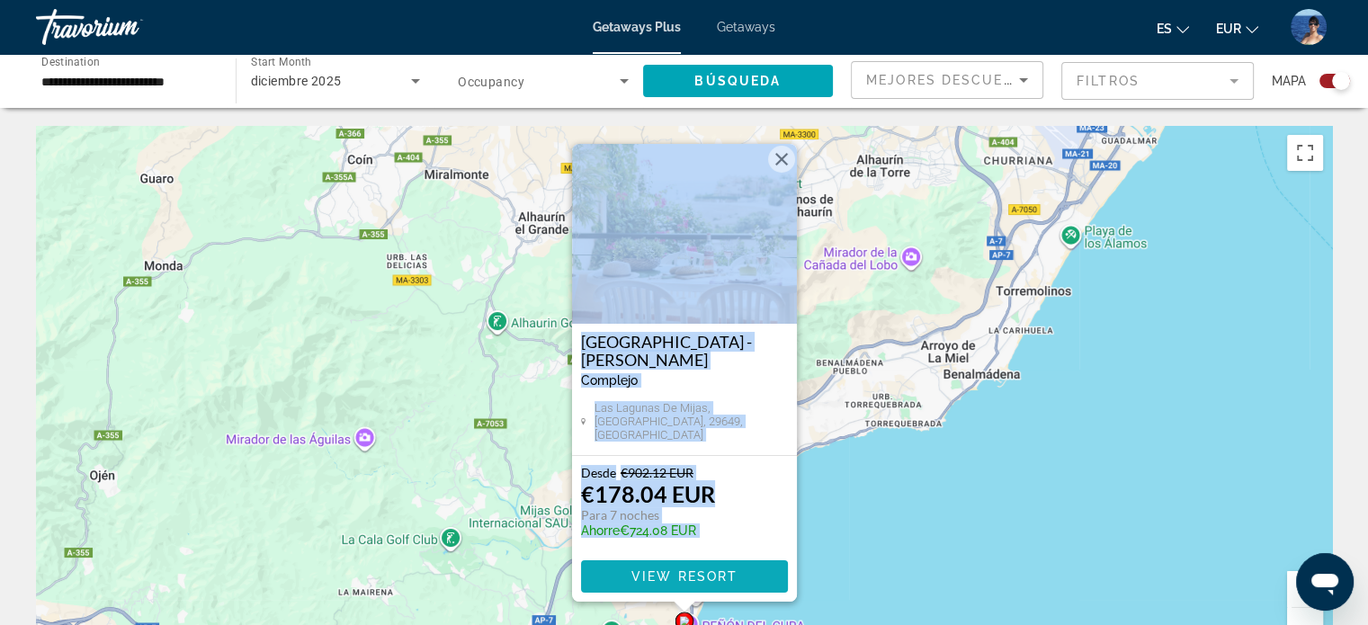
click at [652, 576] on span "View Resort" at bounding box center [683, 576] width 106 height 14
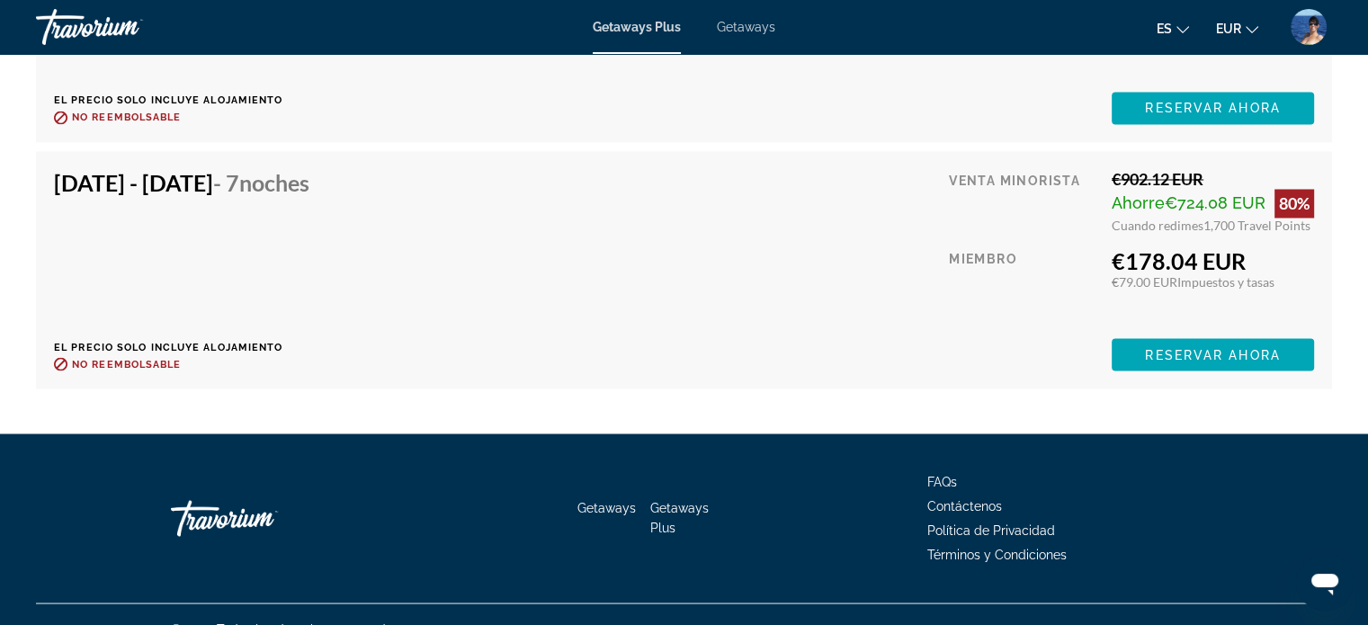
scroll to position [3192, 0]
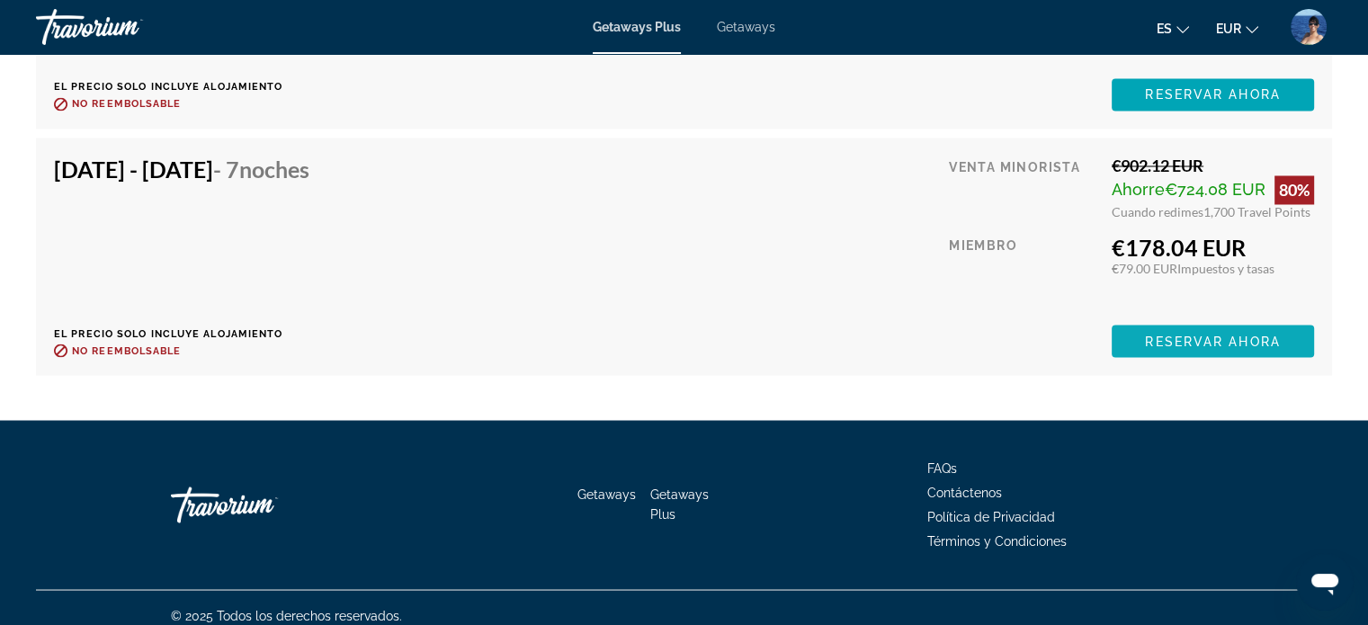
click at [1157, 334] on span "Reservar ahora" at bounding box center [1212, 341] width 135 height 14
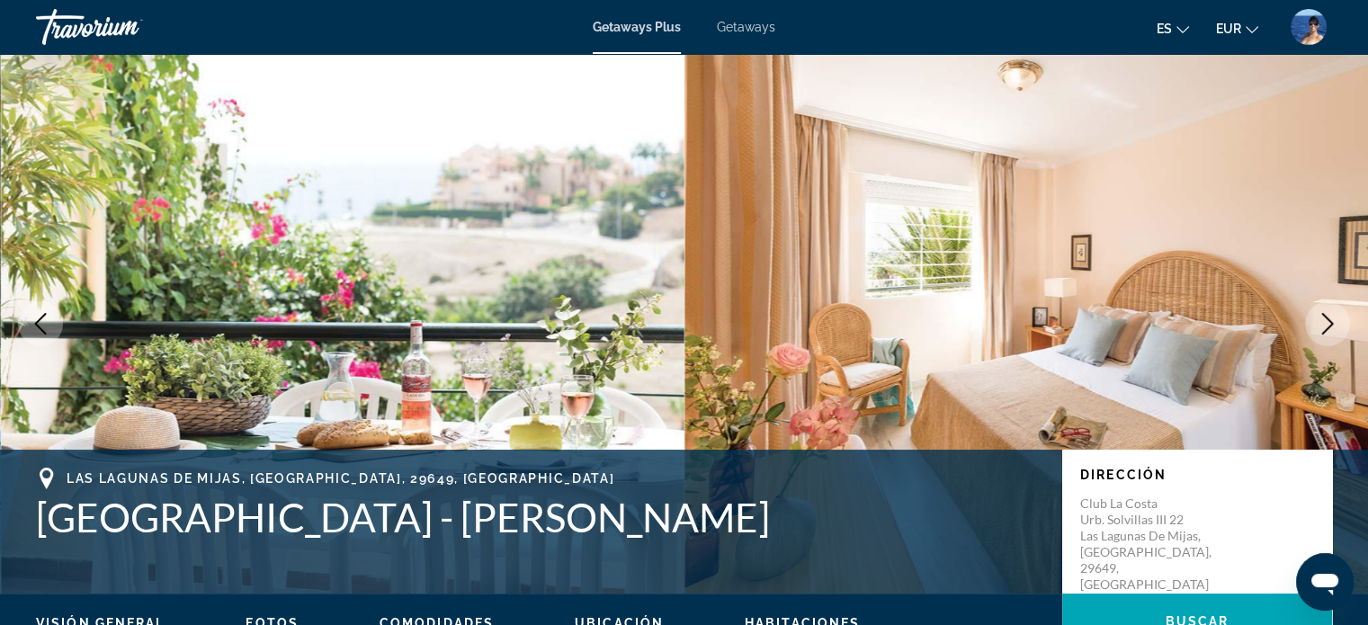
click at [1323, 324] on icon "Next image" at bounding box center [1328, 324] width 22 height 22
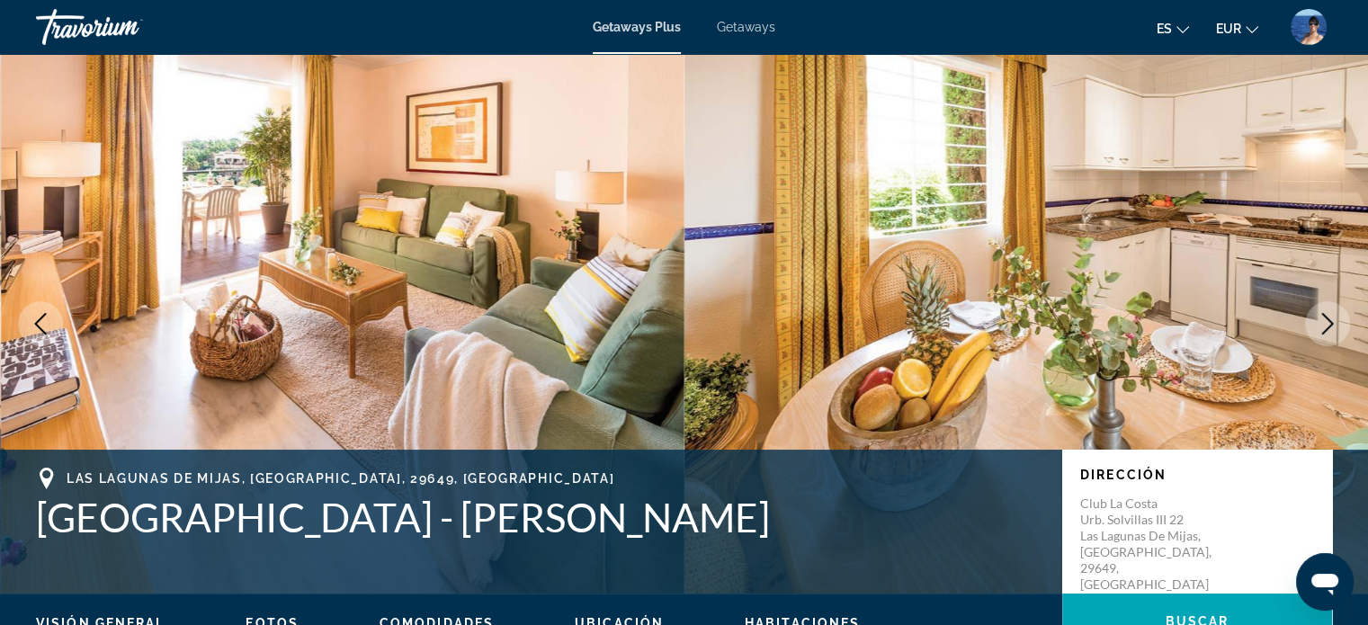
click at [1318, 324] on icon "Next image" at bounding box center [1328, 324] width 22 height 22
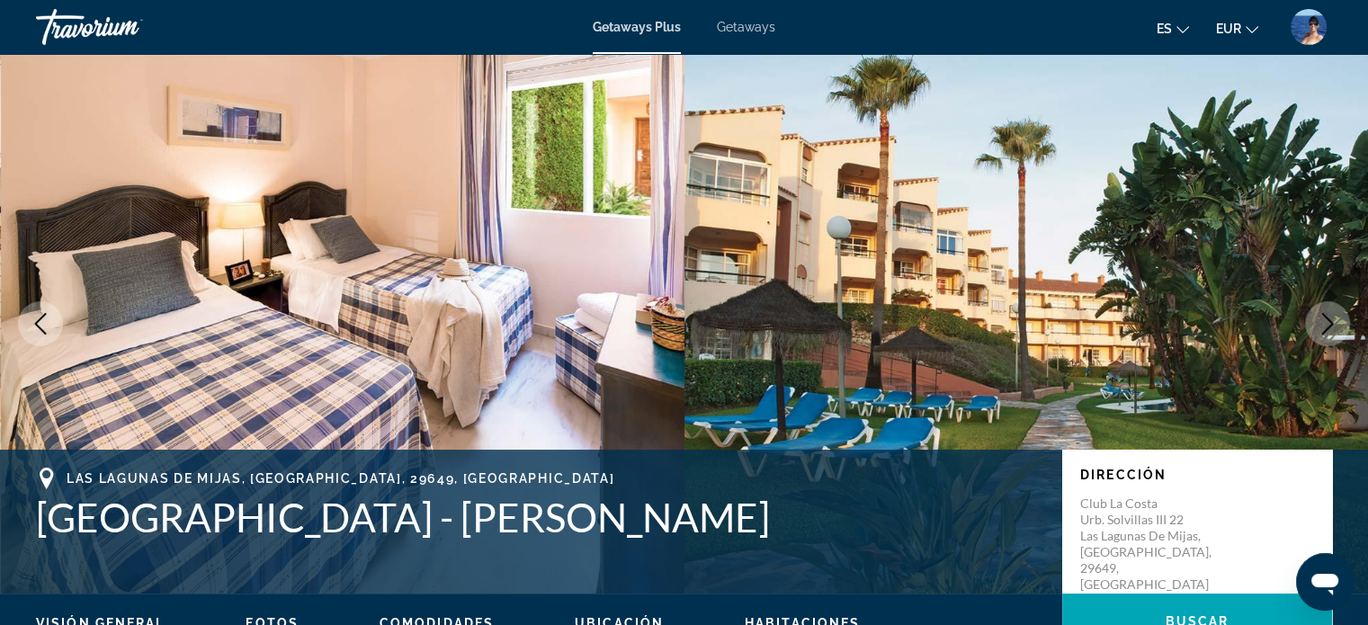
click at [1318, 324] on icon "Next image" at bounding box center [1328, 324] width 22 height 22
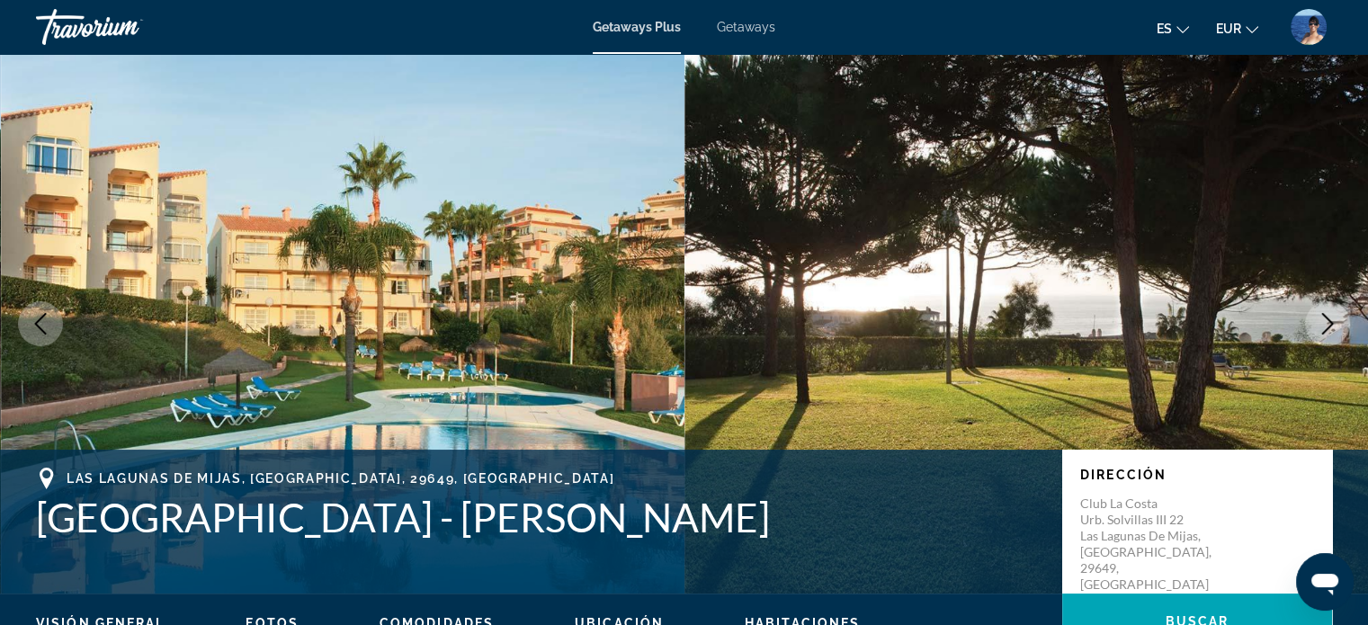
click at [1317, 324] on icon "Next image" at bounding box center [1328, 324] width 22 height 22
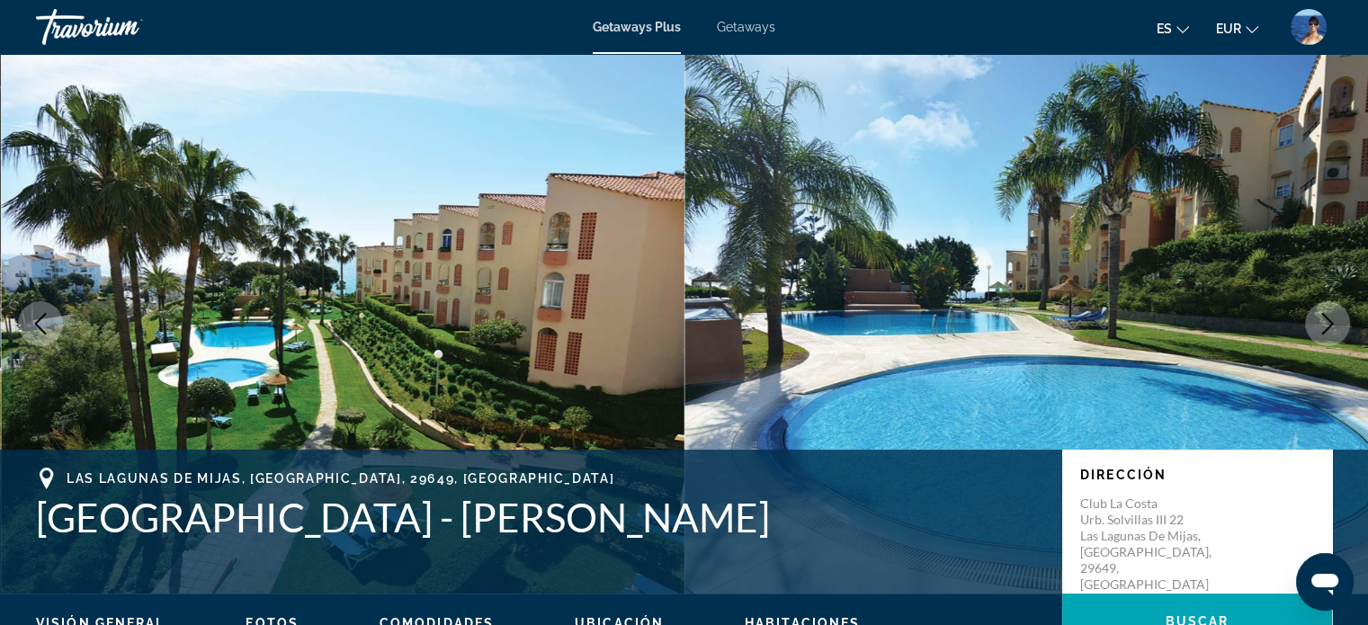
click at [1317, 324] on icon "Next image" at bounding box center [1328, 324] width 22 height 22
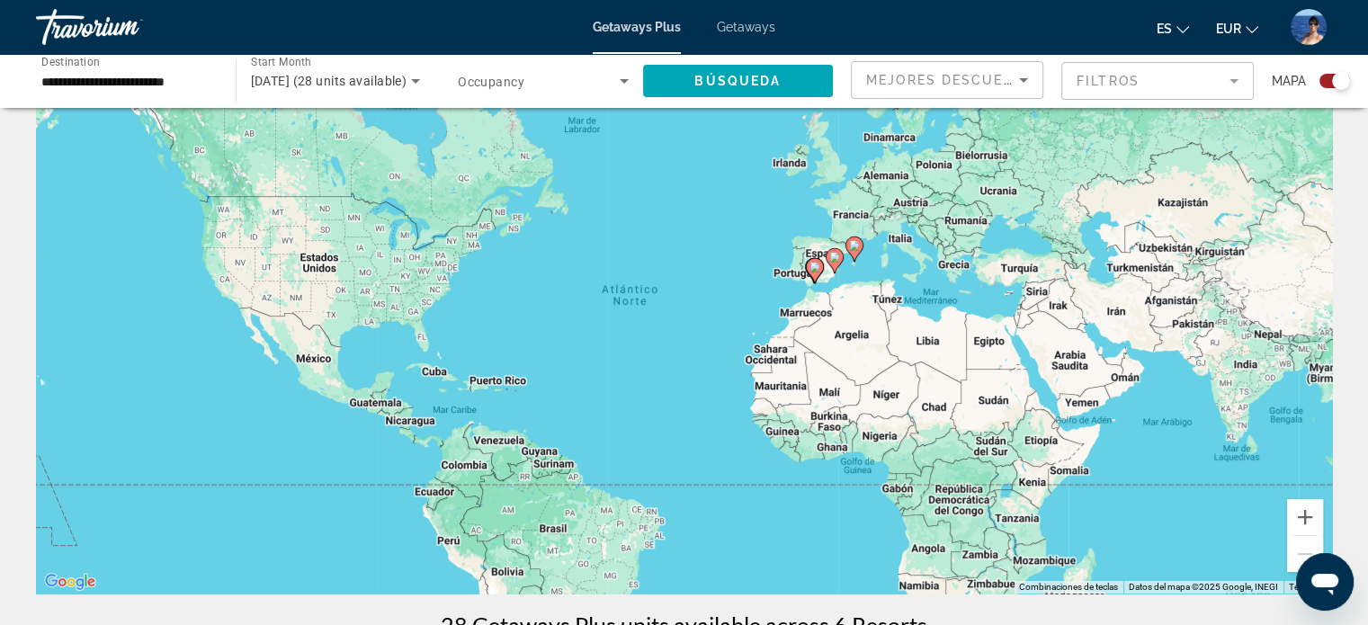
scroll to position [108, 0]
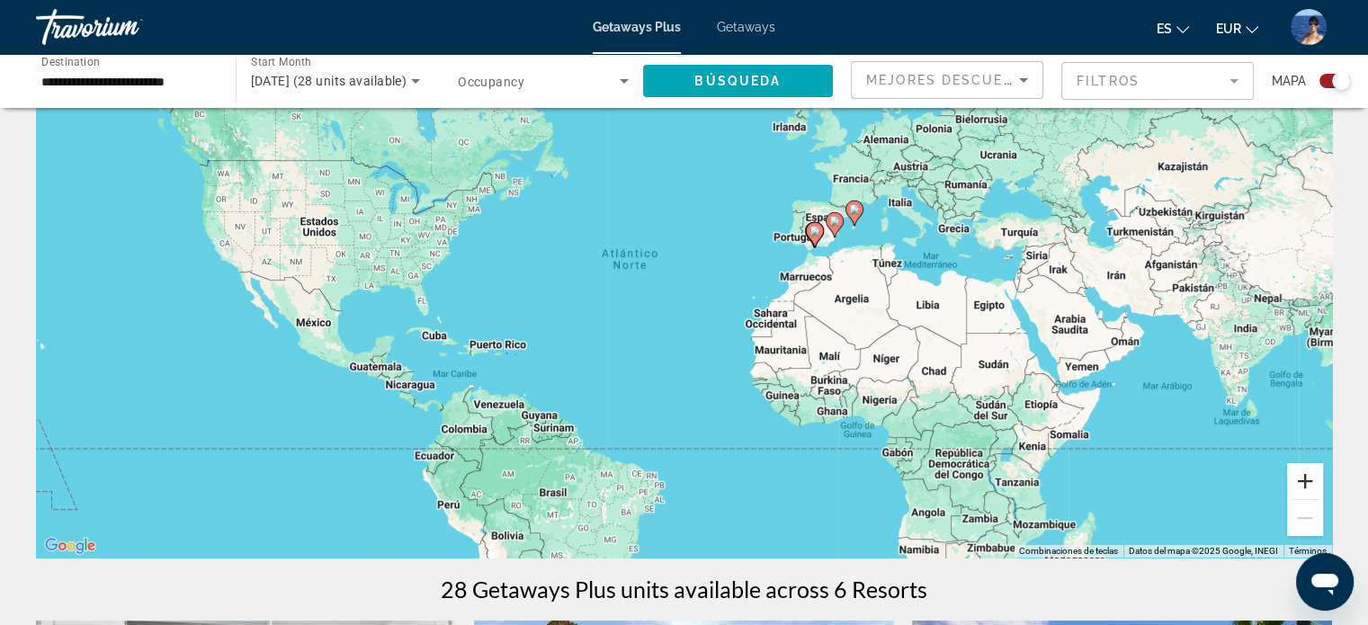
click at [1303, 483] on button "Ampliar" at bounding box center [1305, 481] width 36 height 36
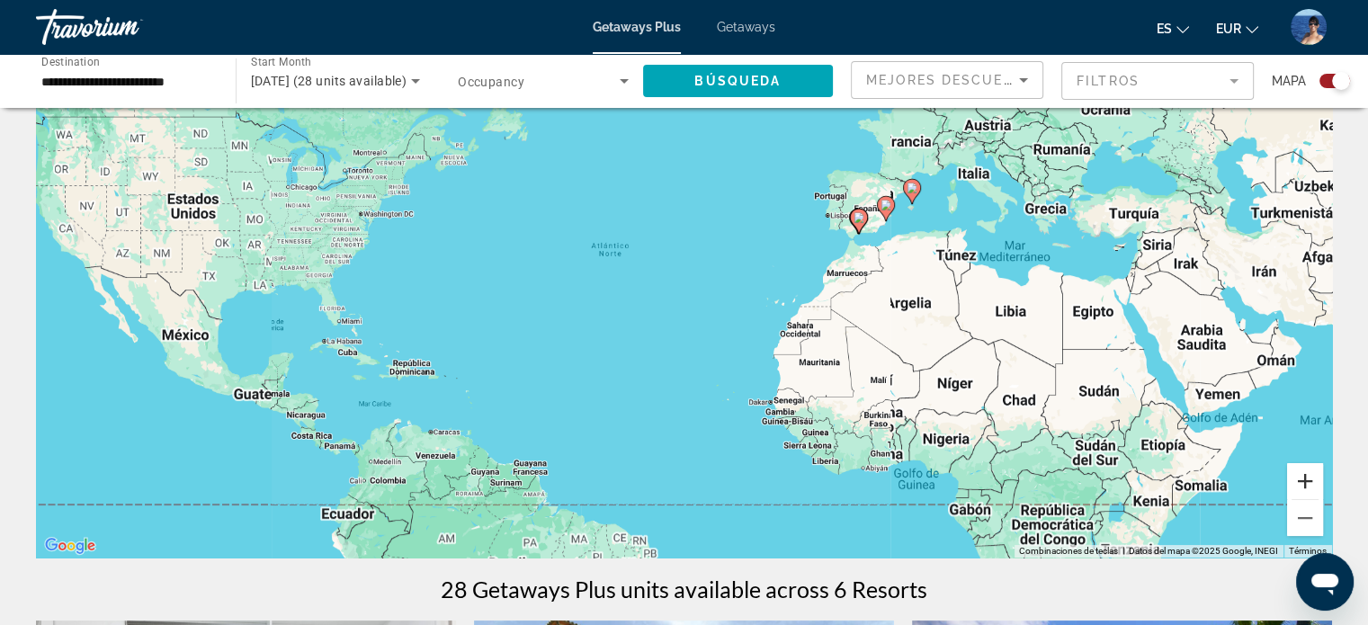
click at [1303, 483] on button "Ampliar" at bounding box center [1305, 481] width 36 height 36
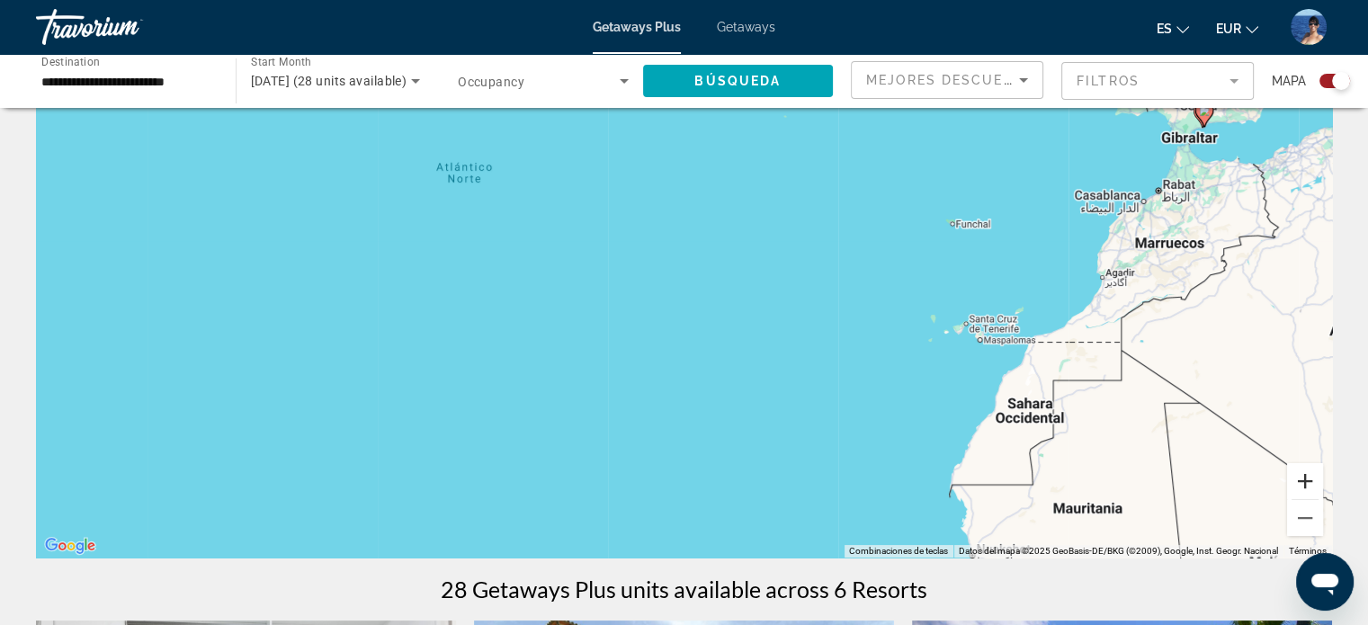
click at [1303, 483] on button "Ampliar" at bounding box center [1305, 481] width 36 height 36
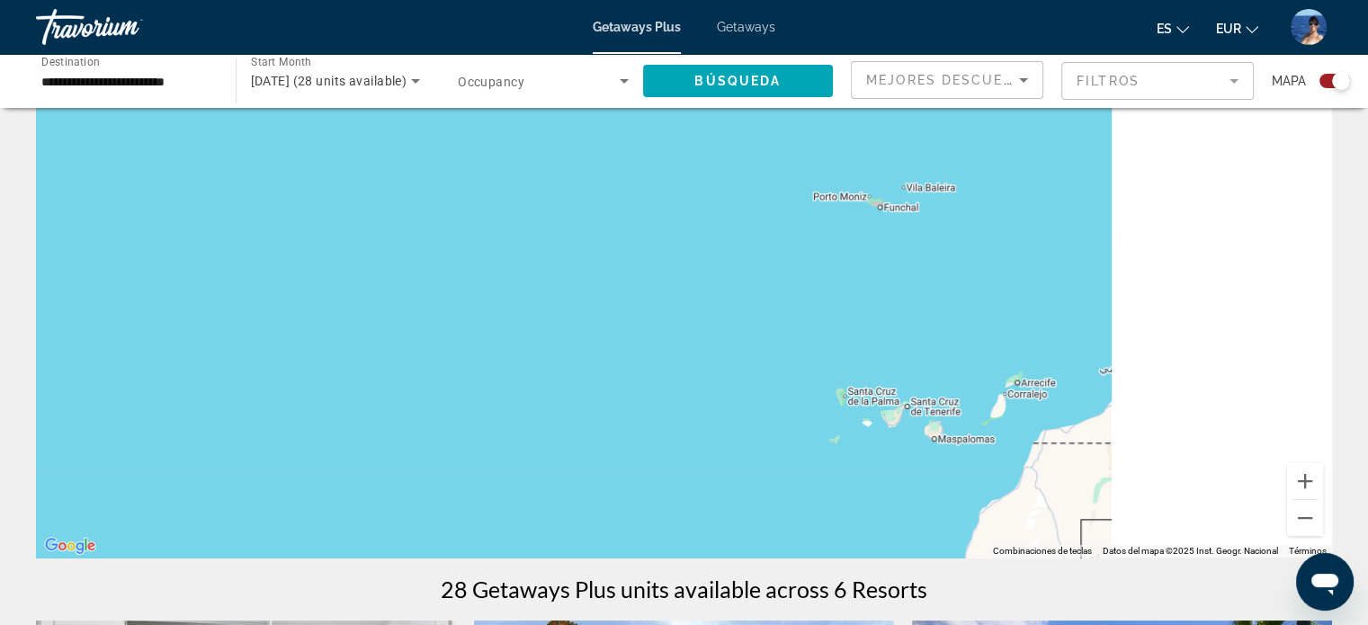
drag, startPoint x: 1152, startPoint y: 380, endPoint x: 291, endPoint y: 407, distance: 862.0
click at [291, 407] on div "Main content" at bounding box center [684, 288] width 1296 height 540
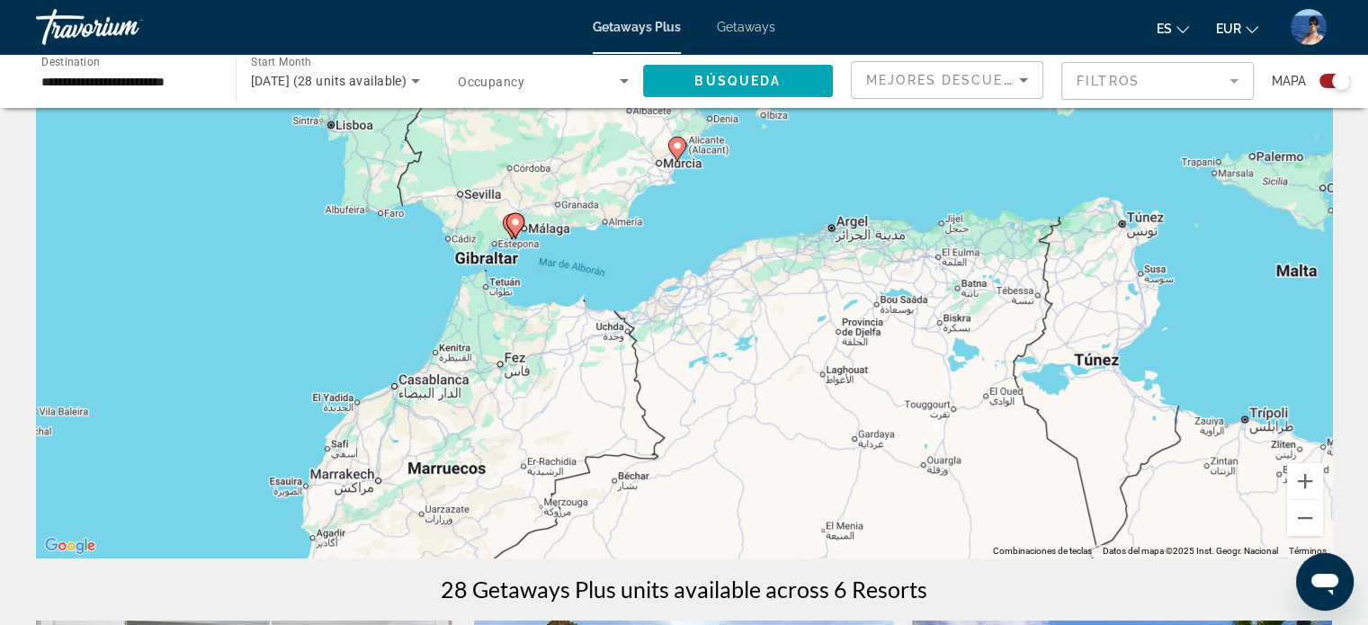
drag, startPoint x: 795, startPoint y: 289, endPoint x: 521, endPoint y: 518, distance: 357.6
click at [519, 521] on div "Para activar la función de arrastre con el teclado, pulsa Alt + Intro. Cuando h…" at bounding box center [684, 288] width 1296 height 540
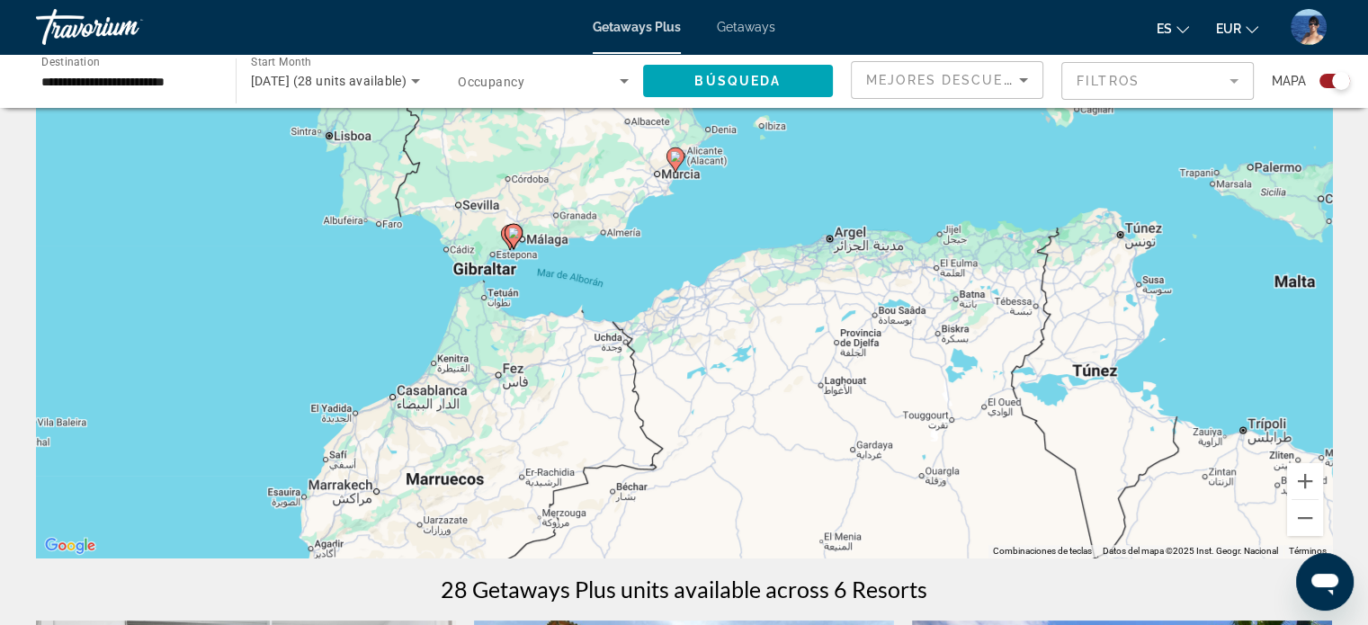
drag, startPoint x: 644, startPoint y: 334, endPoint x: 640, endPoint y: 447, distance: 113.4
click at [640, 447] on div "Para activar la función de arrastre con el teclado, pulsa Alt + Intro. Cuando h…" at bounding box center [684, 288] width 1296 height 540
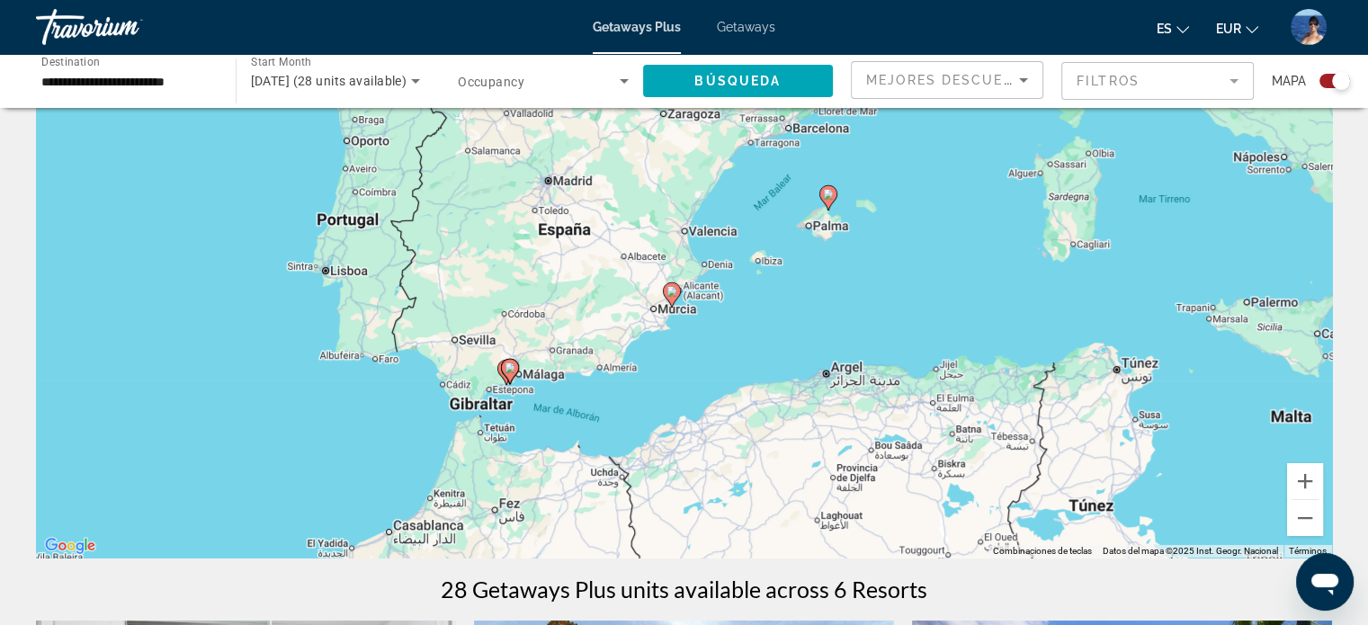
click at [499, 372] on icon "Main content" at bounding box center [505, 372] width 16 height 23
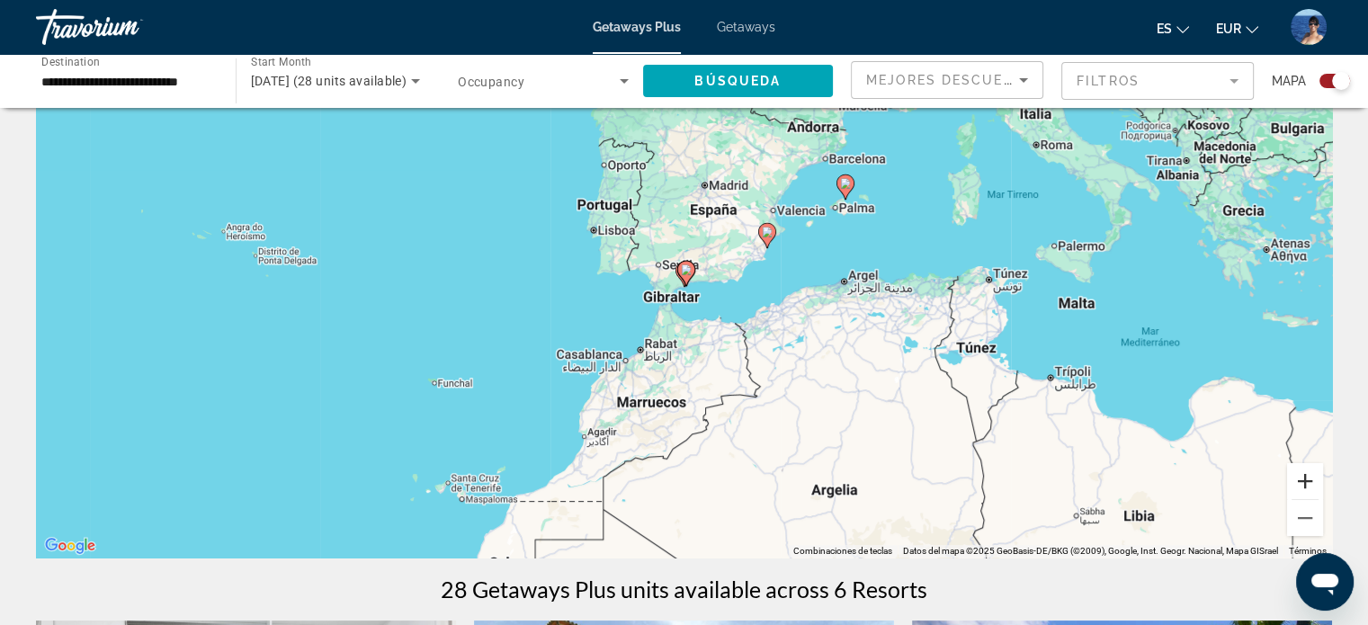
click at [1297, 484] on button "Ampliar" at bounding box center [1305, 481] width 36 height 36
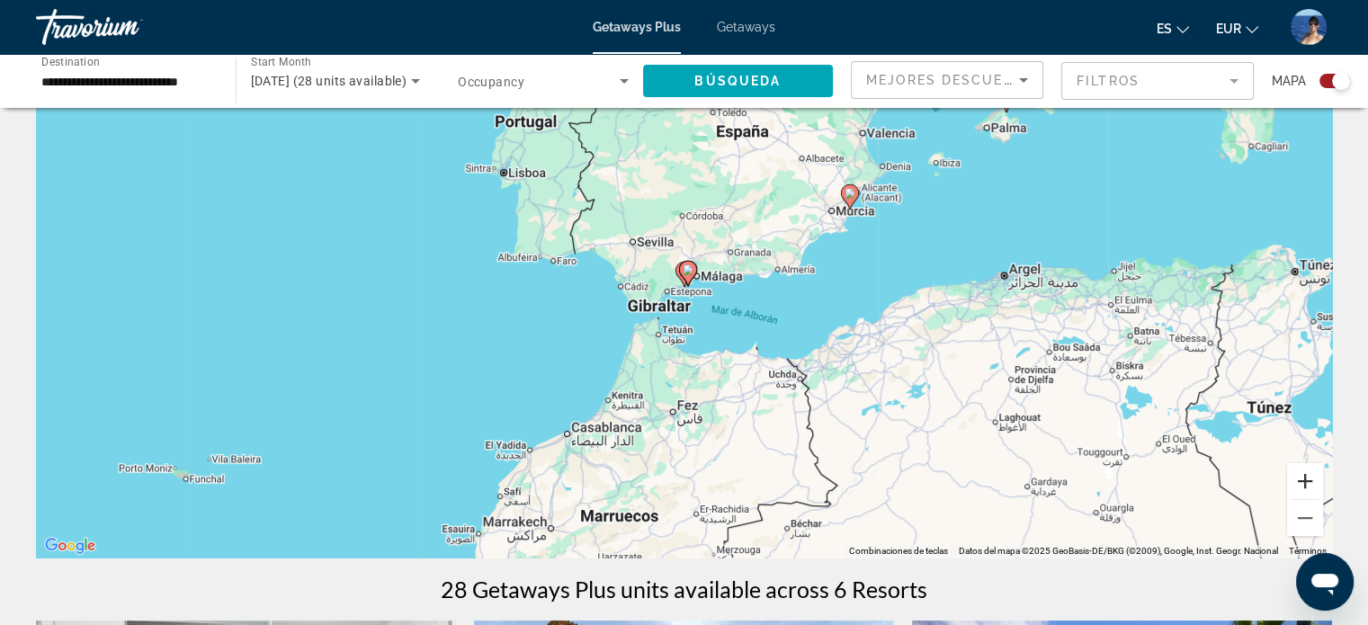
click at [1307, 480] on button "Ampliar" at bounding box center [1305, 481] width 36 height 36
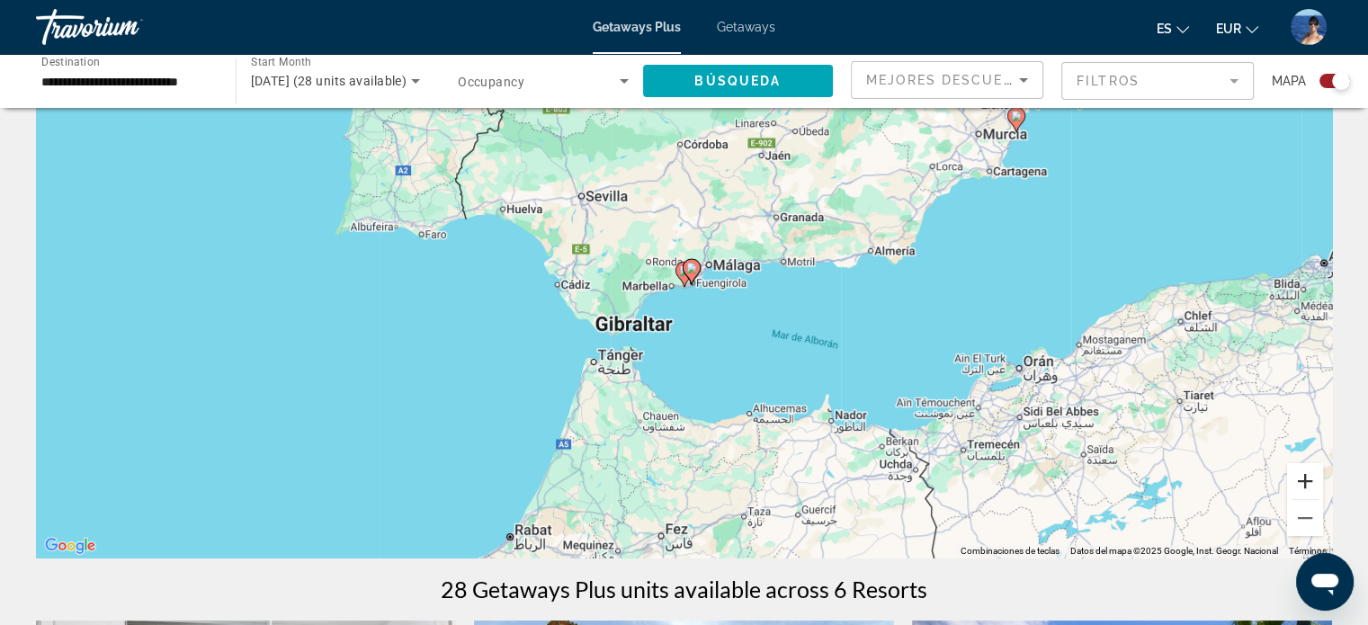
click at [1307, 480] on button "Ampliar" at bounding box center [1305, 481] width 36 height 36
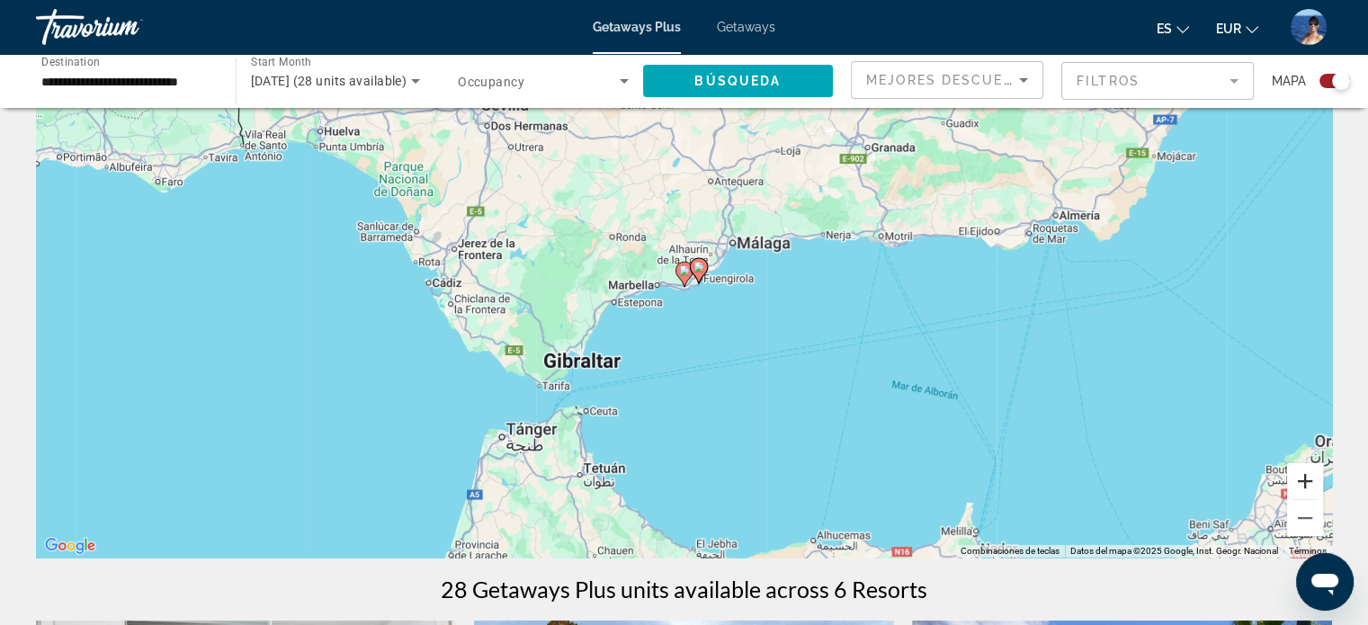
click at [1307, 480] on button "Ampliar" at bounding box center [1305, 481] width 36 height 36
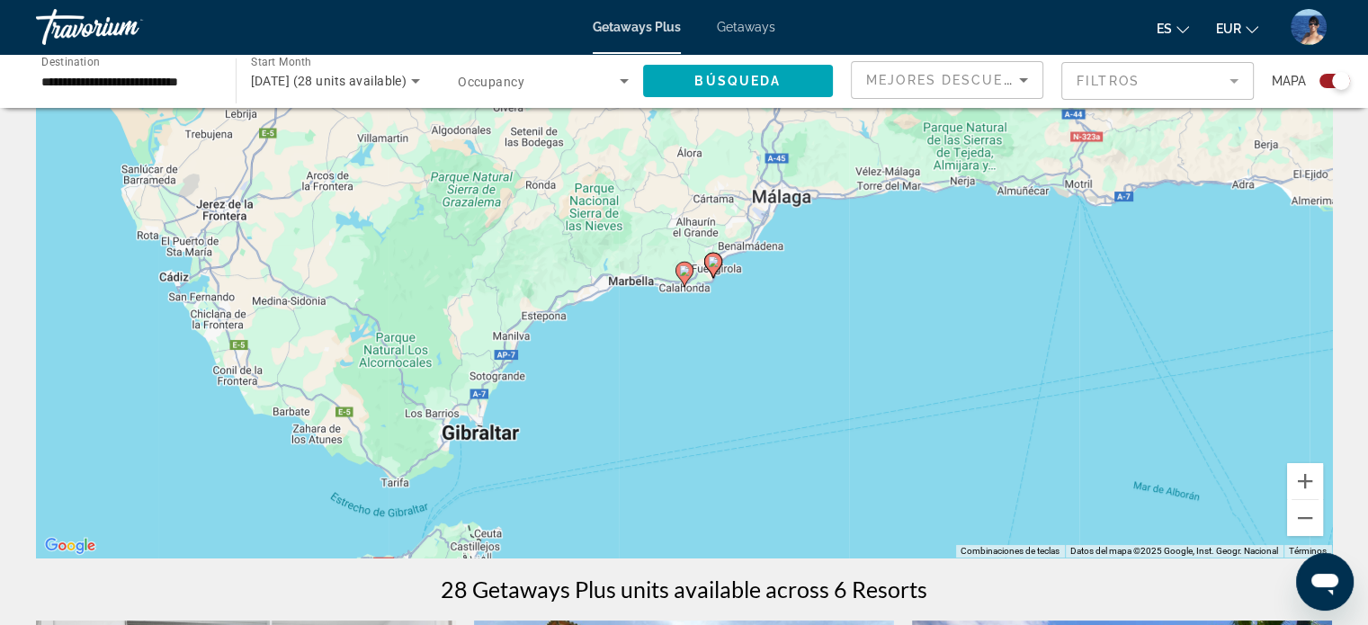
click at [687, 269] on image "Main content" at bounding box center [684, 270] width 11 height 11
type input "**********"
click at [687, 269] on image "Main content" at bounding box center [684, 270] width 11 height 11
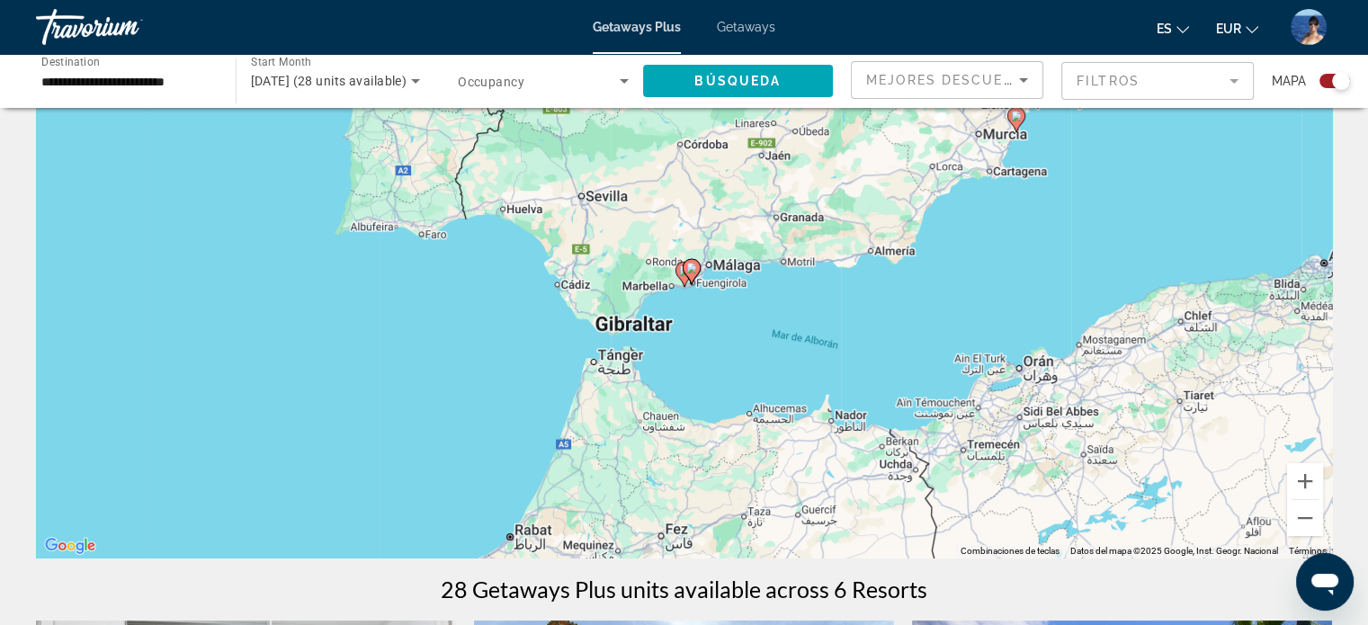
click at [684, 274] on gmp-advanced-marker "Main content" at bounding box center [692, 271] width 18 height 27
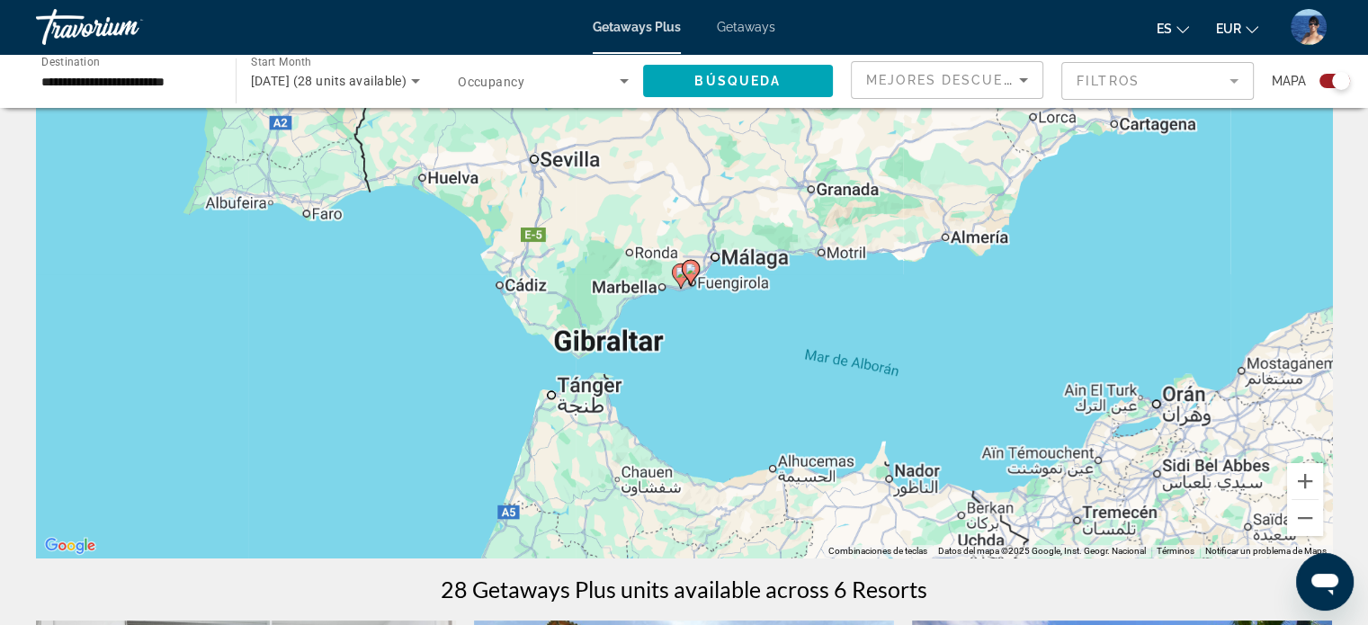
click at [684, 274] on gmp-advanced-marker "Main content" at bounding box center [691, 272] width 18 height 27
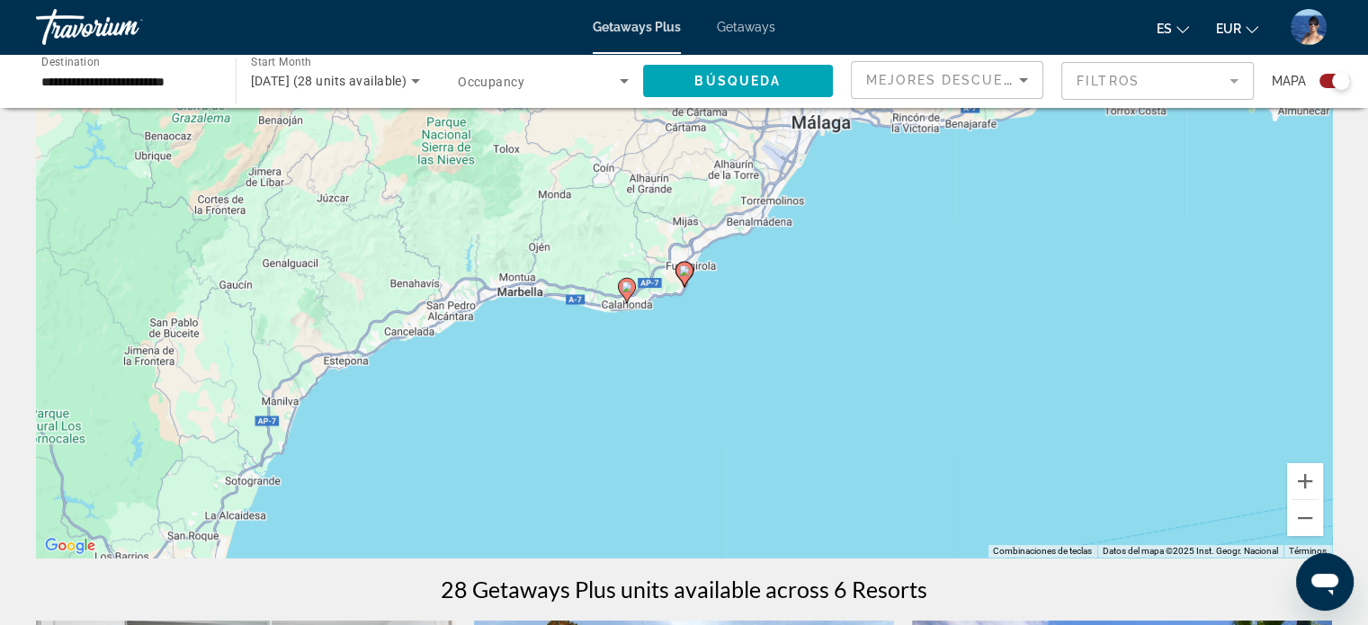
click at [627, 291] on image "Main content" at bounding box center [627, 287] width 11 height 11
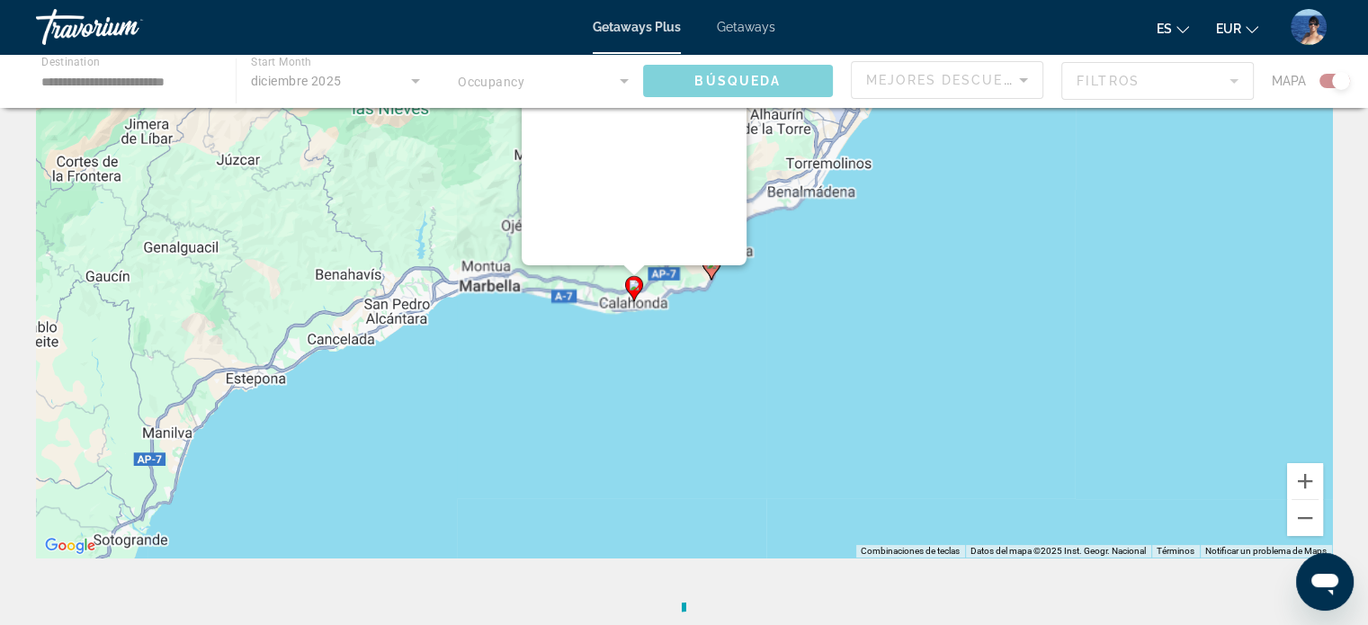
scroll to position [0, 0]
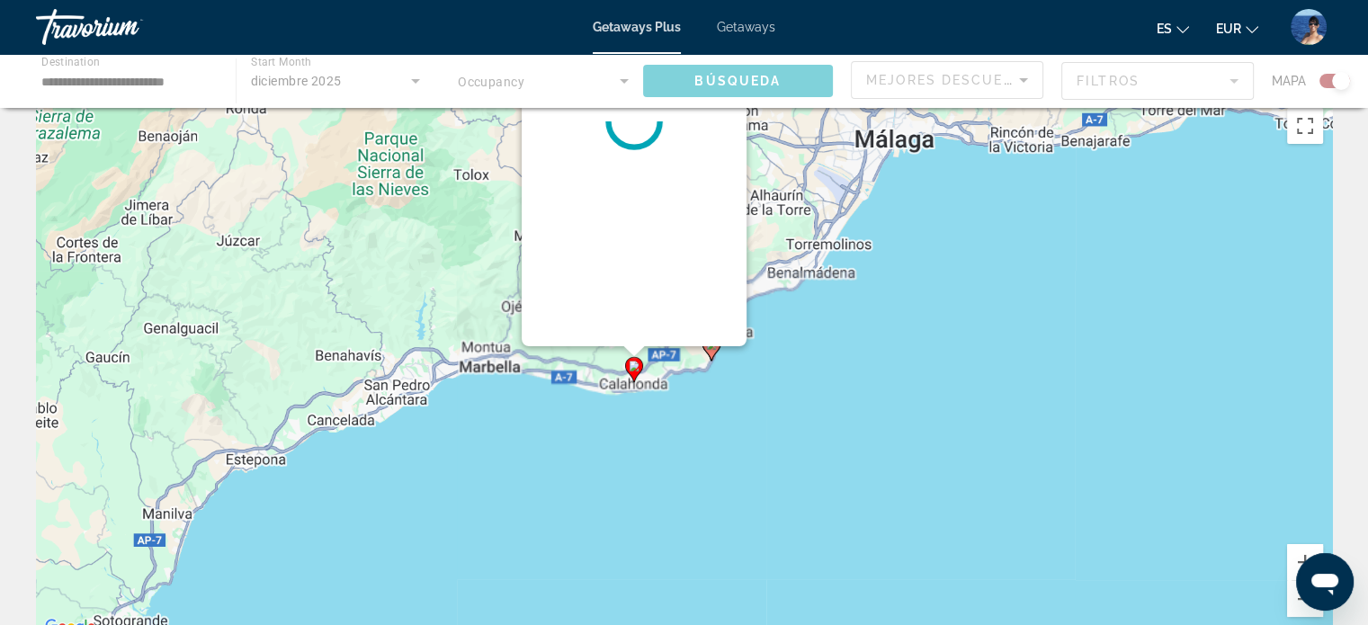
click at [684, 369] on div "Para activar la función de arrastre con el teclado, pulsa Alt + Intro. Cuando h…" at bounding box center [1332, 369] width 1296 height 0
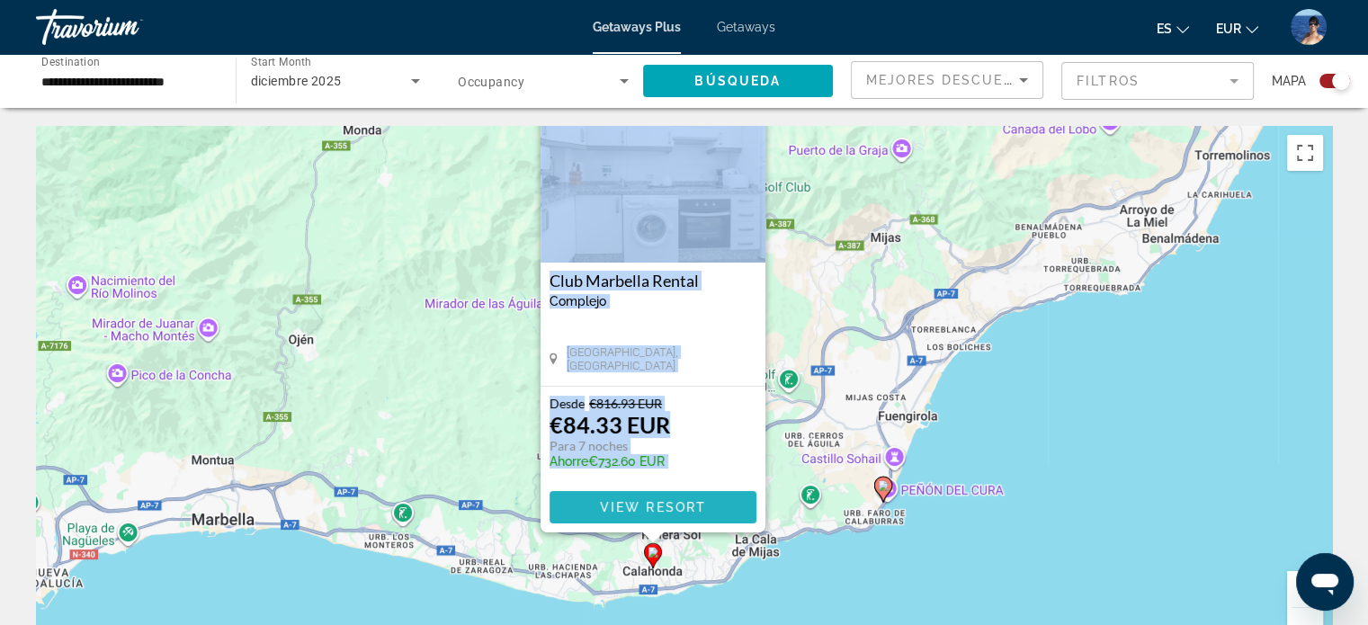
click at [630, 503] on span "View Resort" at bounding box center [652, 507] width 106 height 14
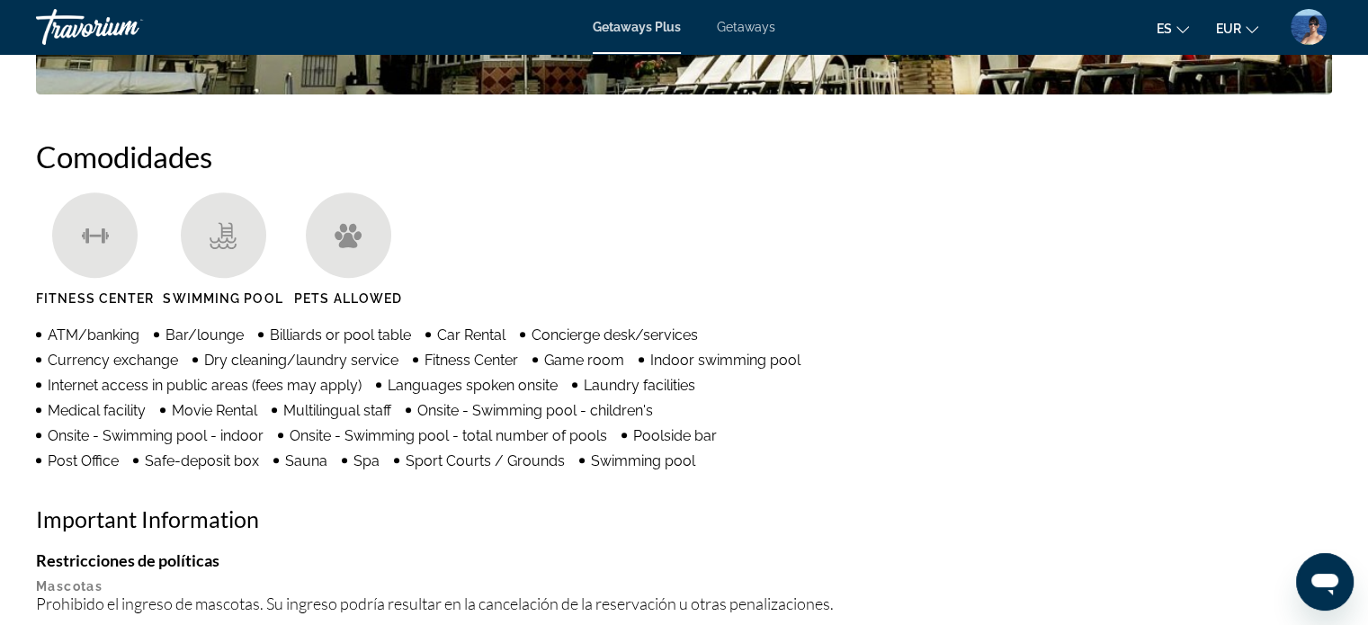
scroll to position [1382, 0]
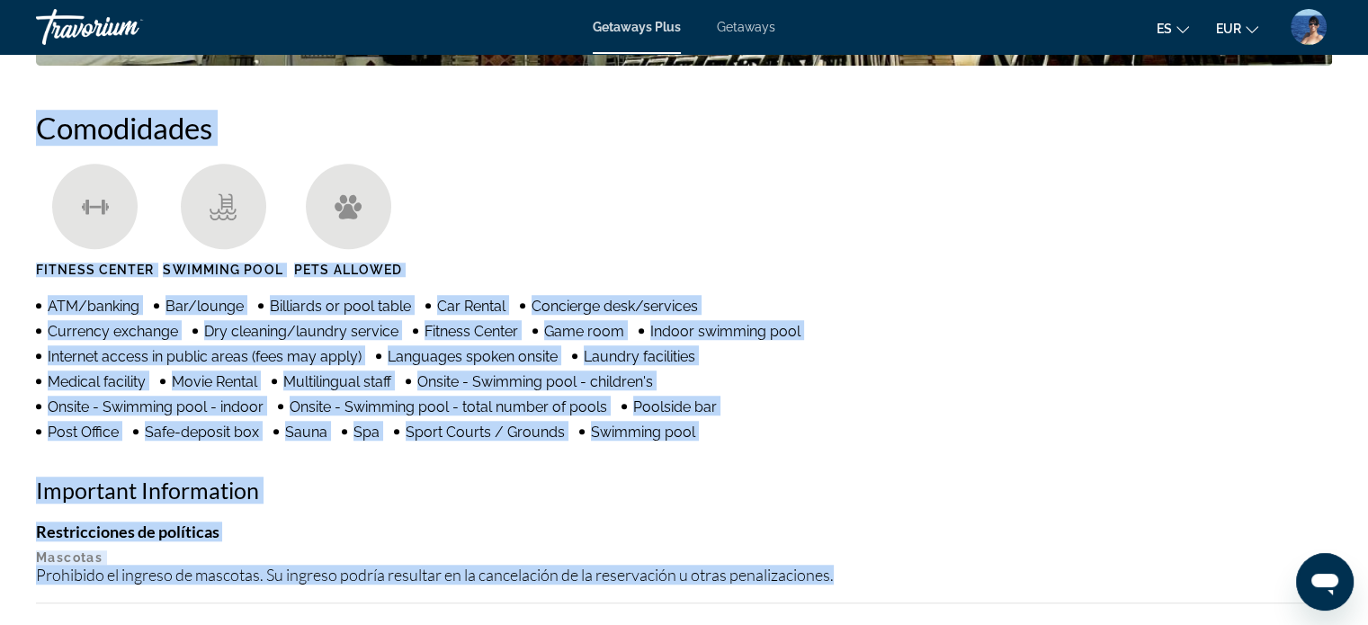
drag, startPoint x: 31, startPoint y: 75, endPoint x: 866, endPoint y: 553, distance: 962.1
click at [633, 110] on h2 "Comodidades" at bounding box center [684, 128] width 1296 height 36
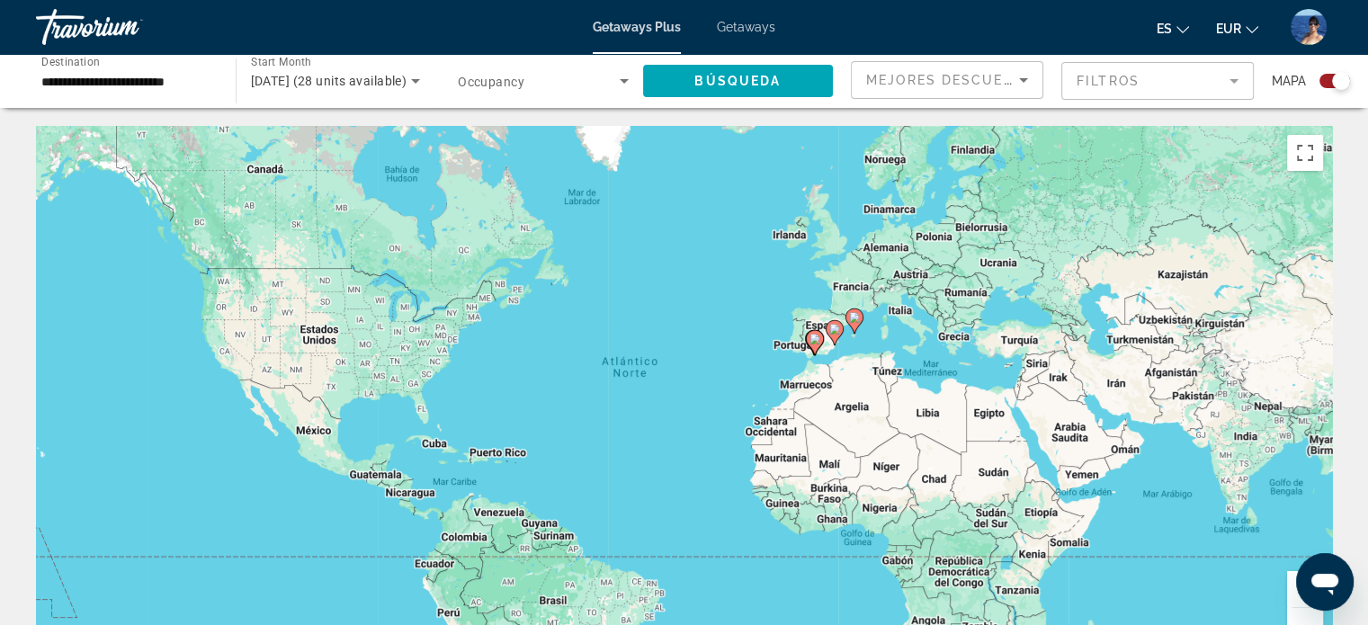
click at [808, 339] on icon "Main content" at bounding box center [814, 342] width 16 height 23
type input "**********"
click at [808, 396] on div "Main content" at bounding box center [1332, 396] width 1296 height 0
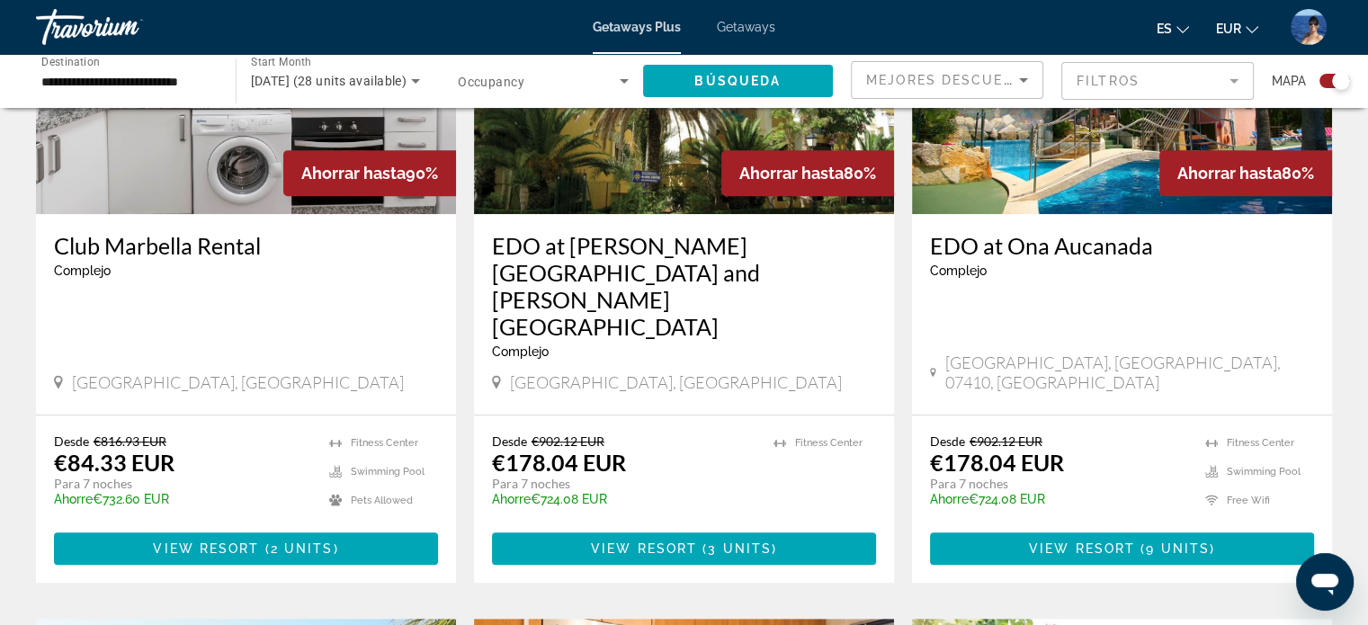
scroll to position [869, 0]
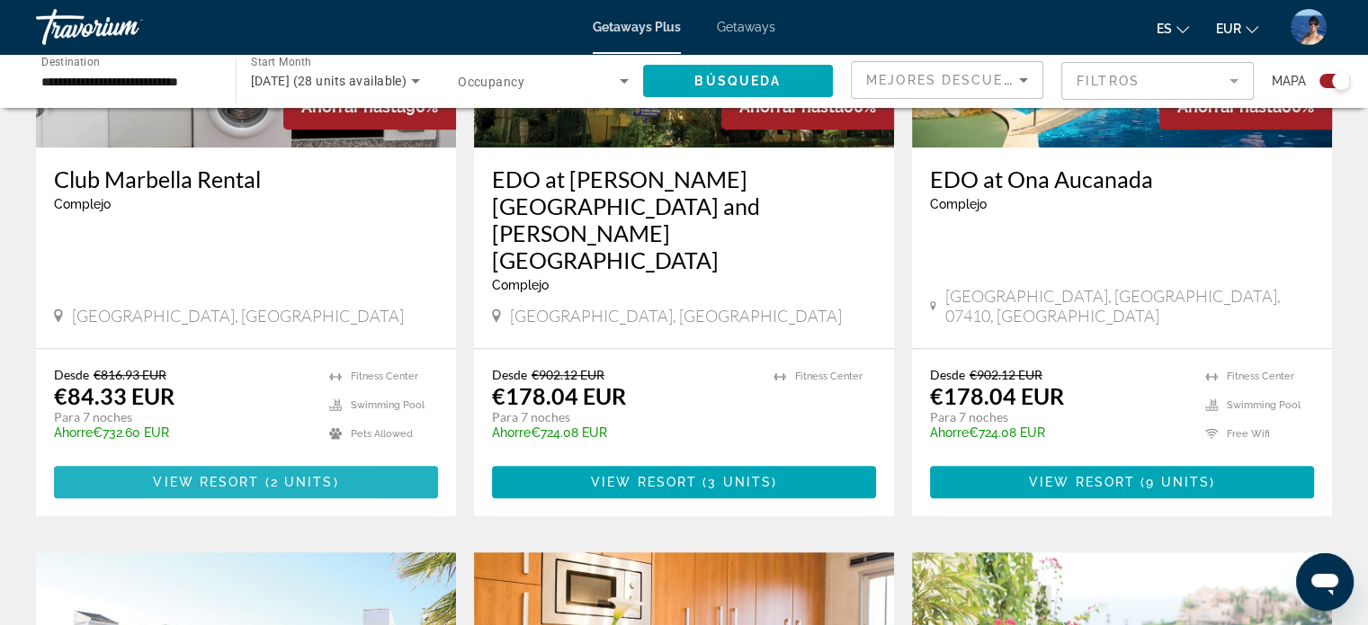
click at [179, 475] on span "View Resort" at bounding box center [206, 482] width 106 height 14
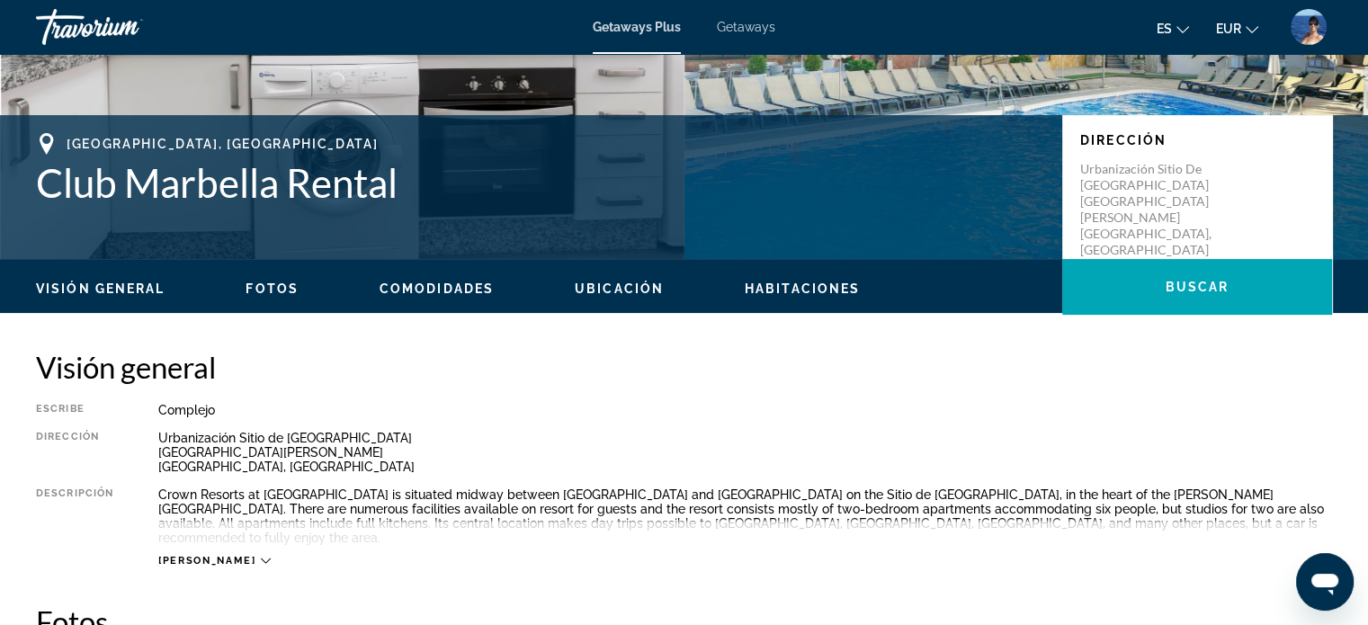
scroll to position [360, 0]
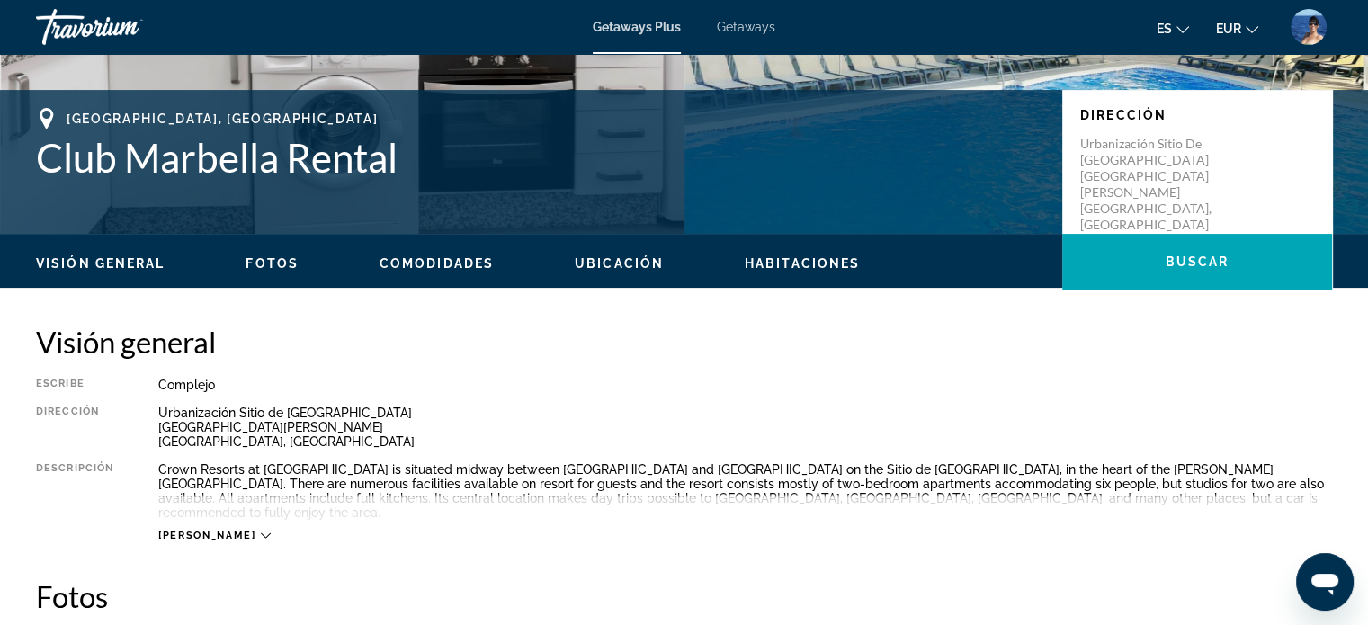
click at [261, 531] on icon "Main content" at bounding box center [266, 536] width 10 height 10
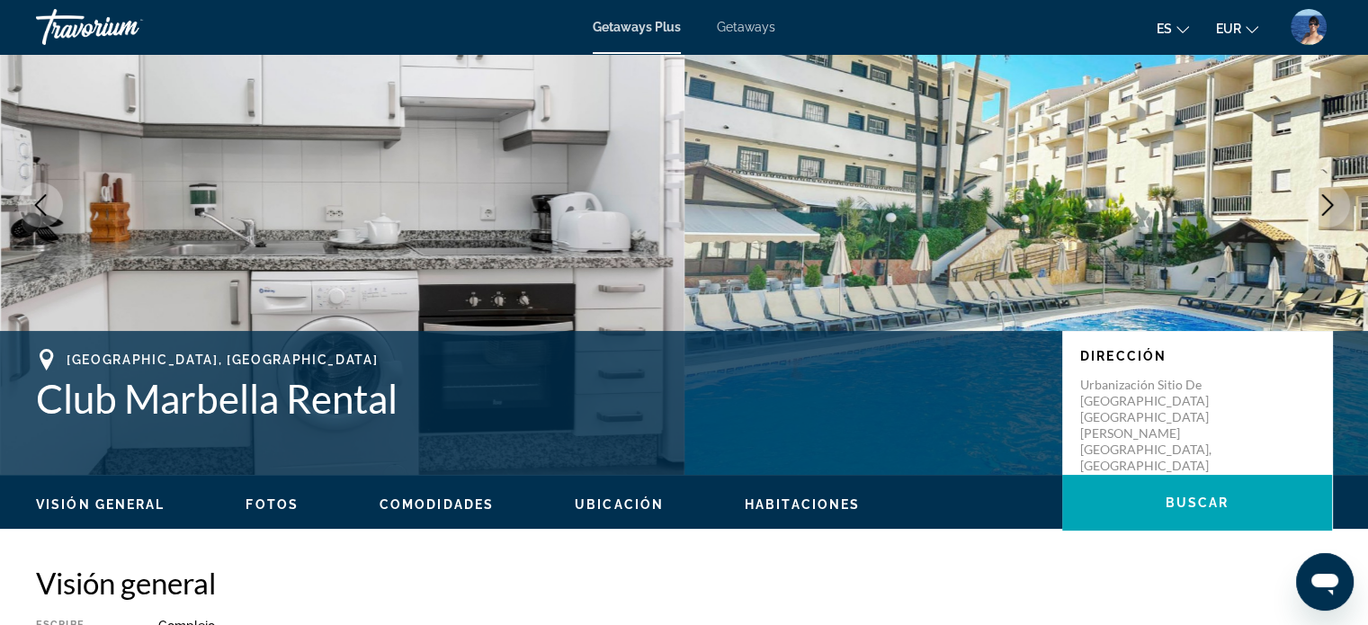
scroll to position [90, 0]
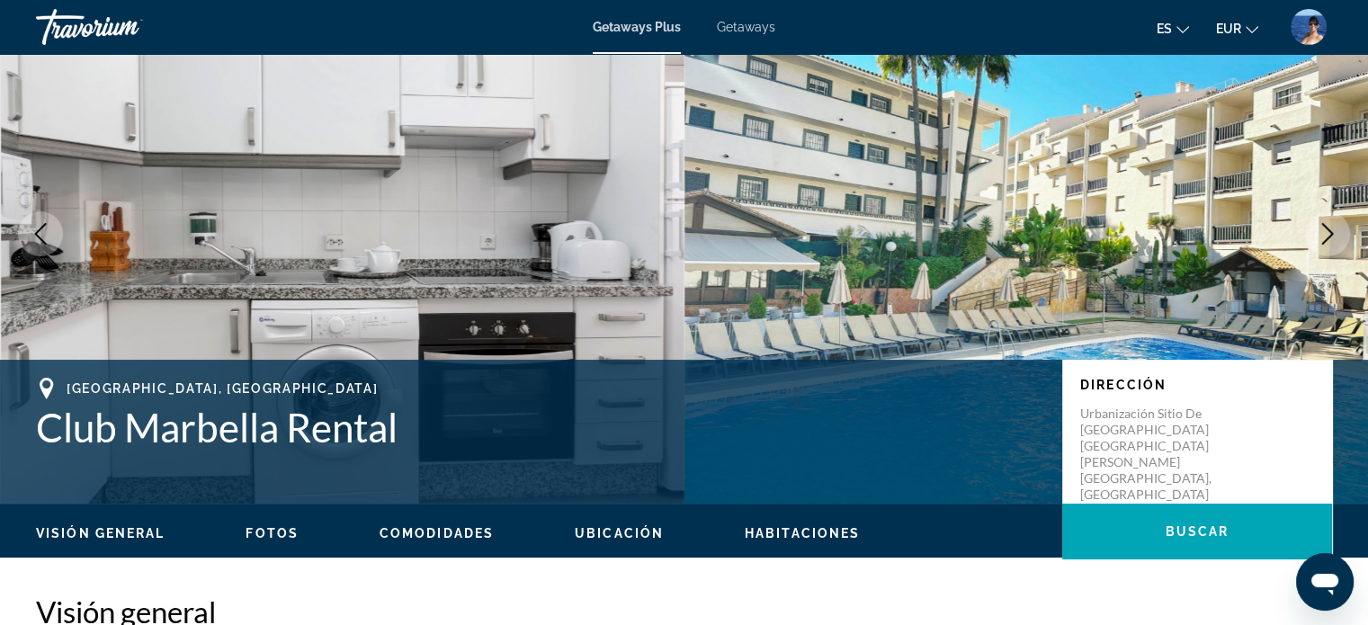
click at [425, 530] on span "Comodidades" at bounding box center [437, 533] width 114 height 14
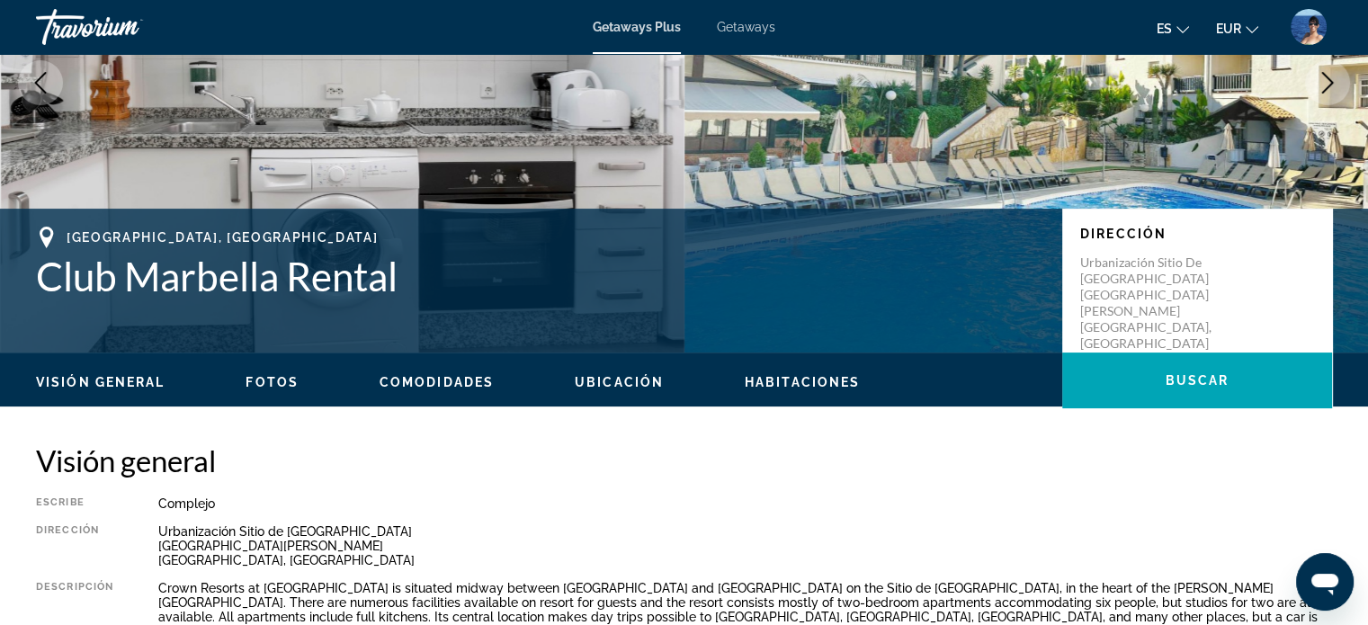
scroll to position [198, 0]
